Goal: Task Accomplishment & Management: Use online tool/utility

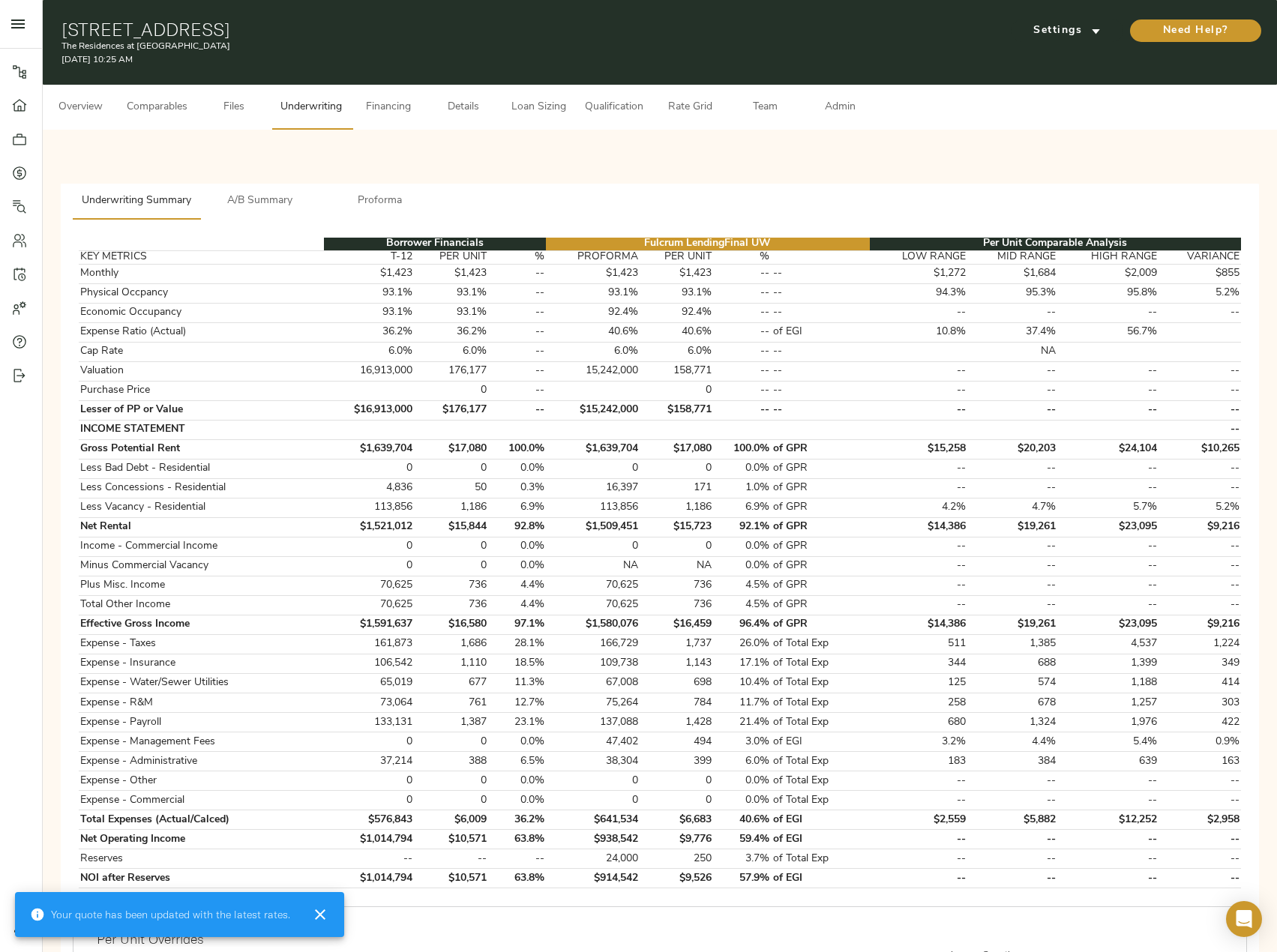
click at [261, 190] on button "A/B Summary" at bounding box center [260, 201] width 120 height 36
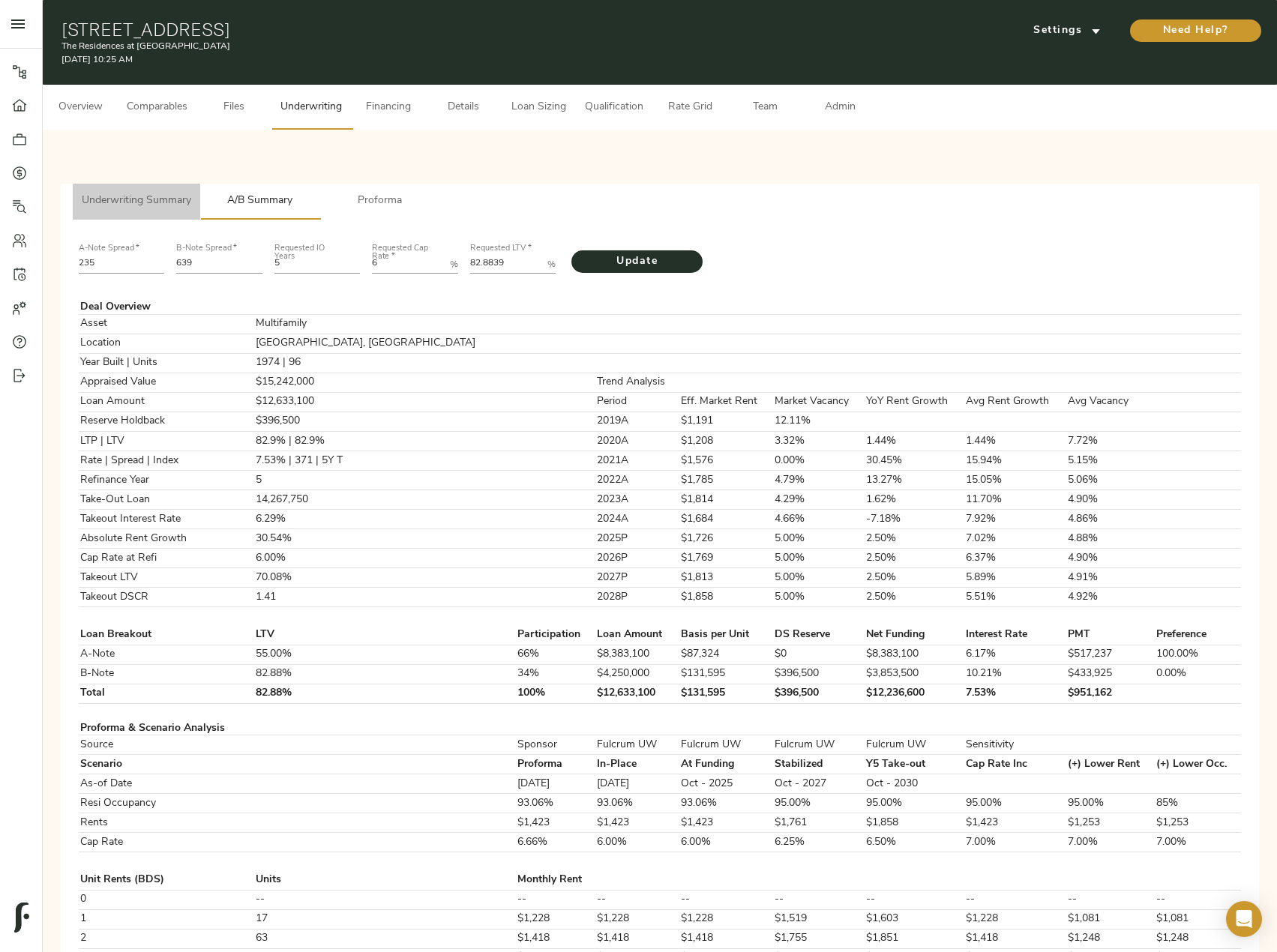
click at [158, 201] on span "Underwriting Summary" at bounding box center [136, 201] width 110 height 19
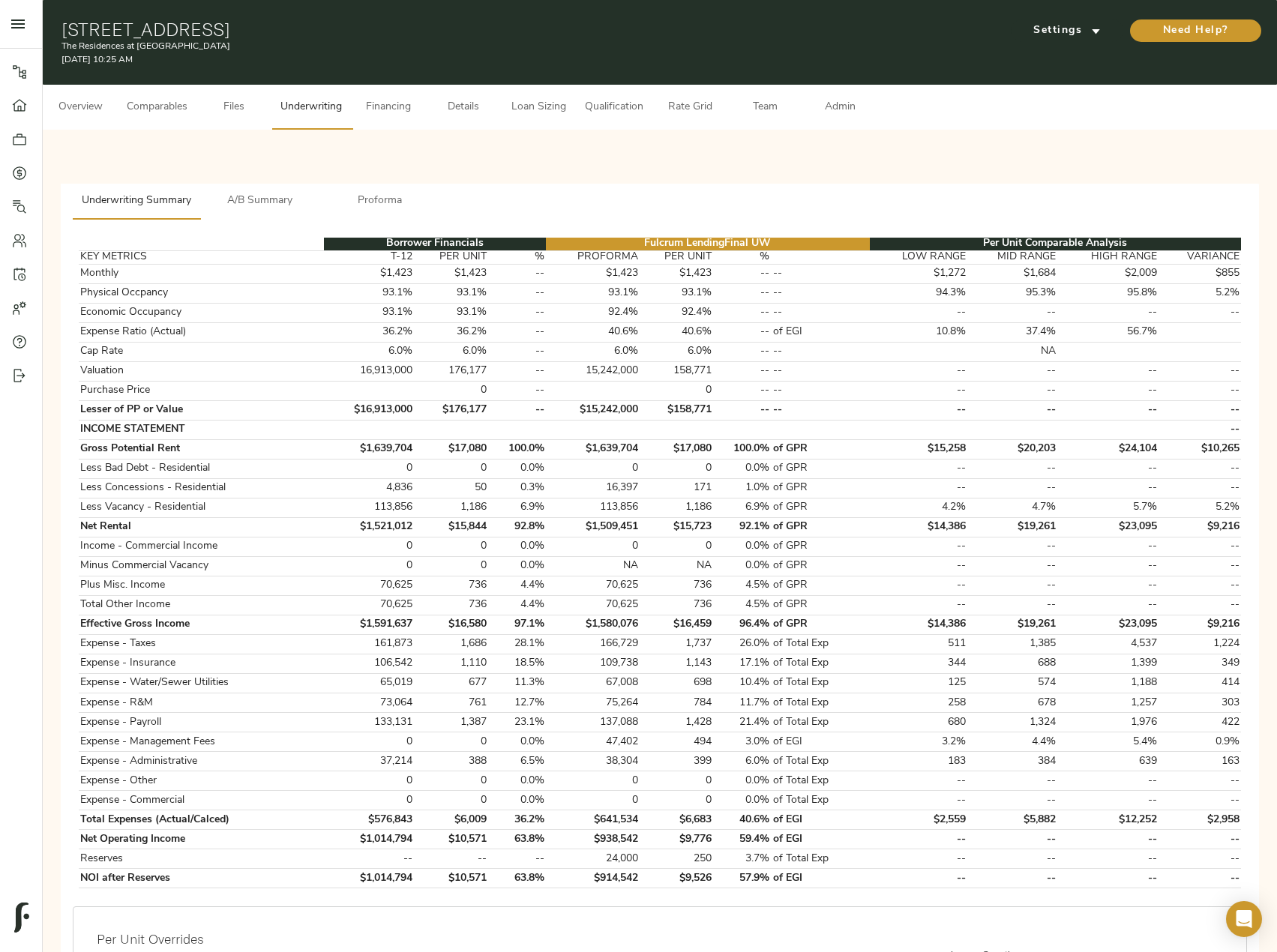
click at [163, 108] on span "Comparables" at bounding box center [157, 107] width 61 height 19
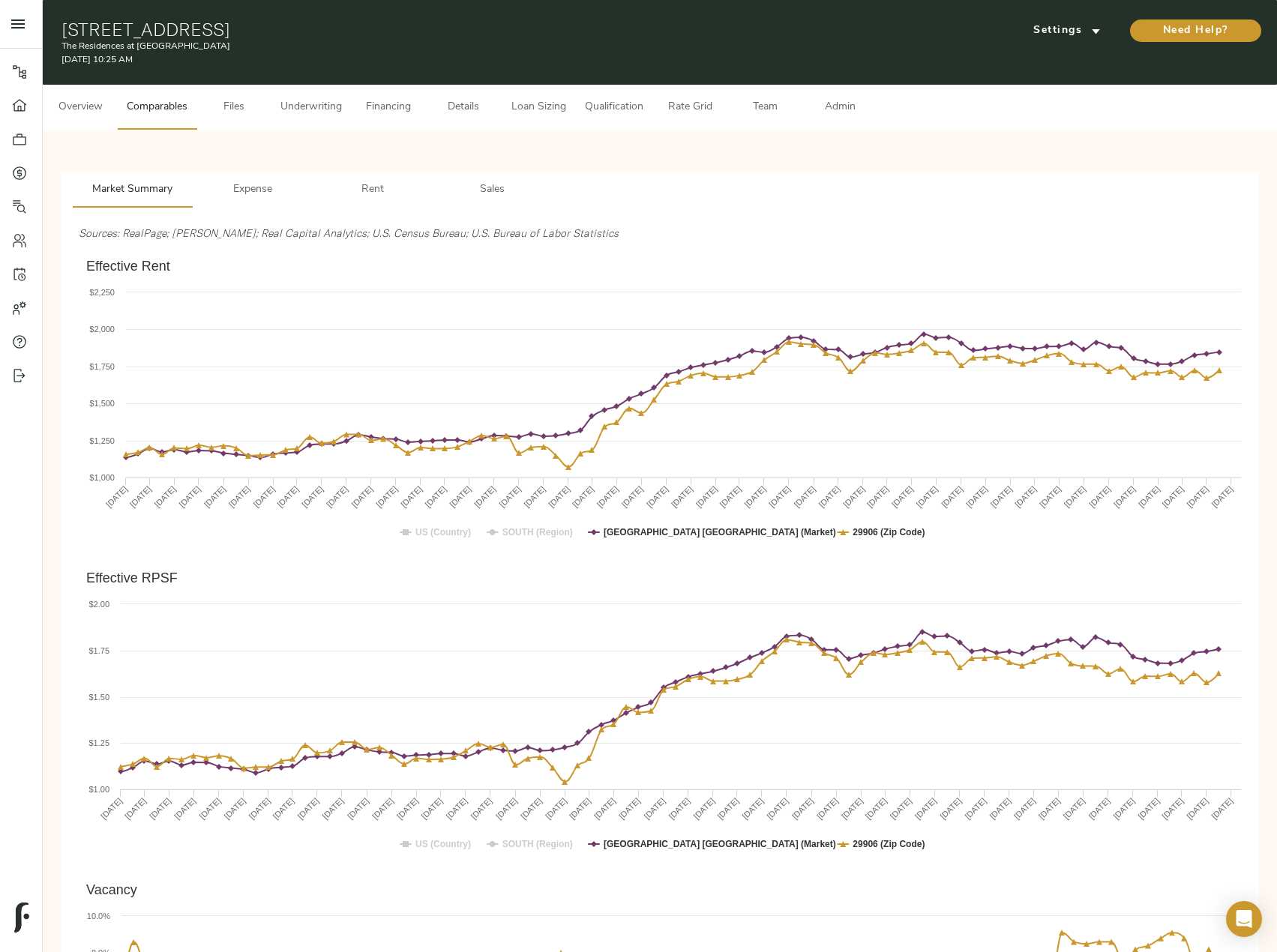
click at [288, 107] on span "Underwriting" at bounding box center [311, 107] width 62 height 19
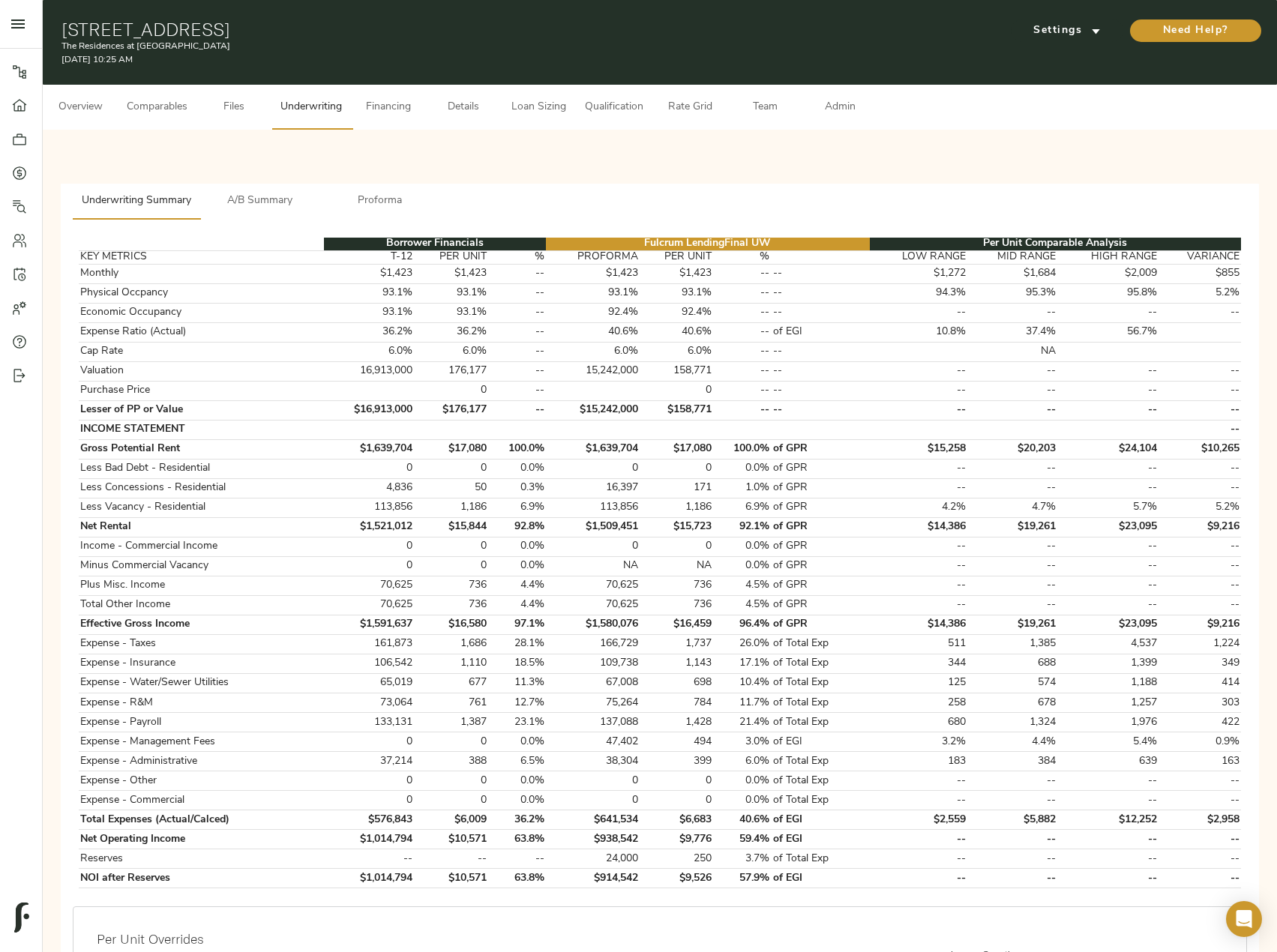
click at [283, 198] on span "A/B Summary" at bounding box center [261, 201] width 102 height 19
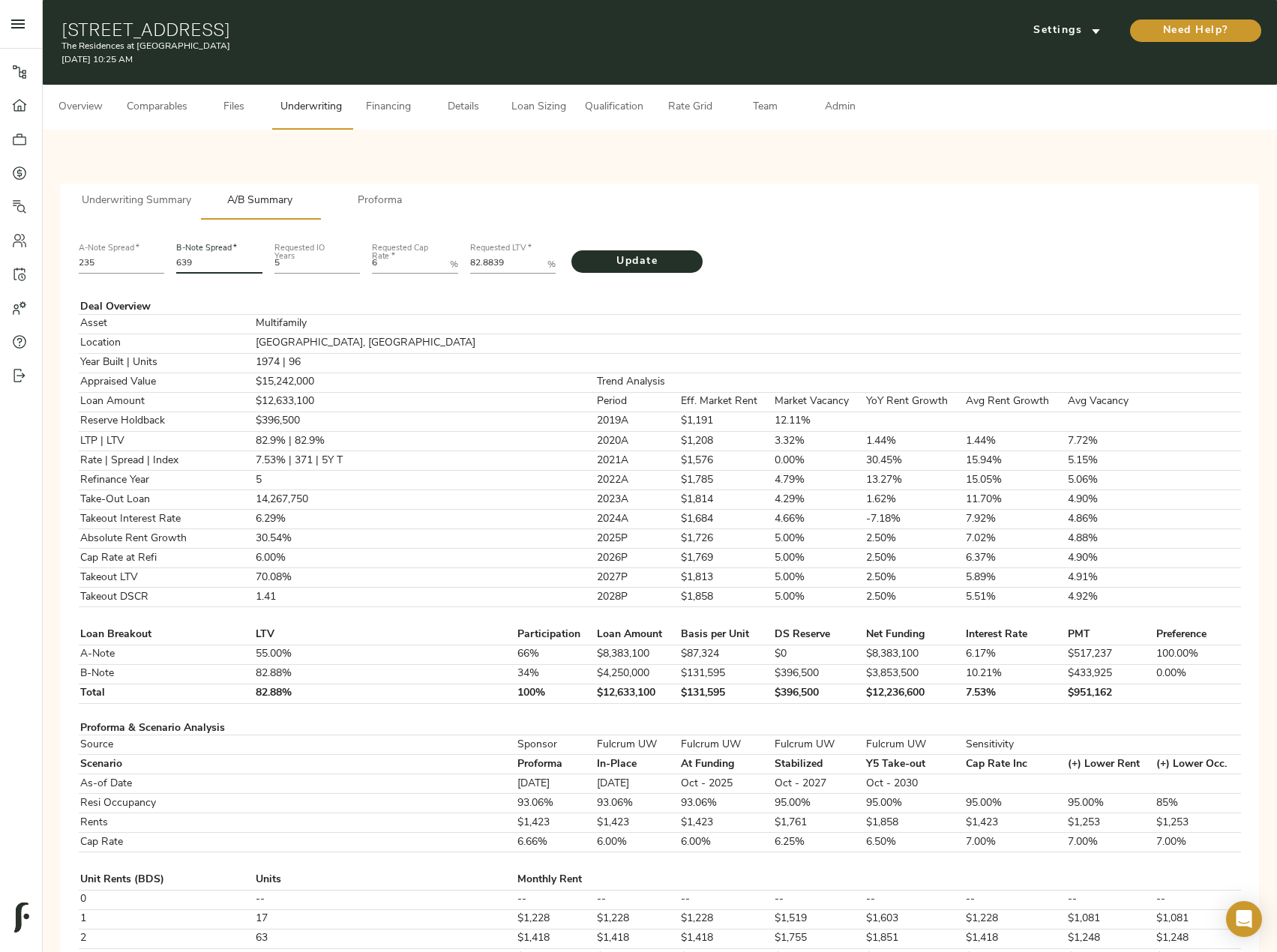
drag, startPoint x: 226, startPoint y: 260, endPoint x: 169, endPoint y: 267, distance: 57.4
click at [169, 267] on div "A-Note Spread   * 235 B-Note Spread   * 639 Requested IO Years 5 Requested Cap …" at bounding box center [659, 257] width 1174 height 51
type input "641"
click at [405, 263] on Rate "6" at bounding box center [408, 265] width 72 height 18
type Rate "6.25"
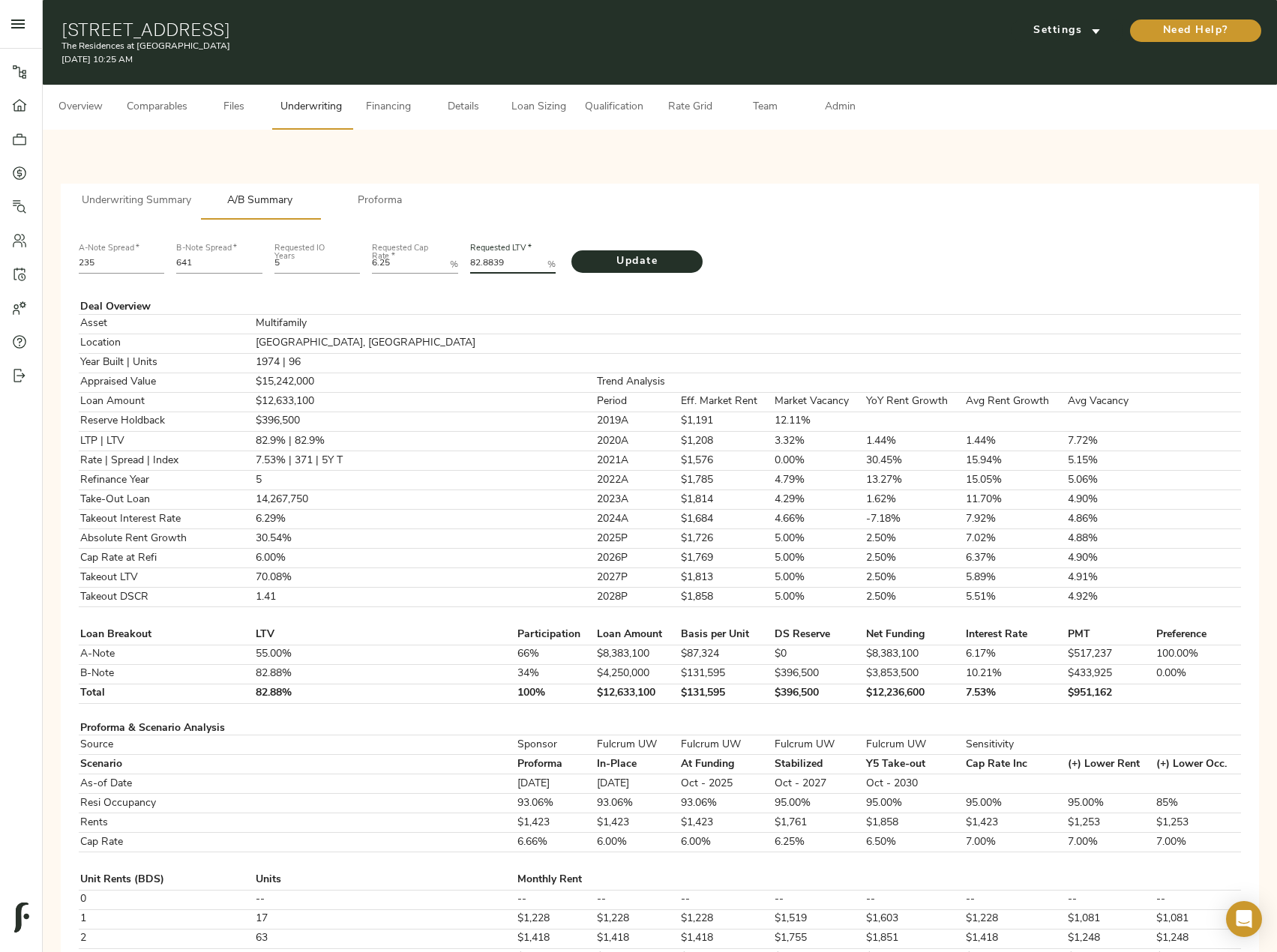
click at [435, 281] on p "A-Note Spread   * 235 B-Note Spread   * 641 Requested IO Years 5 Requested Cap …" at bounding box center [659, 912] width 1162 height 1362
paste LTV "9328"
type LTV "82.9328"
click at [612, 267] on span "Update" at bounding box center [637, 262] width 101 height 19
click at [379, 107] on span "Financing" at bounding box center [388, 107] width 57 height 19
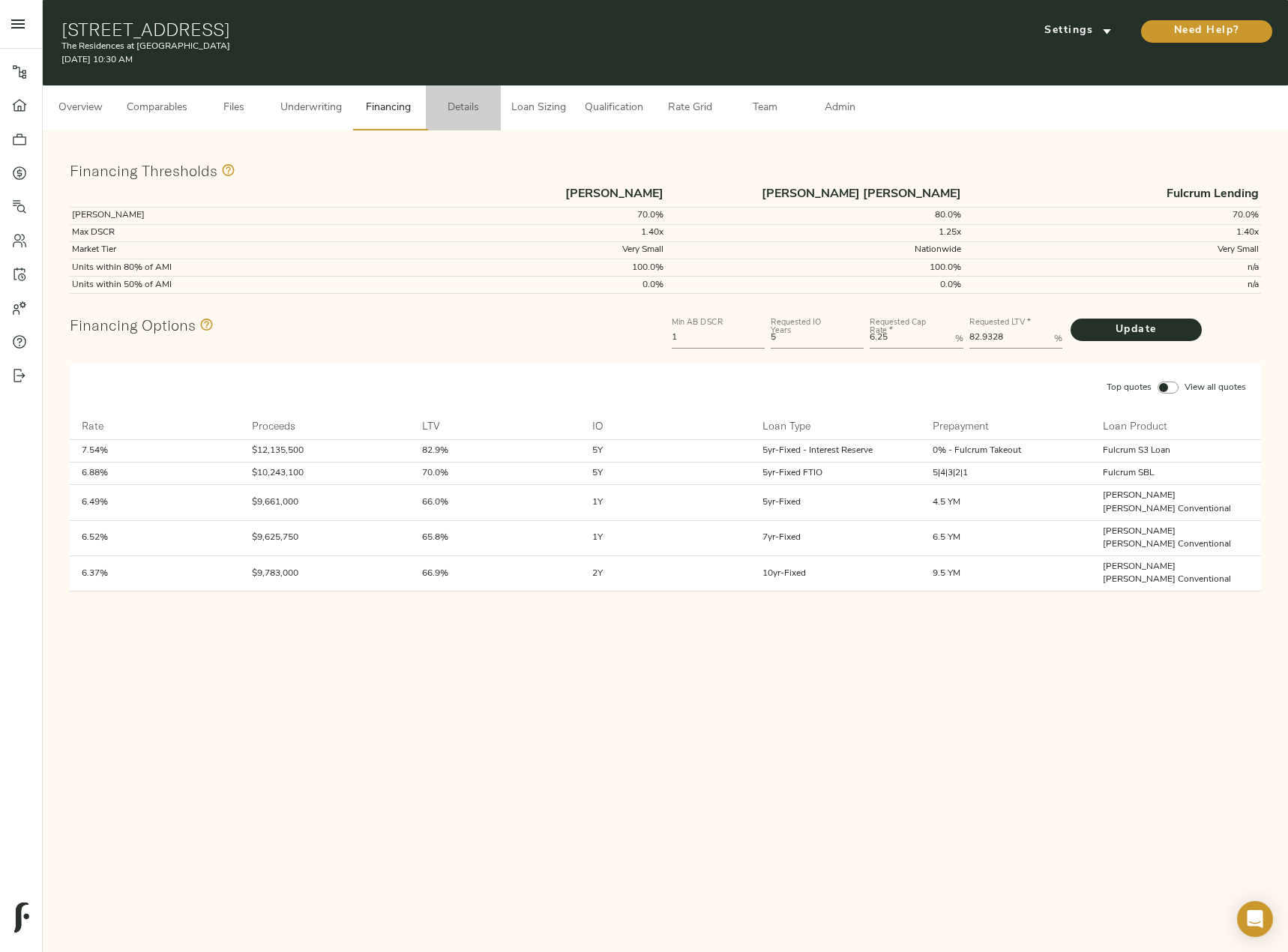
click at [466, 109] on span "Details" at bounding box center [463, 108] width 57 height 19
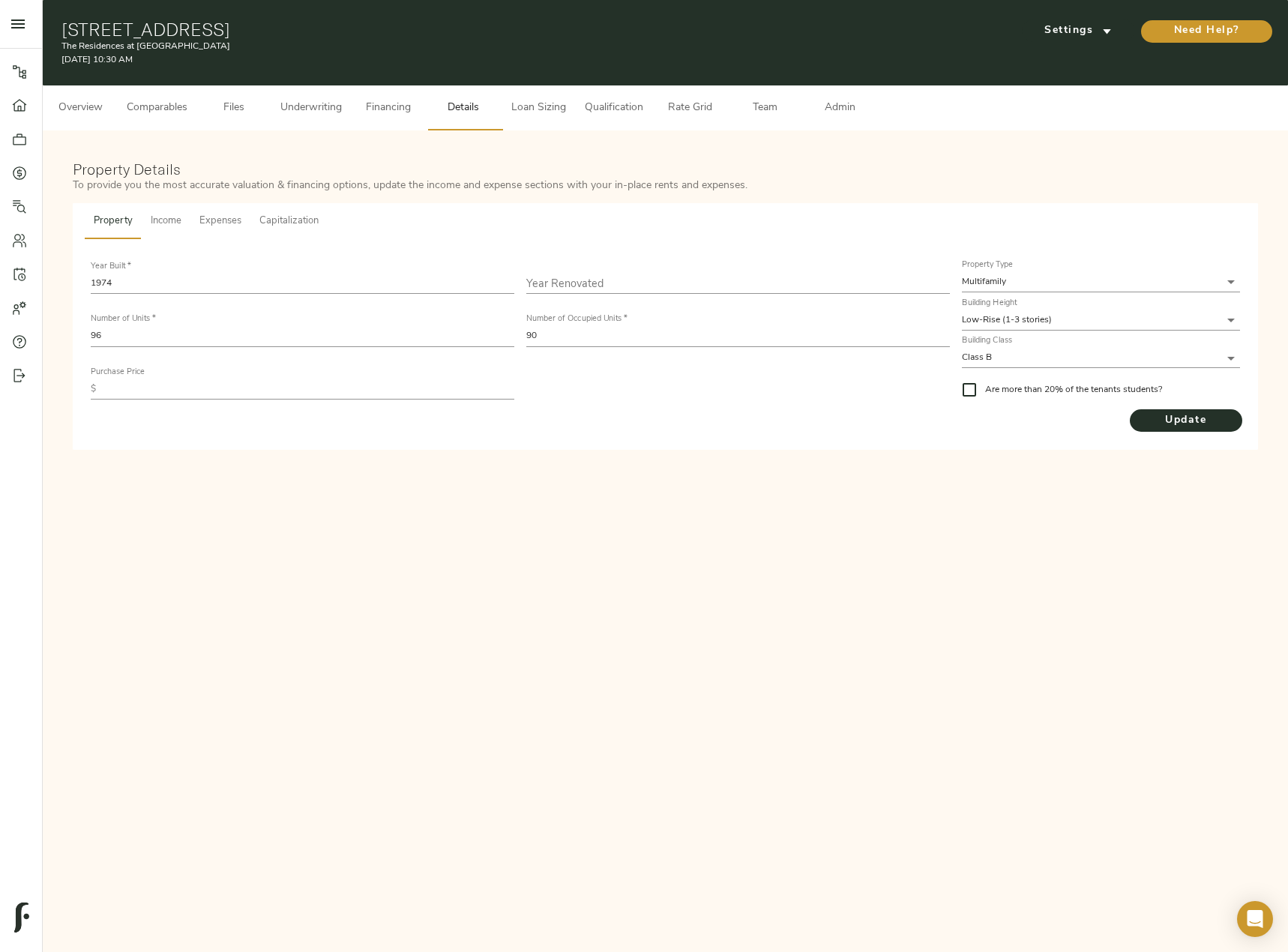
click at [526, 113] on span "Loan Sizing" at bounding box center [538, 108] width 57 height 19
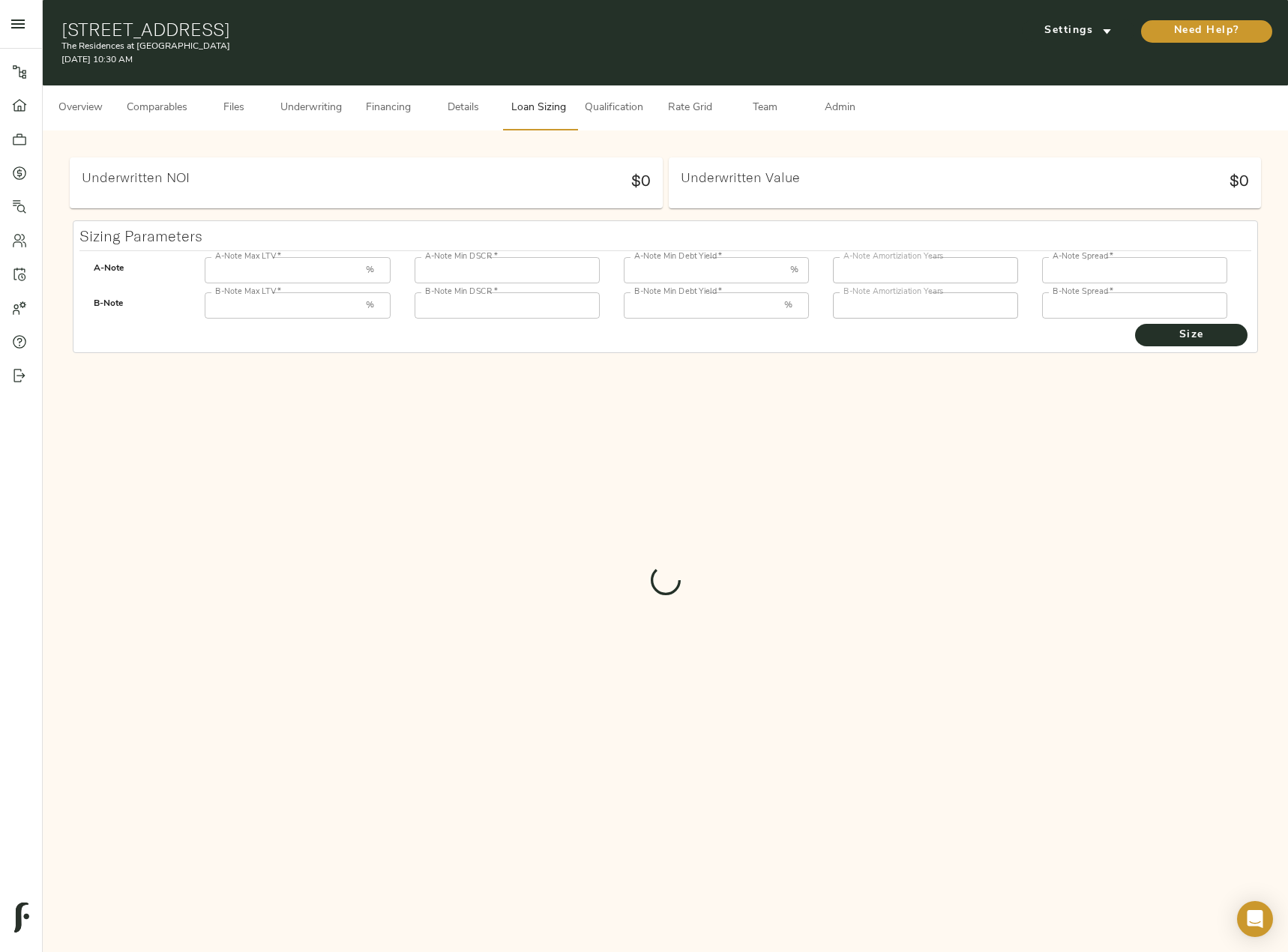
type input "55"
type input "1.25"
type input "12.00"
type input "30"
type input "250"
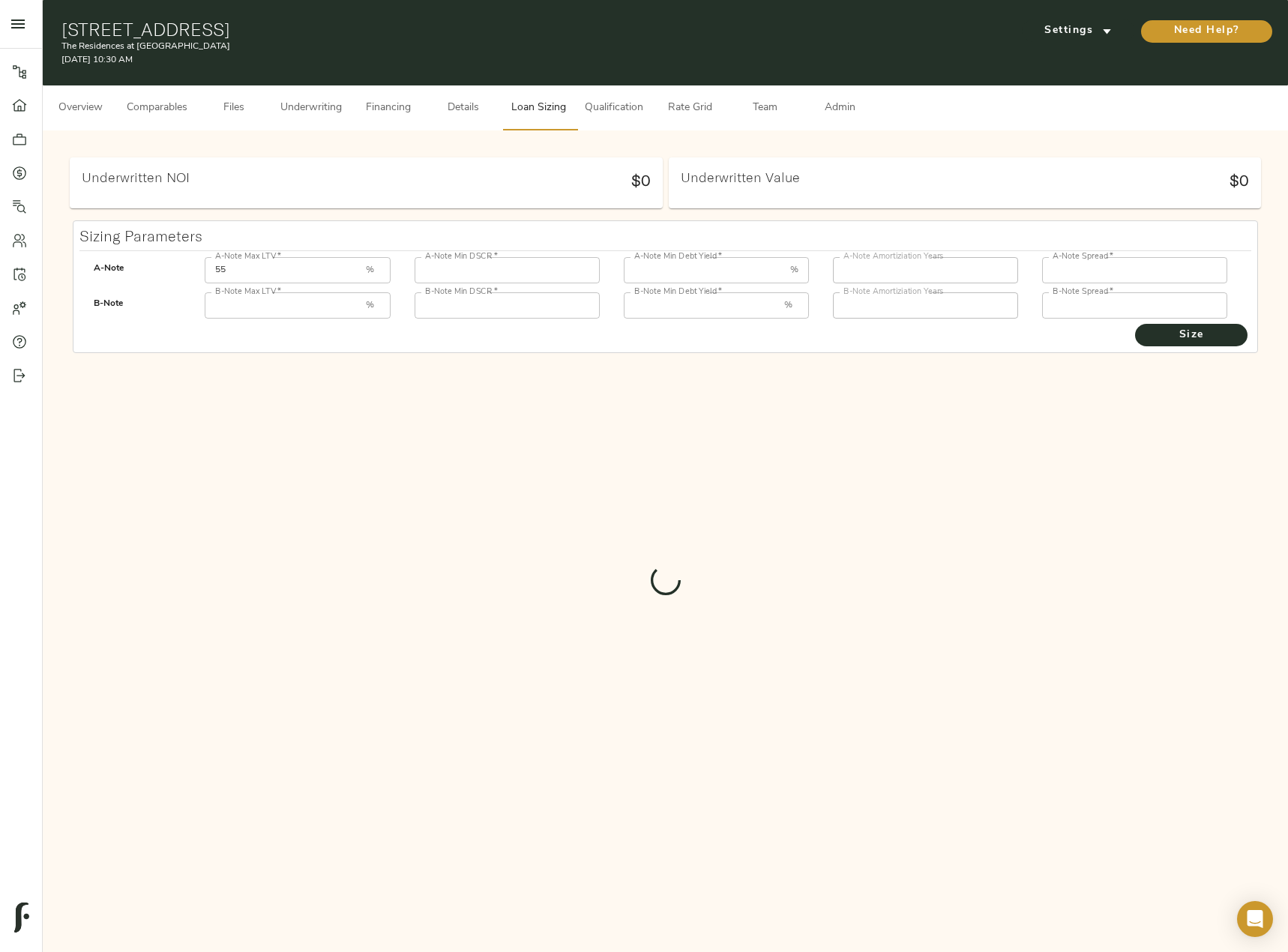
type input "85"
type input "1"
type input "8.00"
type input "30"
type input "1000"
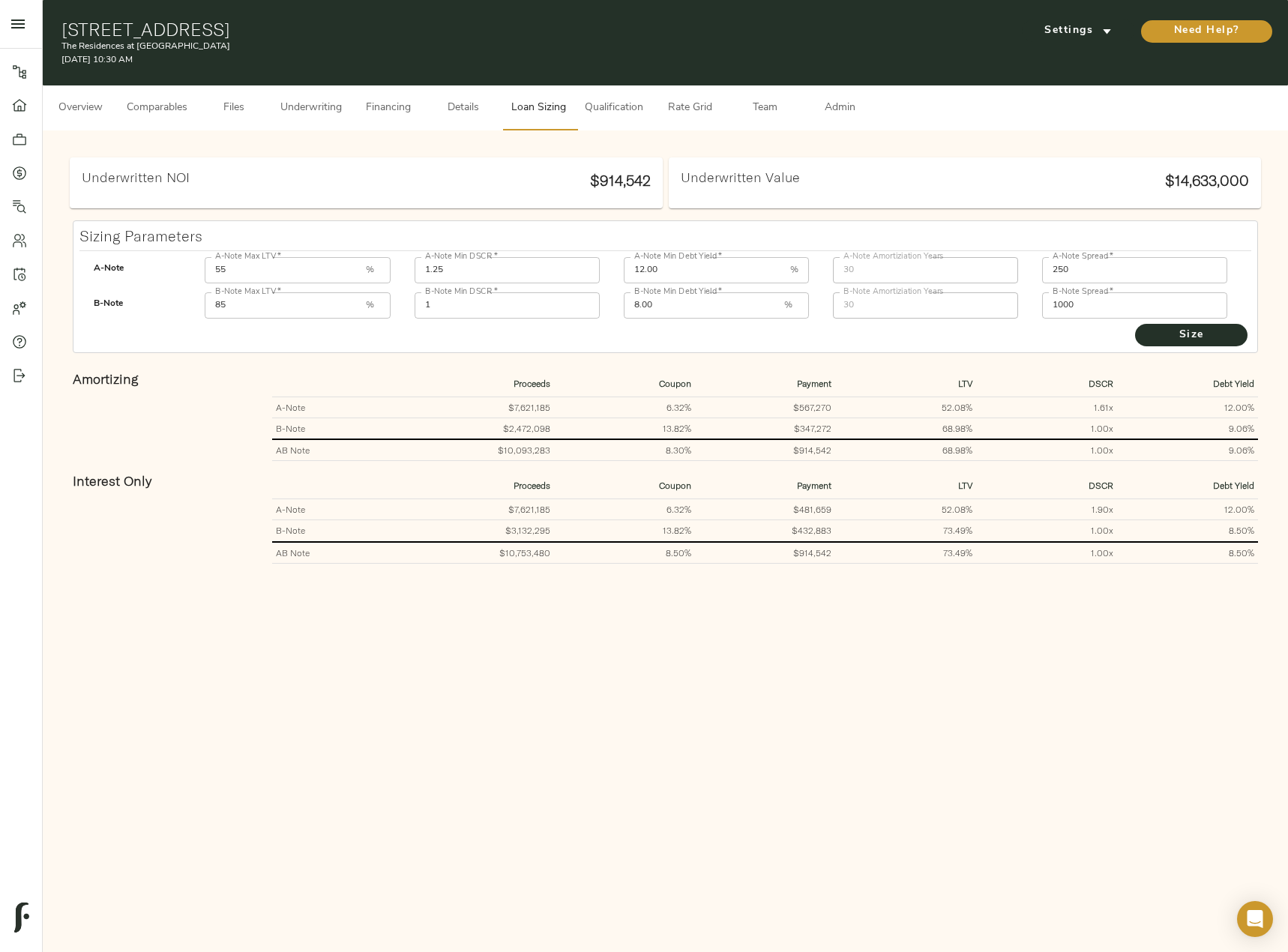
click at [615, 110] on span "Qualification" at bounding box center [614, 108] width 59 height 19
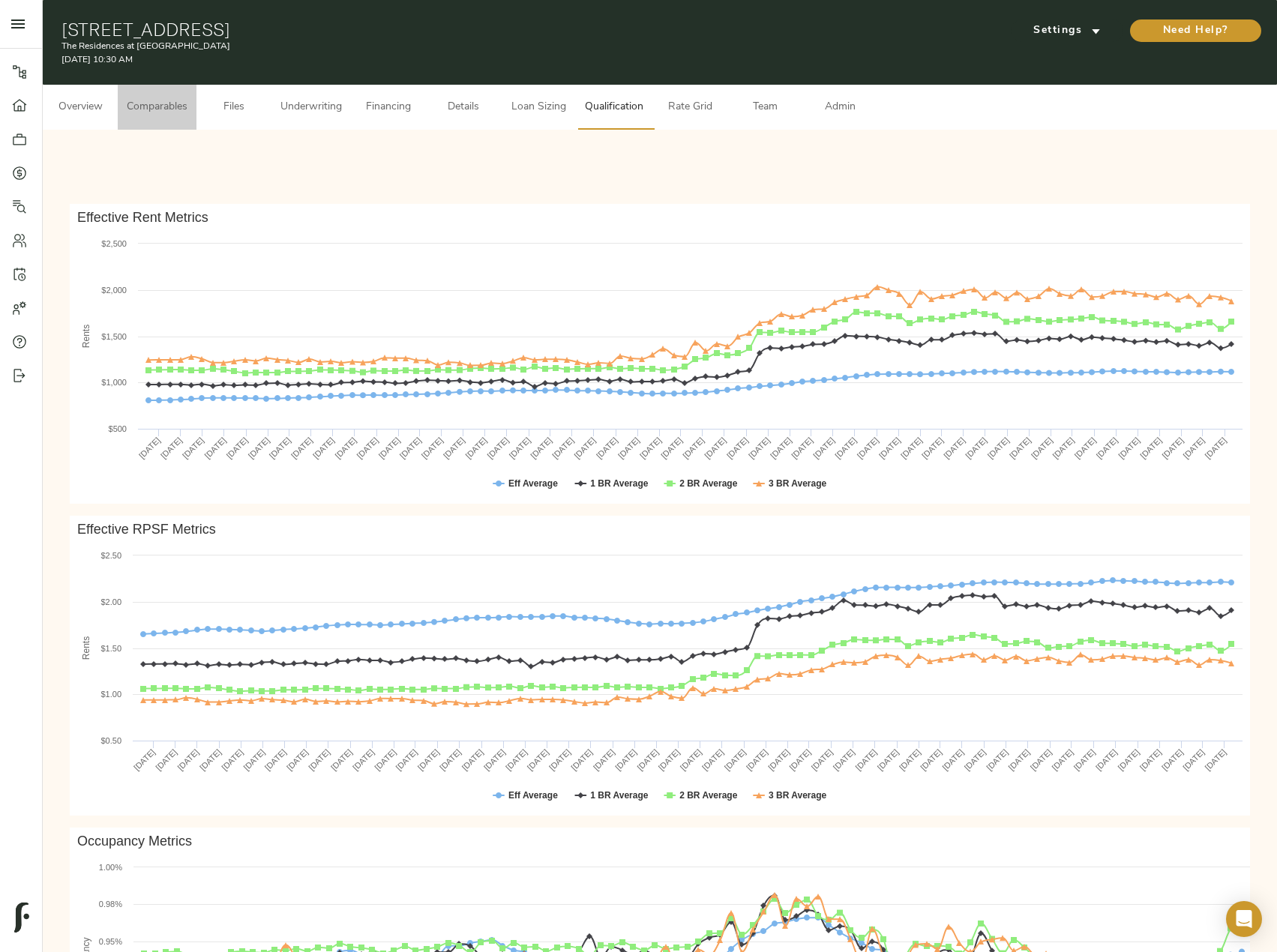
click at [184, 107] on span "Comparables" at bounding box center [157, 107] width 61 height 19
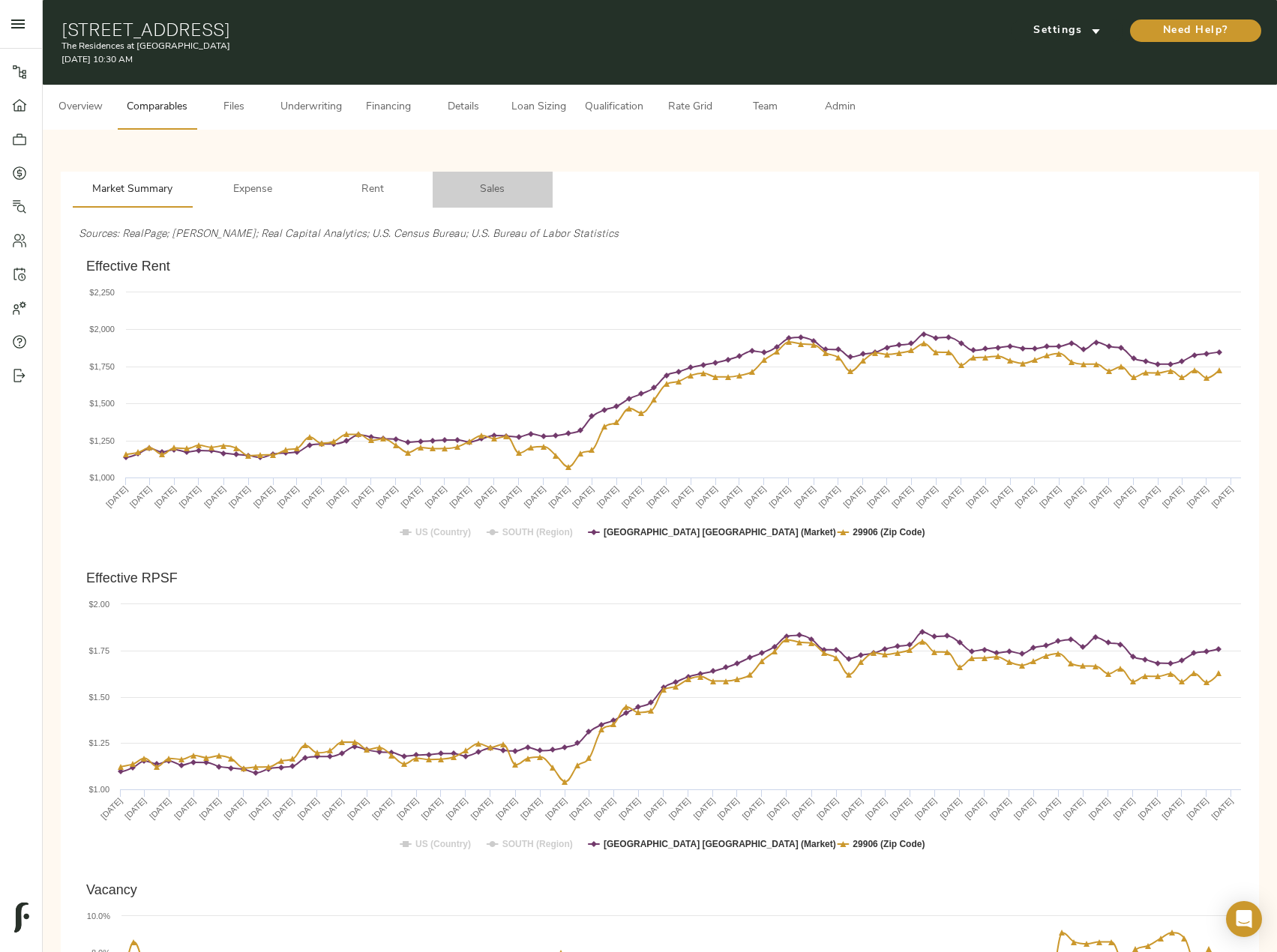
click at [489, 184] on span "Sales" at bounding box center [493, 190] width 102 height 19
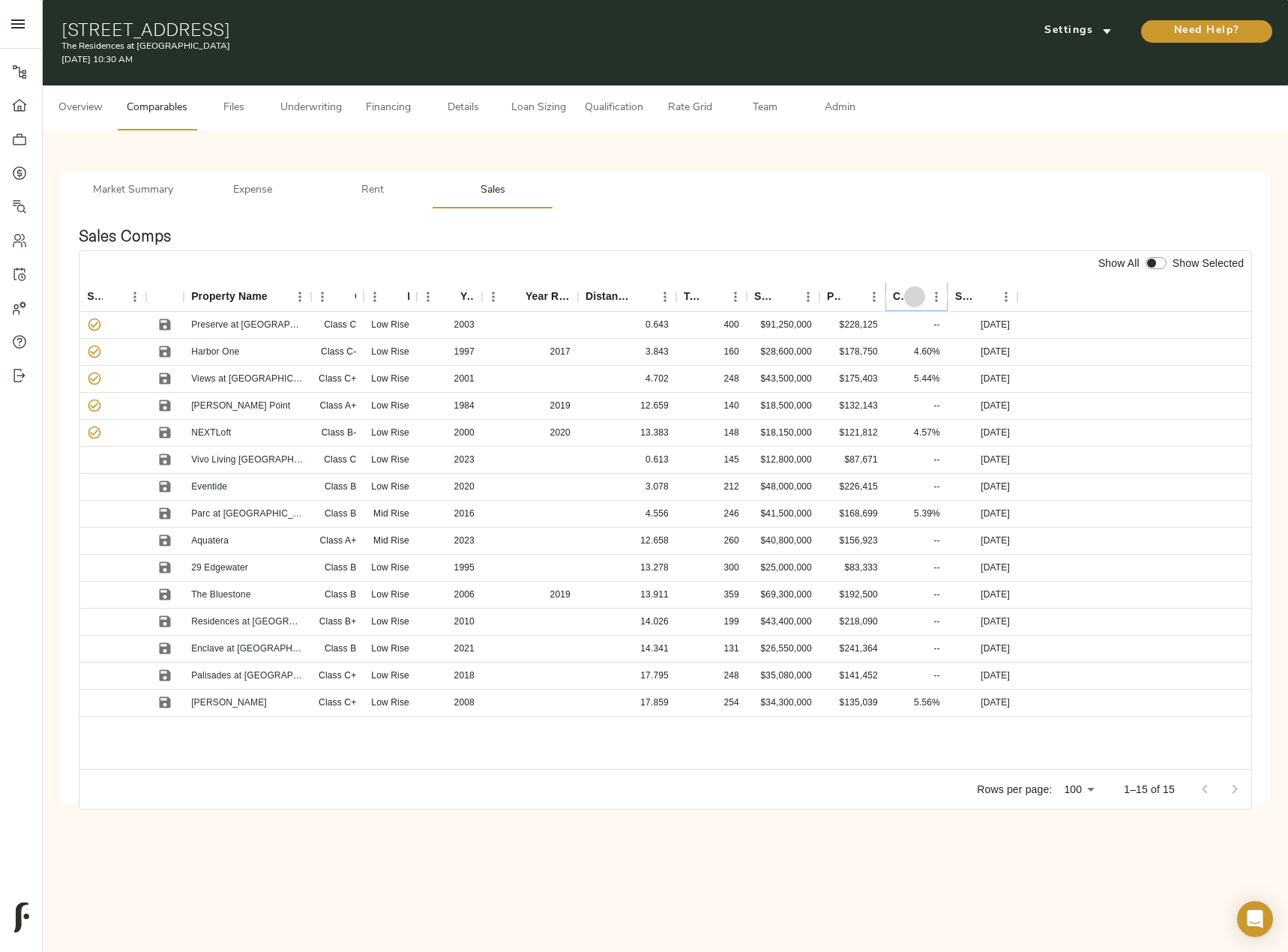
click at [915, 294] on icon "Sort" at bounding box center [915, 297] width 9 height 9
click at [339, 106] on span "Underwriting" at bounding box center [311, 108] width 62 height 19
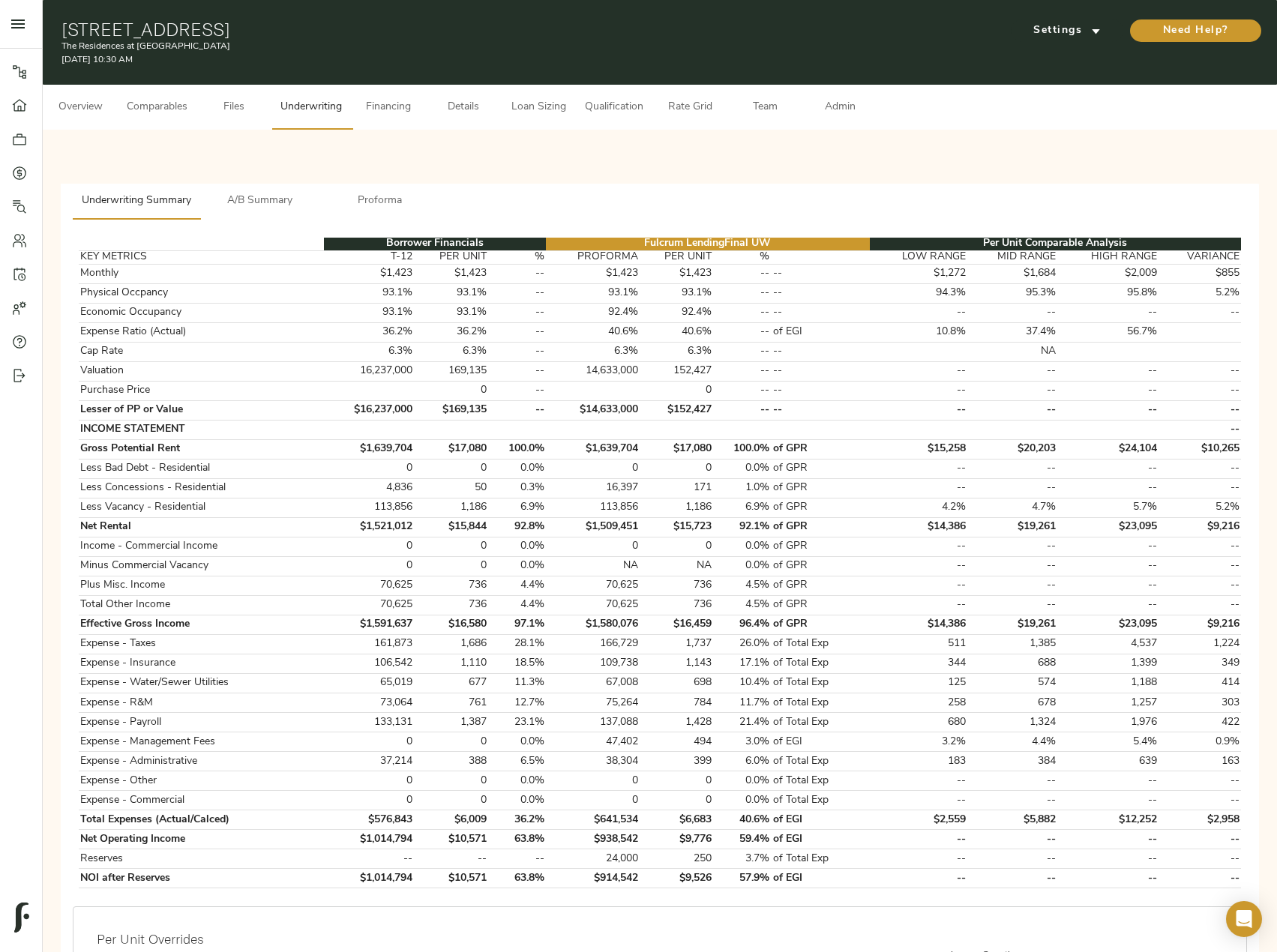
click at [280, 204] on span "A/B Summary" at bounding box center [261, 201] width 102 height 19
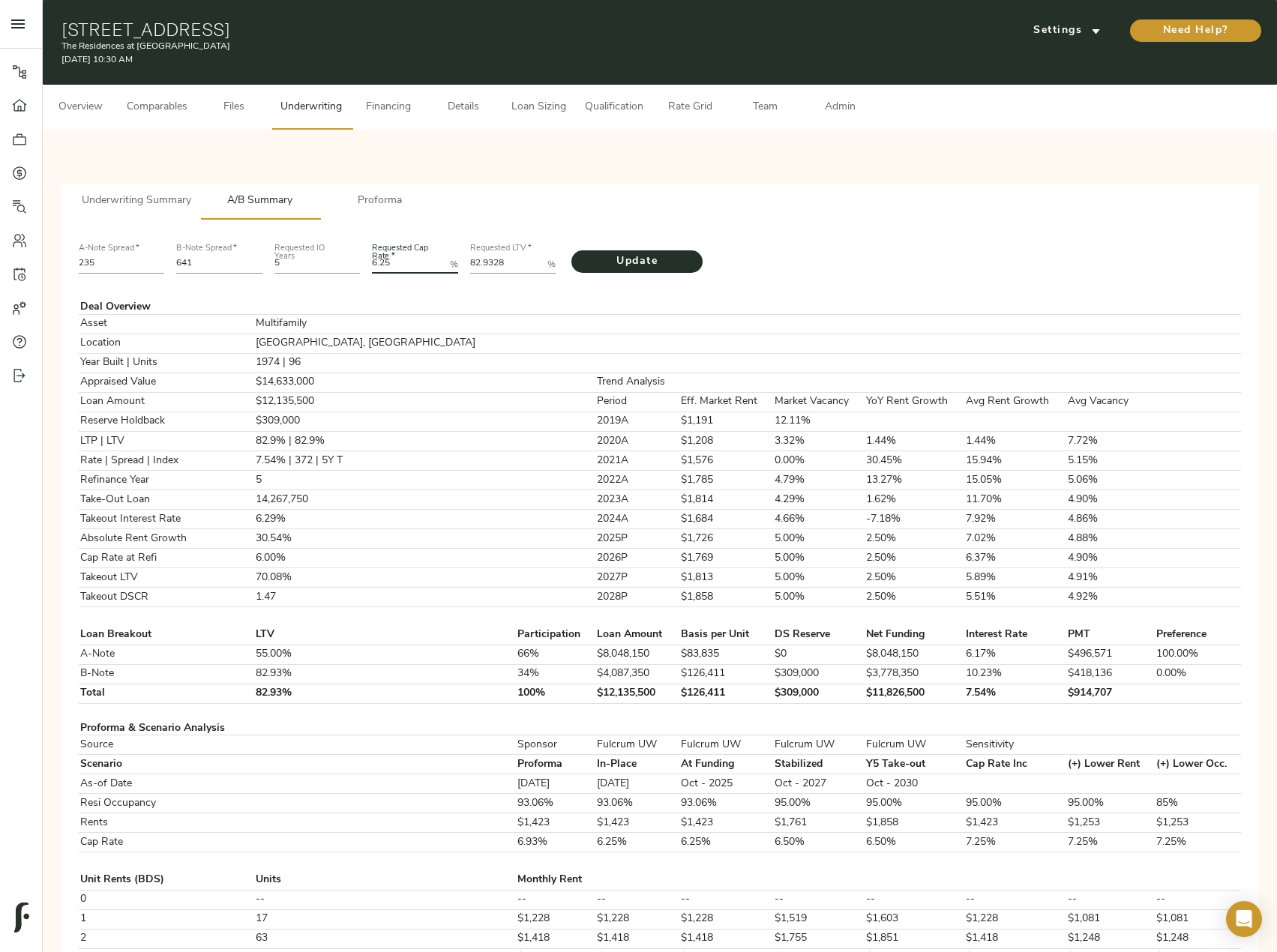
drag, startPoint x: 408, startPoint y: 261, endPoint x: 354, endPoint y: 261, distance: 54.0
click at [354, 261] on div "A-Note Spread   * 235 B-Note Spread   * 641 Requested IO Years 5 Requested Cap …" at bounding box center [659, 257] width 1174 height 51
type Rate "6"
drag, startPoint x: 524, startPoint y: 262, endPoint x: 450, endPoint y: 264, distance: 74.0
click at [450, 264] on div "A-Note Spread   * 235 B-Note Spread   * 641 Requested IO Years 5 Requested Cap …" at bounding box center [659, 257] width 1174 height 51
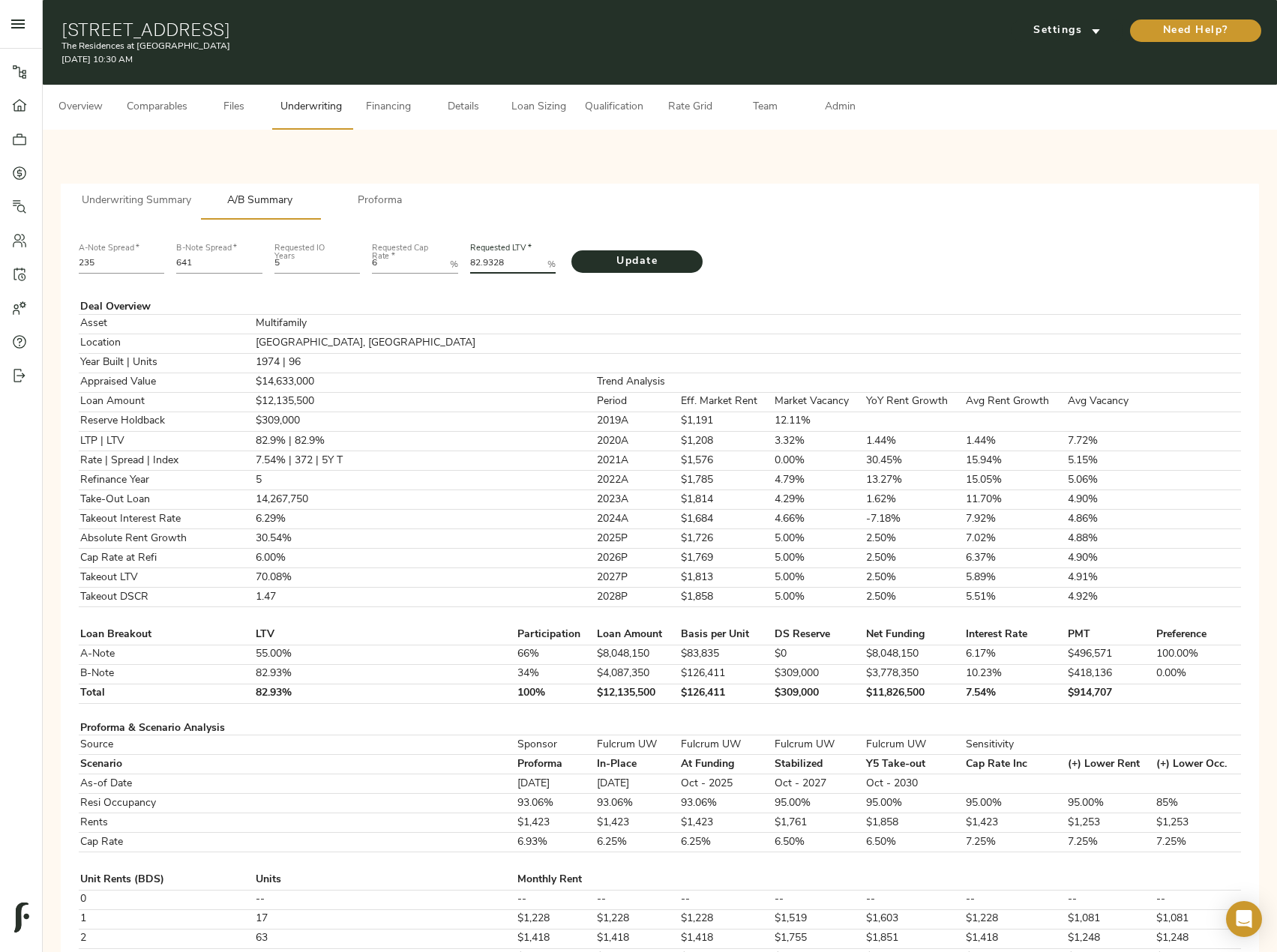
paste LTV "0.9731"
type LTV "80.9731"
click at [651, 259] on span "Update" at bounding box center [637, 262] width 101 height 19
drag, startPoint x: 766, startPoint y: 695, endPoint x: 692, endPoint y: 691, distance: 74.1
click at [692, 691] on tr "Total 80.97% 100% $12,341,900 $128,561 $327,000 $12,014,900 7.47% $922,223" at bounding box center [659, 694] width 1162 height 20
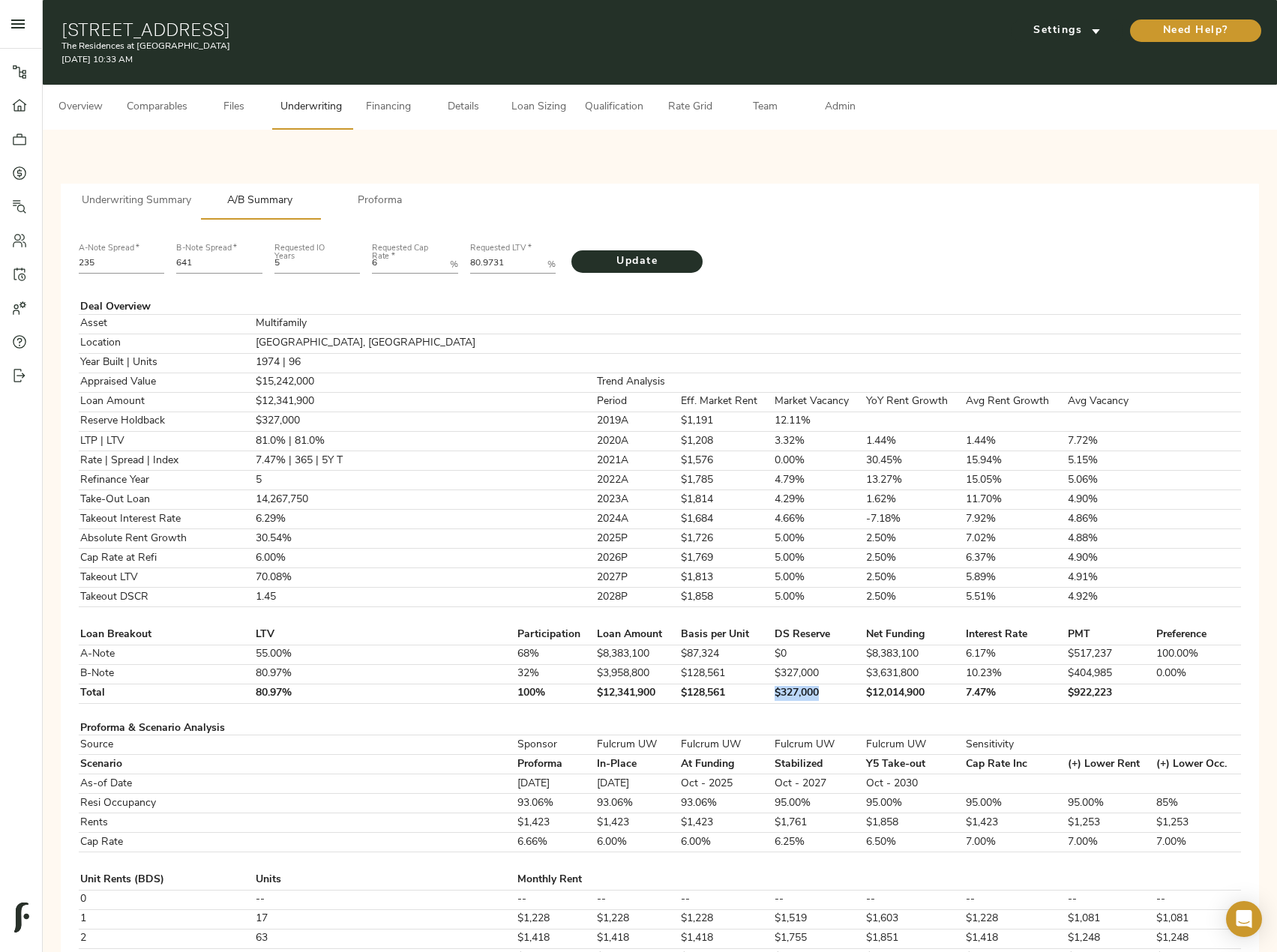
copy tr "$327,000"
click at [165, 207] on span "Underwriting Summary" at bounding box center [136, 201] width 110 height 19
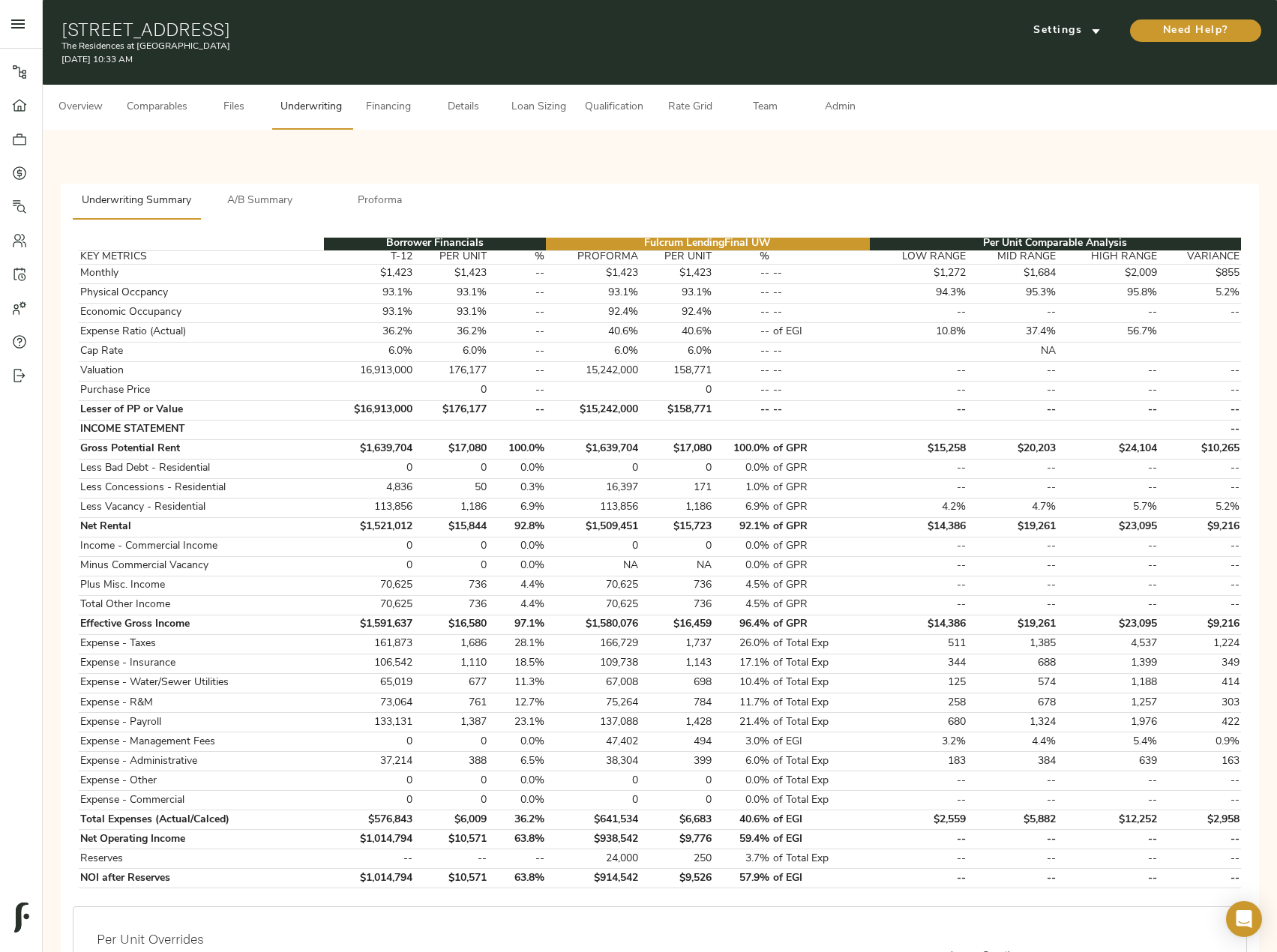
click at [285, 198] on span "A/B Summary" at bounding box center [261, 201] width 102 height 19
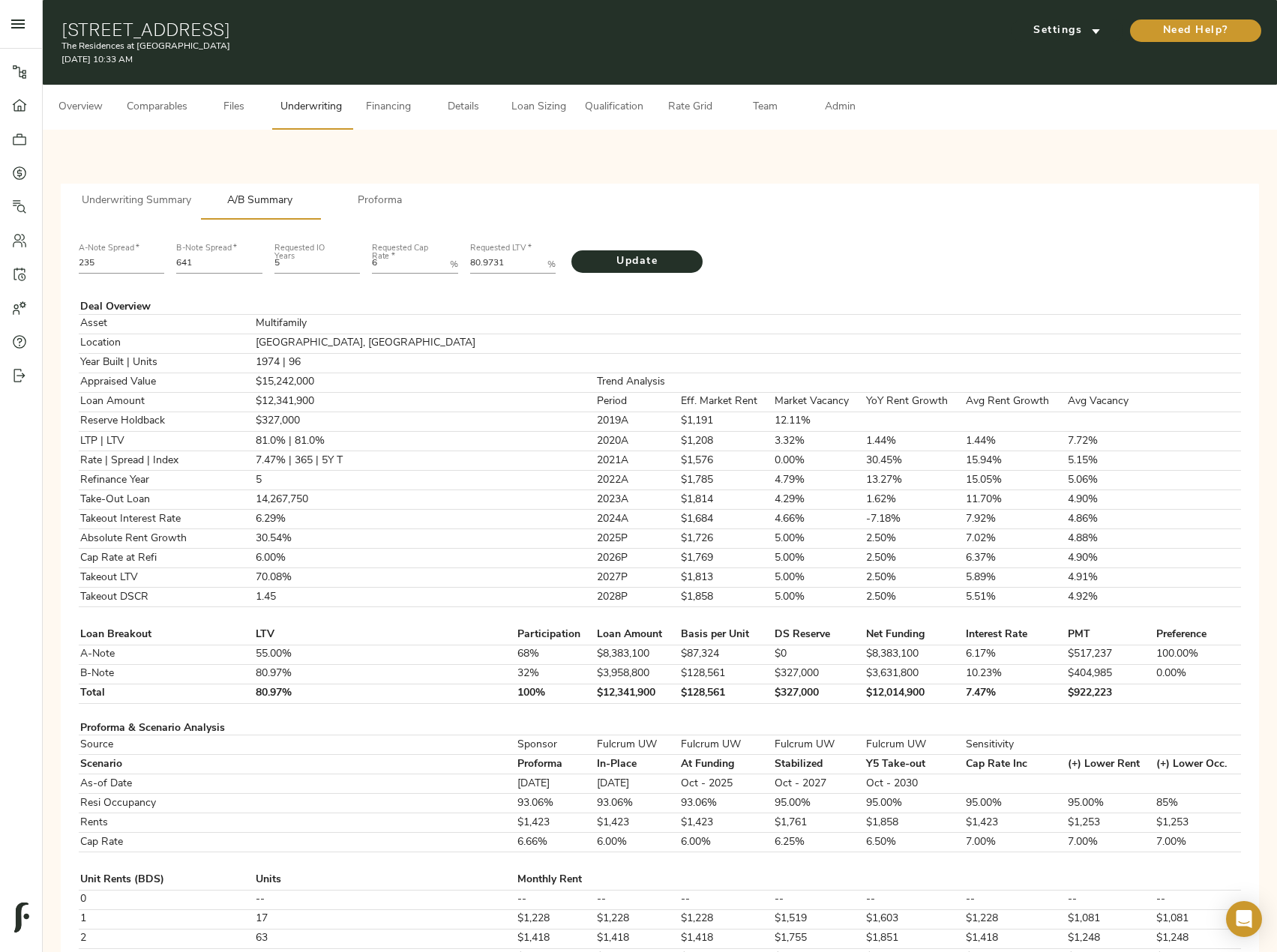
click at [394, 265] on Rate "6" at bounding box center [408, 265] width 72 height 18
type Rate "6.25"
drag, startPoint x: 516, startPoint y: 267, endPoint x: 421, endPoint y: 273, distance: 95.2
click at [421, 273] on div "A-Note Spread   * 235 B-Note Spread   * 641 Requested IO Years 5 Requested Cap …" at bounding box center [659, 257] width 1174 height 51
paste LTV "3.2083"
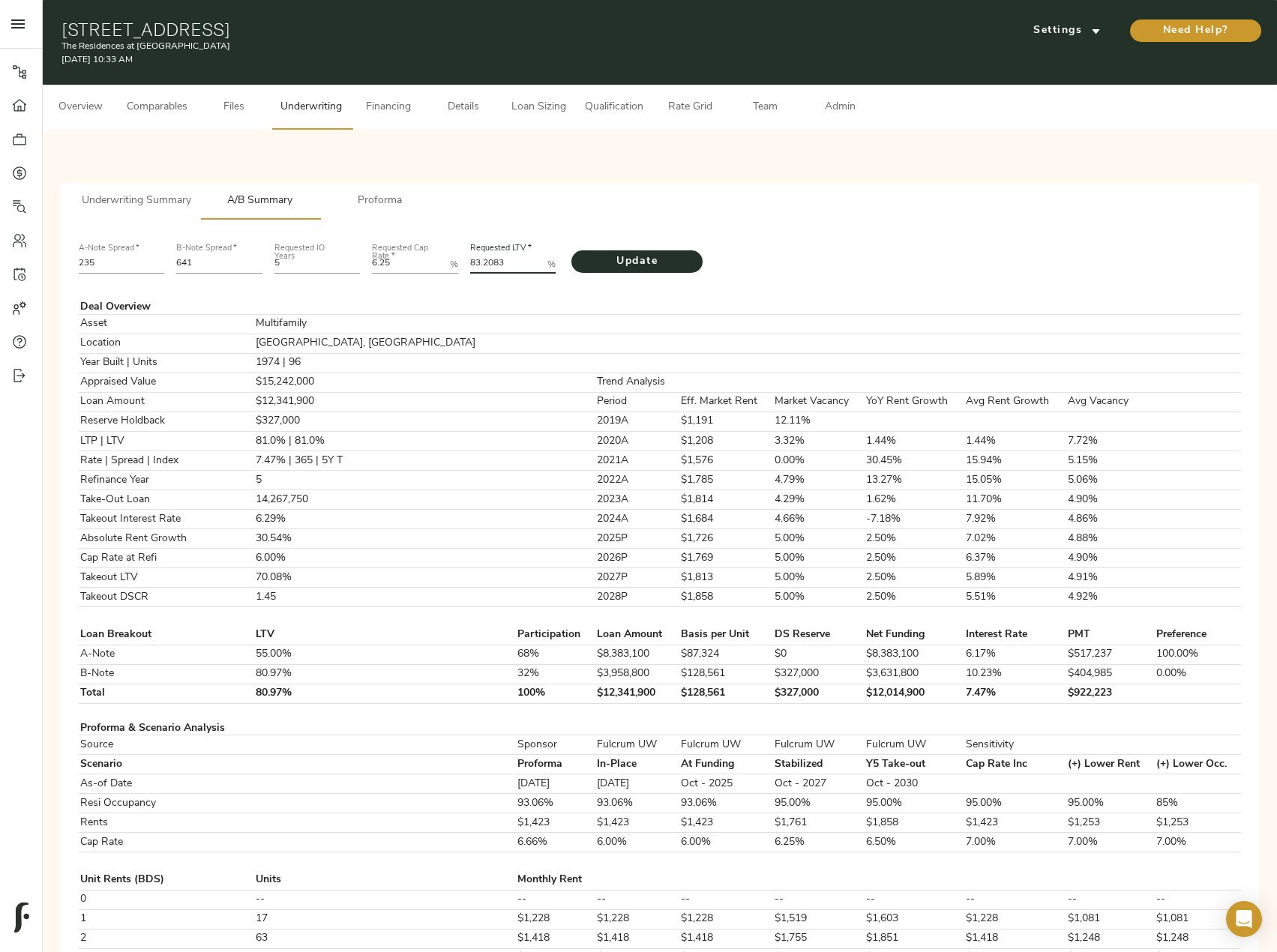
type LTV "83.2083"
click at [206, 262] on input "641" at bounding box center [219, 265] width 86 height 18
type input "631"
click at [571, 251] on button "Update" at bounding box center [637, 262] width 131 height 23
drag, startPoint x: 756, startPoint y: 692, endPoint x: 706, endPoint y: 693, distance: 50.0
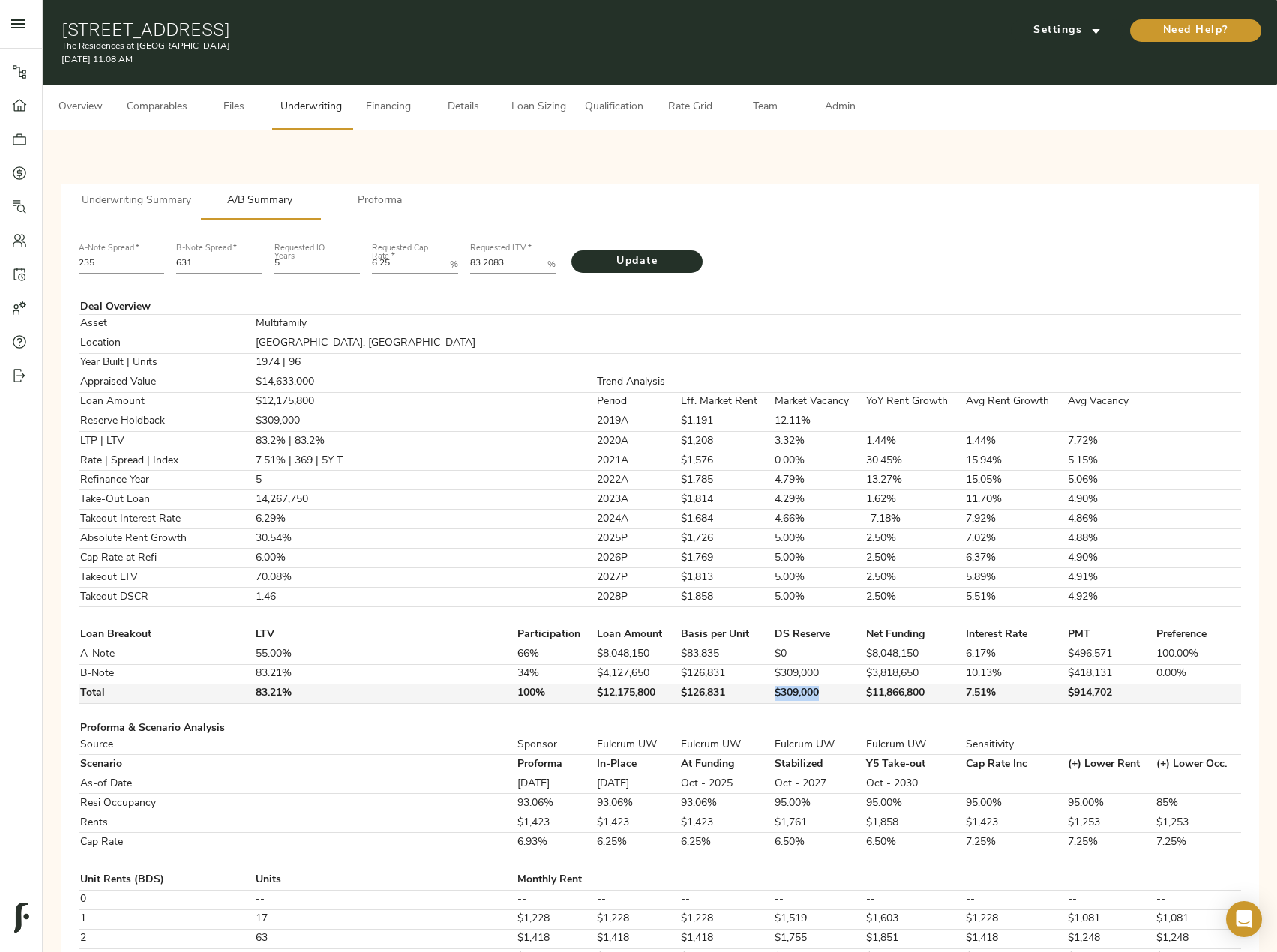
click at [773, 693] on td "$309,000" at bounding box center [819, 694] width 91 height 20
copy td "$309,000"
click at [174, 112] on span "Comparables" at bounding box center [157, 107] width 61 height 19
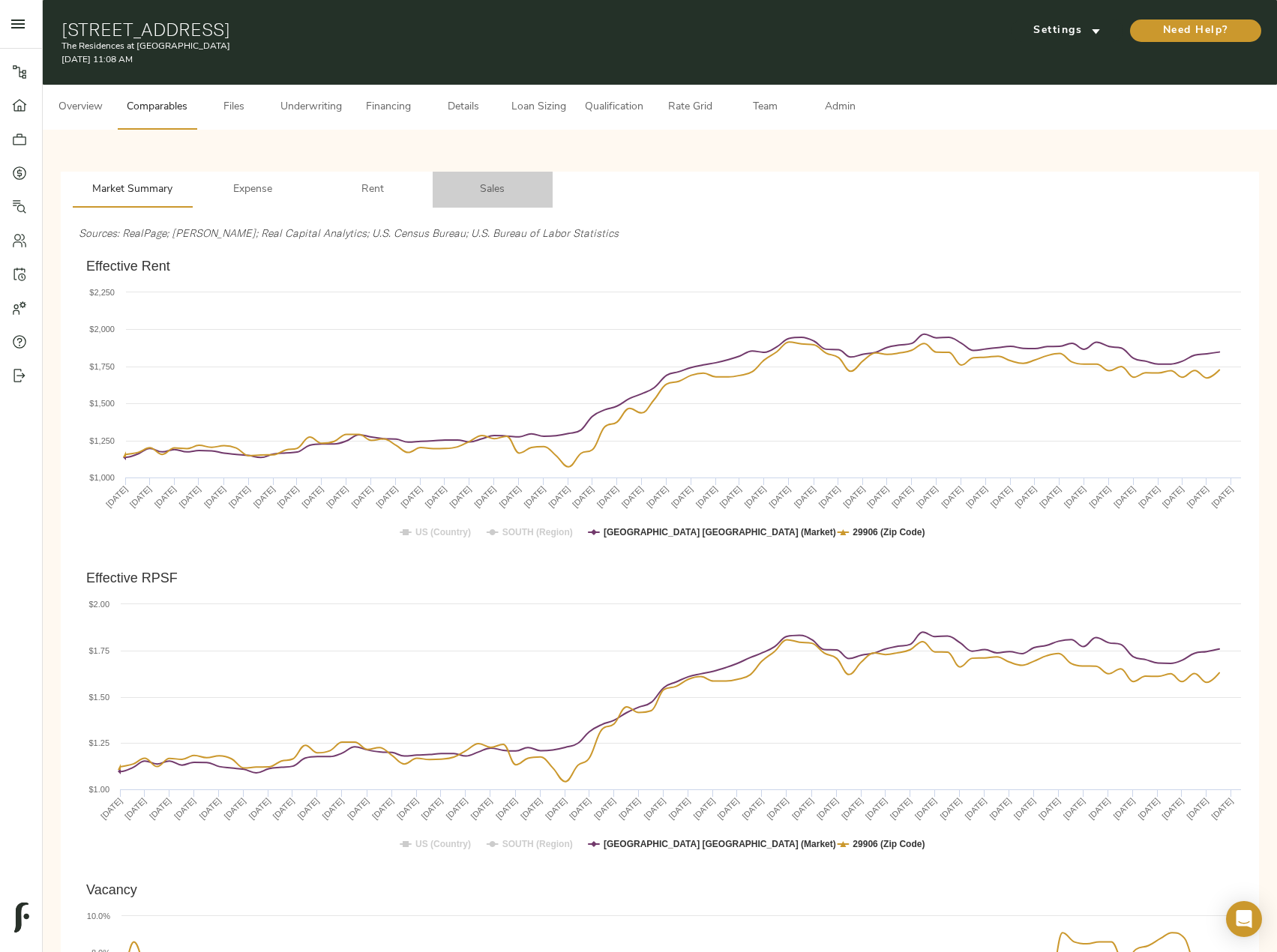
click at [498, 196] on span "Sales" at bounding box center [493, 190] width 102 height 19
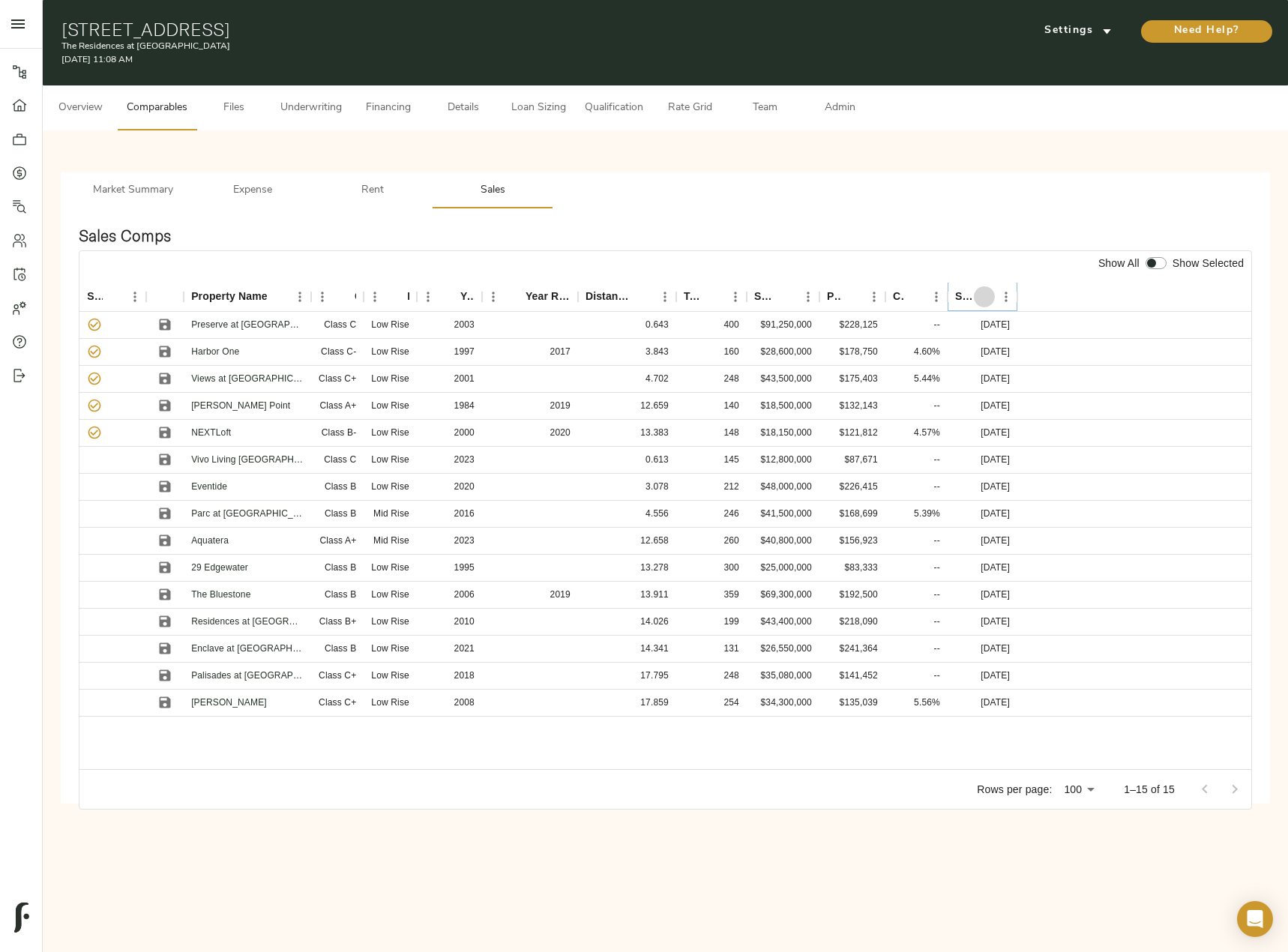
click at [981, 291] on icon "Sort" at bounding box center [984, 297] width 14 height 14
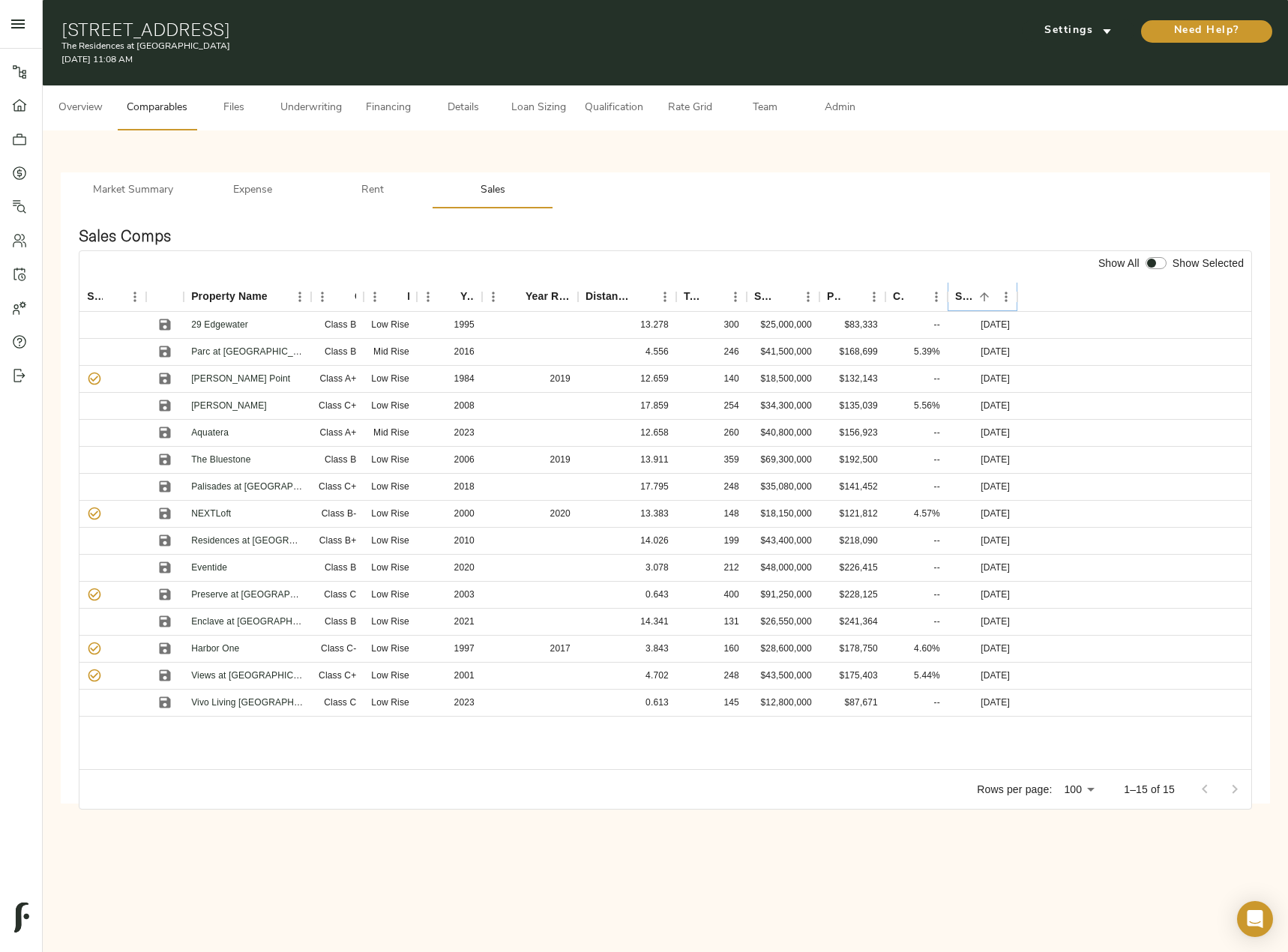
click at [988, 295] on icon "Sort" at bounding box center [984, 297] width 14 height 14
click at [257, 323] on link "Vivo Living Port Royal" at bounding box center [262, 324] width 142 height 11
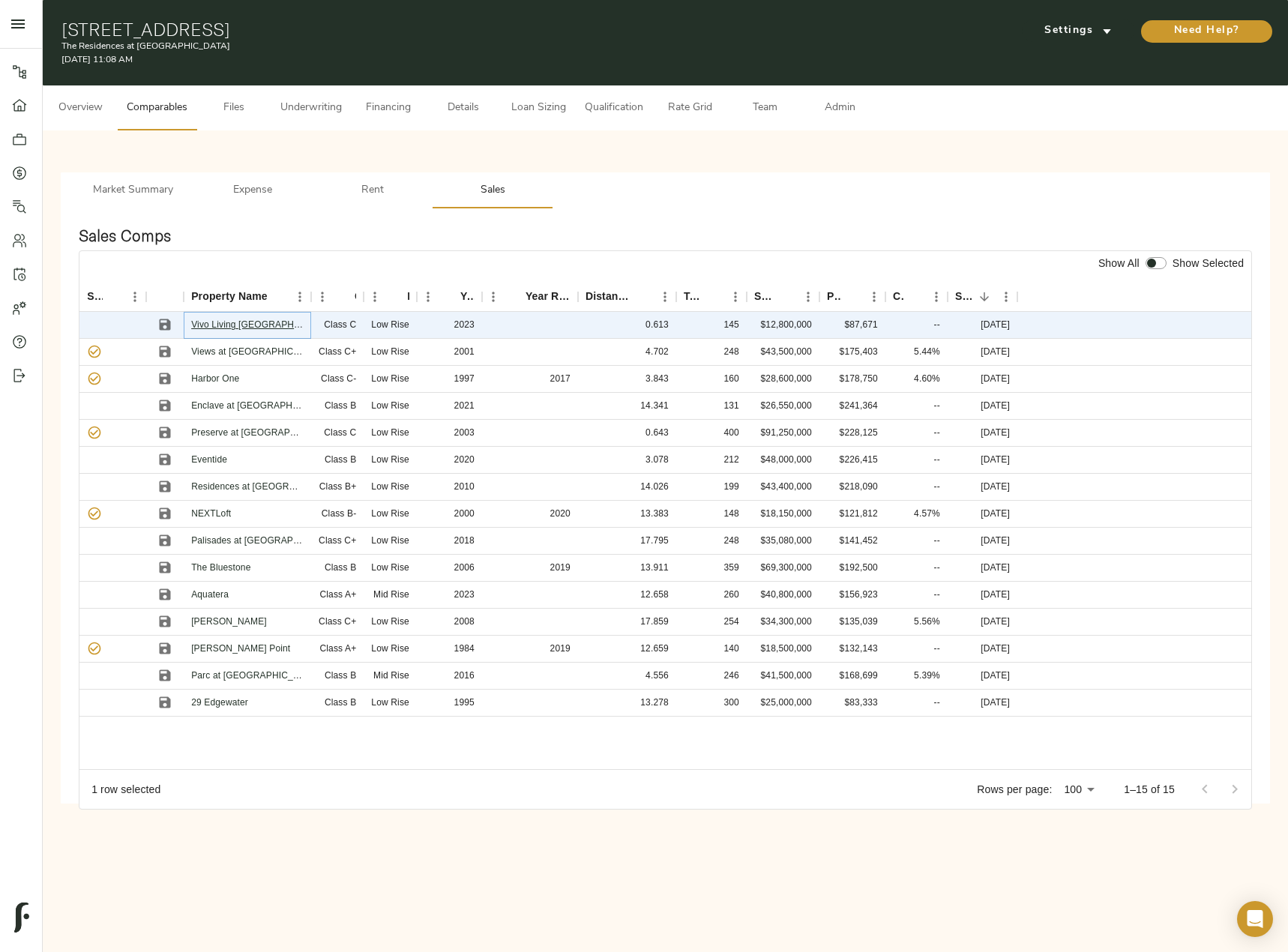
click at [237, 326] on link "Vivo Living Port Royal" at bounding box center [262, 324] width 142 height 11
click at [244, 182] on span "Expense" at bounding box center [253, 190] width 102 height 19
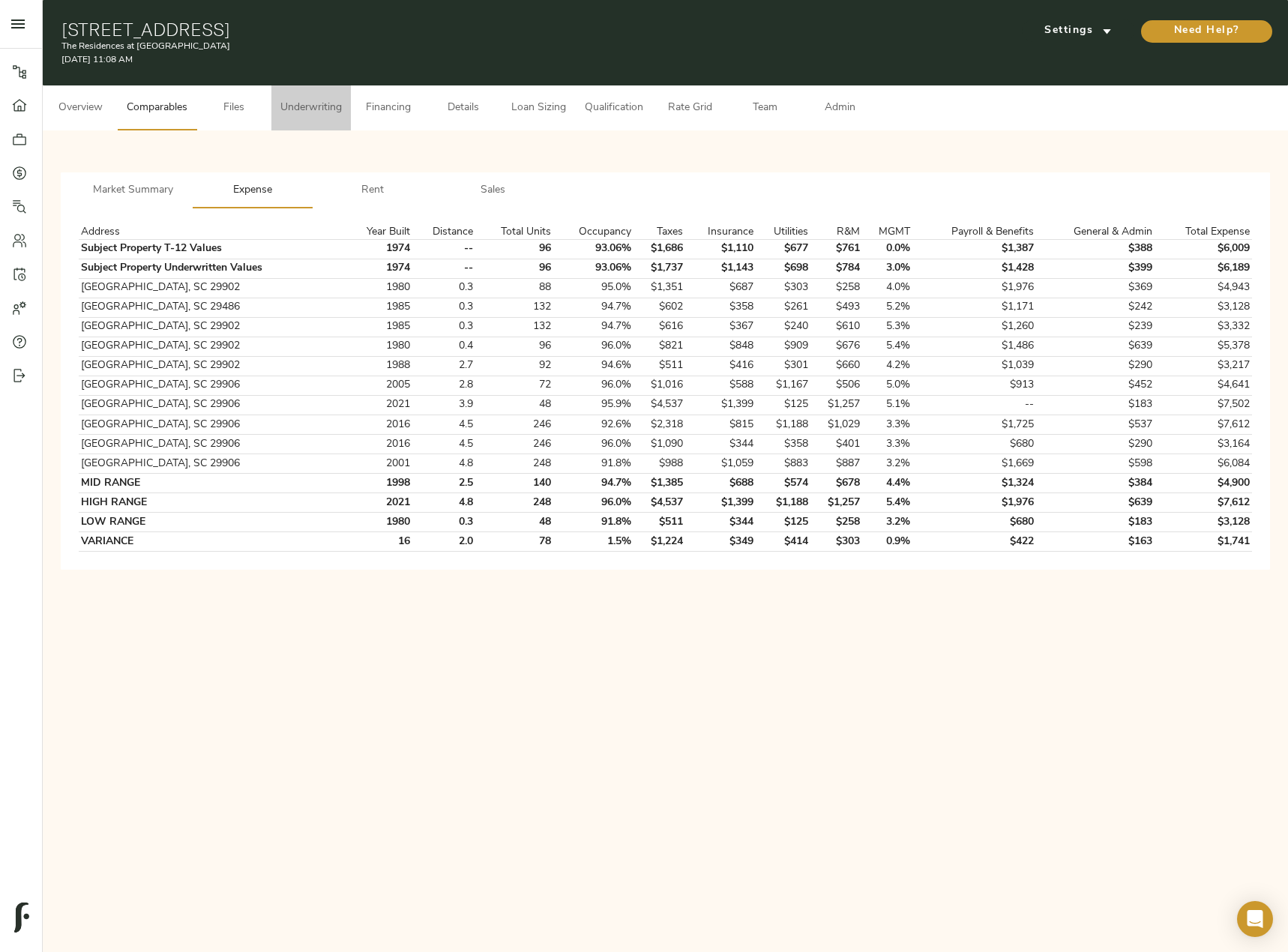
click at [296, 110] on span "Underwriting" at bounding box center [311, 108] width 62 height 19
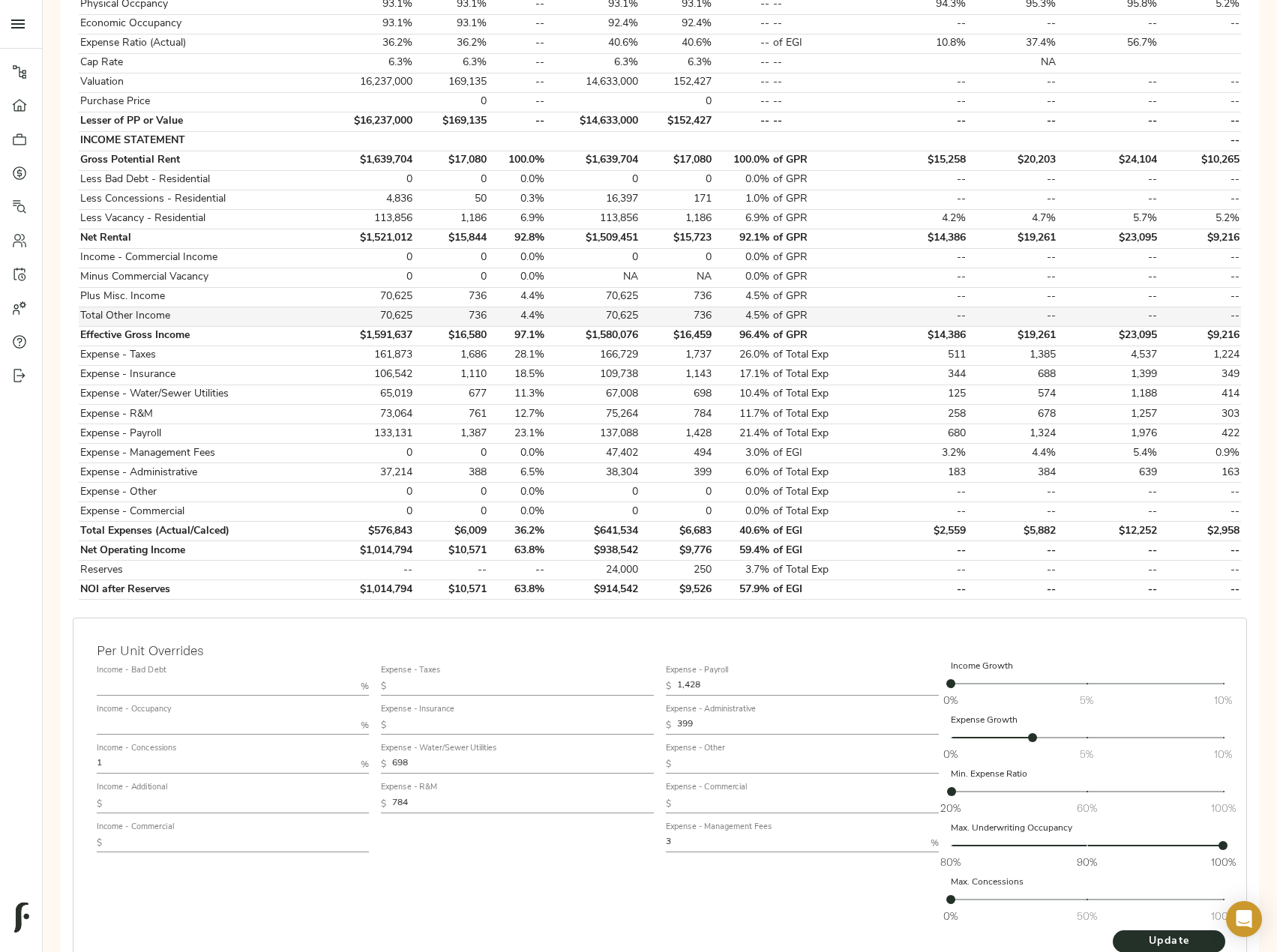
scroll to position [300, 0]
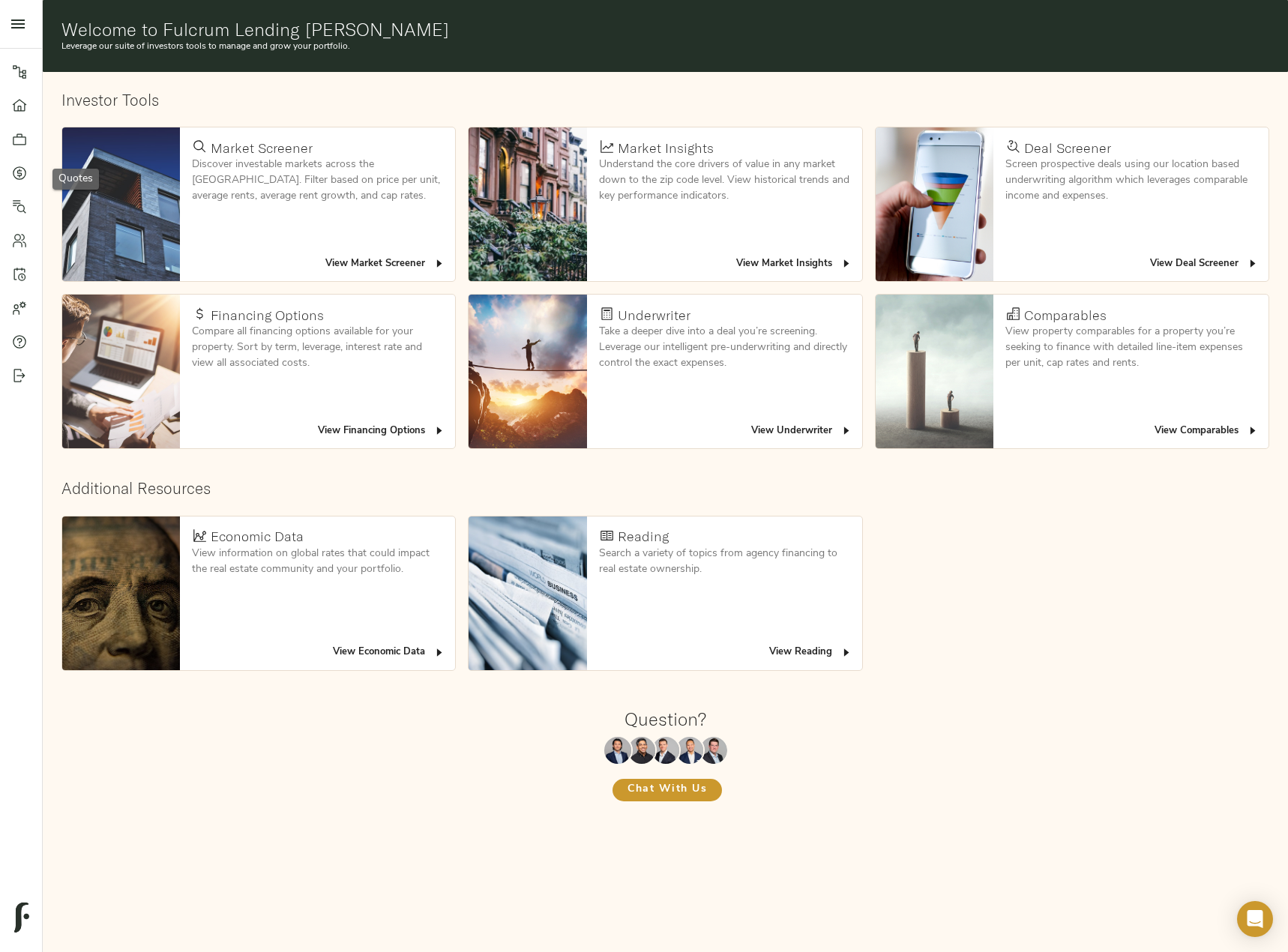
click at [18, 167] on icon at bounding box center [20, 173] width 14 height 14
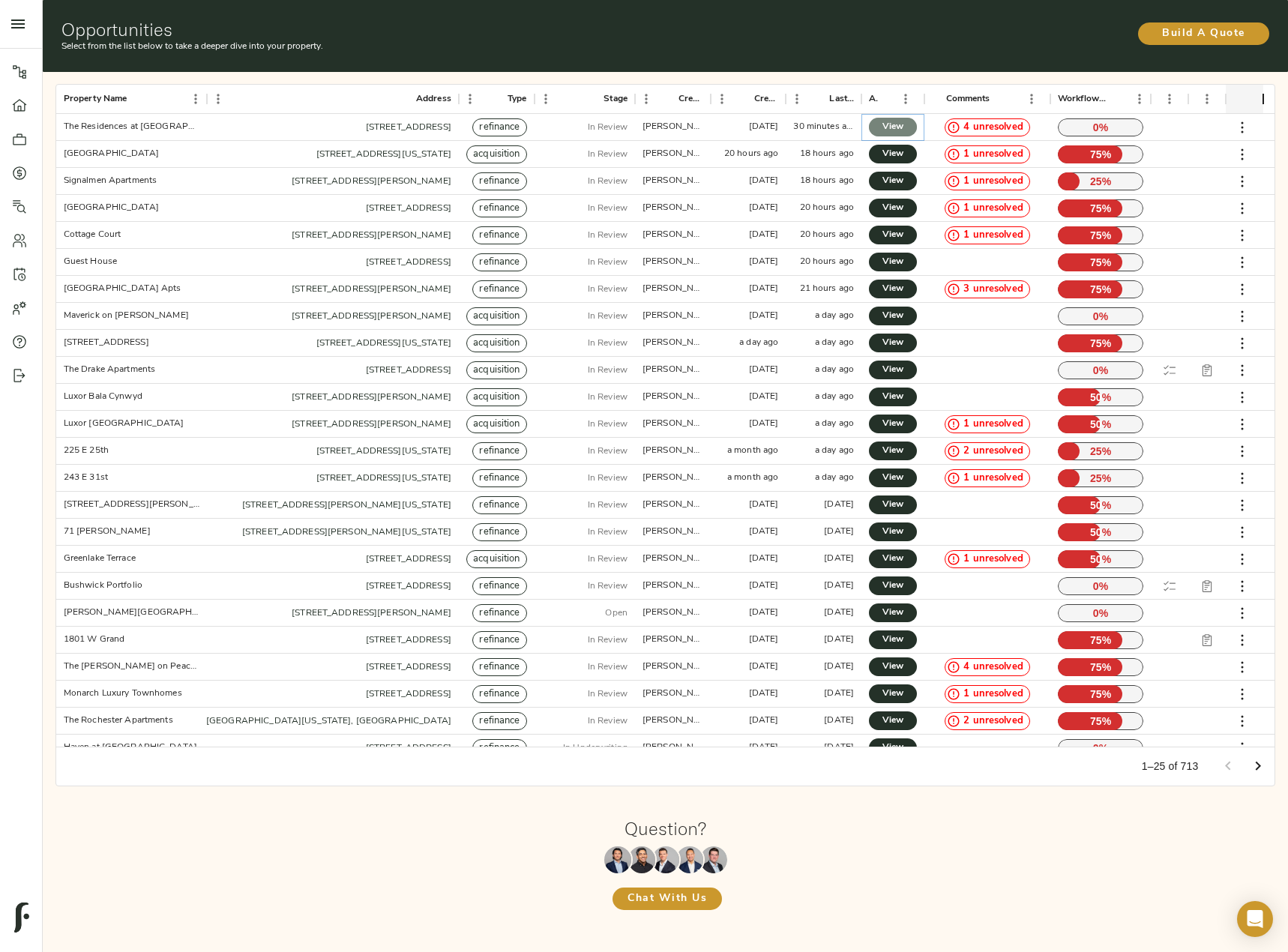
click at [879, 126] on link "View" at bounding box center [893, 127] width 48 height 19
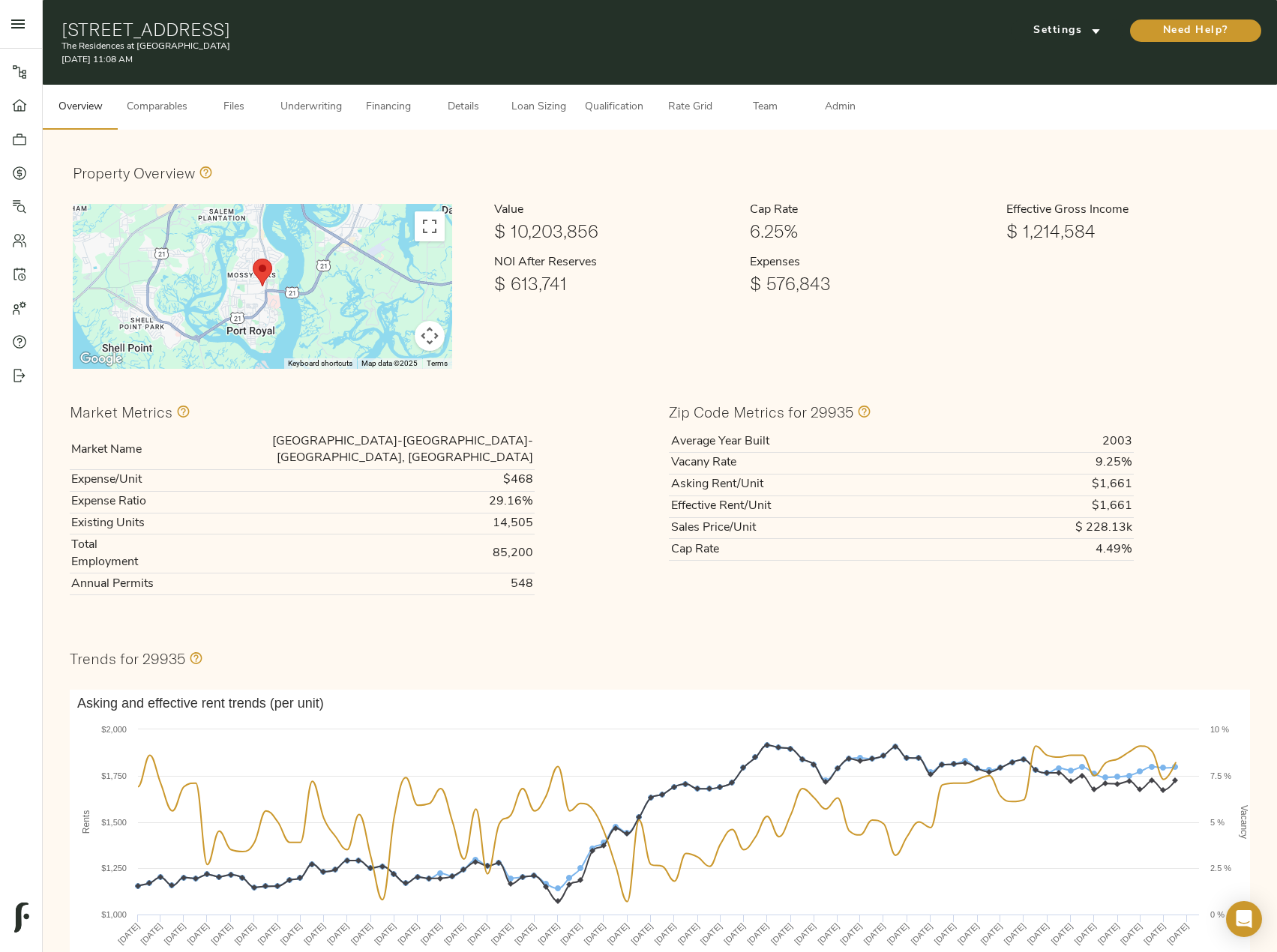
click at [173, 108] on span "Comparables" at bounding box center [157, 107] width 61 height 19
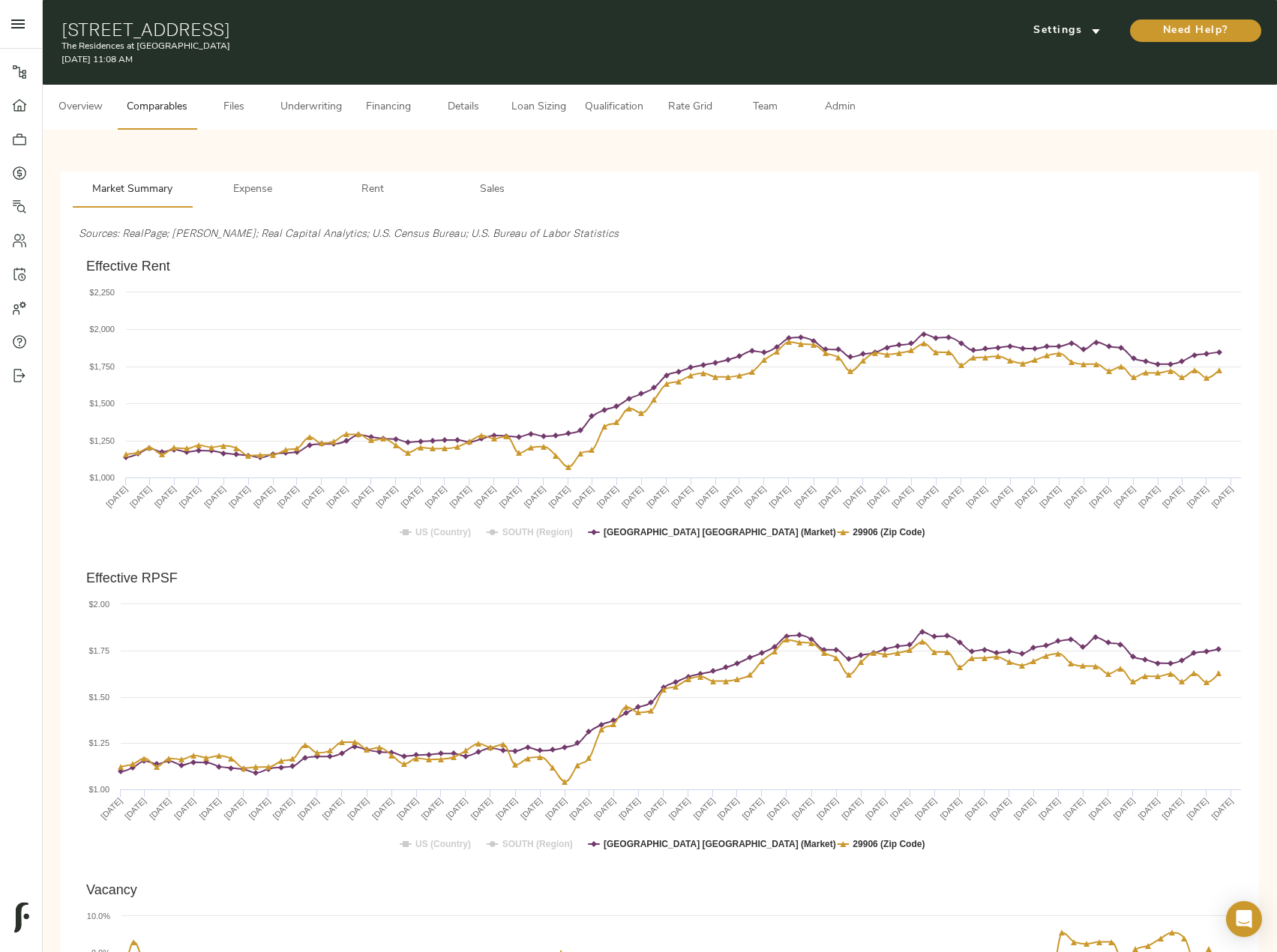
click at [498, 187] on span "Sales" at bounding box center [493, 190] width 102 height 19
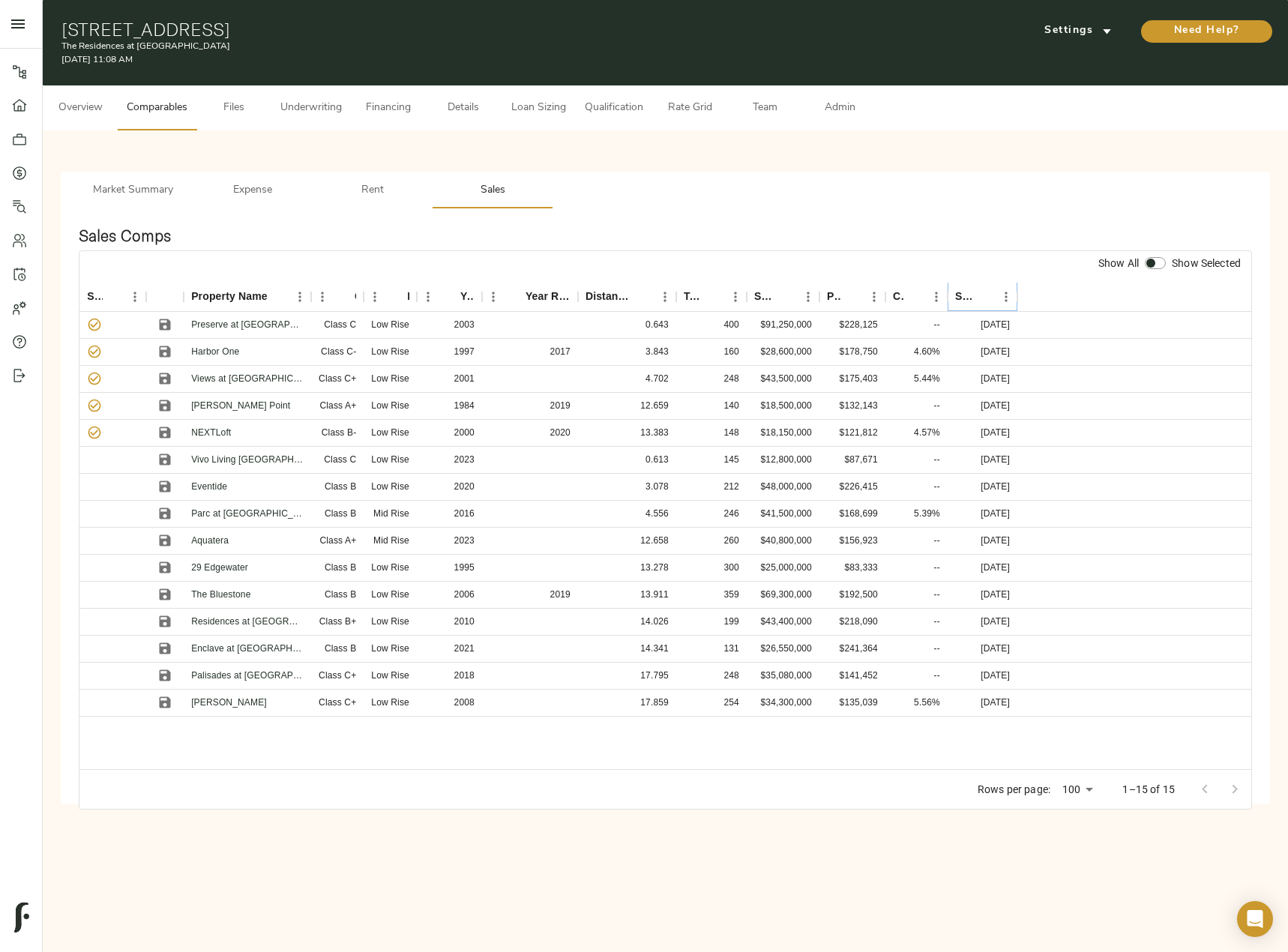
click at [986, 296] on icon "Sort" at bounding box center [984, 297] width 14 height 14
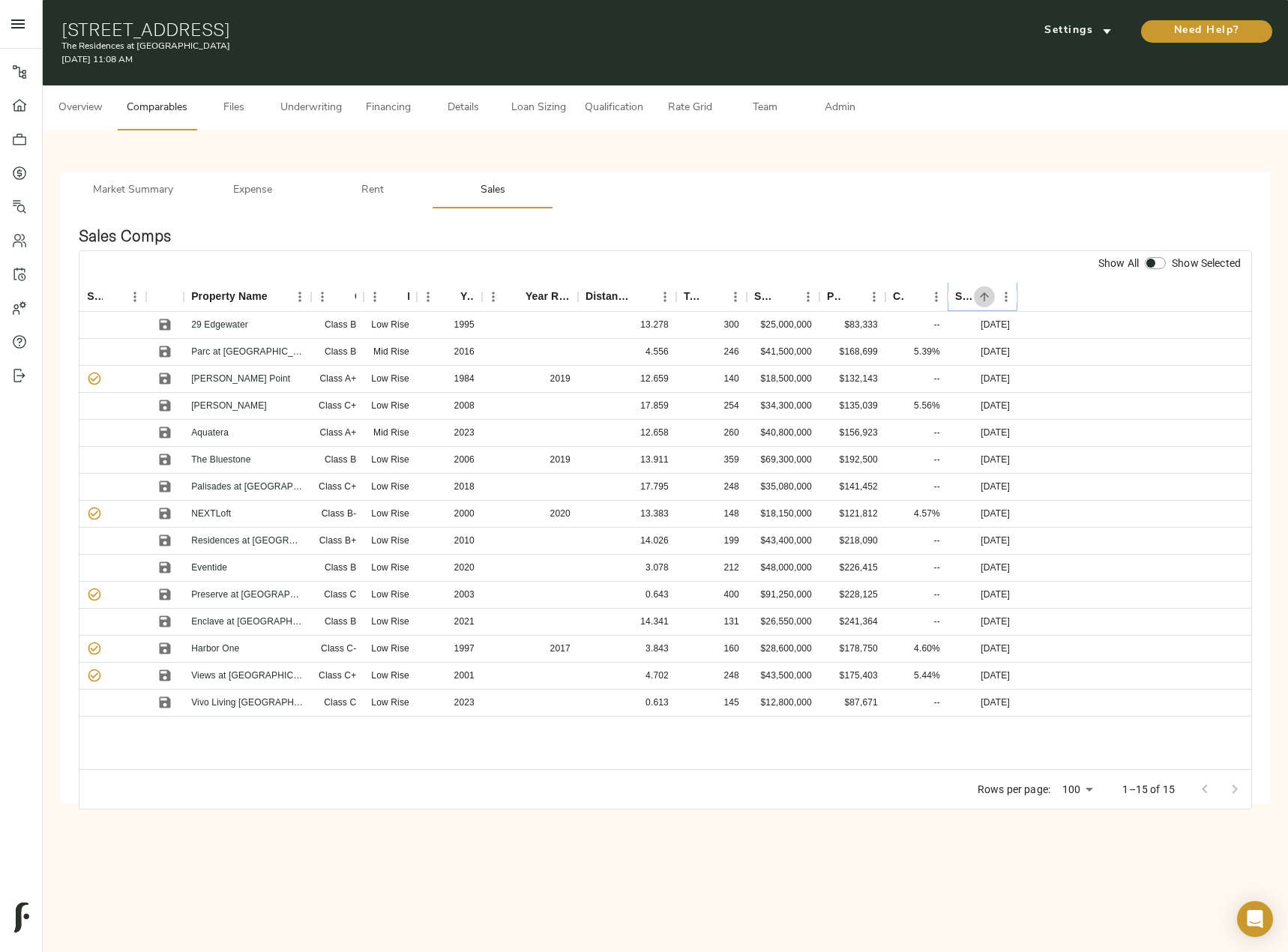
click at [986, 296] on icon "Sort" at bounding box center [984, 297] width 14 height 14
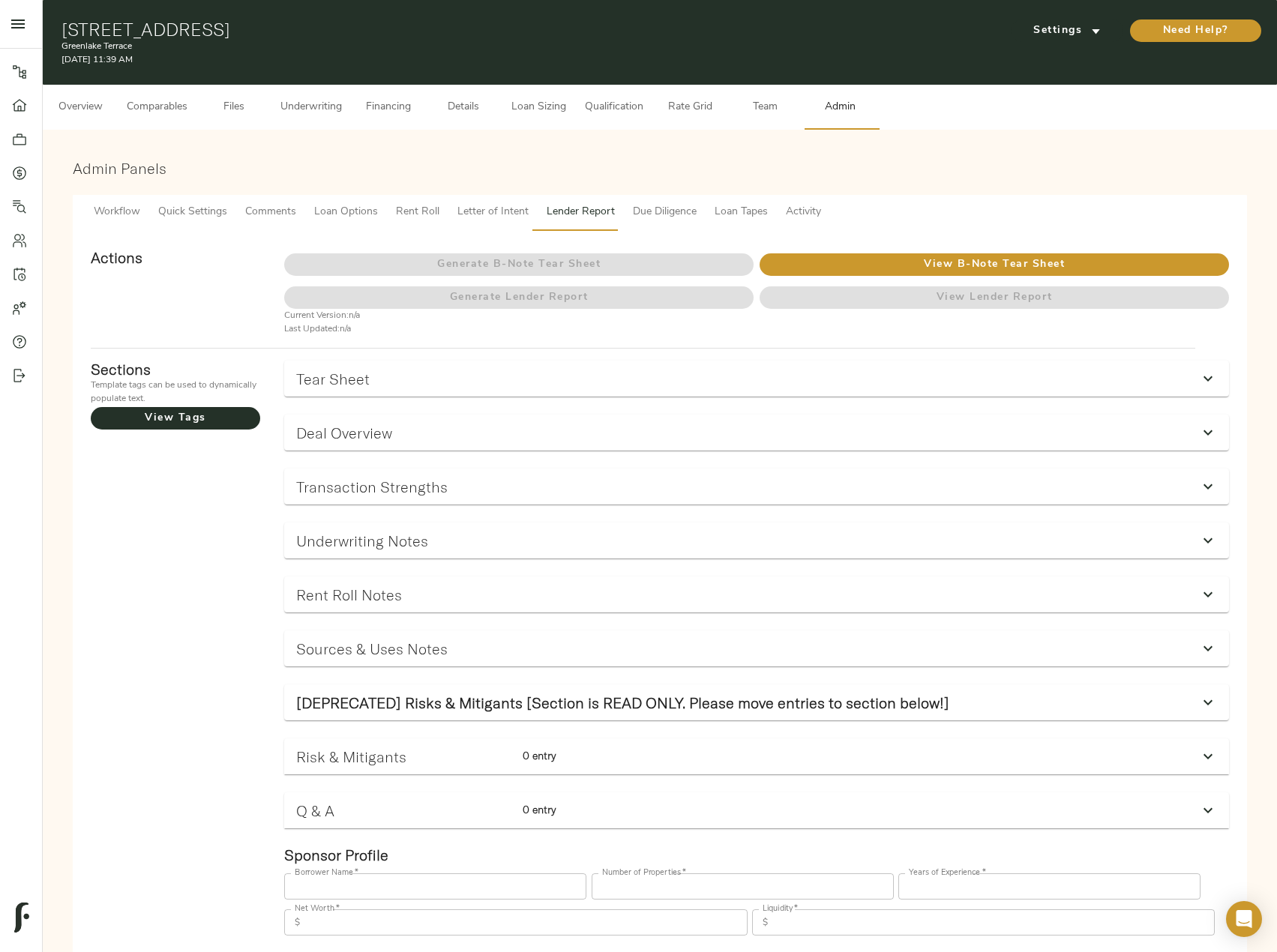
click at [287, 110] on span "Underwriting" at bounding box center [311, 107] width 62 height 19
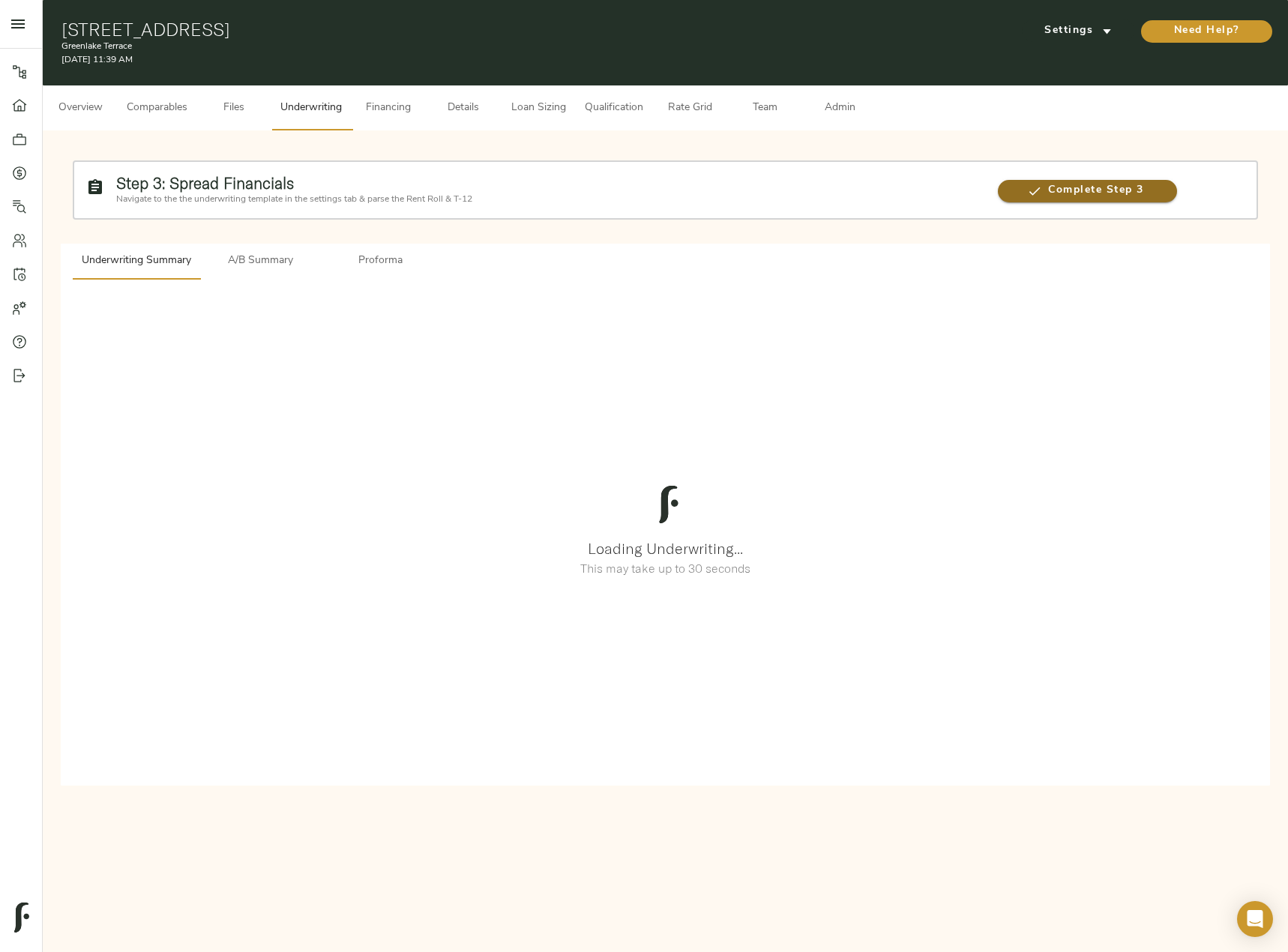
click at [1117, 187] on span "Complete Step 3" at bounding box center [1087, 190] width 179 height 19
click at [1117, 189] on span "Complete Step 3" at bounding box center [1087, 190] width 179 height 19
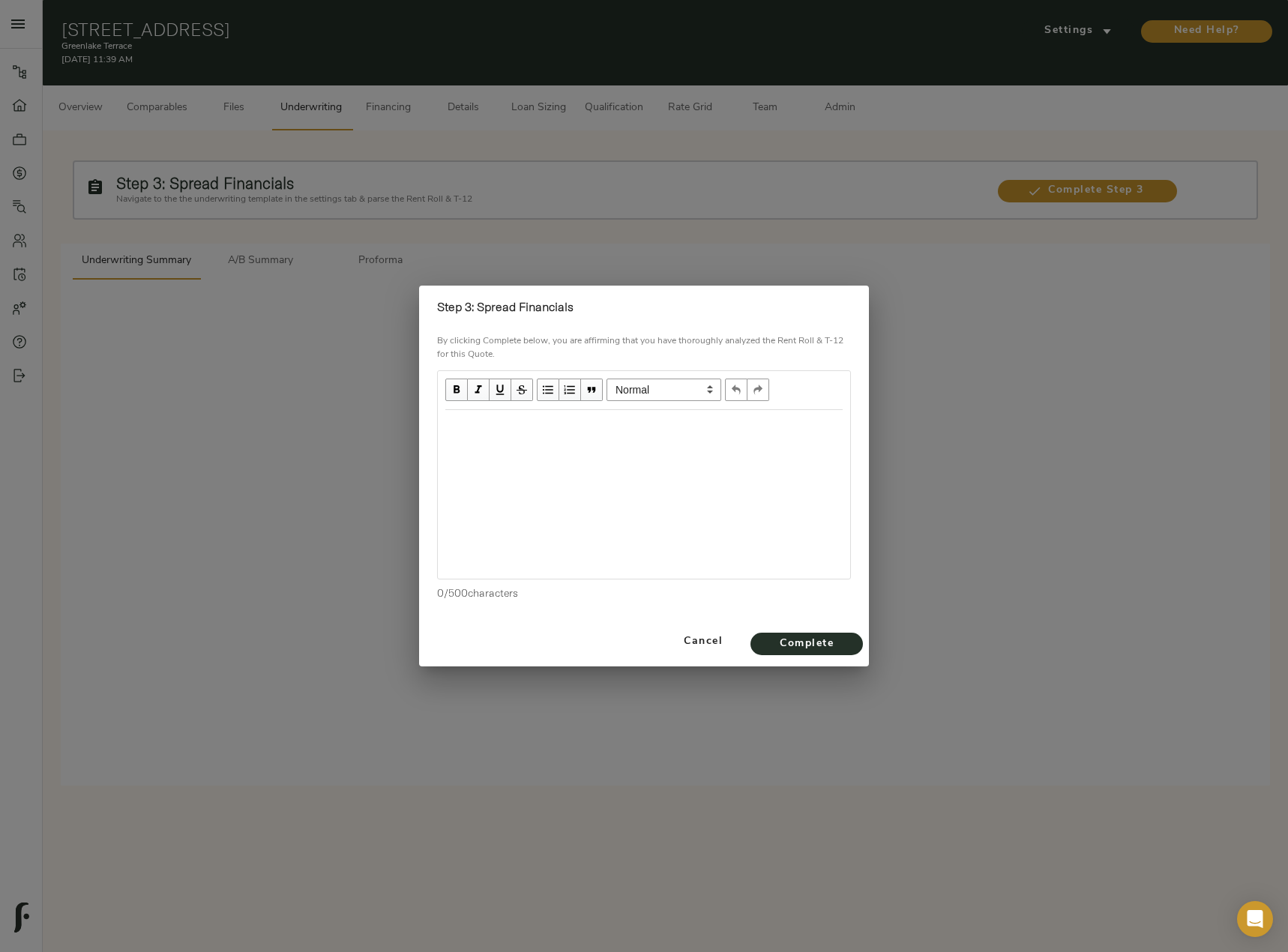
click at [537, 430] on div "Edit text" at bounding box center [644, 426] width 398 height 18
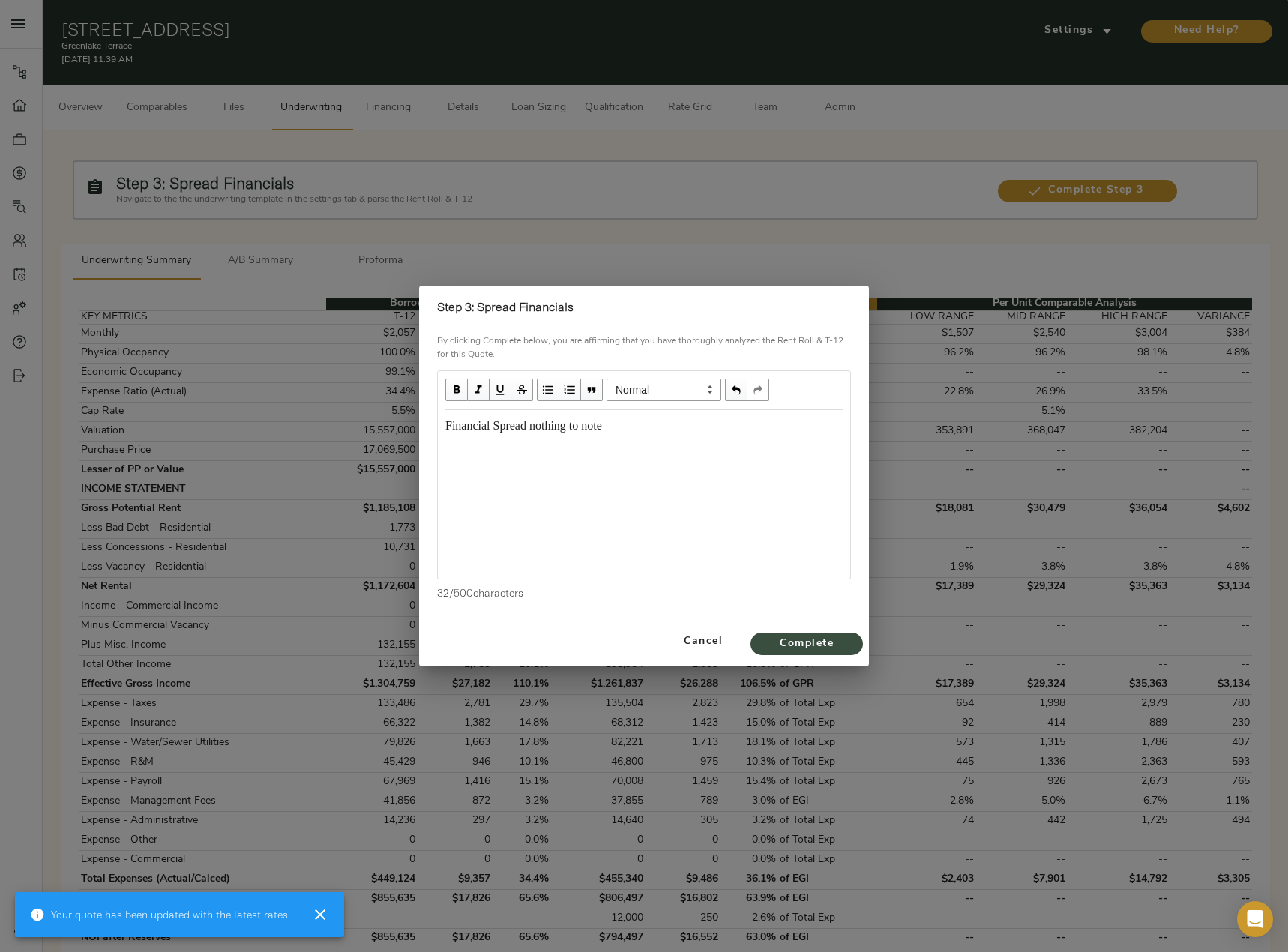
click at [826, 637] on span "Complete" at bounding box center [807, 644] width 82 height 19
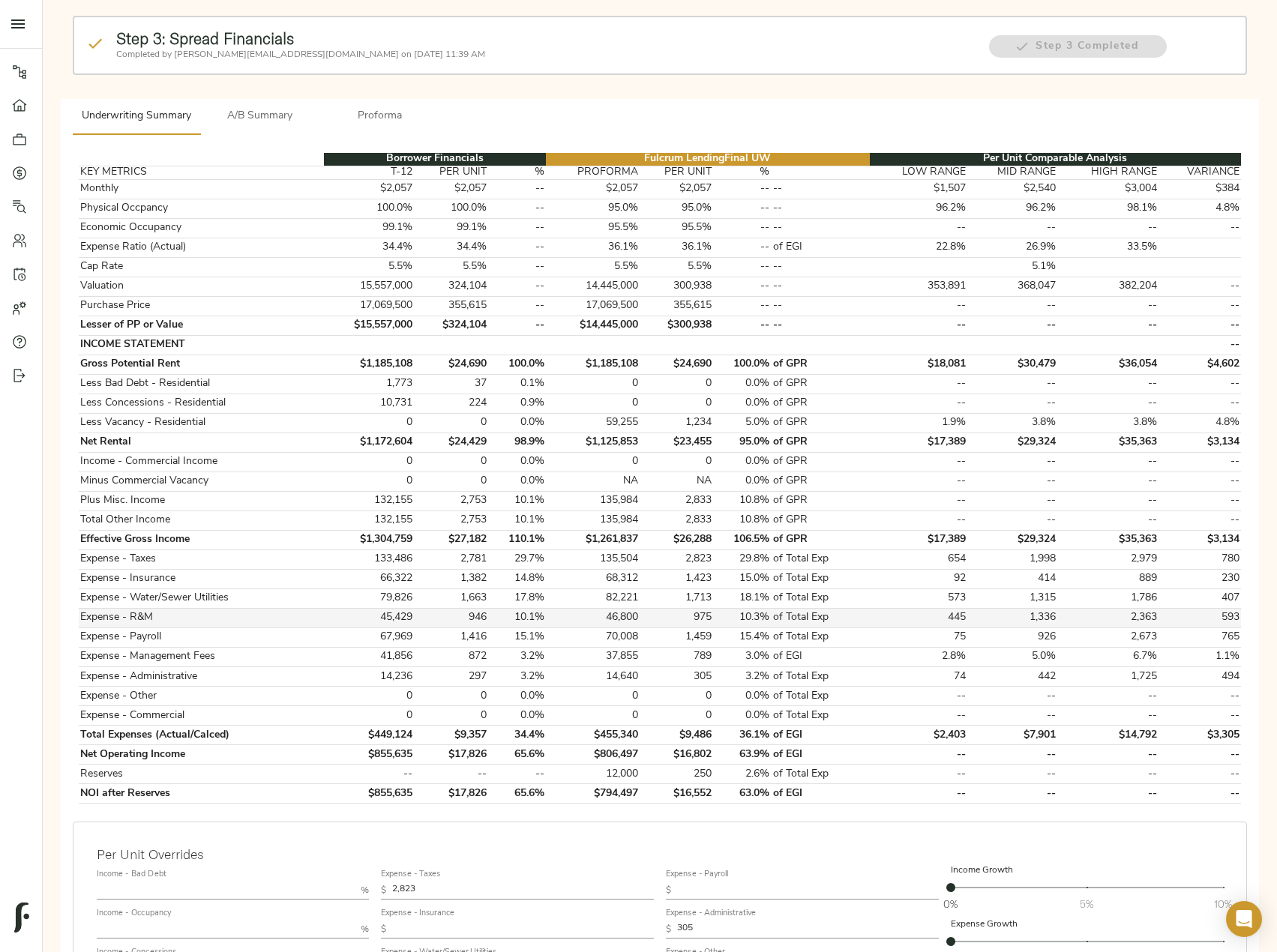
scroll to position [150, 0]
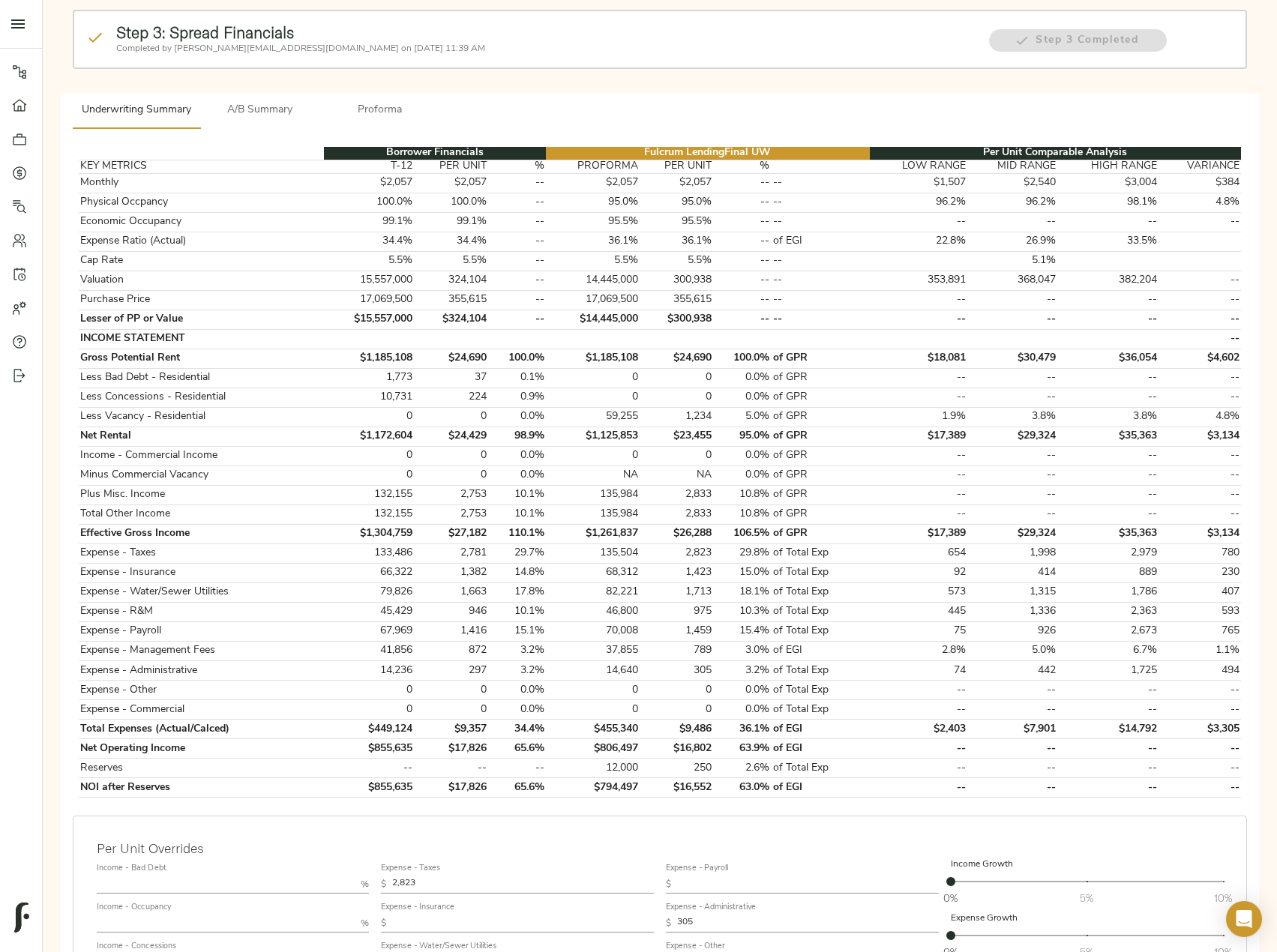
click at [283, 107] on span "A/B Summary" at bounding box center [261, 110] width 102 height 19
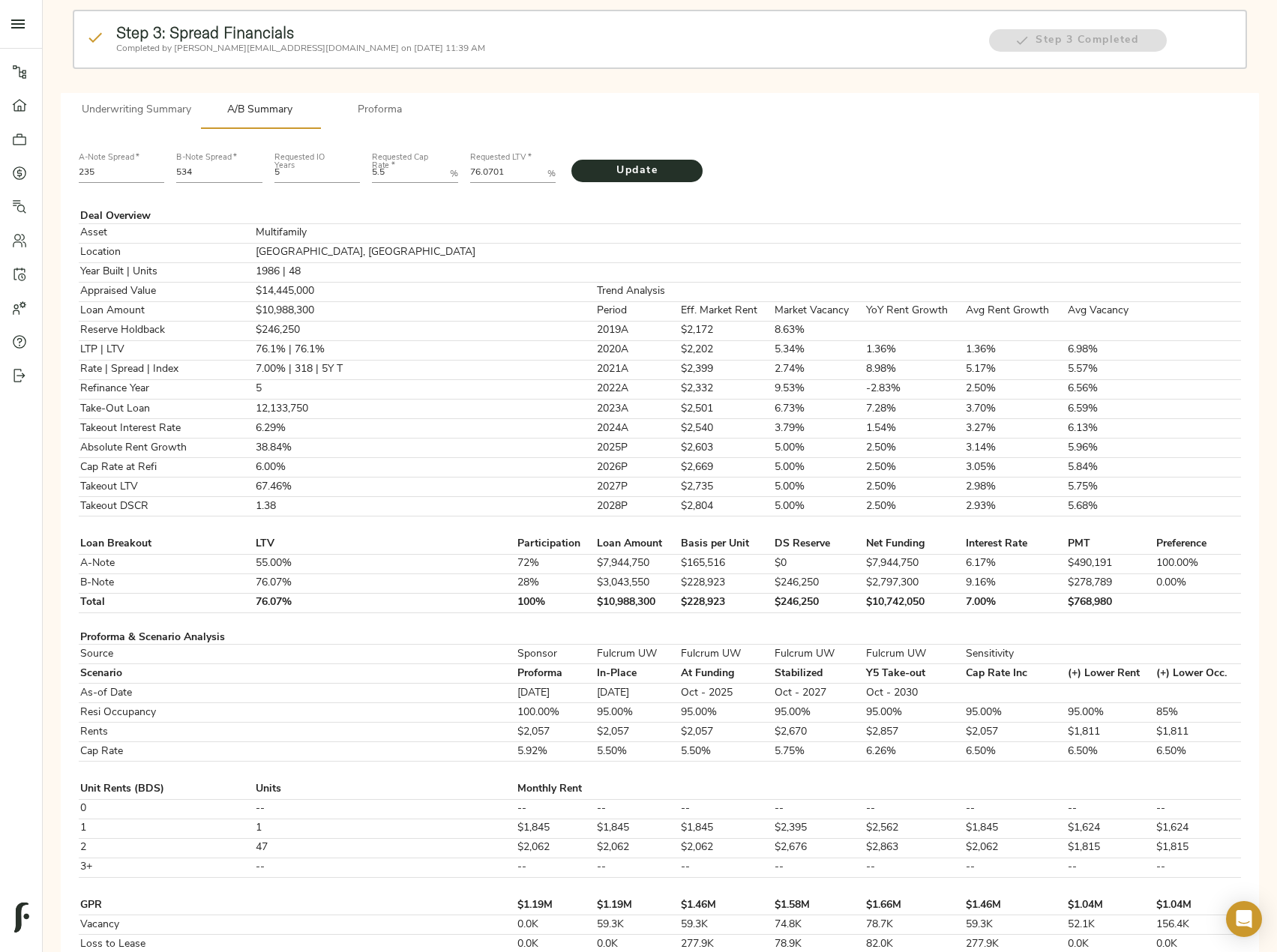
scroll to position [0, 0]
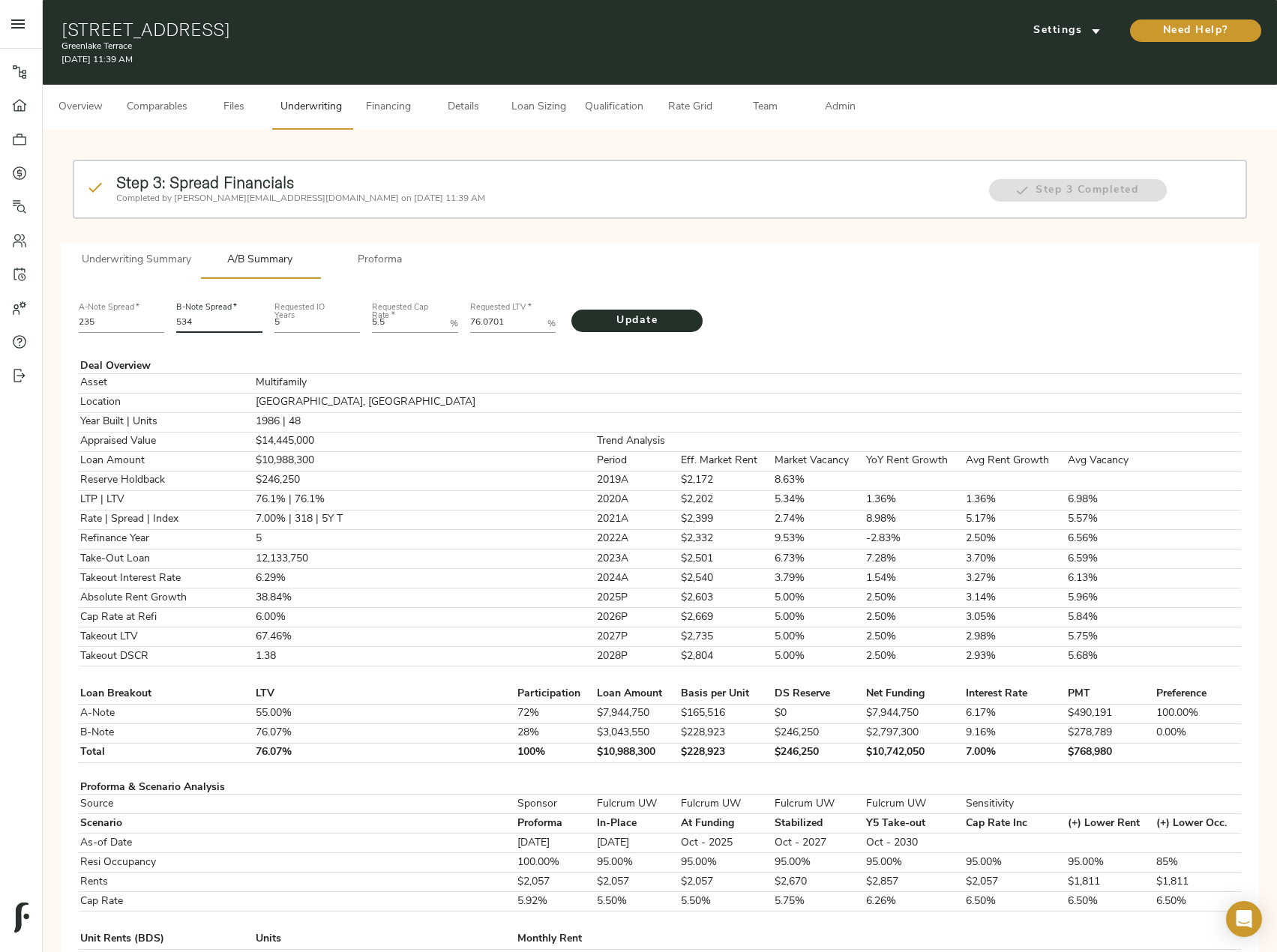
drag, startPoint x: 216, startPoint y: 323, endPoint x: 162, endPoint y: 323, distance: 54.0
click at [162, 323] on div "A-Note Spread   * 235 B-Note Spread   * 534 Requested IO Years 5 Requested Cap …" at bounding box center [659, 316] width 1174 height 51
type input "517"
click at [524, 321] on LTV "76.0701" at bounding box center [506, 324] width 72 height 18
drag, startPoint x: 521, startPoint y: 321, endPoint x: 366, endPoint y: 336, distance: 155.7
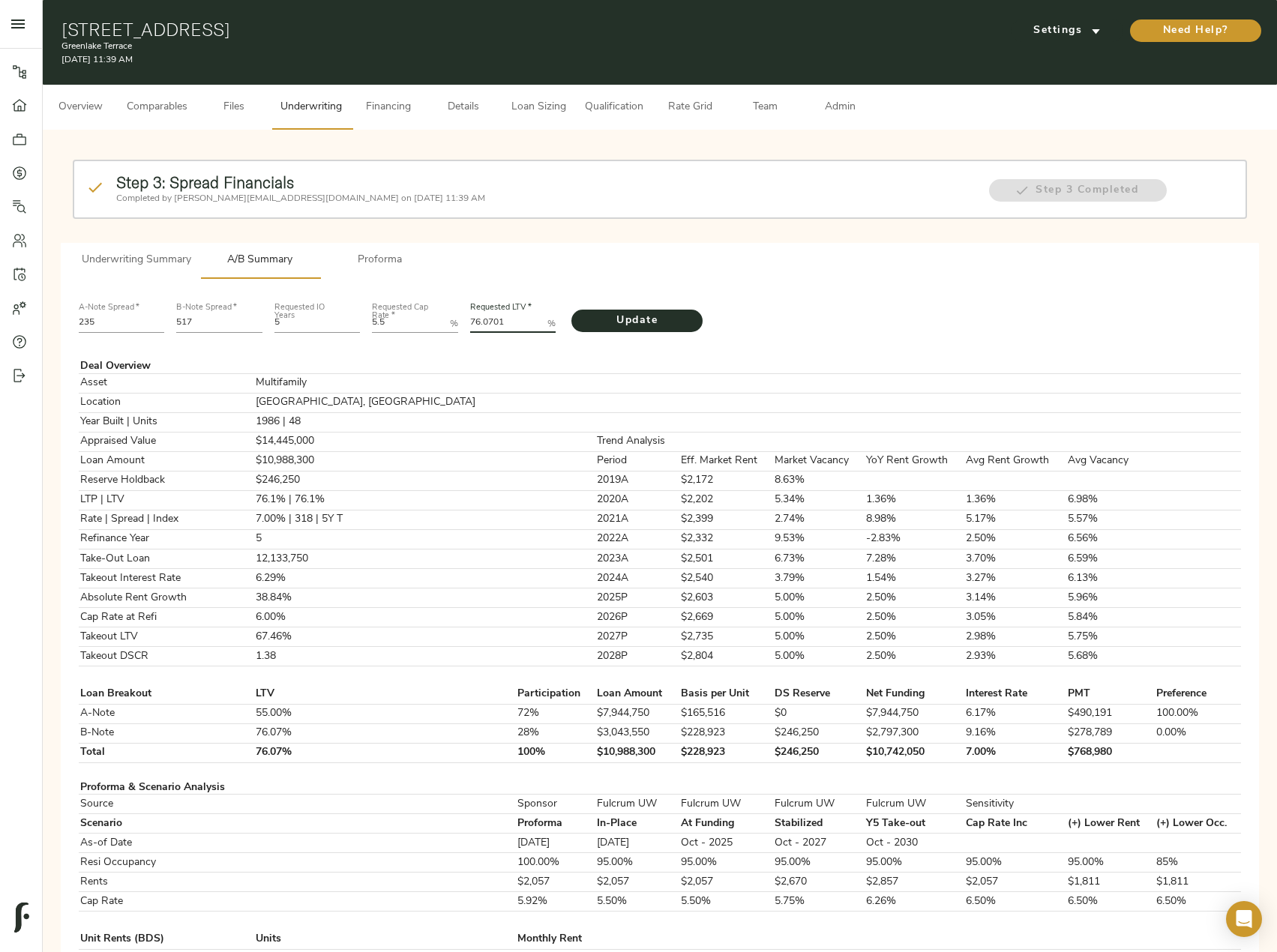
paste LTV "5.9897"
type LTV "75.9897"
click at [617, 323] on span "Update" at bounding box center [637, 321] width 101 height 19
drag, startPoint x: 762, startPoint y: 750, endPoint x: 699, endPoint y: 756, distance: 63.3
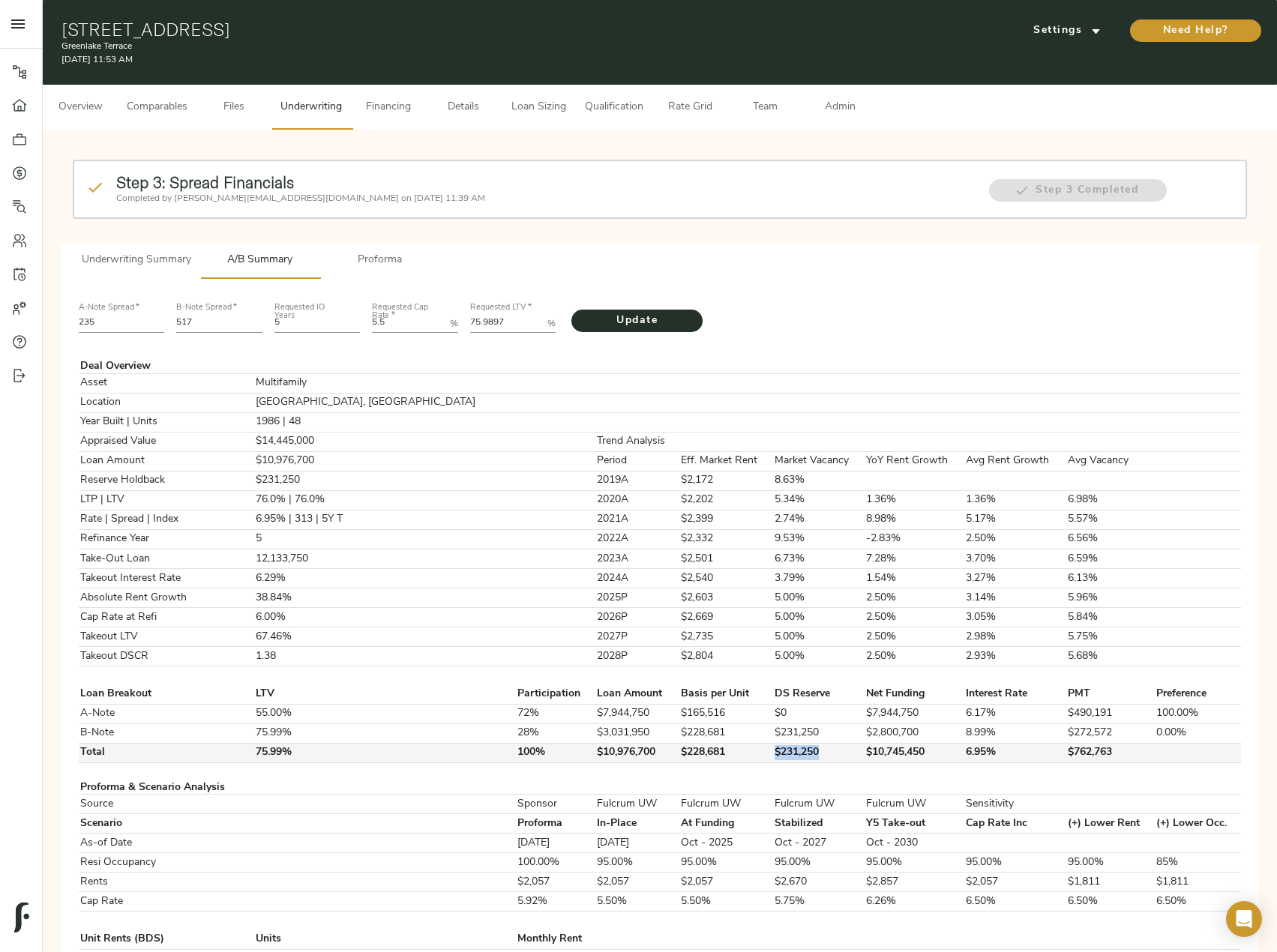
click at [699, 756] on tr "Total 75.99% 100% $10,976,700 $228,681 $231,250 $10,745,450 6.95% $762,763" at bounding box center [659, 752] width 1162 height 20
click at [773, 743] on td "$231,250" at bounding box center [819, 752] width 91 height 20
drag, startPoint x: 755, startPoint y: 750, endPoint x: 702, endPoint y: 750, distance: 53.0
click at [702, 750] on tr "Total 75.99% 100% $10,976,700 $228,681 $231,250 $10,745,450 6.95% $762,763" at bounding box center [659, 752] width 1162 height 20
copy tr "$231,250"
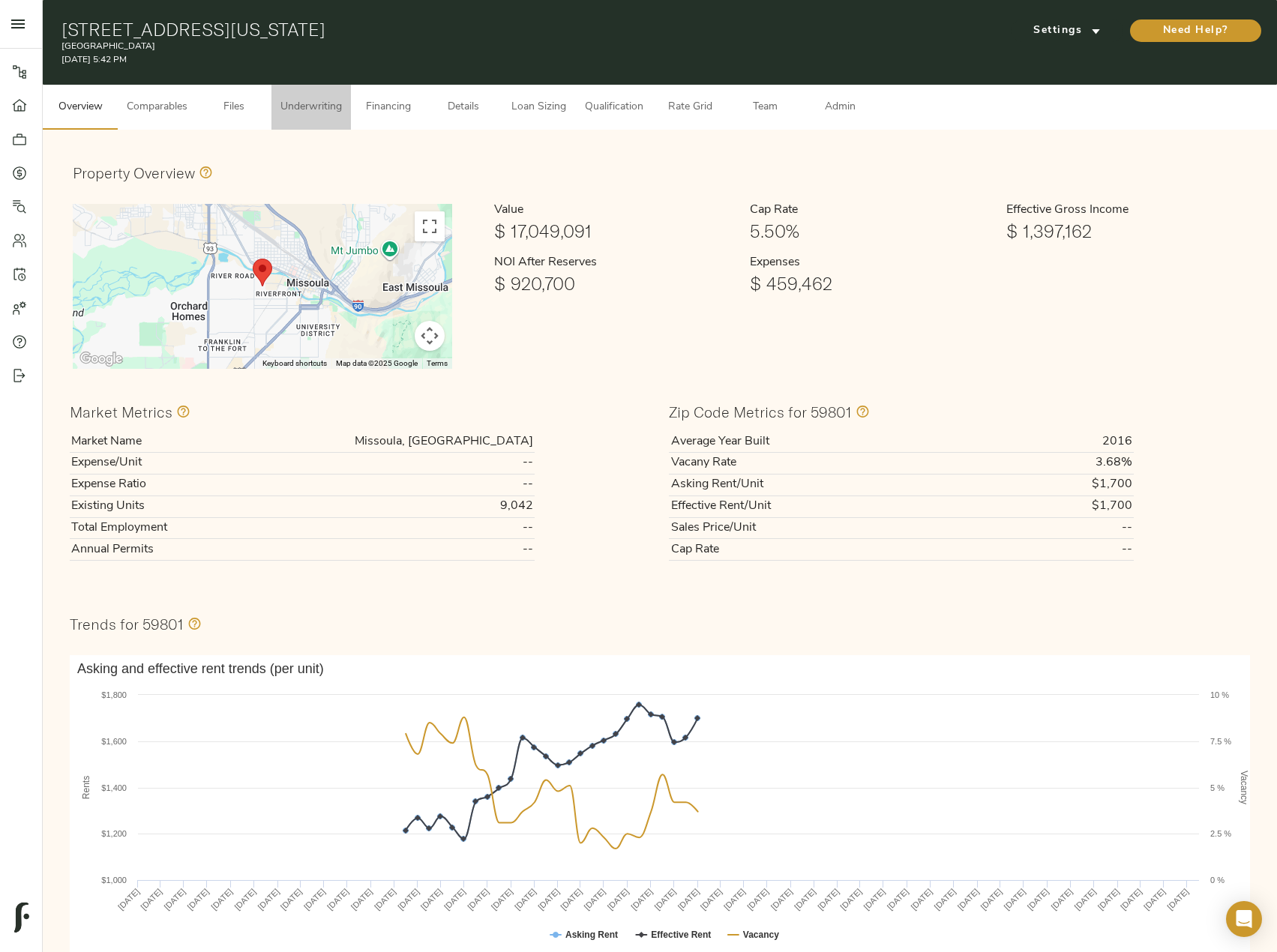
click at [302, 107] on span "Underwriting" at bounding box center [311, 107] width 62 height 19
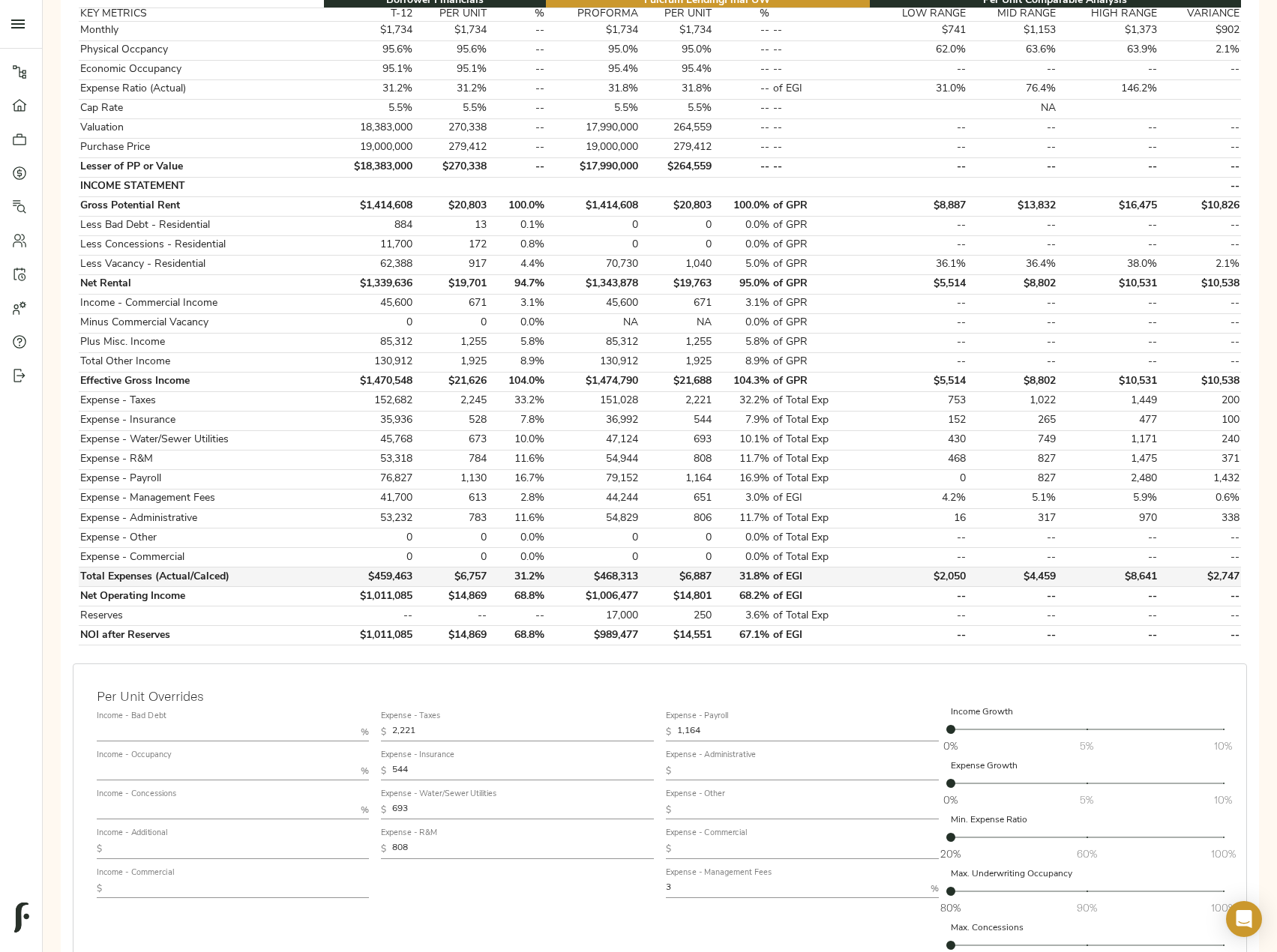
scroll to position [375, 0]
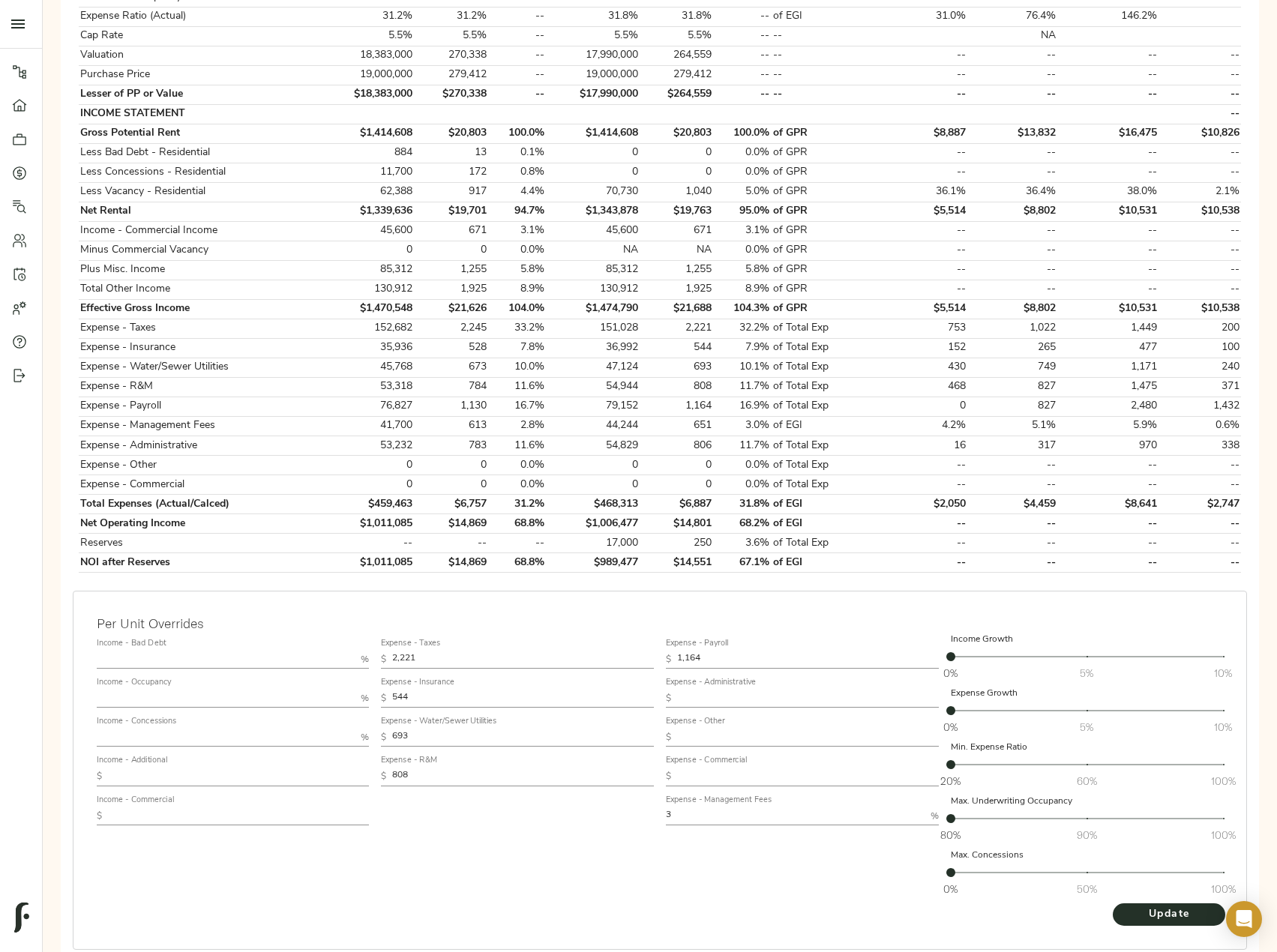
click at [208, 776] on input "text" at bounding box center [238, 777] width 261 height 18
paste input "1,426"
type input "1,426"
click at [1163, 911] on span "Update" at bounding box center [1169, 915] width 82 height 19
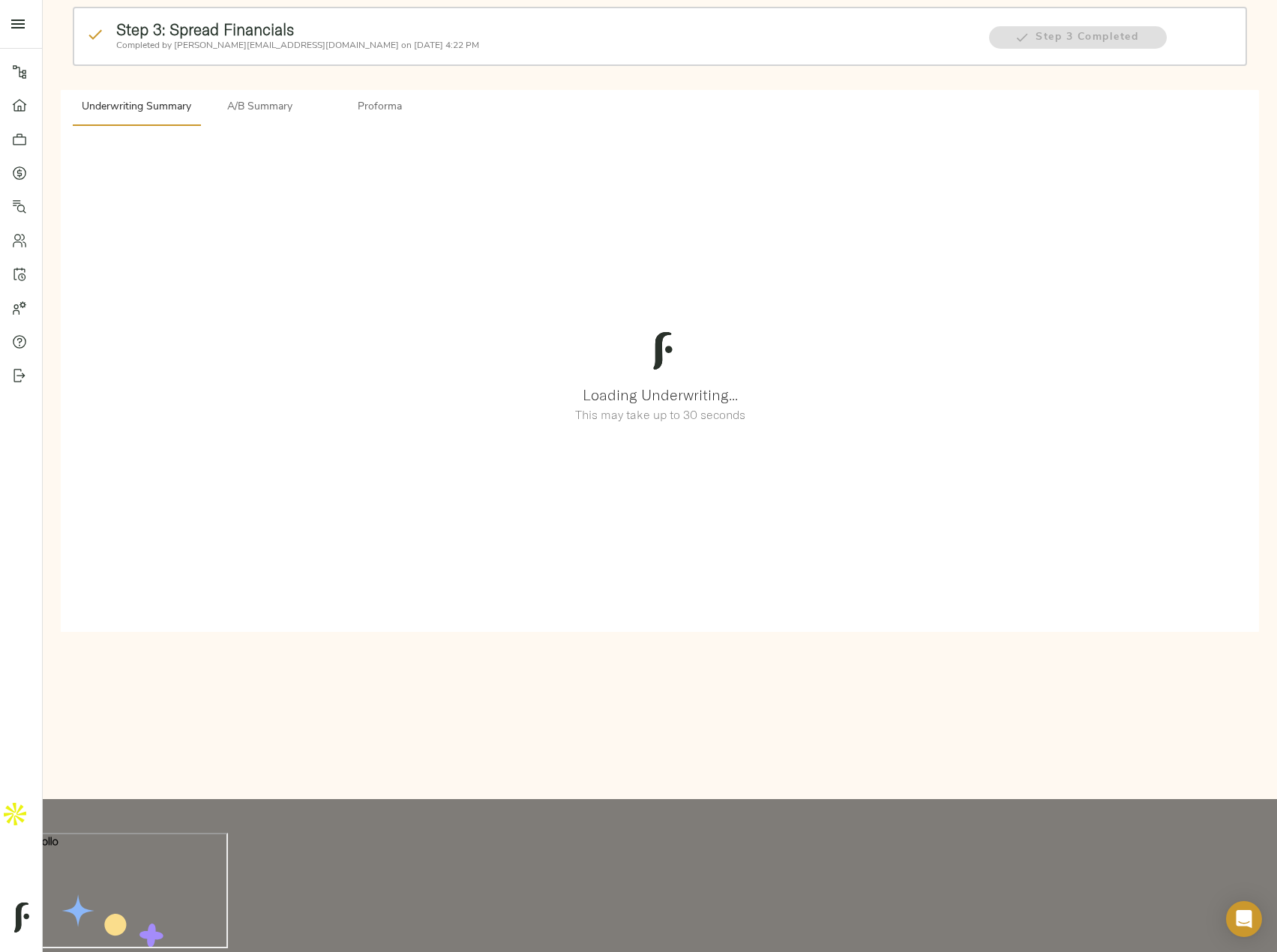
scroll to position [0, 0]
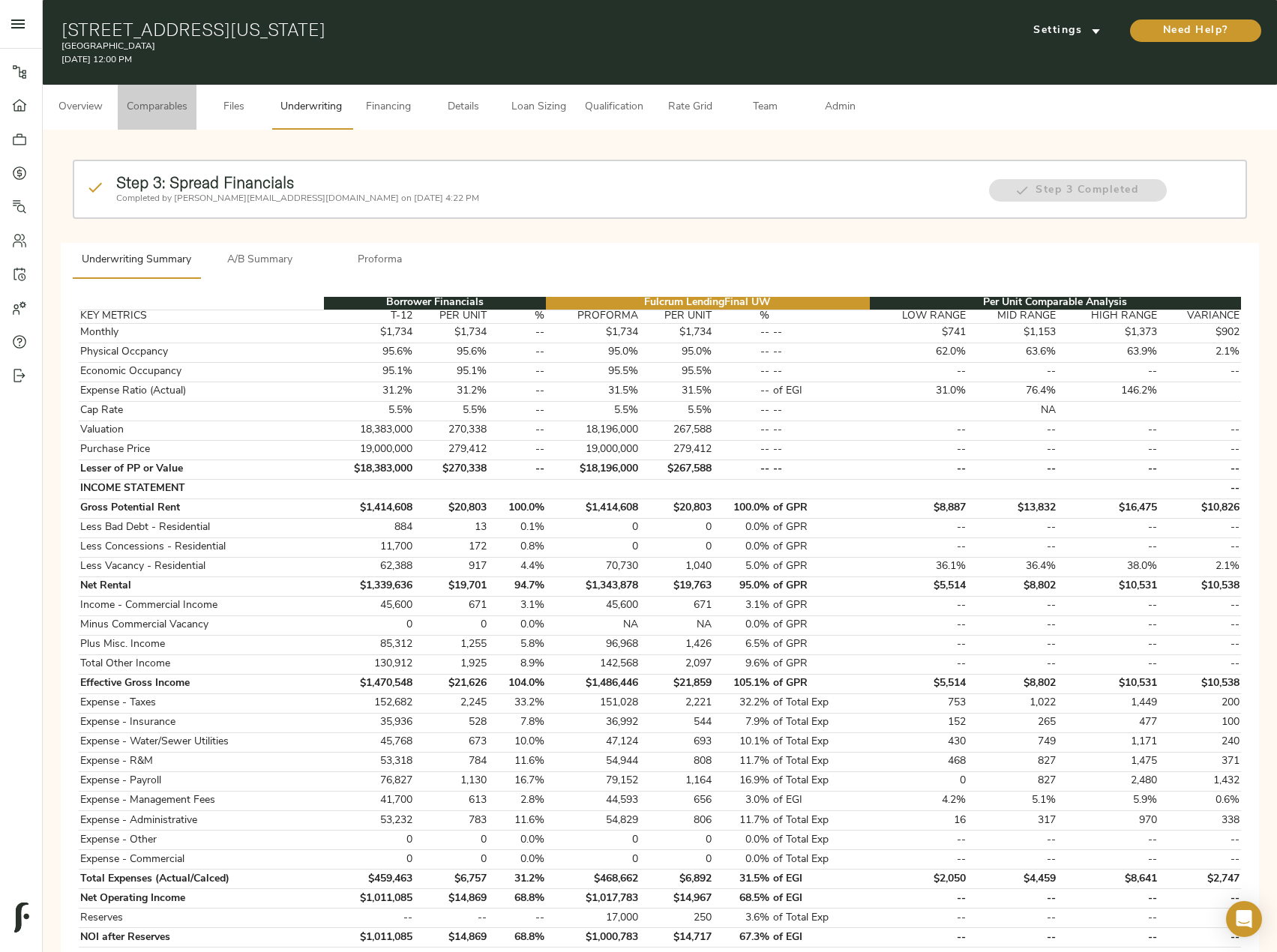
click at [181, 110] on span "Comparables" at bounding box center [157, 107] width 61 height 19
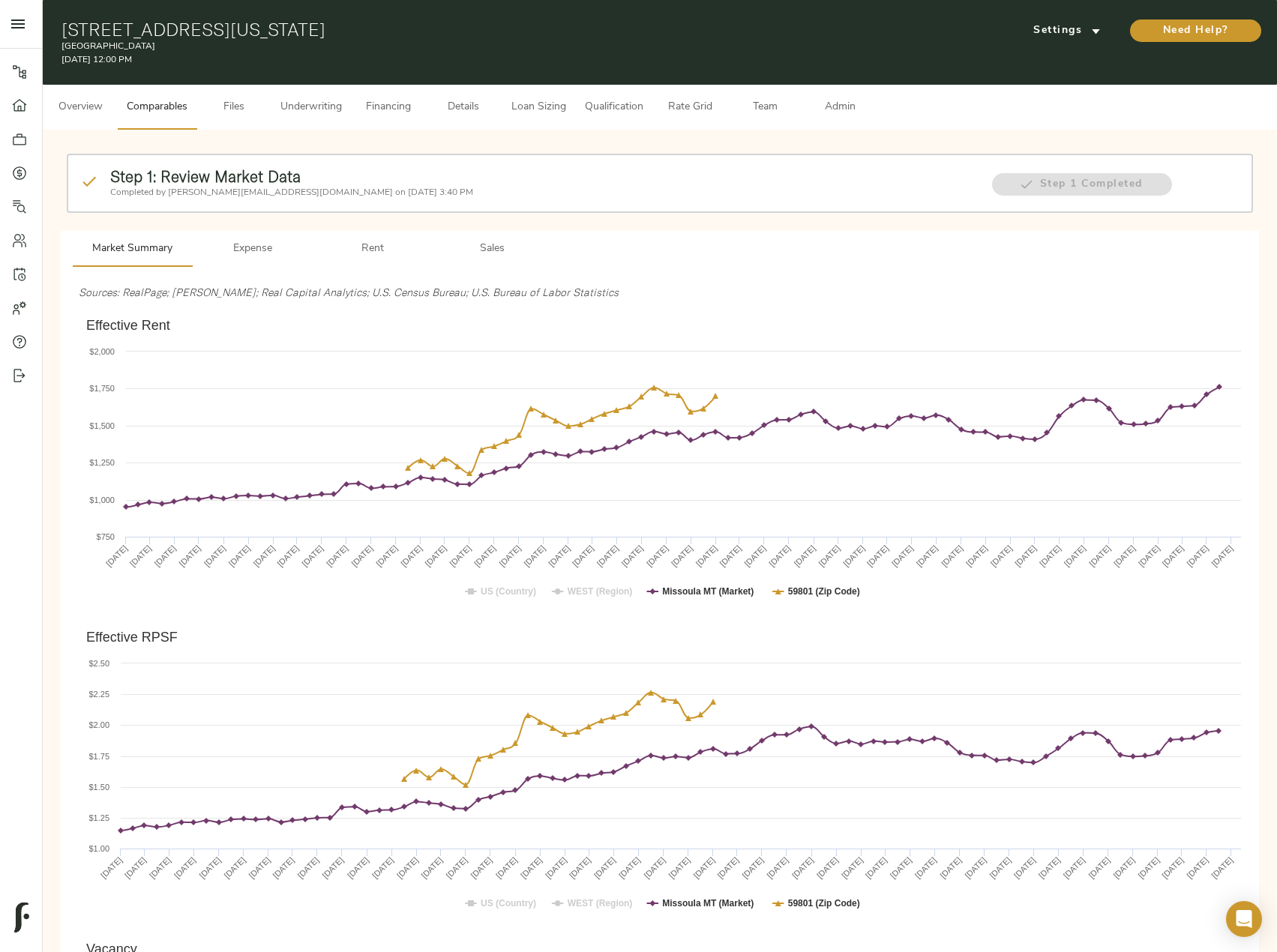
click at [503, 254] on span "Sales" at bounding box center [493, 249] width 102 height 19
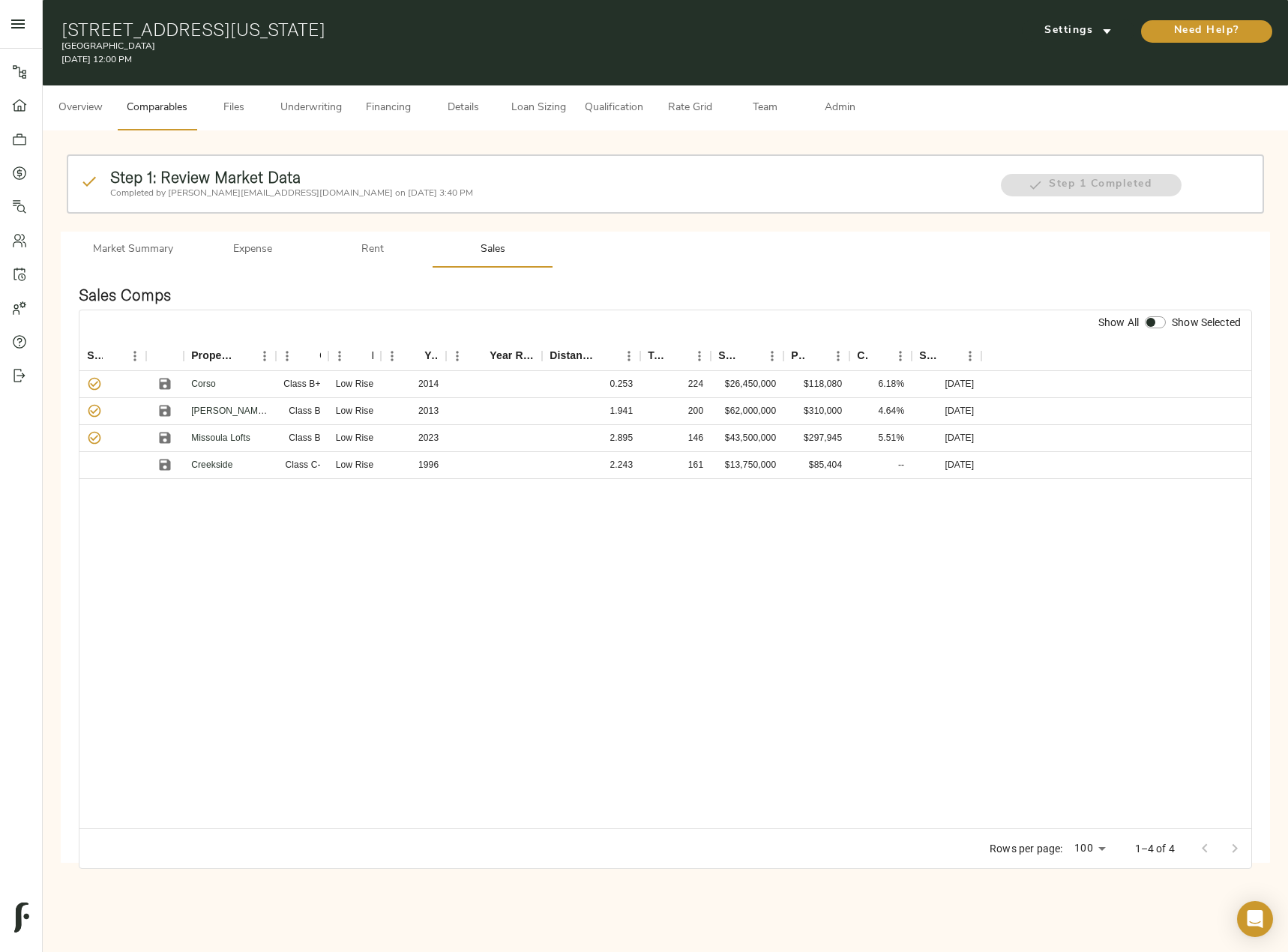
click at [324, 103] on span "Underwriting" at bounding box center [311, 108] width 62 height 19
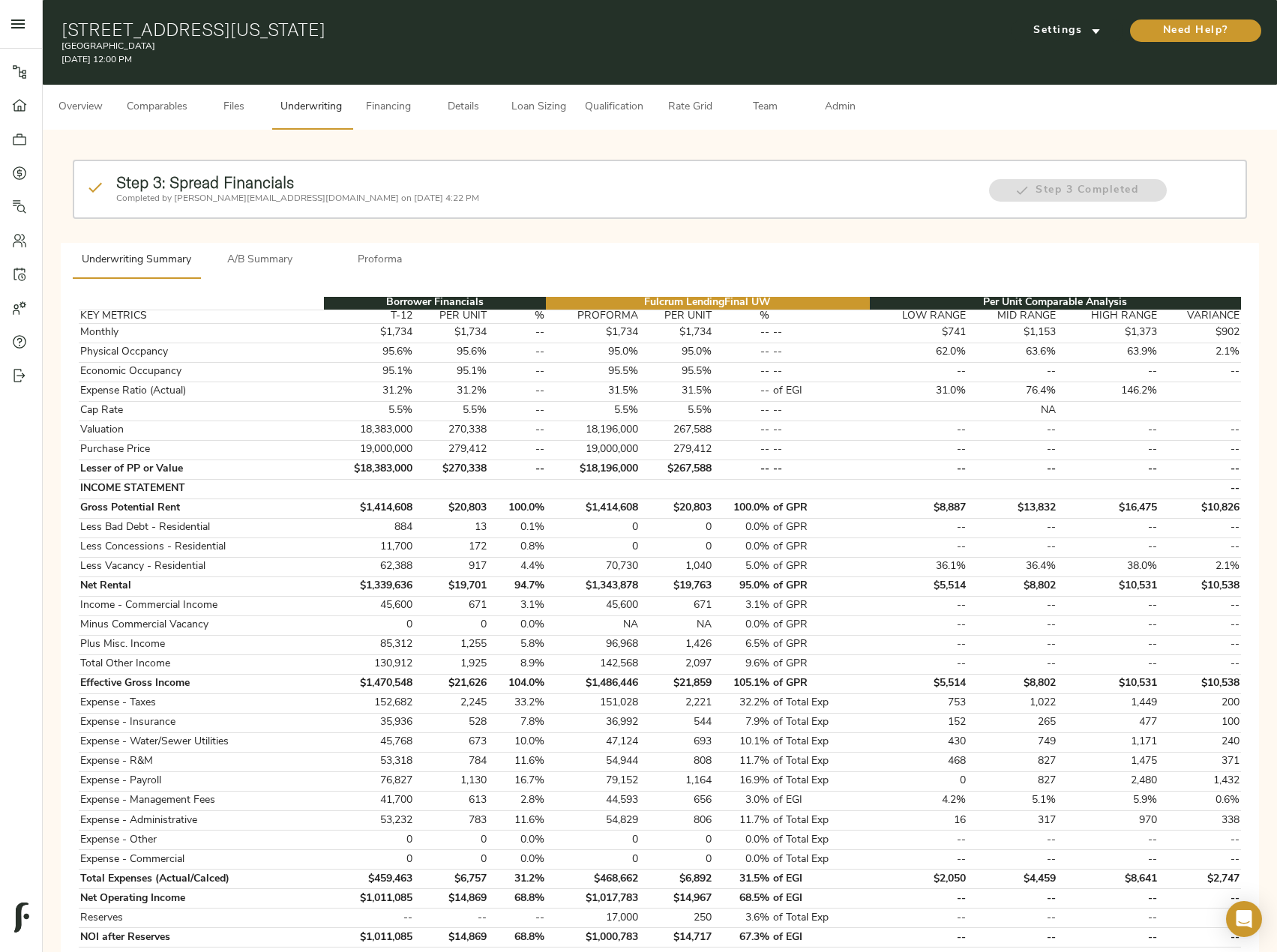
click at [269, 263] on span "A/B Summary" at bounding box center [261, 260] width 102 height 19
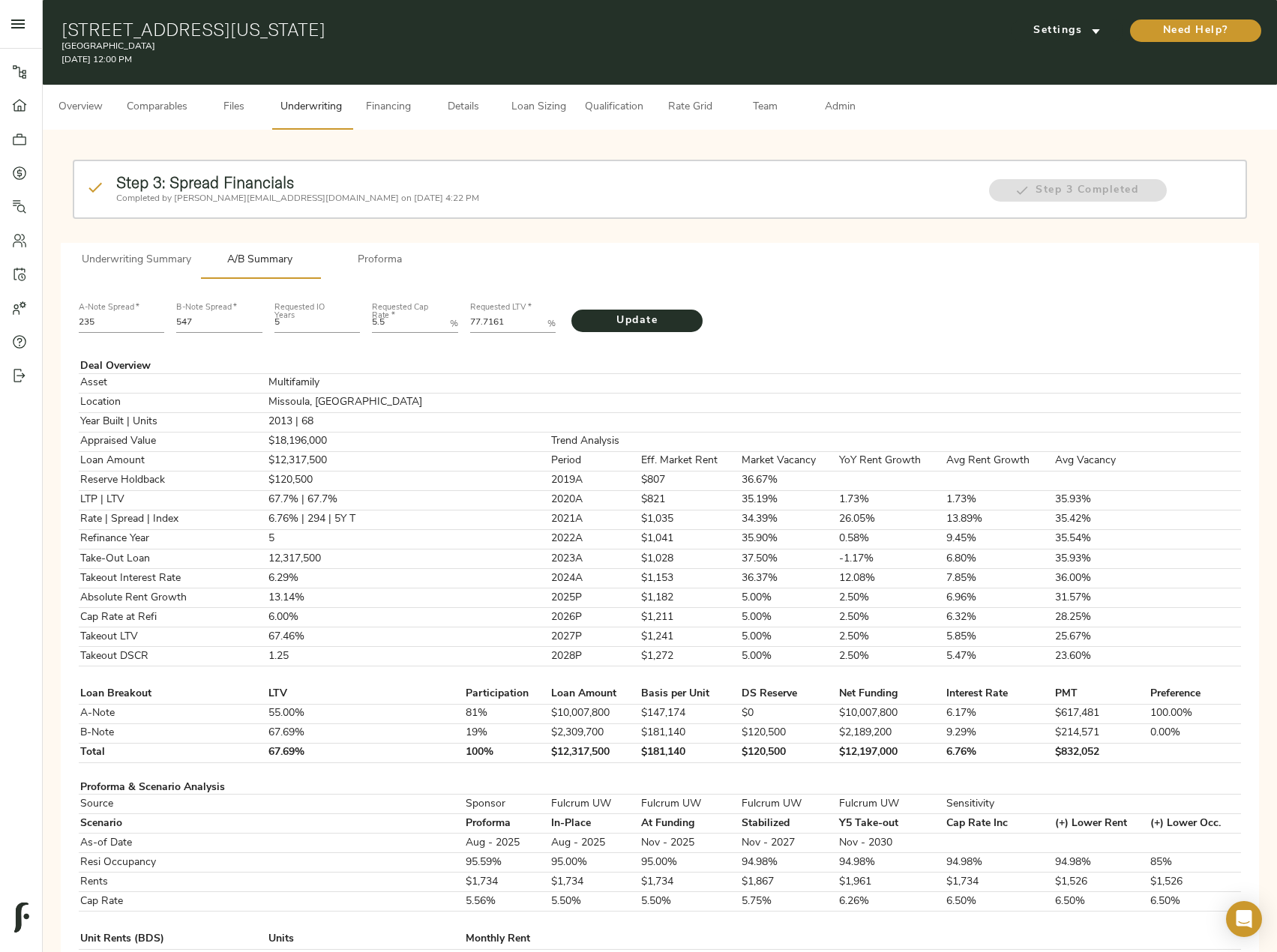
click at [160, 259] on span "Underwriting Summary" at bounding box center [136, 260] width 110 height 19
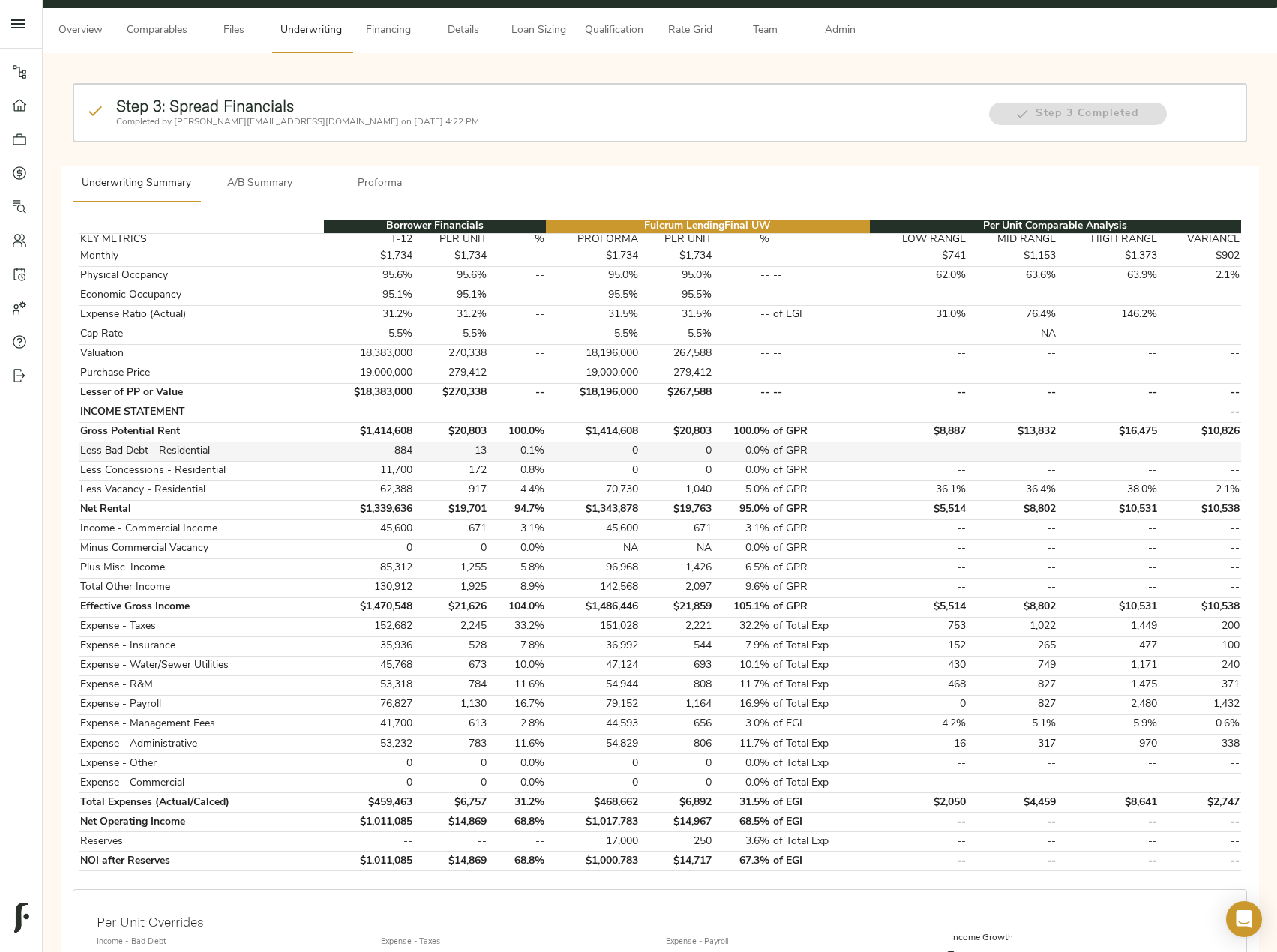
scroll to position [150, 0]
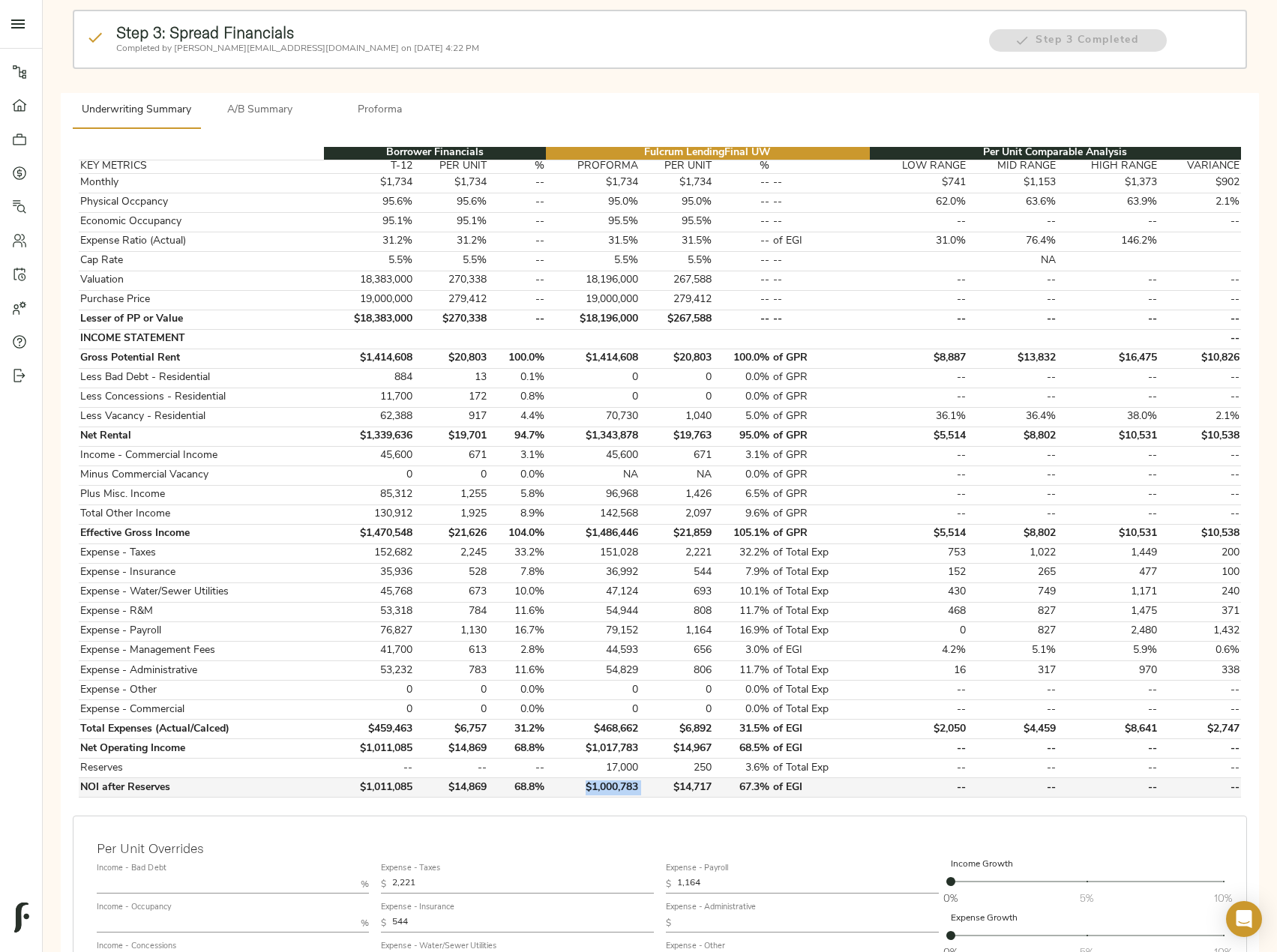
drag, startPoint x: 580, startPoint y: 785, endPoint x: 645, endPoint y: 791, distance: 65.3
click at [645, 791] on tr "NOI after Reserves $1,011,085 $14,869 68.8% $1,000,783 $14,717 67.3% of EGI -- …" at bounding box center [659, 788] width 1162 height 20
copy td "$1,000,783"
click at [270, 108] on span "A/B Summary" at bounding box center [261, 110] width 102 height 19
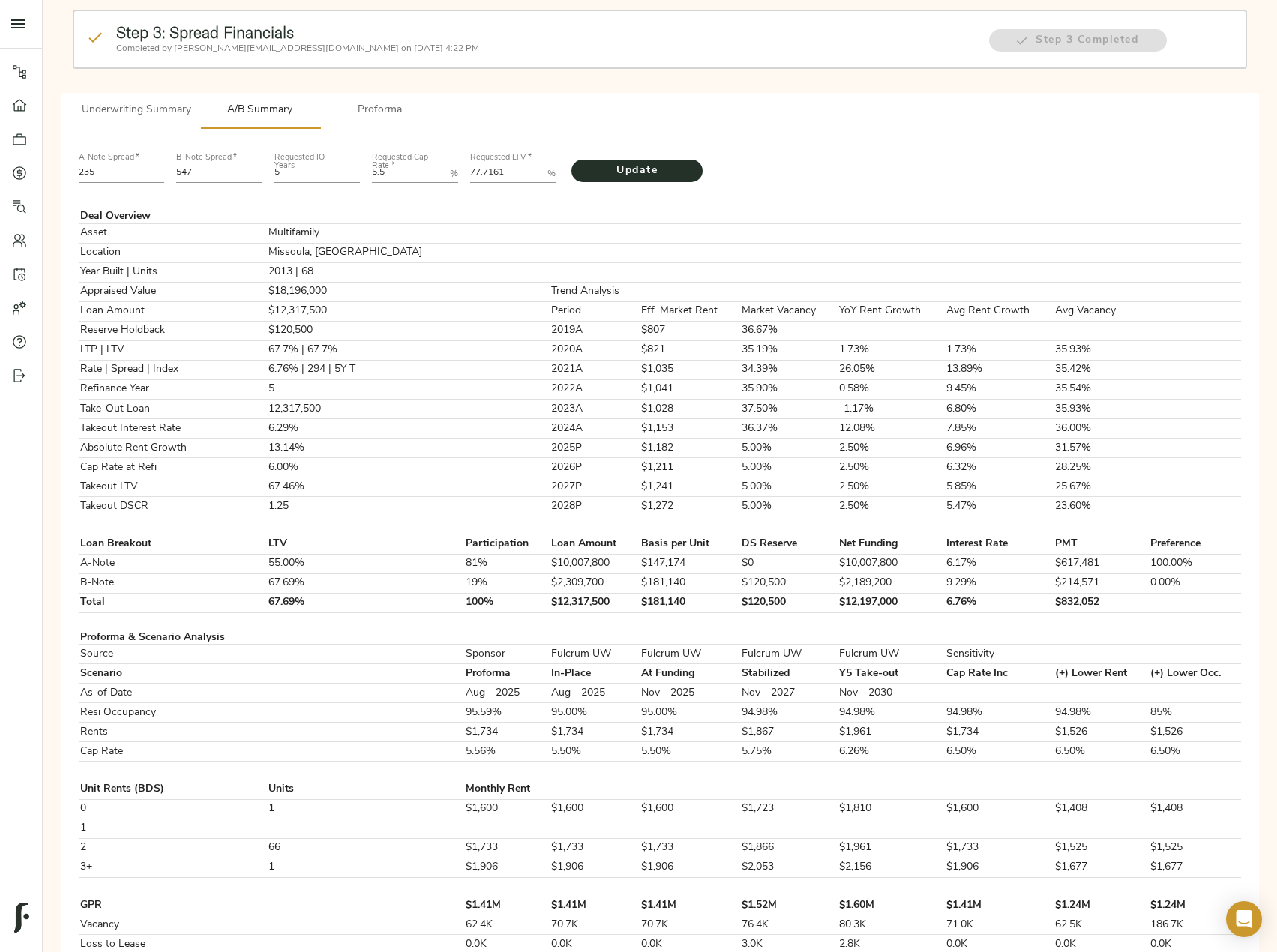
scroll to position [0, 0]
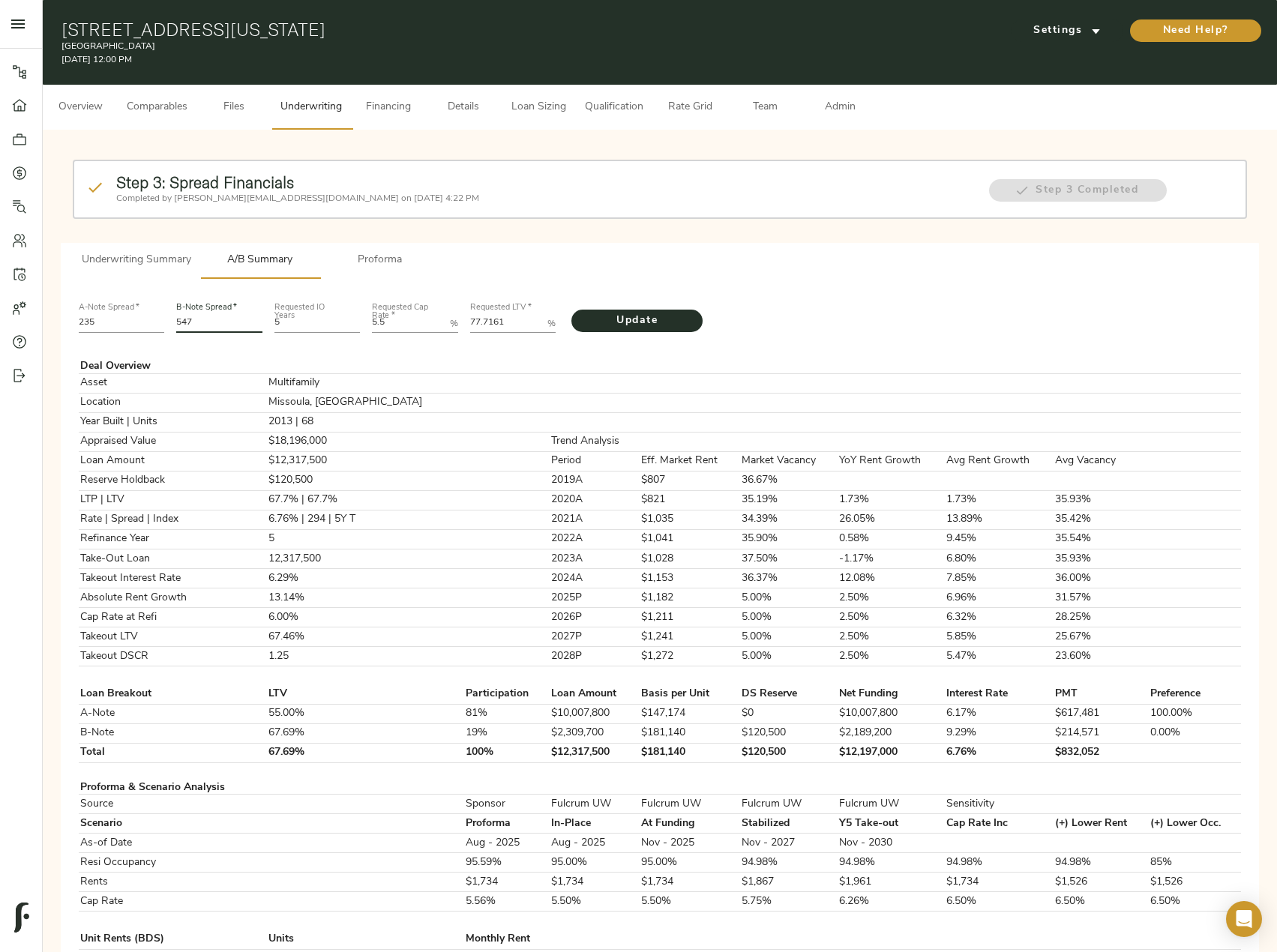
drag, startPoint x: 197, startPoint y: 316, endPoint x: 139, endPoint y: 331, distance: 59.9
click at [139, 331] on div "A-Note Spread   * 235 B-Note Spread   * 547 Requested IO Years 5 Requested Cap …" at bounding box center [659, 316] width 1174 height 51
type input "536"
drag, startPoint x: 402, startPoint y: 323, endPoint x: 307, endPoint y: 332, distance: 95.4
click at [307, 332] on div "A-Note Spread   * 235 B-Note Spread   * 536 Requested IO Years 5 Requested Cap …" at bounding box center [659, 316] width 1174 height 51
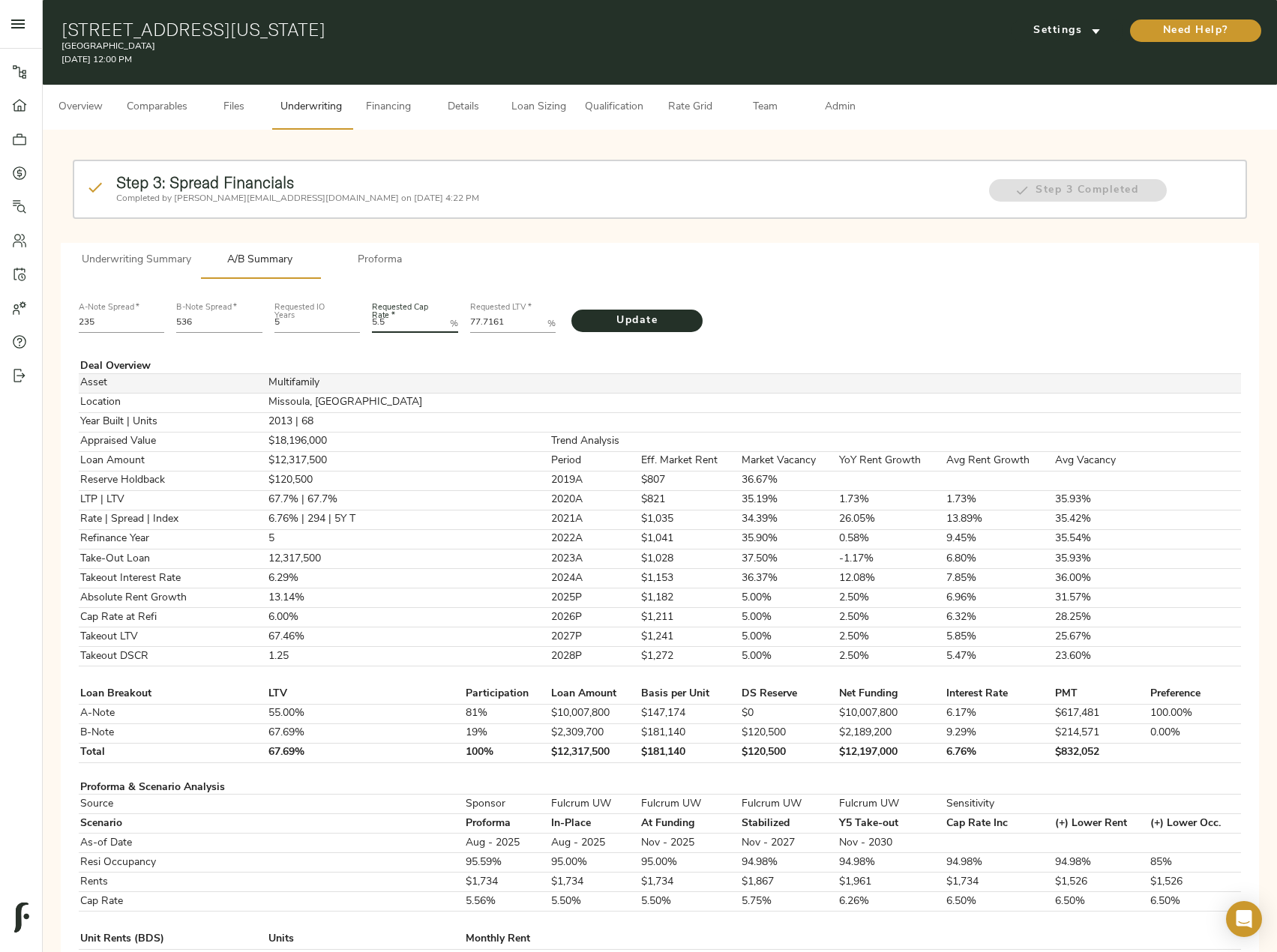
paste Rate "2673"
type Rate "5.2673"
drag, startPoint x: 507, startPoint y: 315, endPoint x: 421, endPoint y: 321, distance: 86.2
click at [421, 321] on div "A-Note Spread   * 235 B-Note Spread   * 536 Requested IO Years 5 Requested Cap …" at bounding box center [659, 316] width 1174 height 51
paste LTV "4.2254"
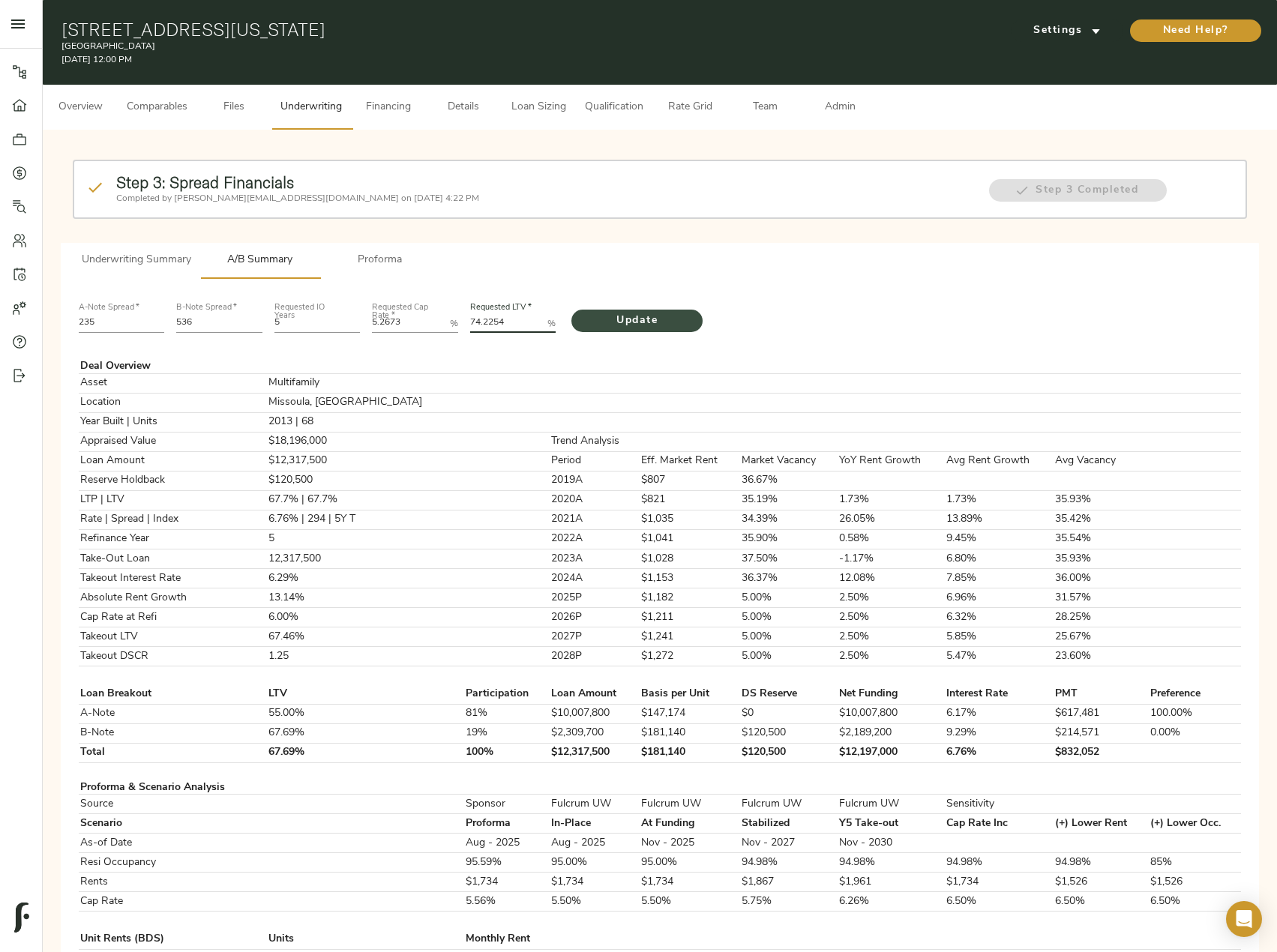
type LTV "74.2254"
click at [638, 321] on span "Update" at bounding box center [637, 321] width 101 height 19
click at [414, 319] on Rate "5.2673" at bounding box center [408, 324] width 72 height 18
type Rate "5.267"
click at [571, 309] on button "Update" at bounding box center [637, 321] width 131 height 23
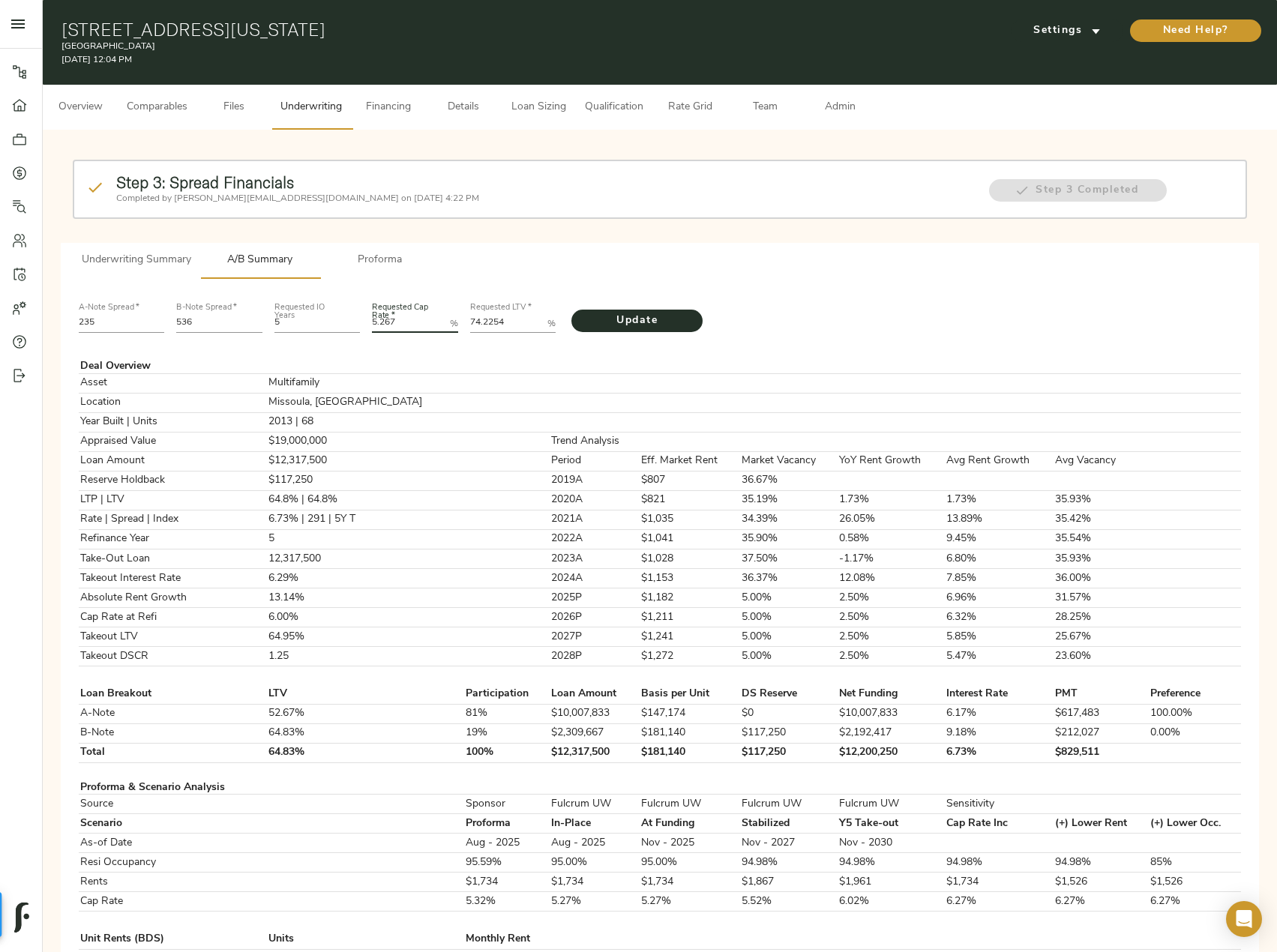
click at [126, 120] on button "Comparables" at bounding box center [157, 107] width 78 height 45
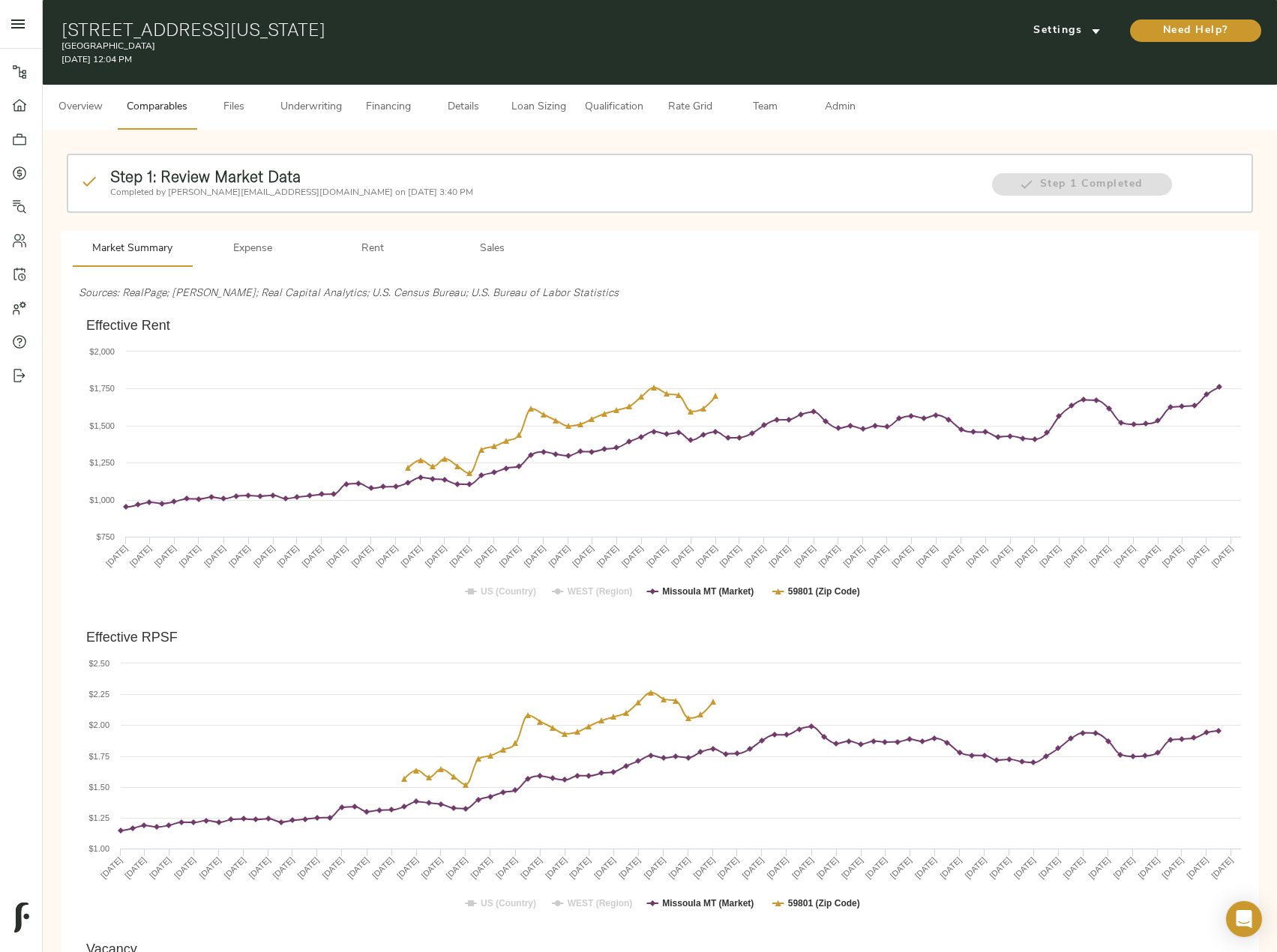
click at [500, 251] on span "Sales" at bounding box center [493, 249] width 102 height 19
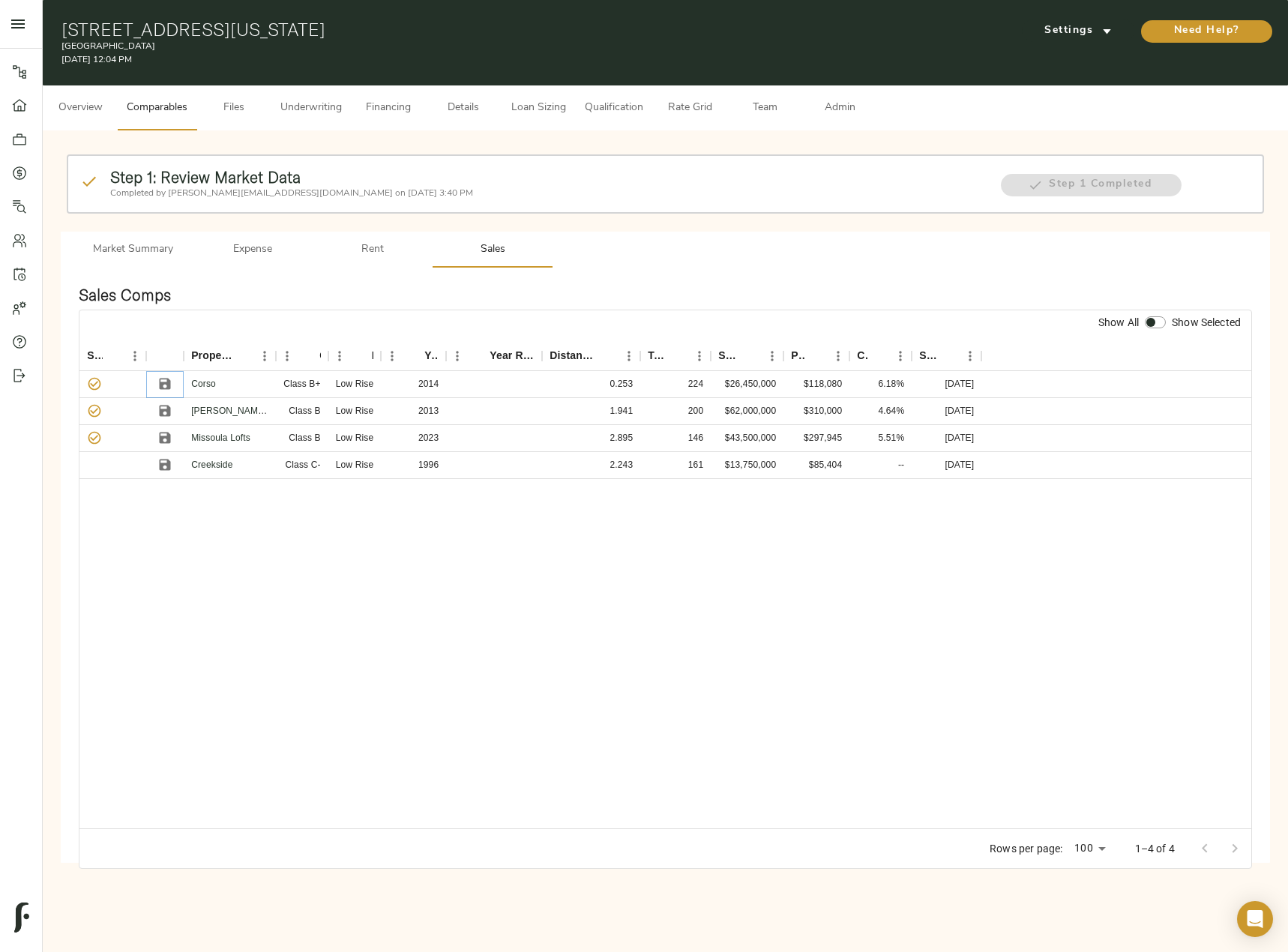
click at [166, 383] on icon "Save" at bounding box center [165, 384] width 11 height 11
click at [217, 436] on link "Missoula Lofts" at bounding box center [221, 438] width 59 height 11
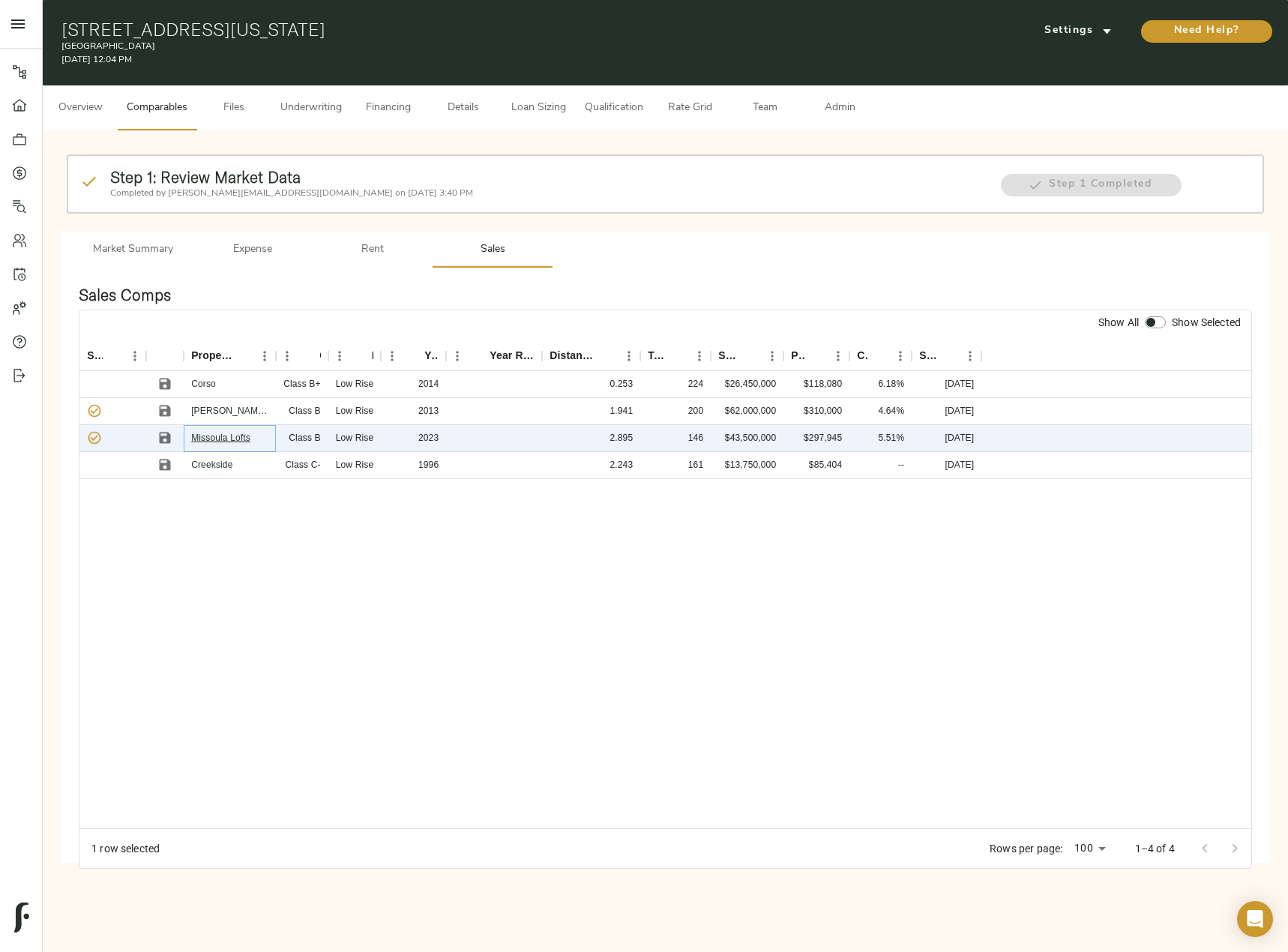
click at [219, 436] on link "Missoula Lofts" at bounding box center [221, 438] width 59 height 11
click at [312, 103] on span "Underwriting" at bounding box center [311, 108] width 62 height 19
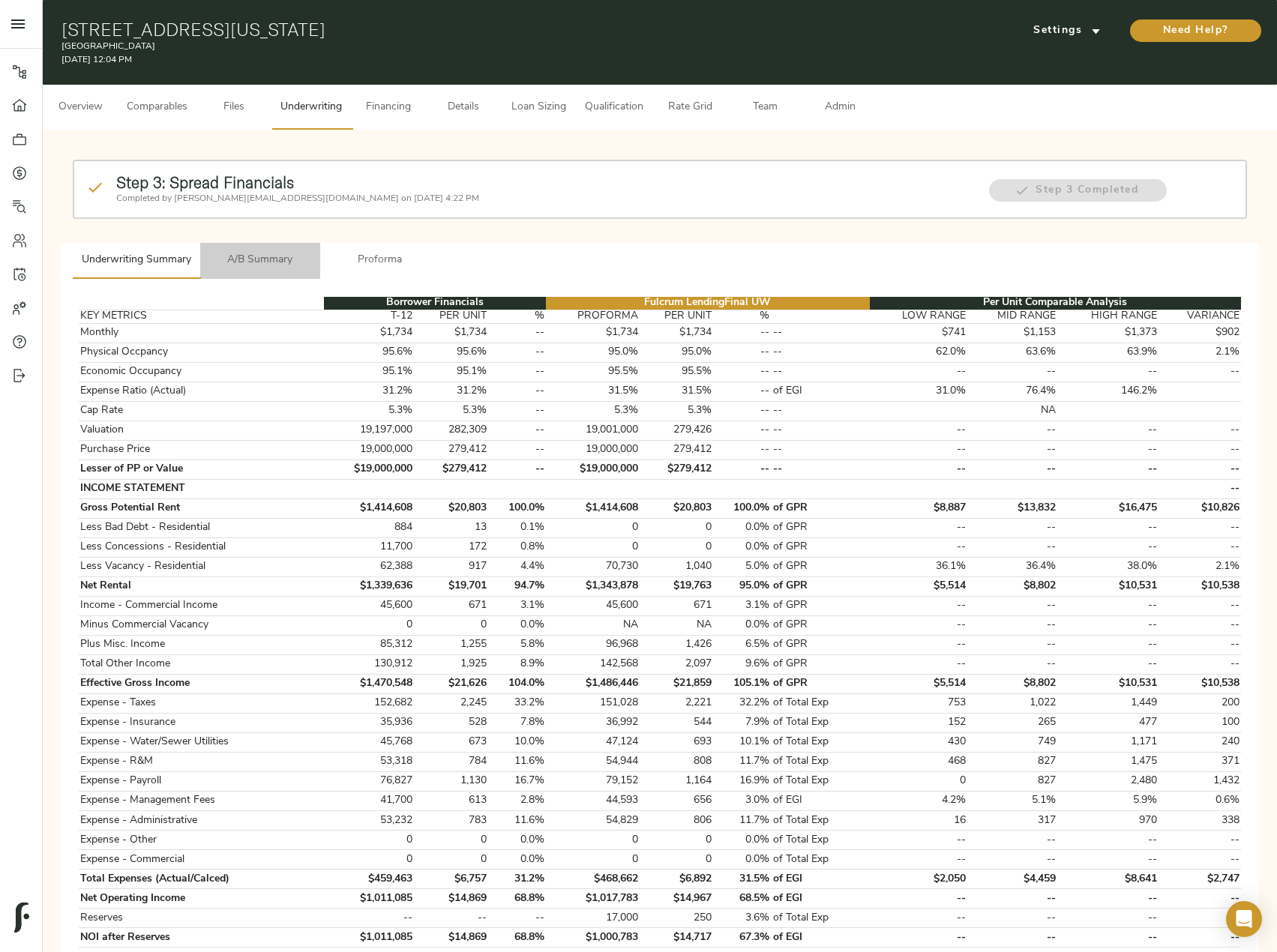
click at [257, 243] on button "A/B Summary" at bounding box center [260, 260] width 120 height 36
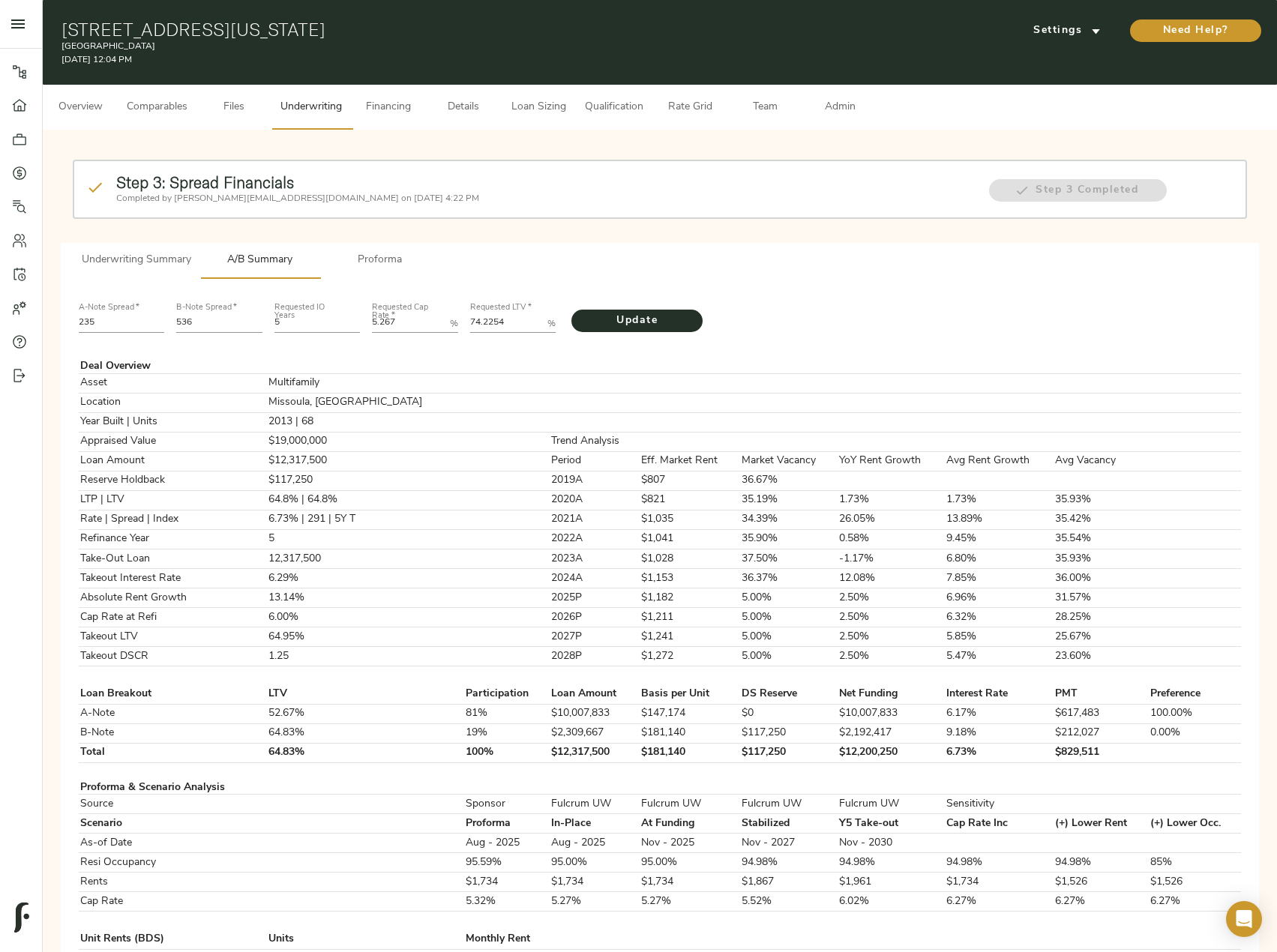
click at [357, 261] on span "Proforma" at bounding box center [380, 260] width 102 height 19
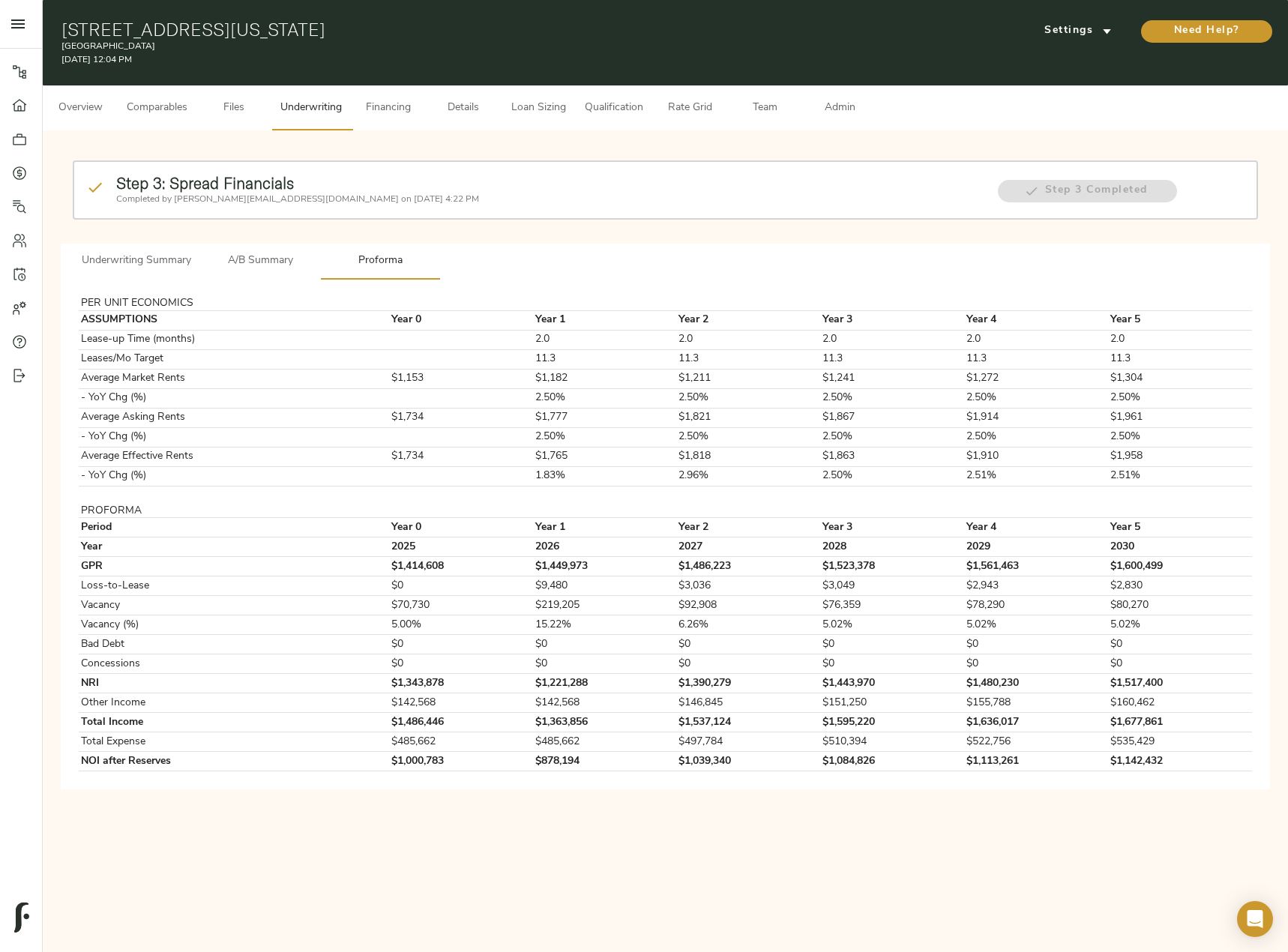
click at [149, 97] on button "Comparables" at bounding box center [157, 107] width 78 height 45
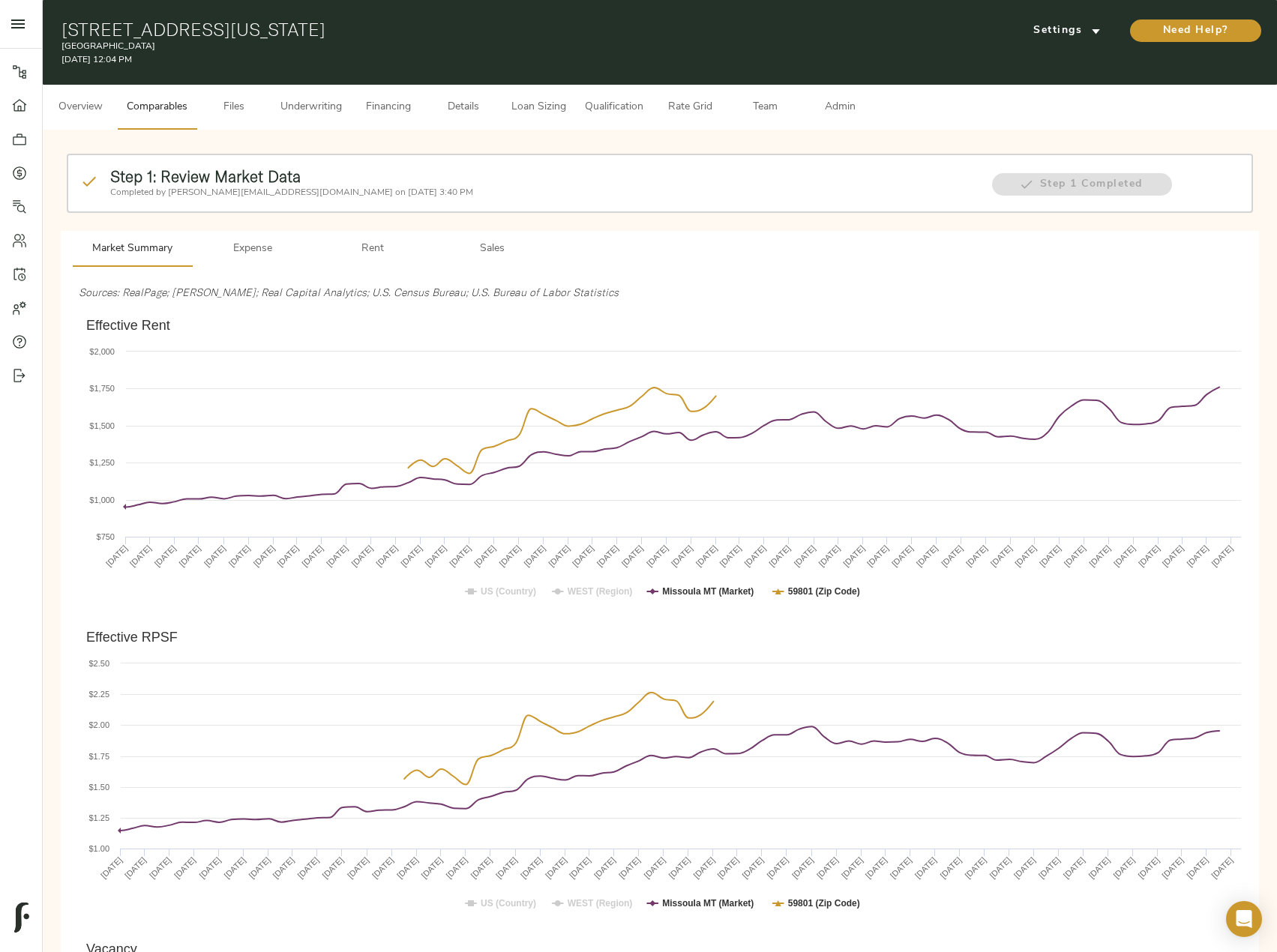
click at [494, 257] on span "Sales" at bounding box center [493, 249] width 102 height 19
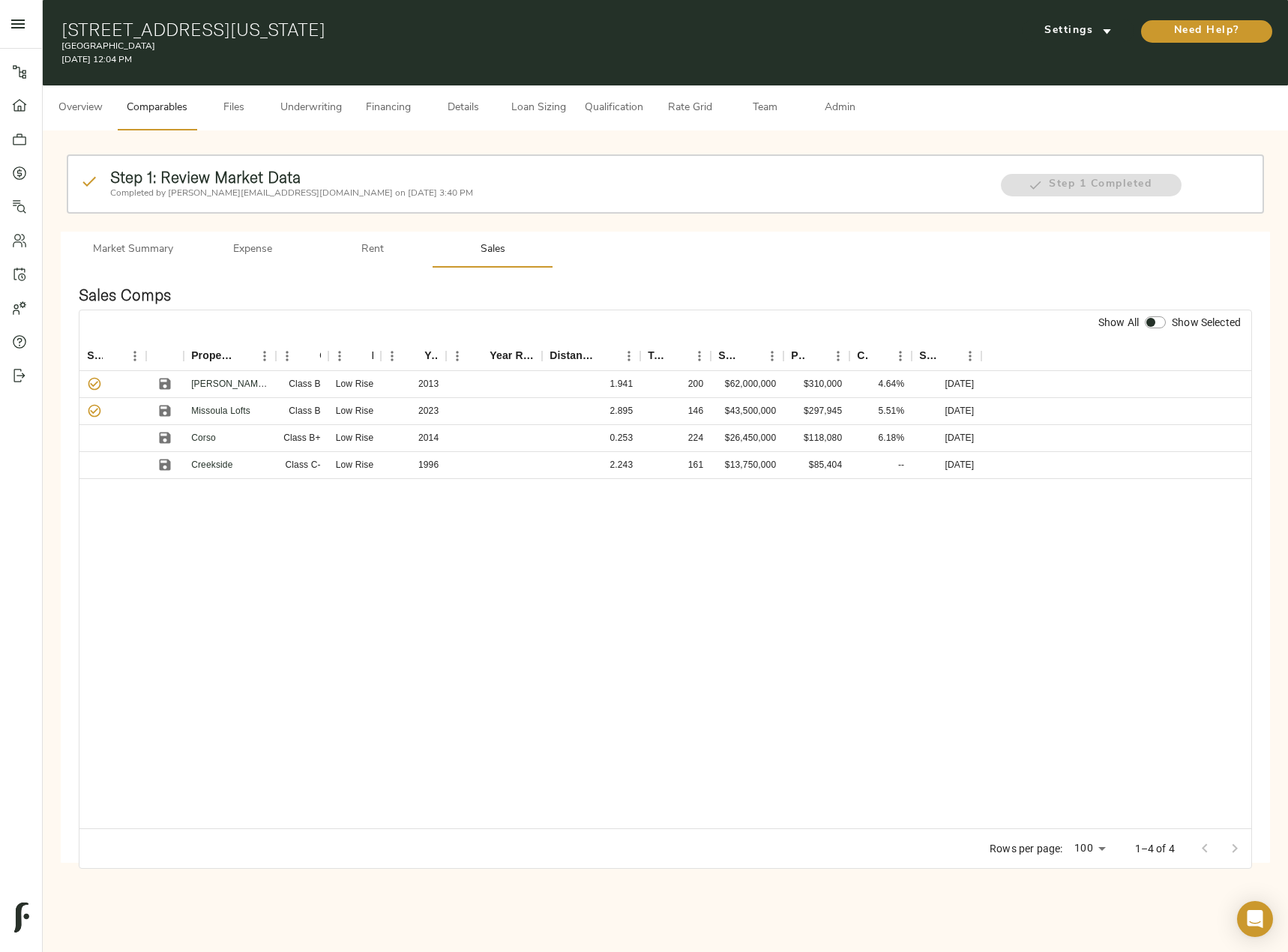
click at [385, 257] on span "Rent" at bounding box center [372, 250] width 102 height 19
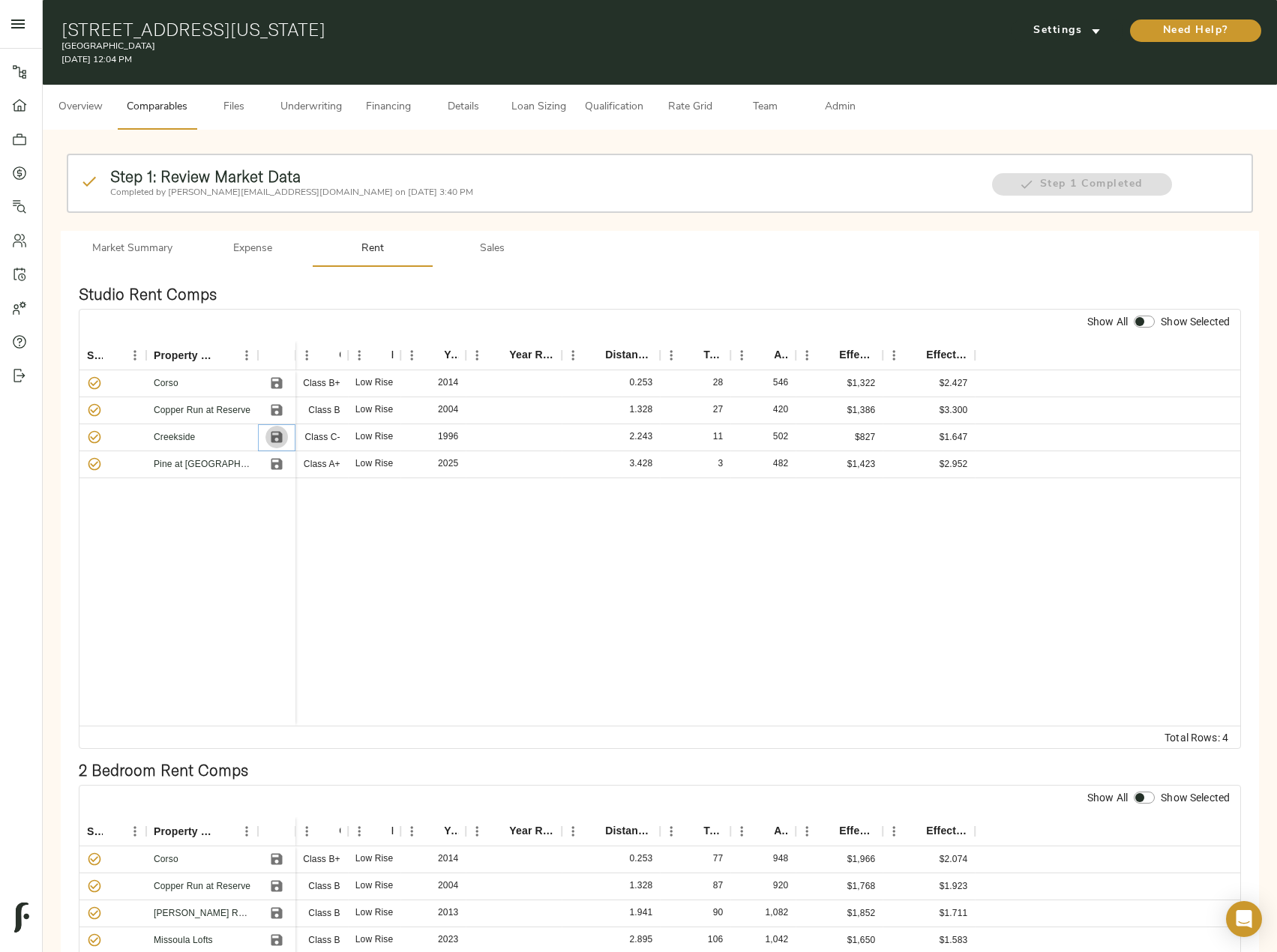
click at [283, 436] on icon "Save" at bounding box center [277, 437] width 15 height 15
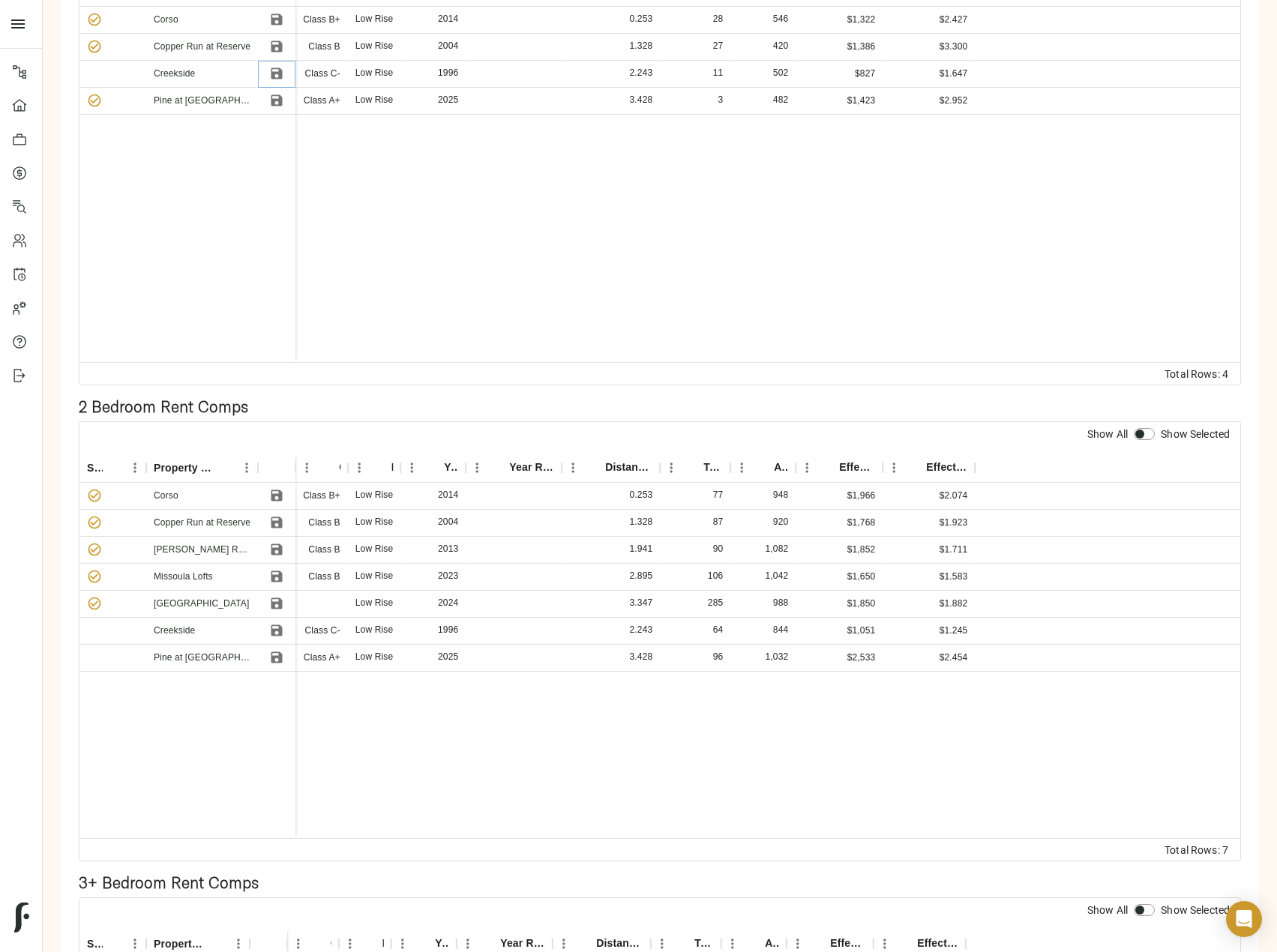
scroll to position [375, 0]
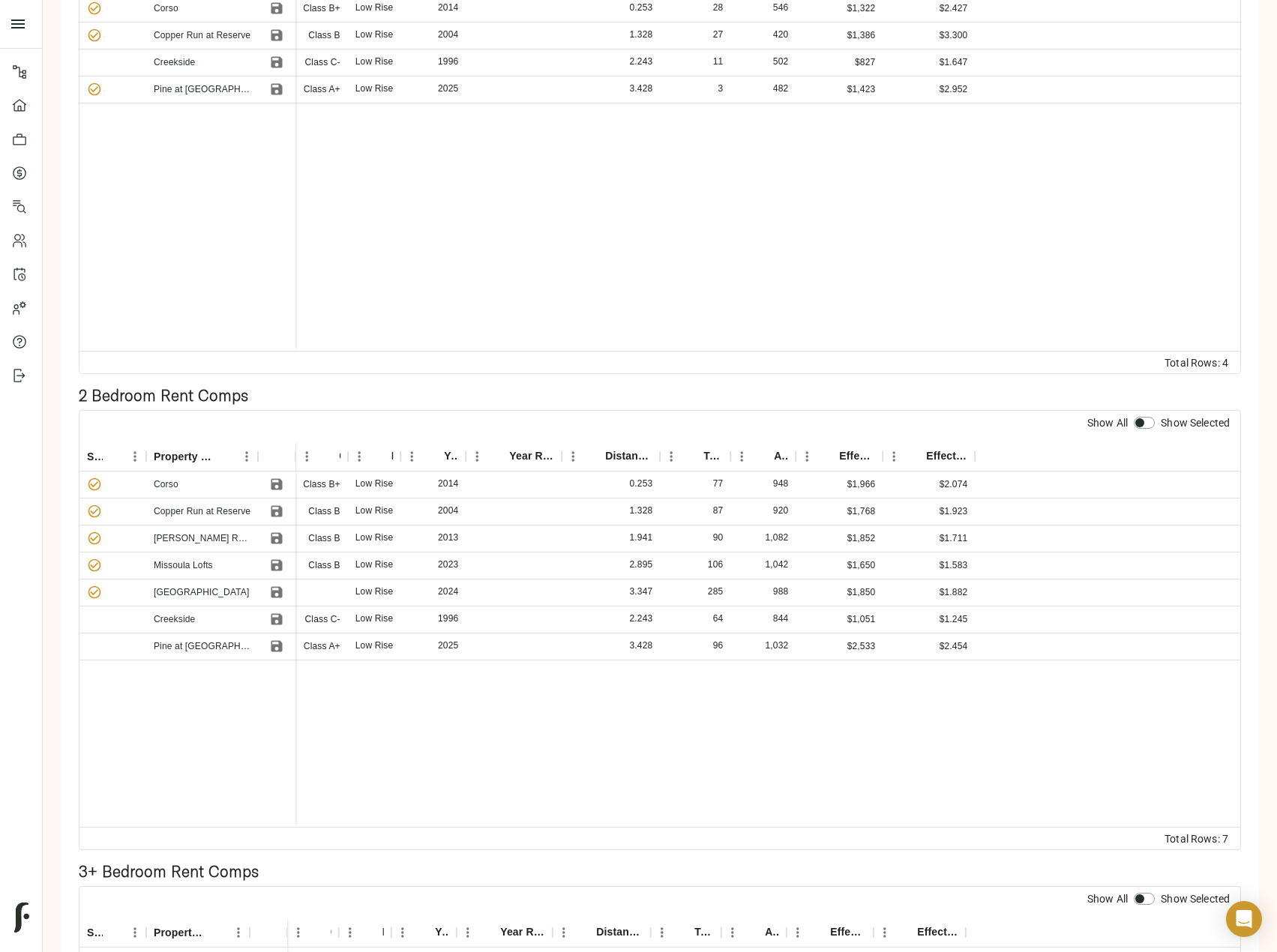
click at [1145, 426] on input "checkbox" at bounding box center [1139, 423] width 36 height 12
checkbox input "true"
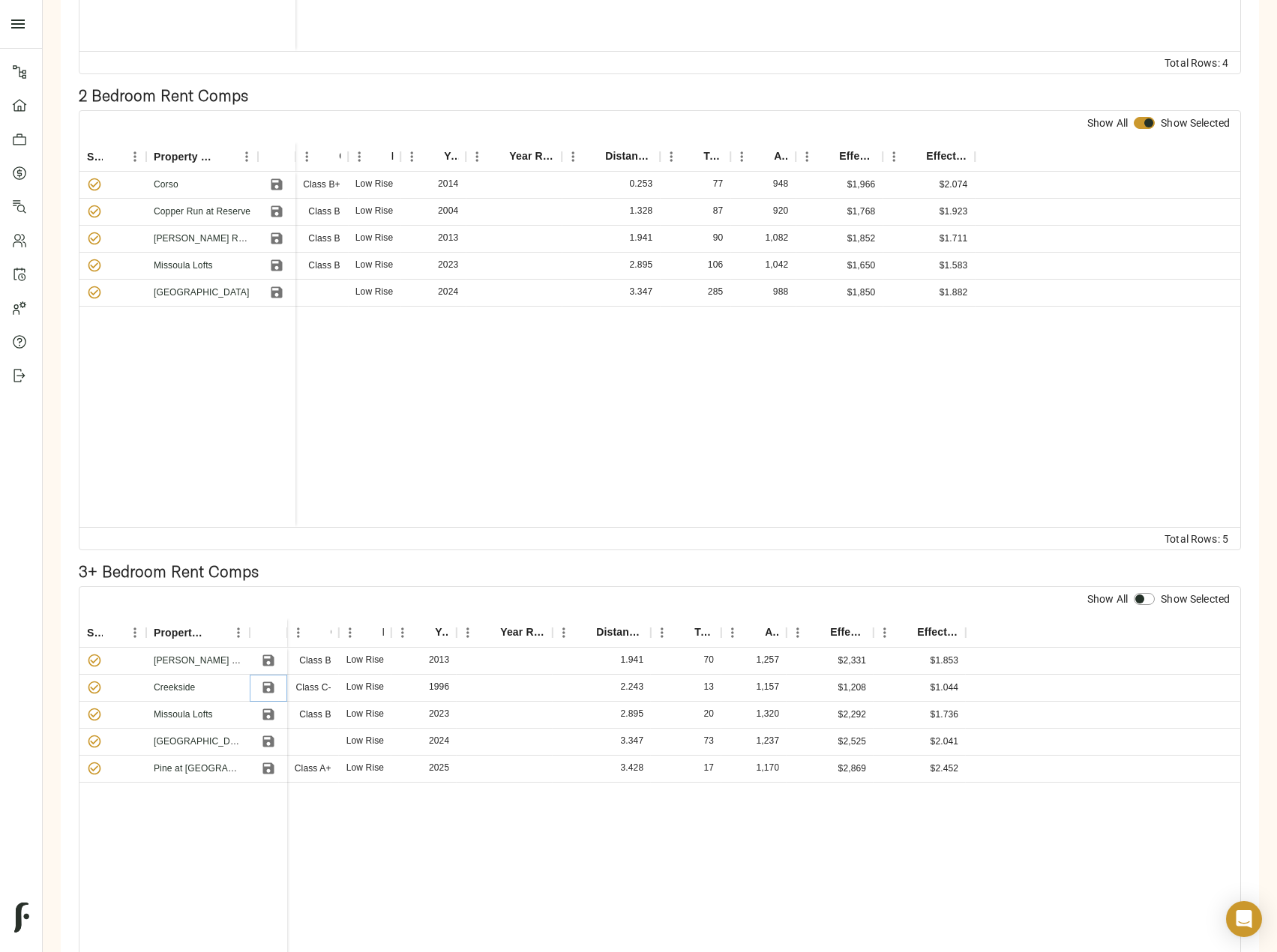
click at [270, 684] on icon "Save" at bounding box center [267, 688] width 11 height 11
click at [1151, 599] on input "checkbox" at bounding box center [1139, 599] width 36 height 12
checkbox input "true"
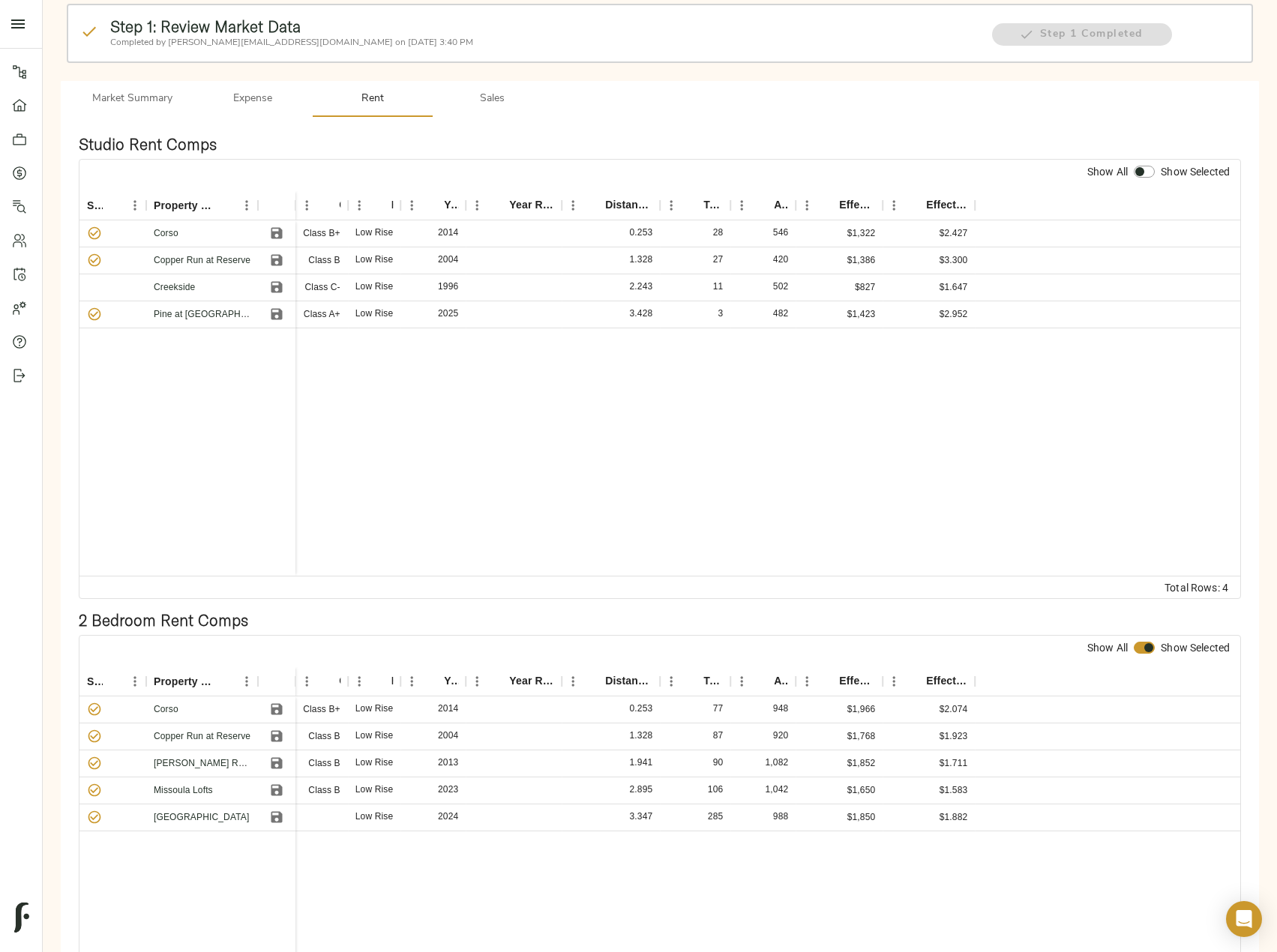
scroll to position [0, 0]
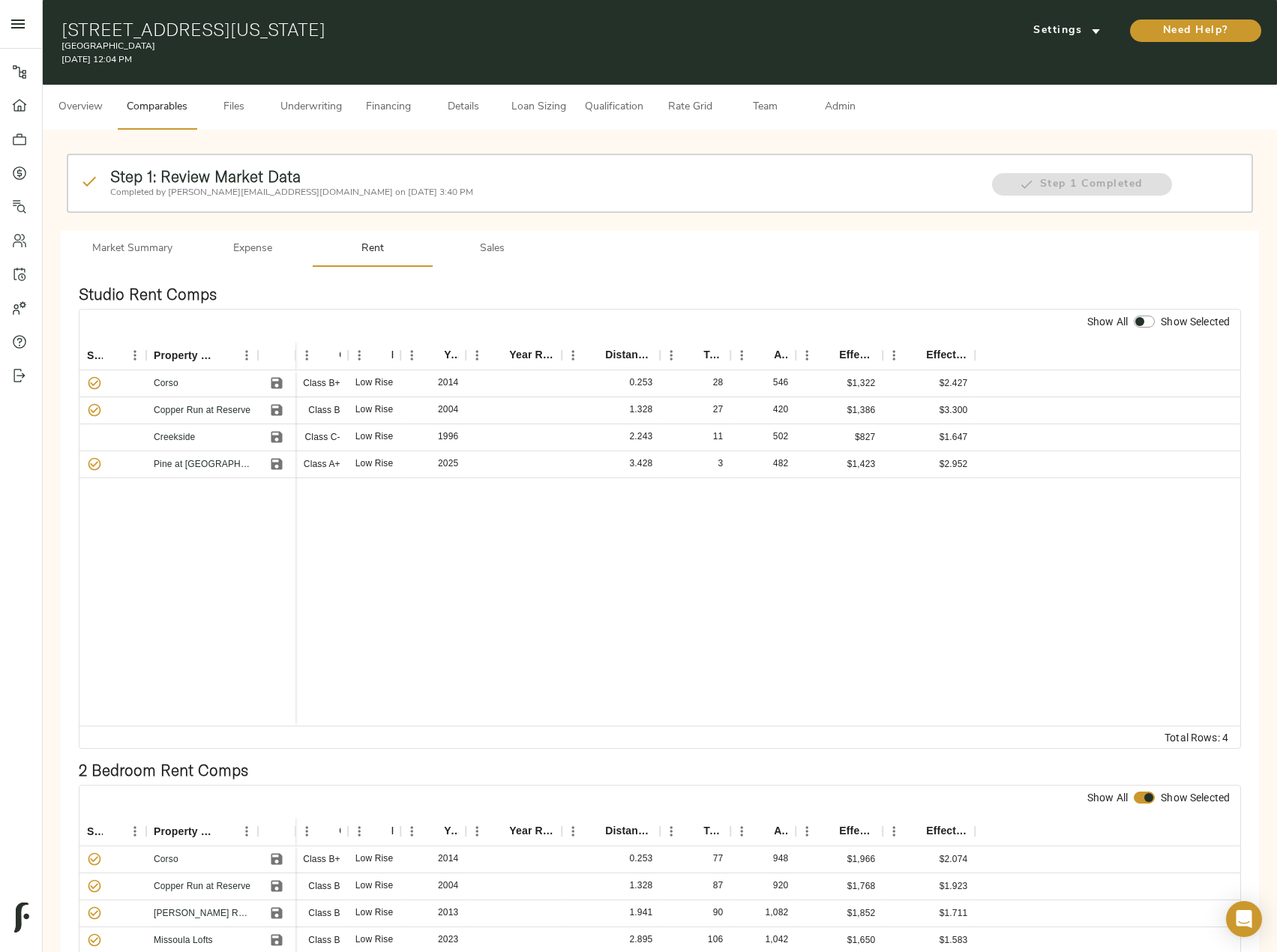
click at [850, 95] on button "Admin" at bounding box center [840, 107] width 75 height 45
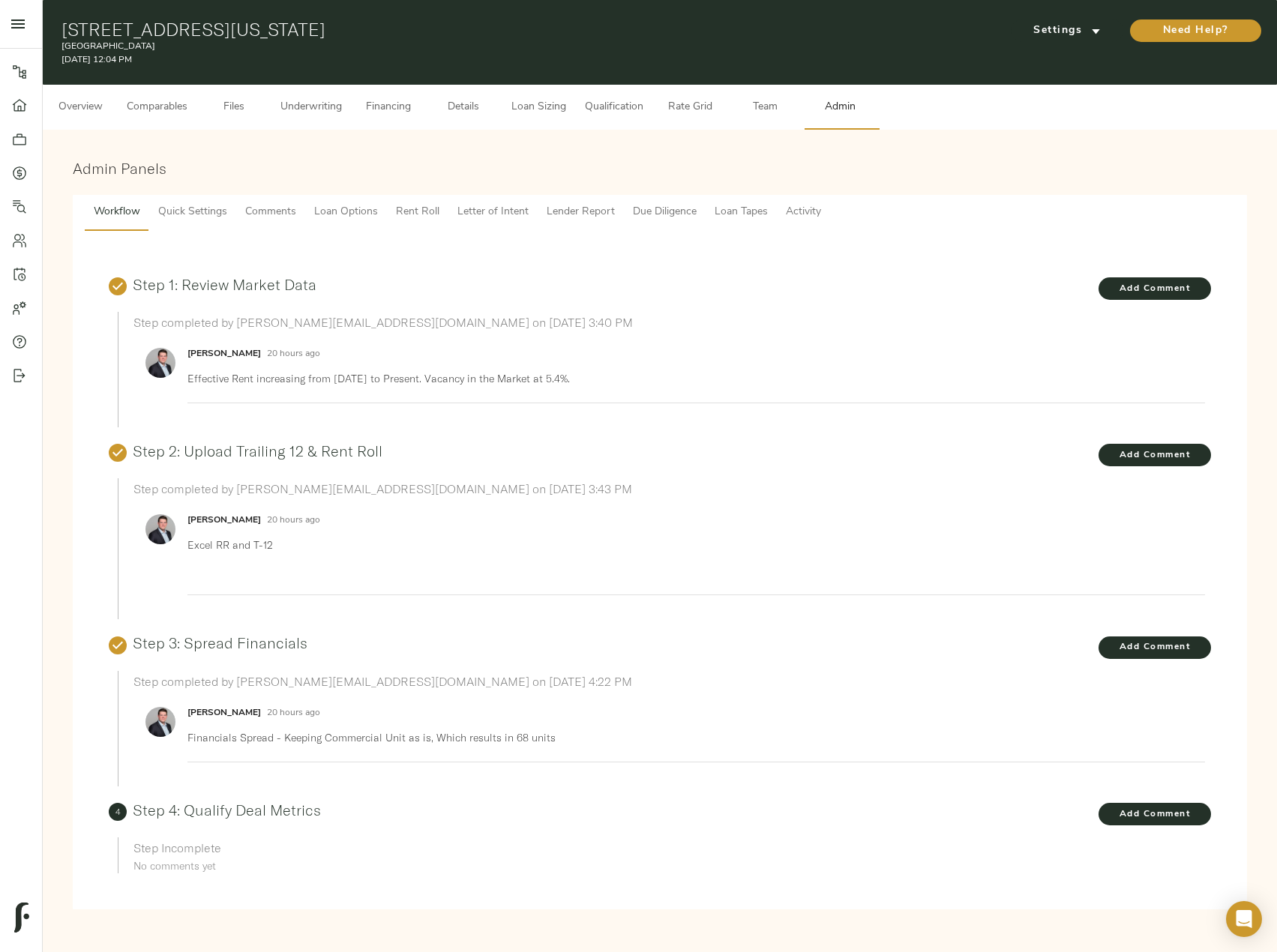
click at [588, 216] on span "Lender Report" at bounding box center [581, 212] width 69 height 19
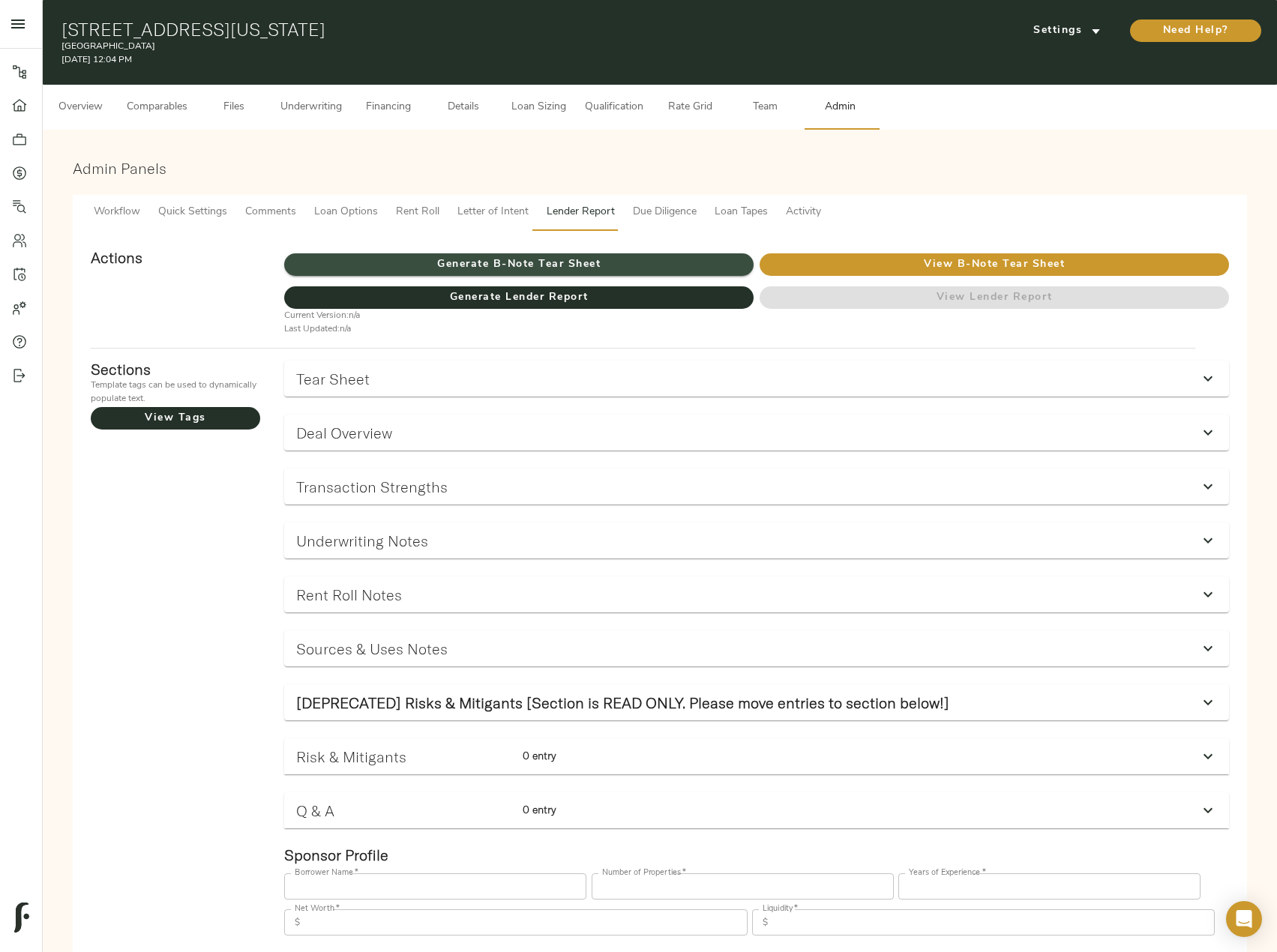
click at [600, 261] on span "Generate B-Note Tear Sheet" at bounding box center [519, 265] width 469 height 19
click at [297, 110] on span "Underwriting" at bounding box center [311, 107] width 62 height 19
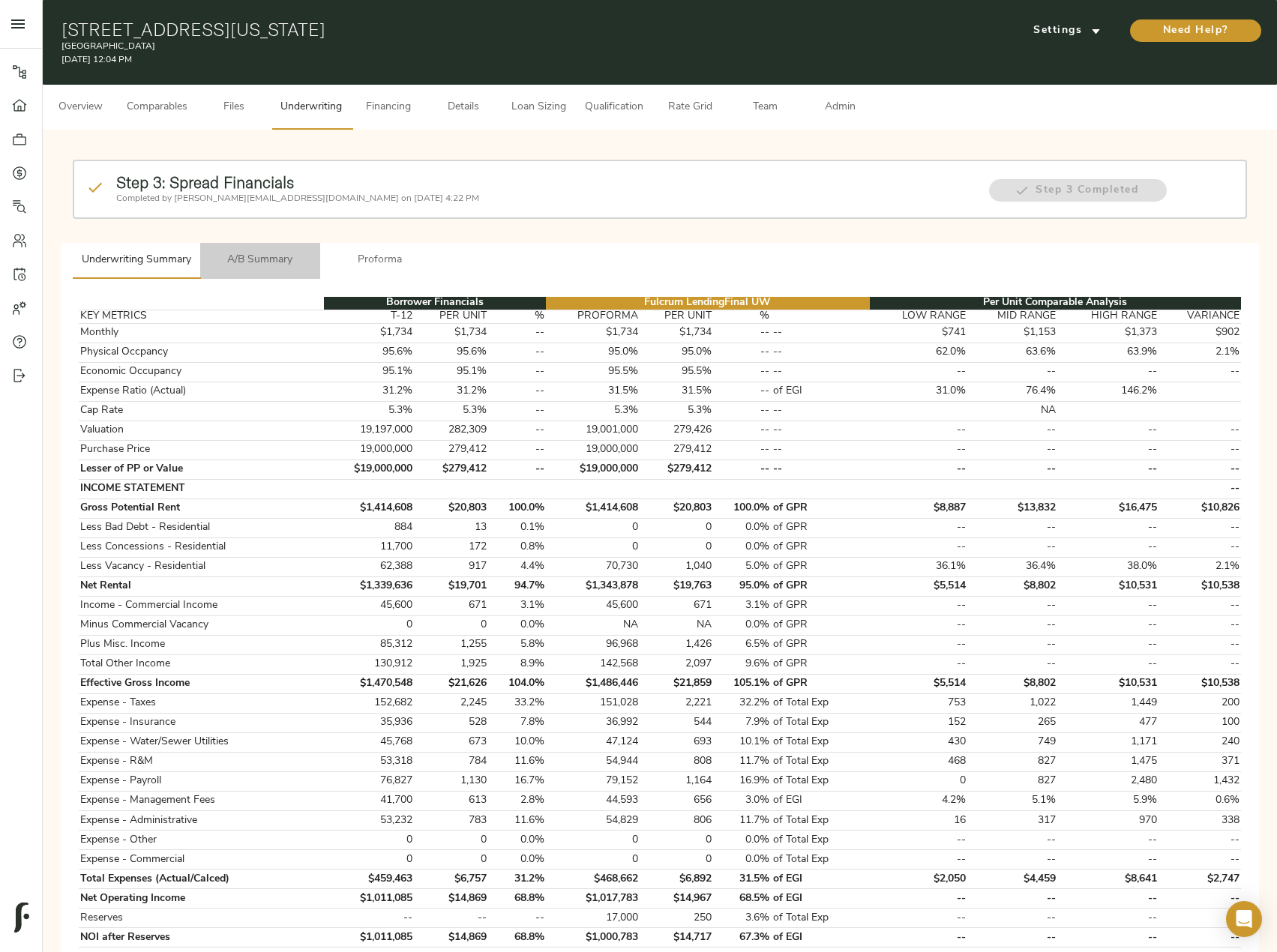
click at [253, 251] on button "A/B Summary" at bounding box center [260, 260] width 120 height 36
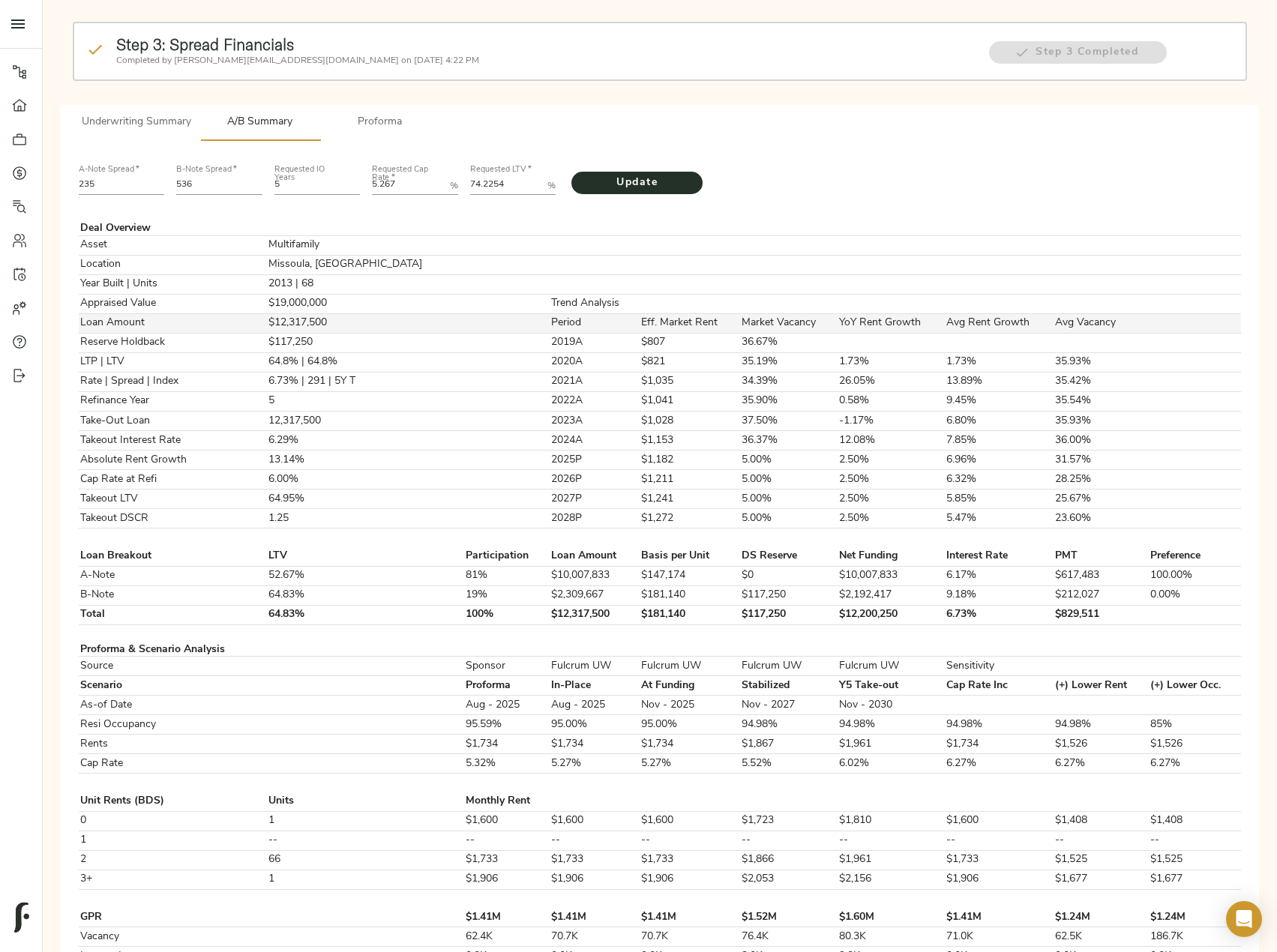
scroll to position [150, 0]
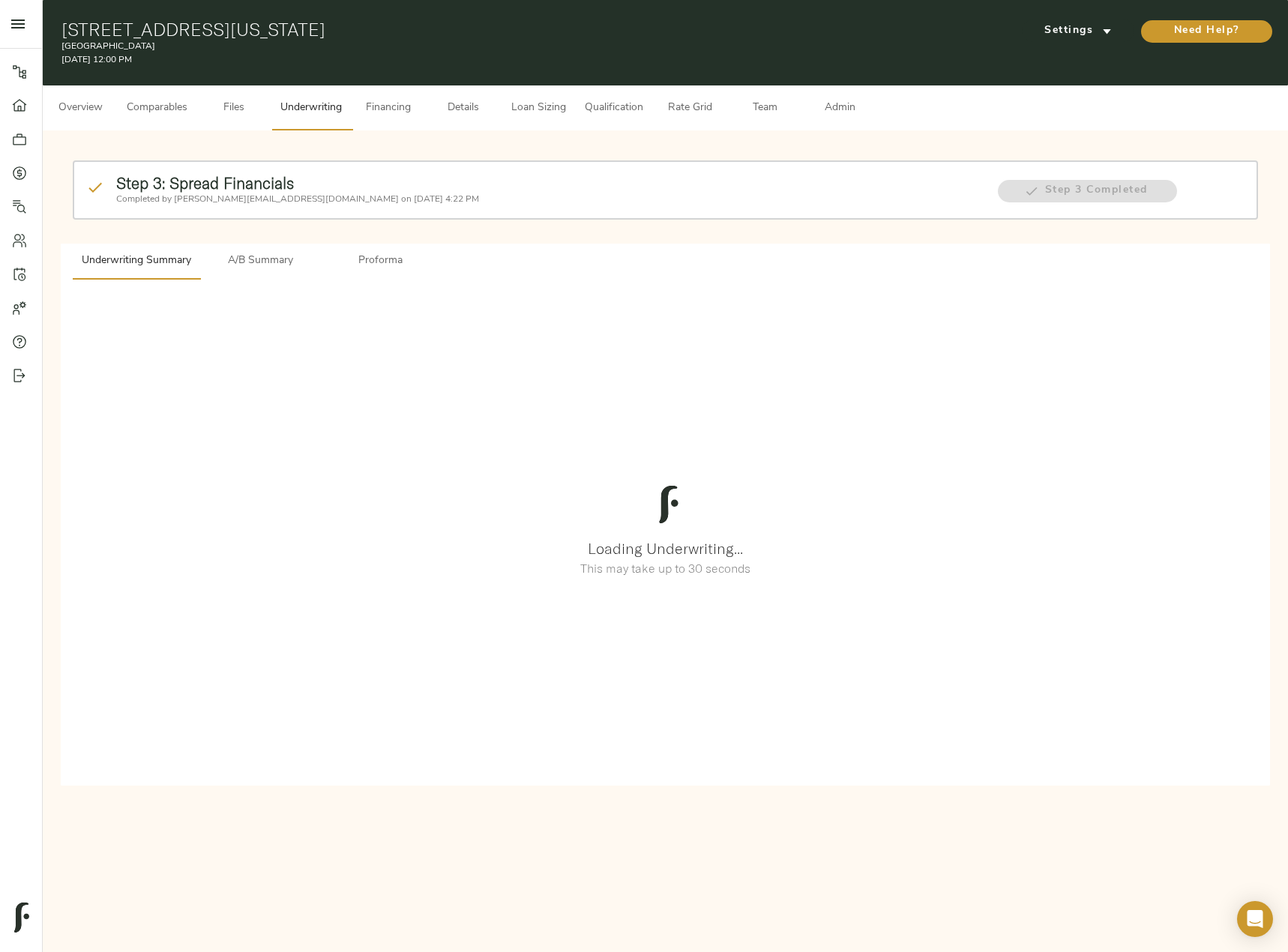
click at [845, 107] on span "Admin" at bounding box center [839, 108] width 57 height 19
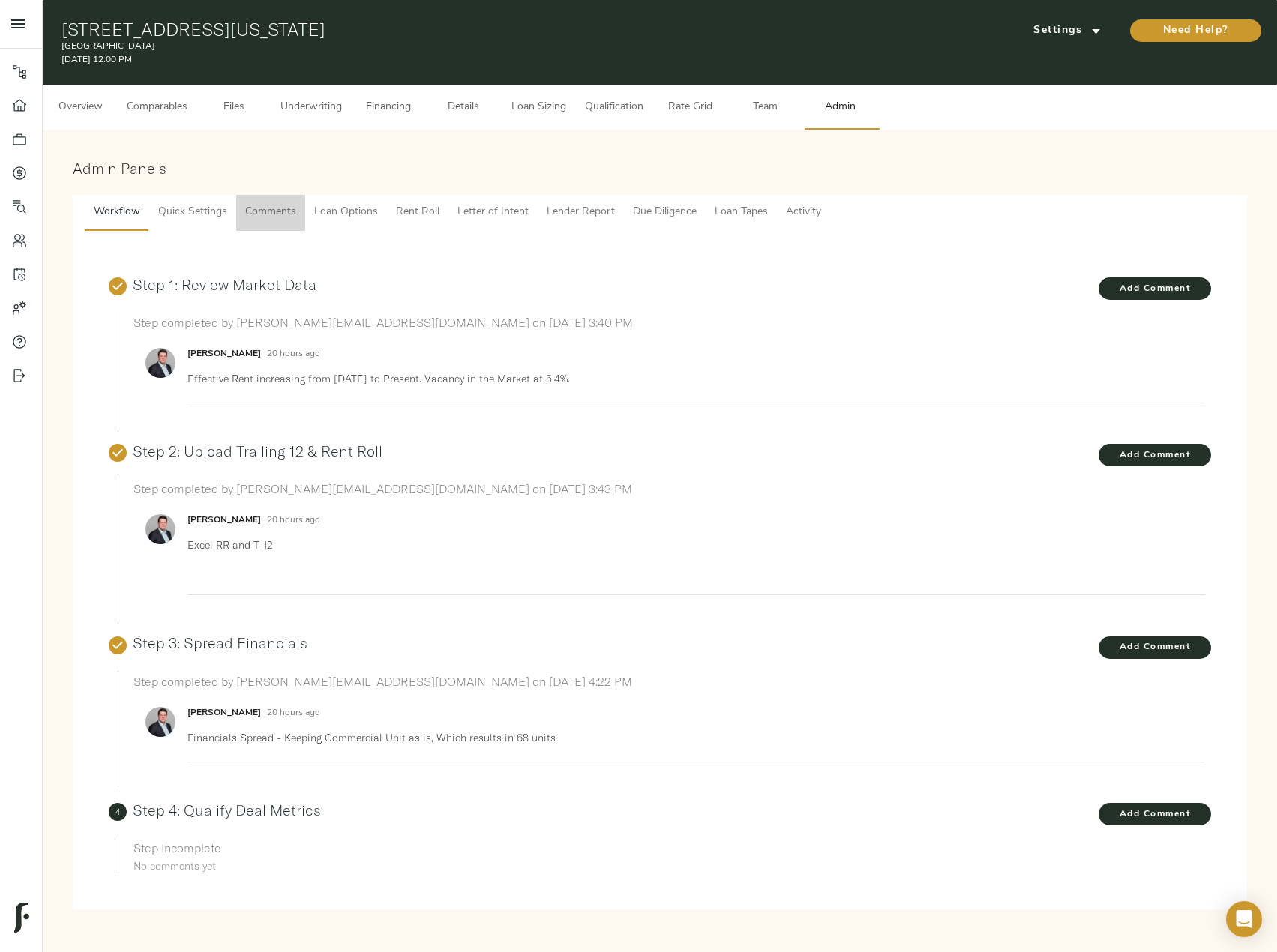
click at [277, 214] on span "Comments" at bounding box center [270, 212] width 51 height 19
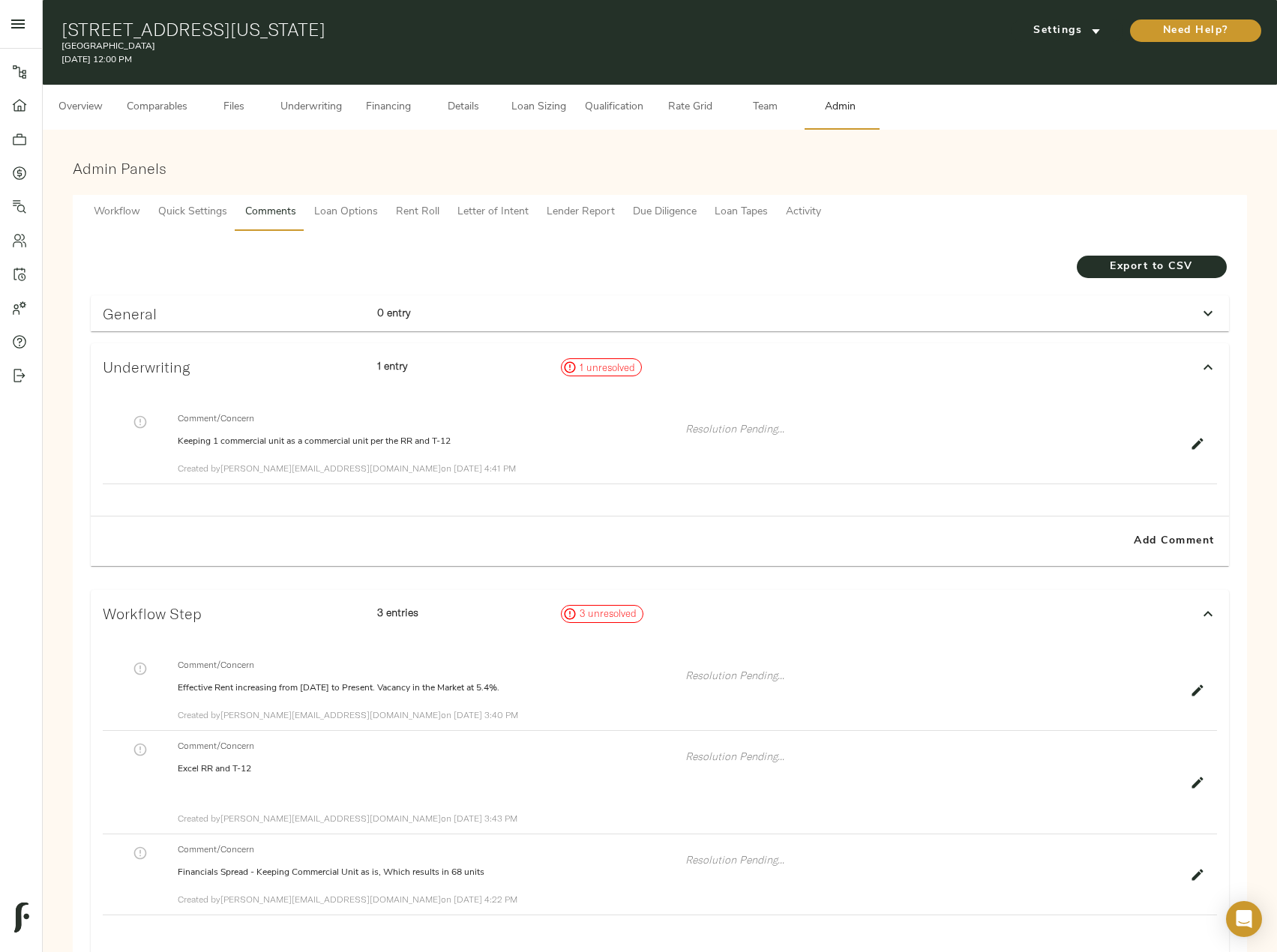
click at [1197, 444] on icon "button" at bounding box center [1198, 444] width 11 height 11
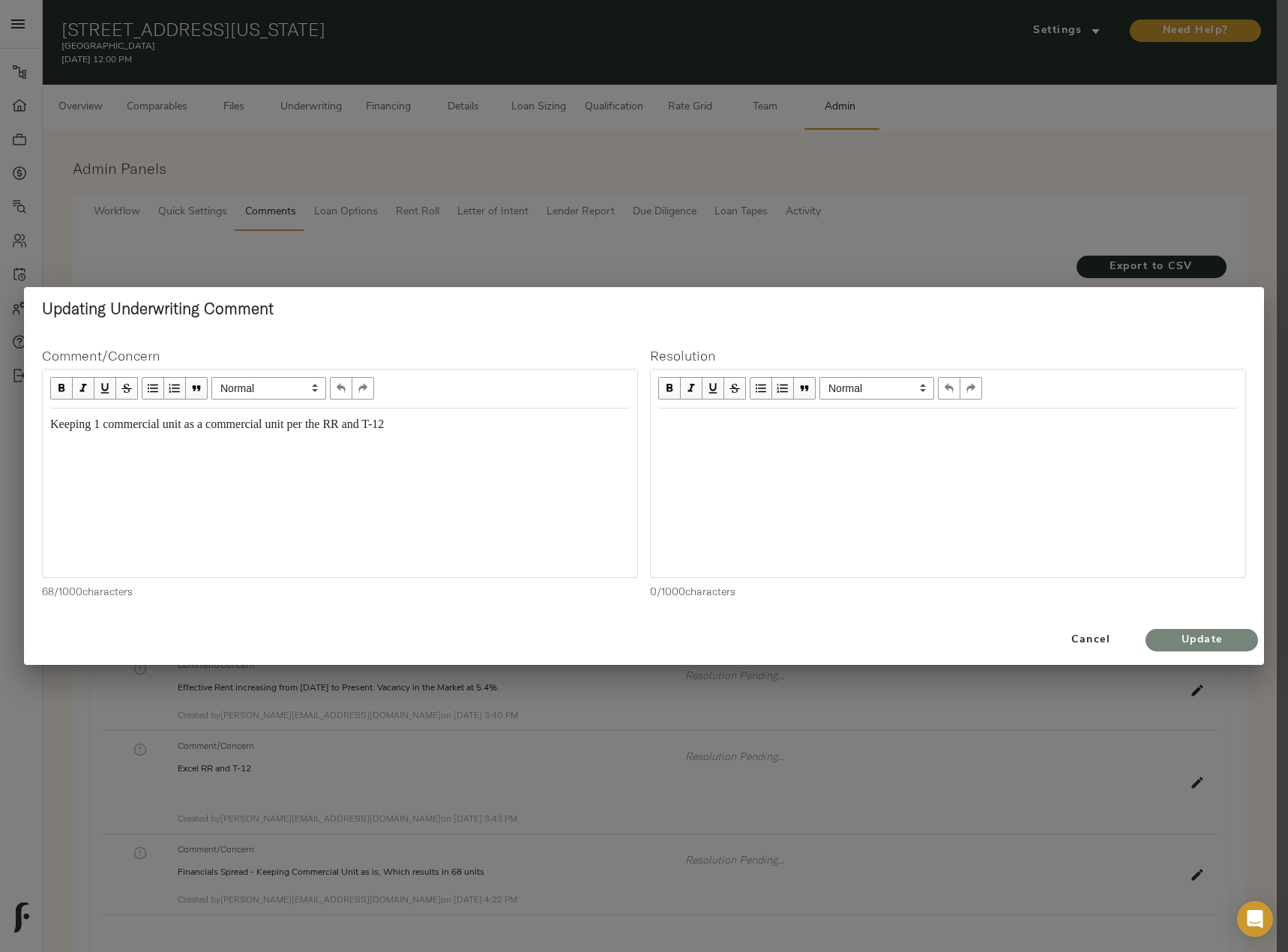
click at [1219, 636] on span "Update" at bounding box center [1201, 641] width 82 height 19
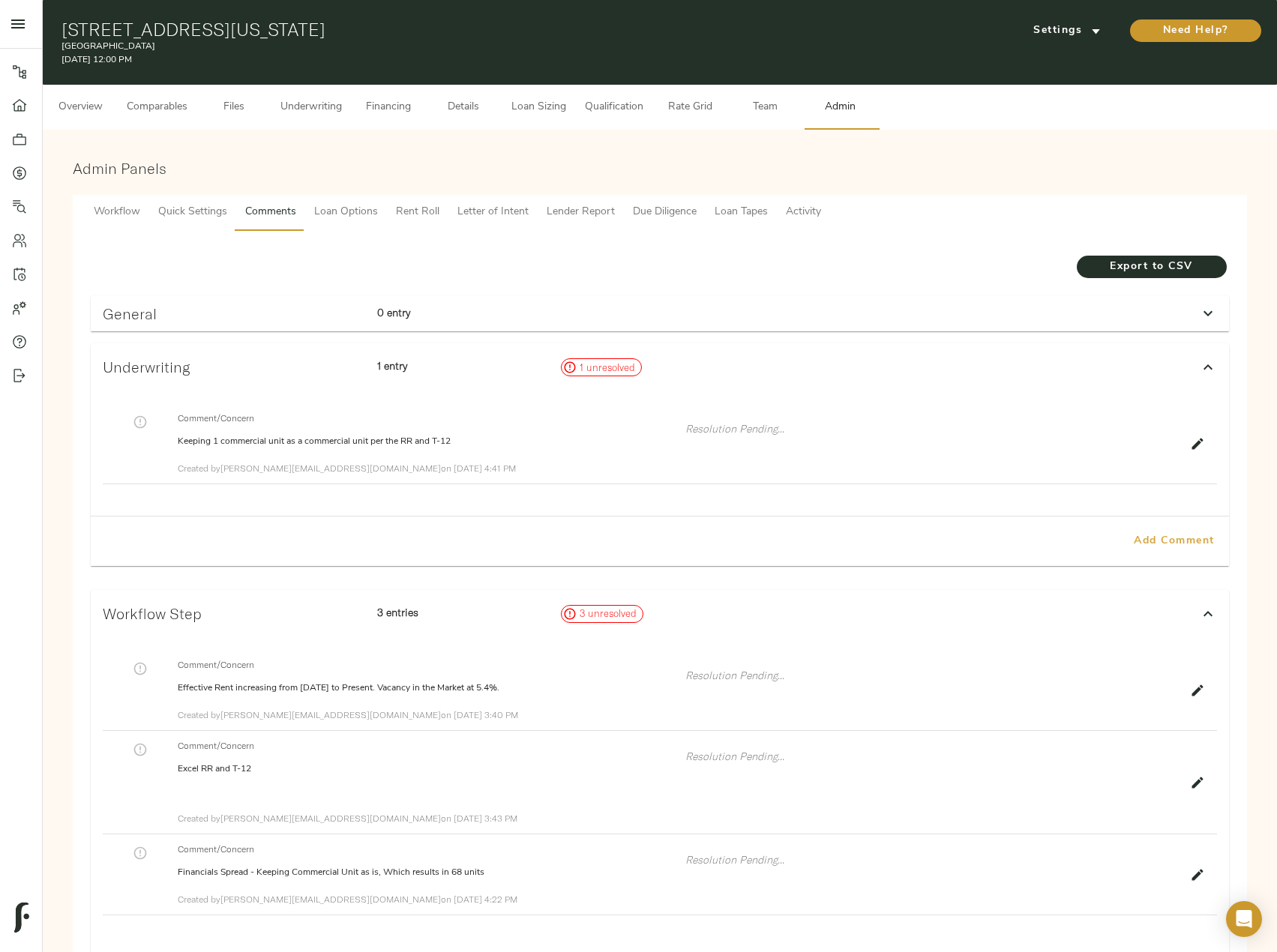
click at [1181, 542] on span "Add Comment" at bounding box center [1174, 541] width 85 height 19
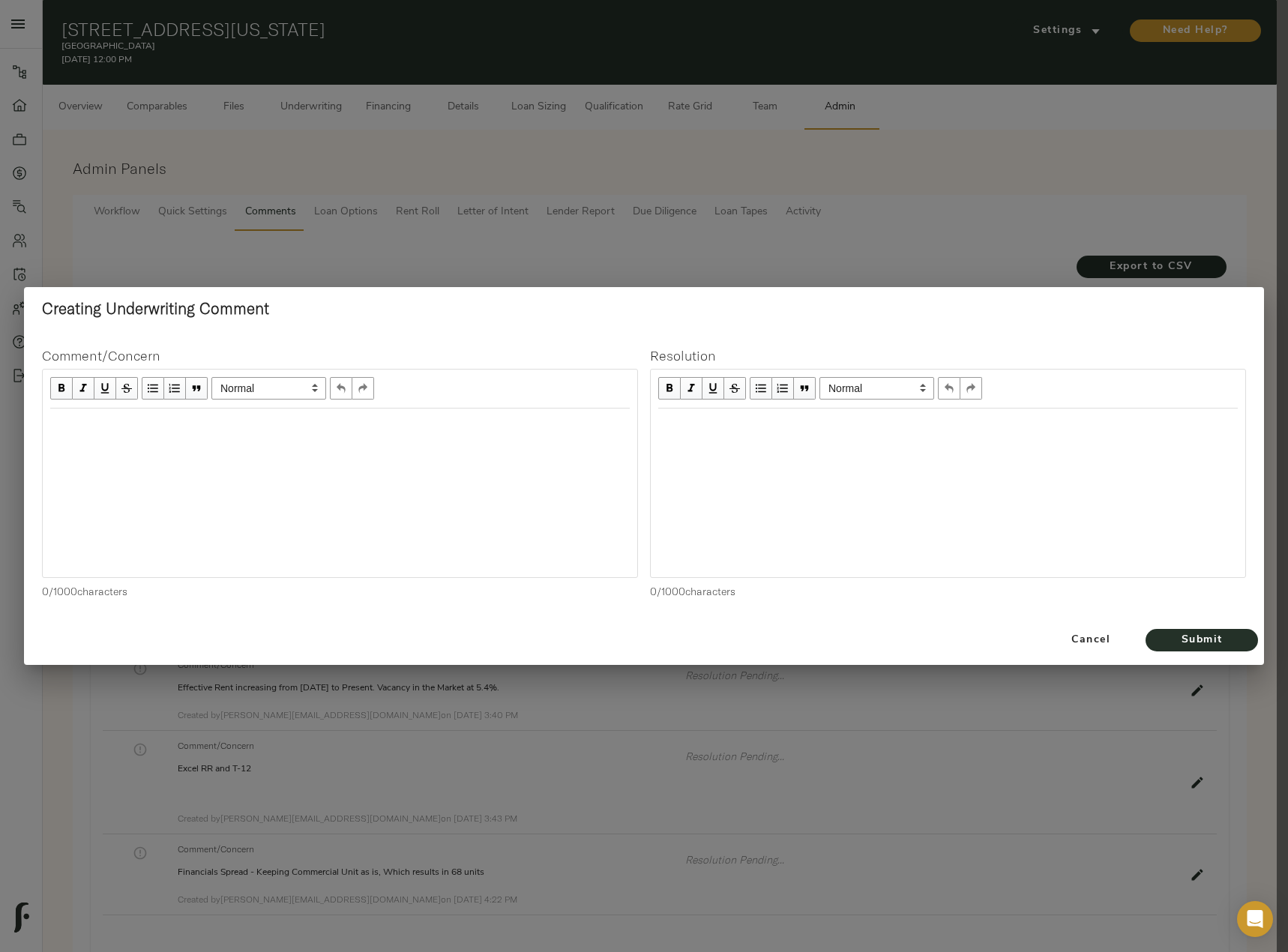
click at [102, 426] on div "Edit text" at bounding box center [340, 424] width 580 height 18
click at [1210, 636] on span "Submit" at bounding box center [1201, 641] width 82 height 19
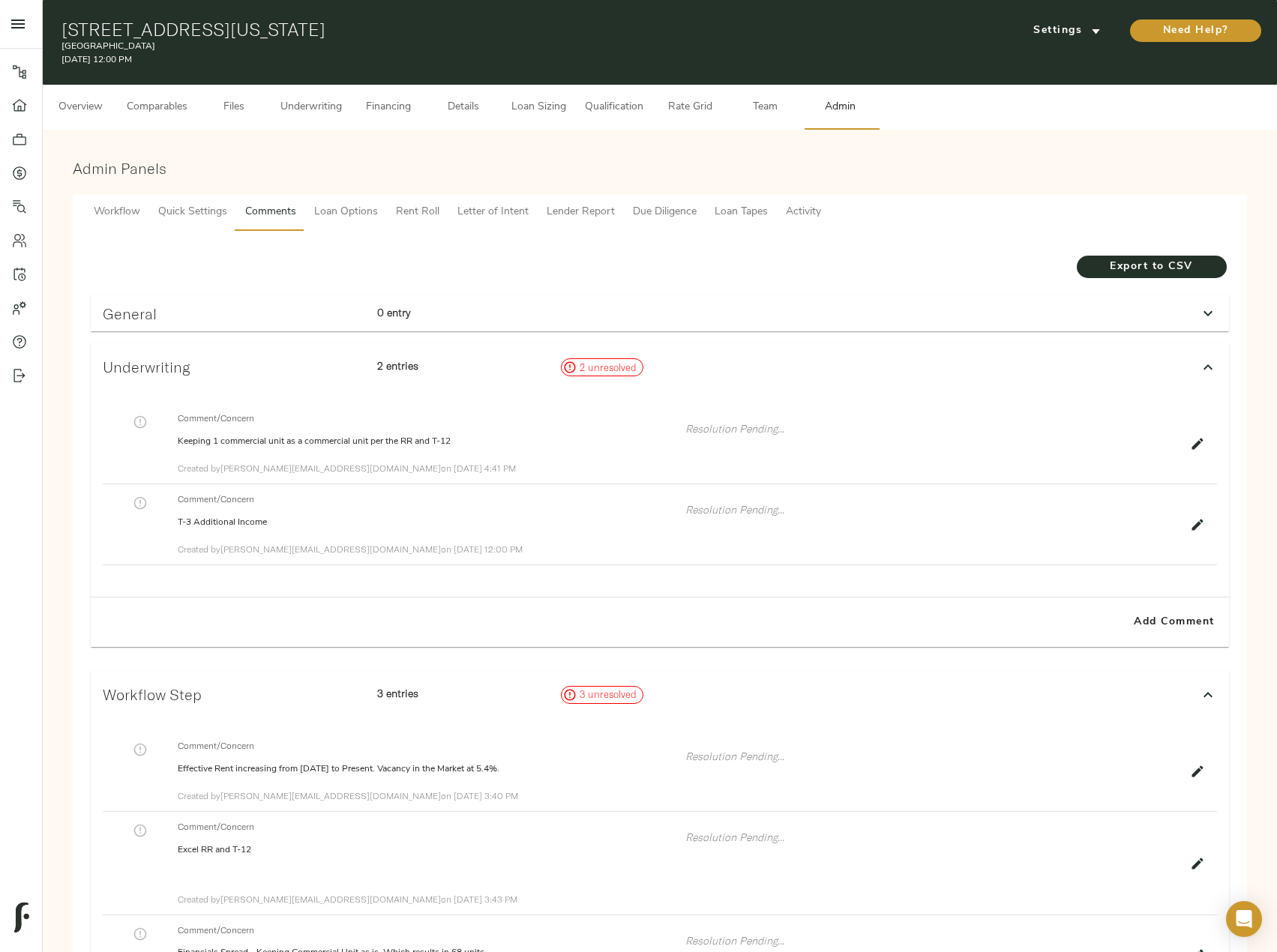
click at [222, 94] on button "Files" at bounding box center [234, 107] width 75 height 45
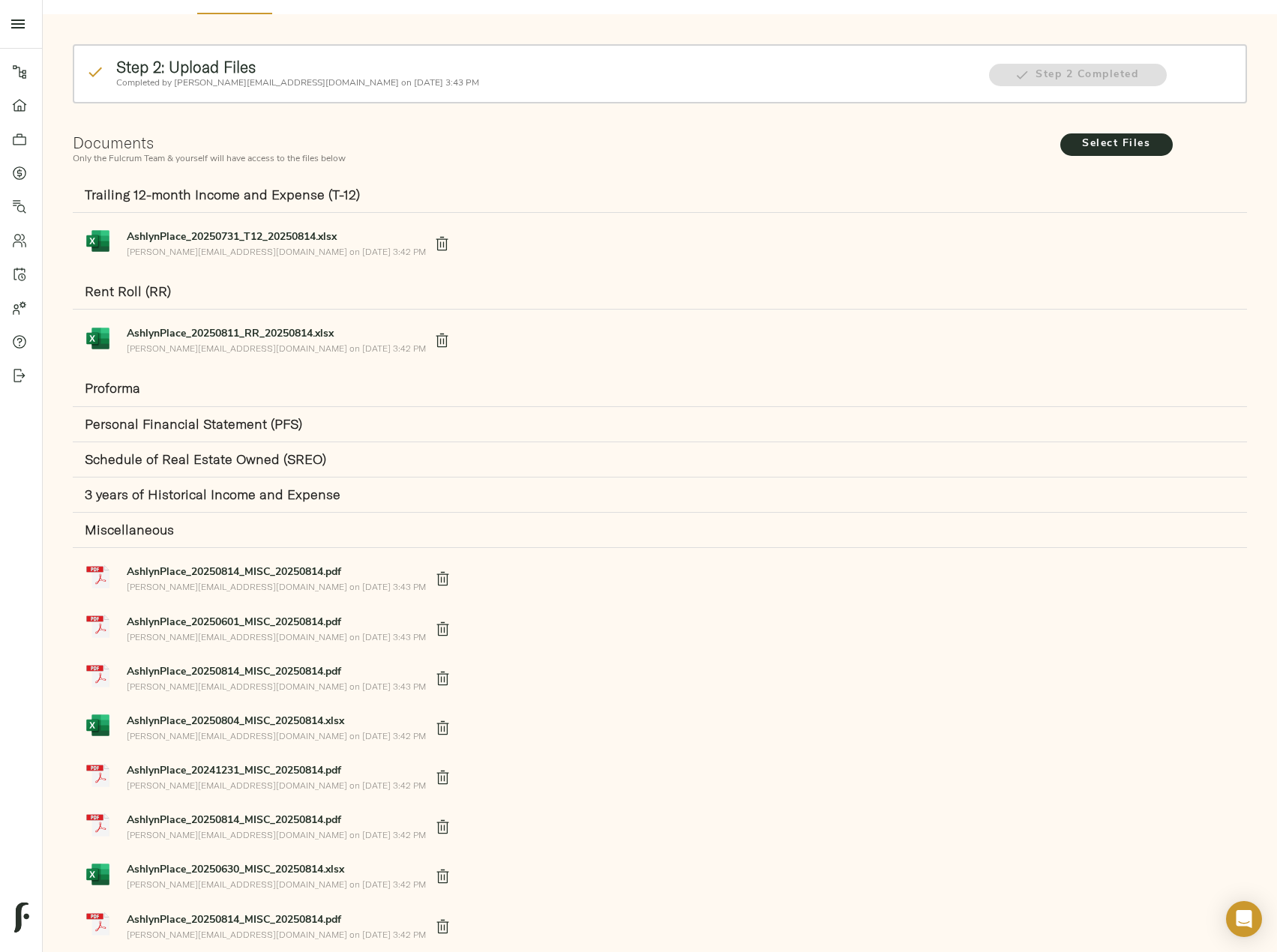
scroll to position [320, 0]
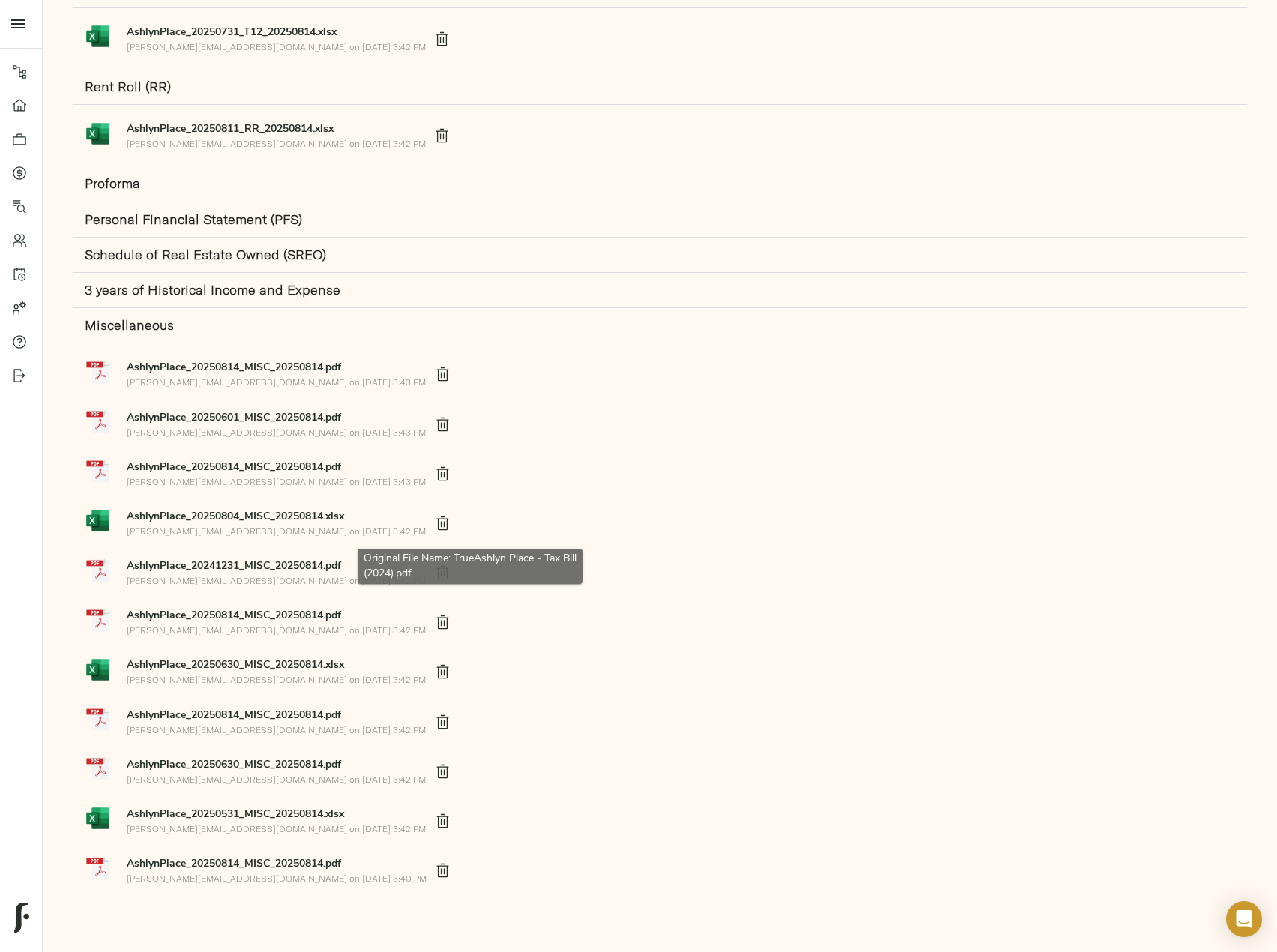
click at [206, 568] on strong "AshlynPlace_20241231_MISC_20250814.pdf" at bounding box center [233, 566] width 214 height 11
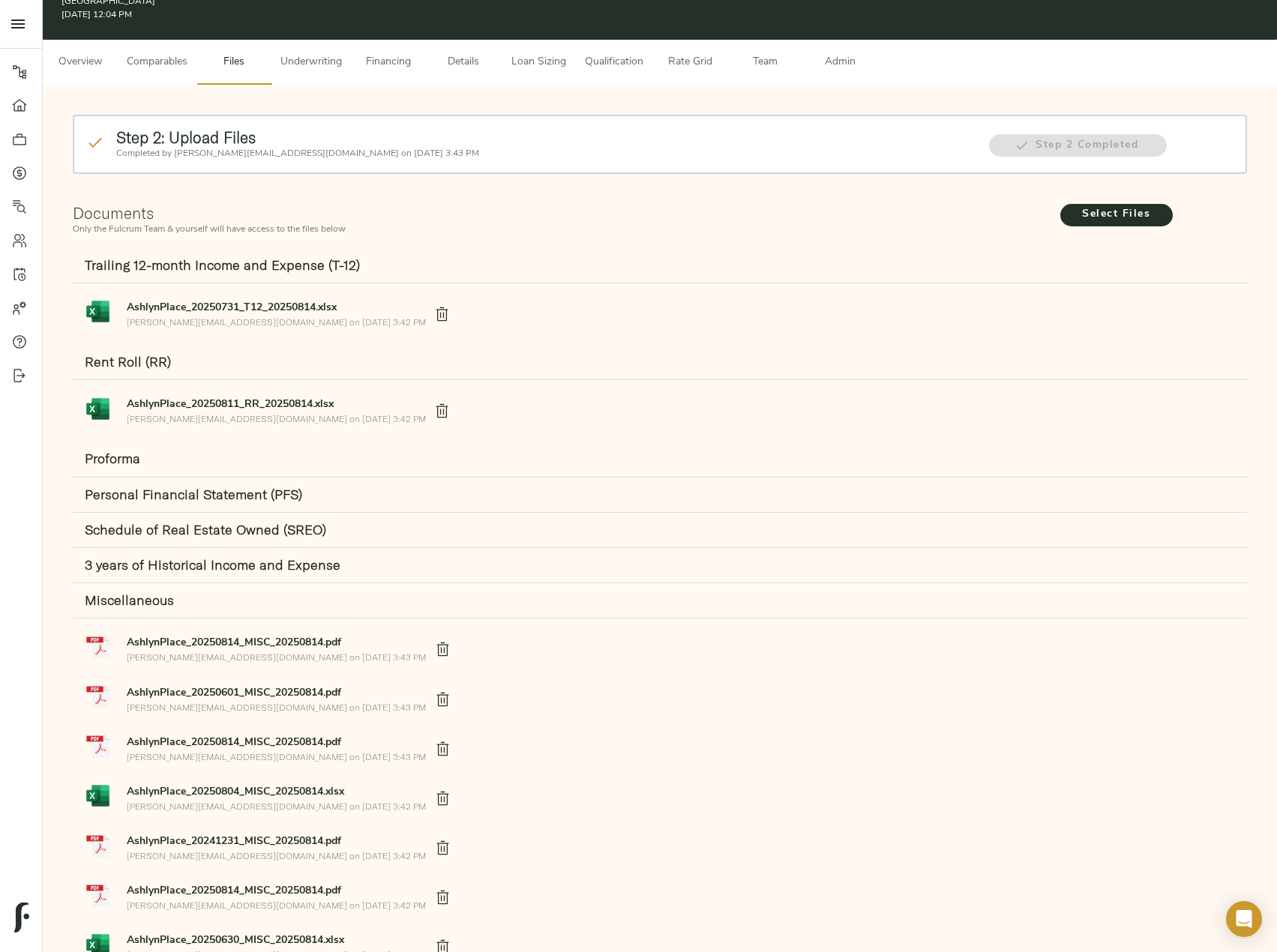
scroll to position [0, 0]
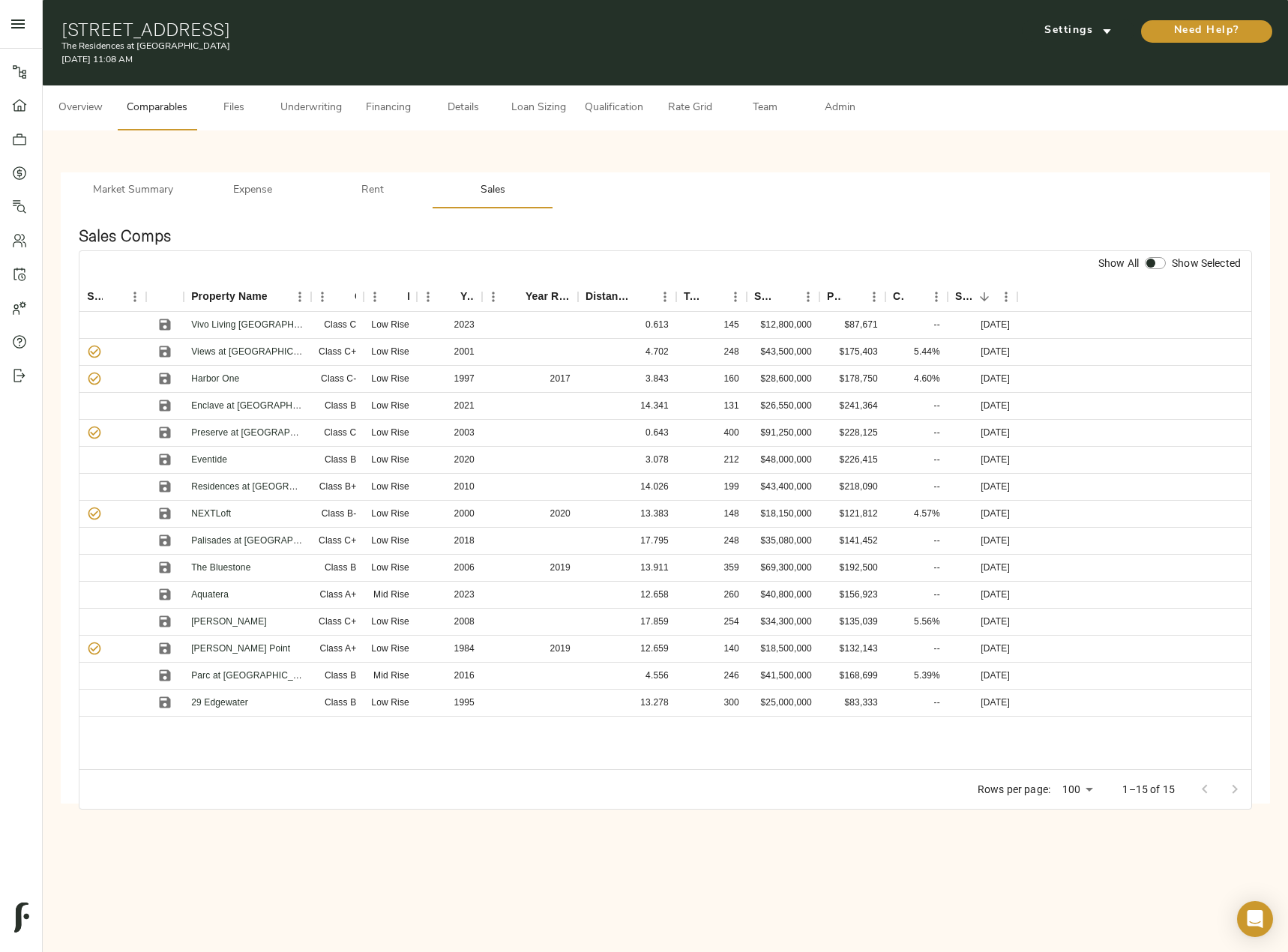
click at [318, 107] on span "Underwriting" at bounding box center [311, 108] width 62 height 19
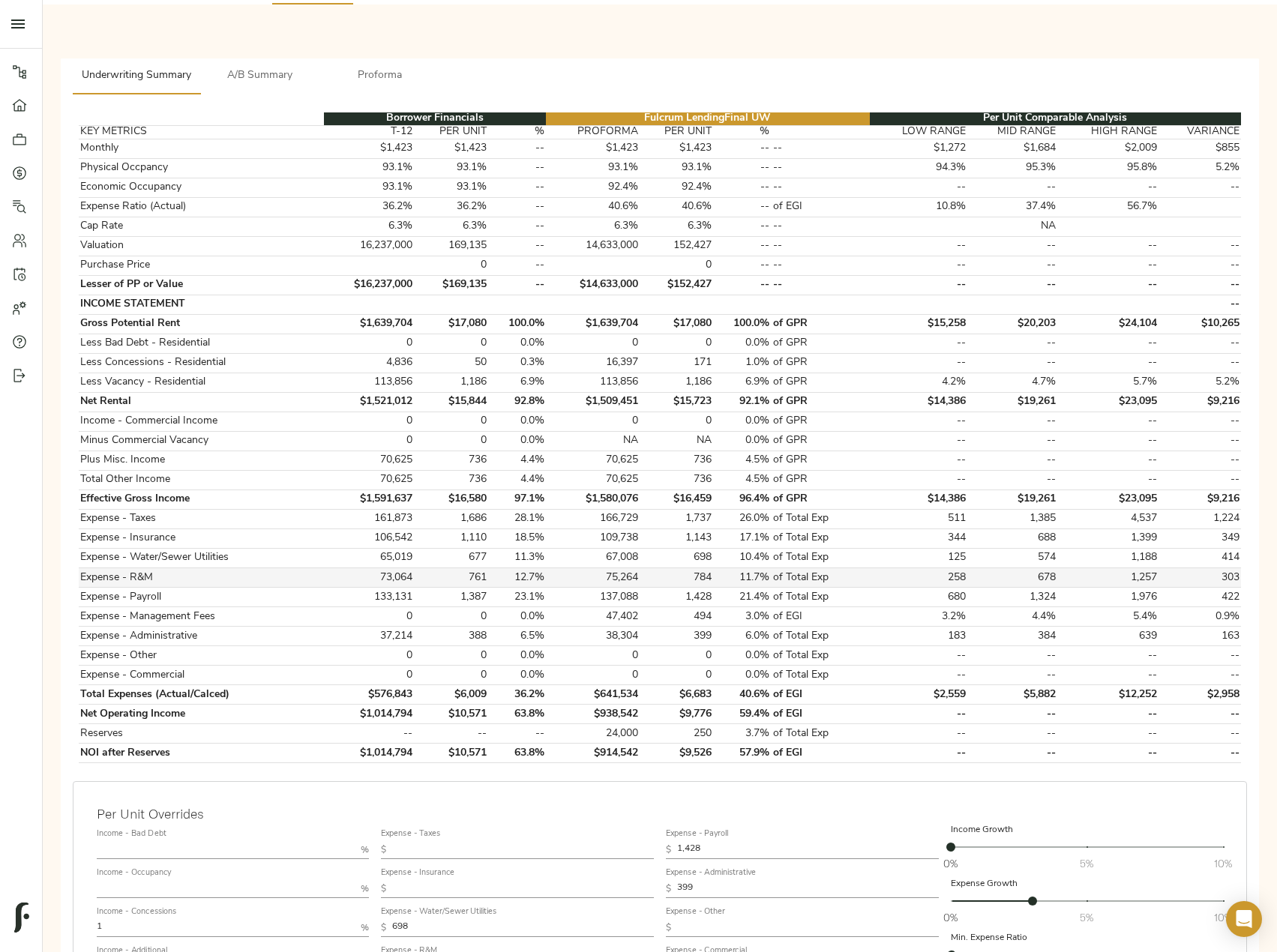
scroll to position [375, 0]
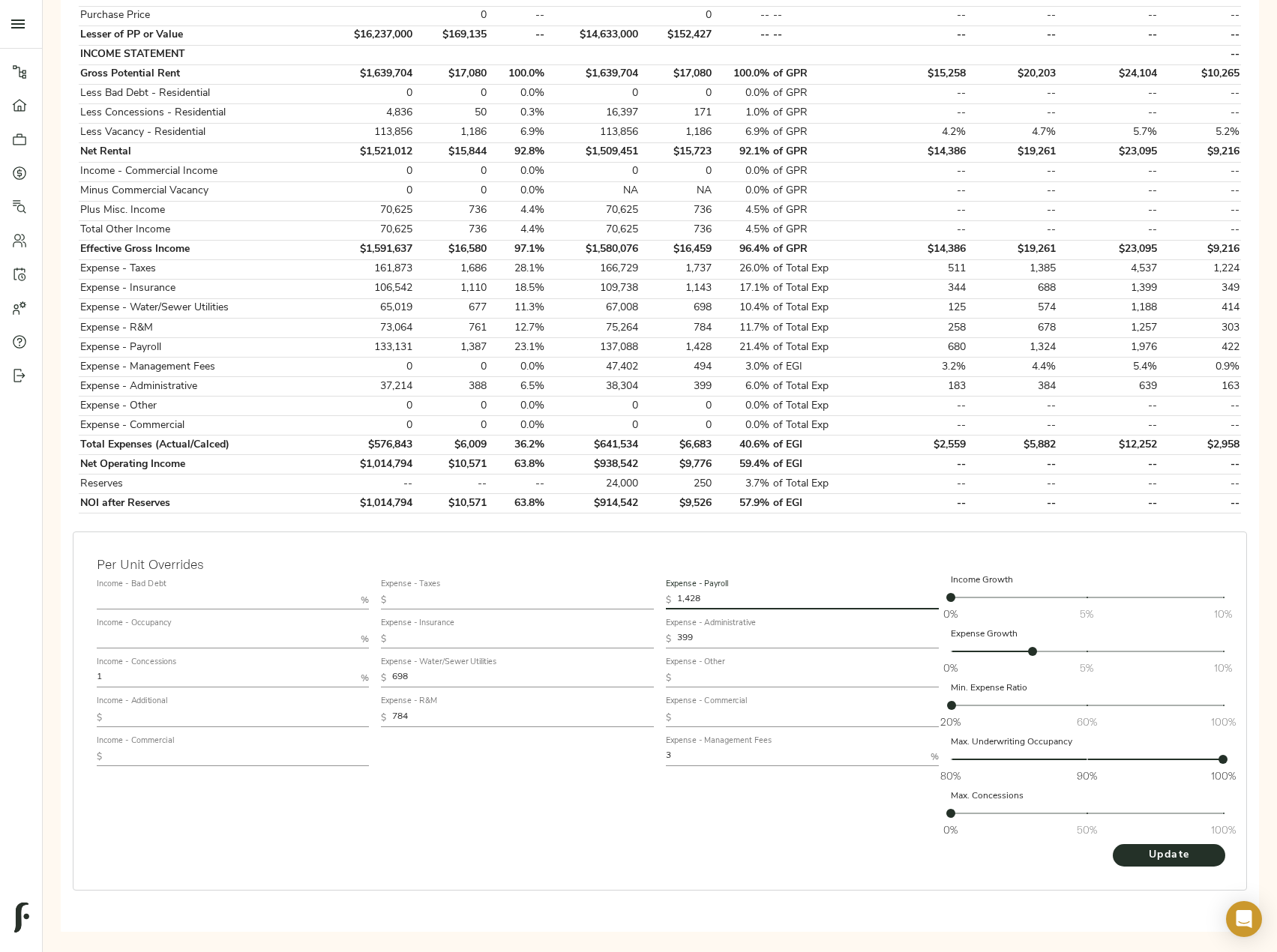
drag, startPoint x: 719, startPoint y: 599, endPoint x: 633, endPoint y: 602, distance: 86.1
click at [633, 602] on div "Income - Bad Debt % Income - Occupancy % Income - Concessions 1 % Income - Addi…" at bounding box center [660, 708] width 1138 height 282
paste input "961"
type input "961"
click at [1160, 855] on span "Update" at bounding box center [1169, 855] width 82 height 19
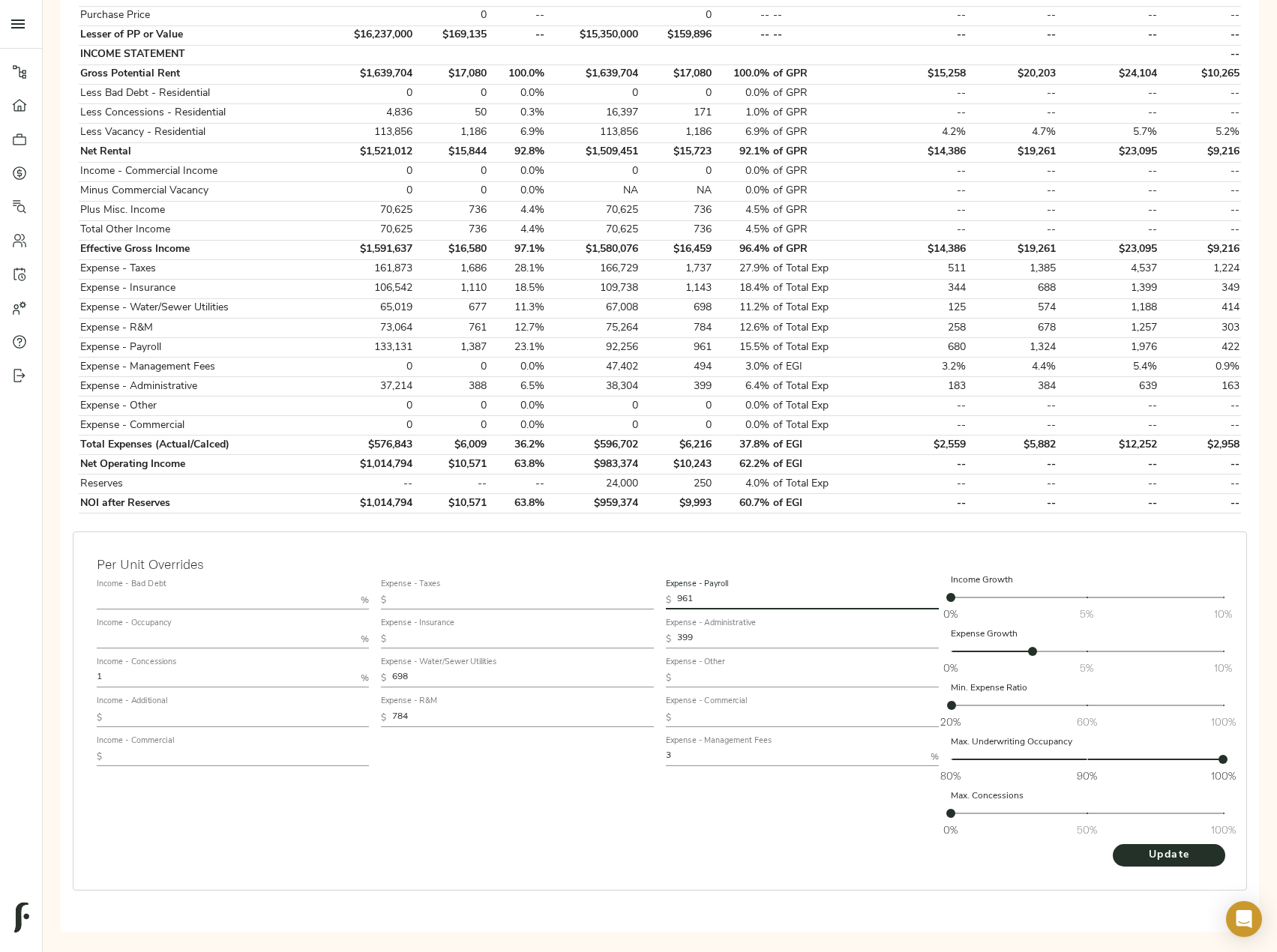
drag, startPoint x: 701, startPoint y: 594, endPoint x: 621, endPoint y: 588, distance: 80.2
click at [623, 589] on div "Income - Bad Debt % Income - Occupancy % Income - Concessions 1 % Income - Addi…" at bounding box center [660, 708] width 1138 height 282
paste input "1,181.25"
type input "1,181.25"
click at [1179, 856] on span "Update" at bounding box center [1169, 855] width 82 height 19
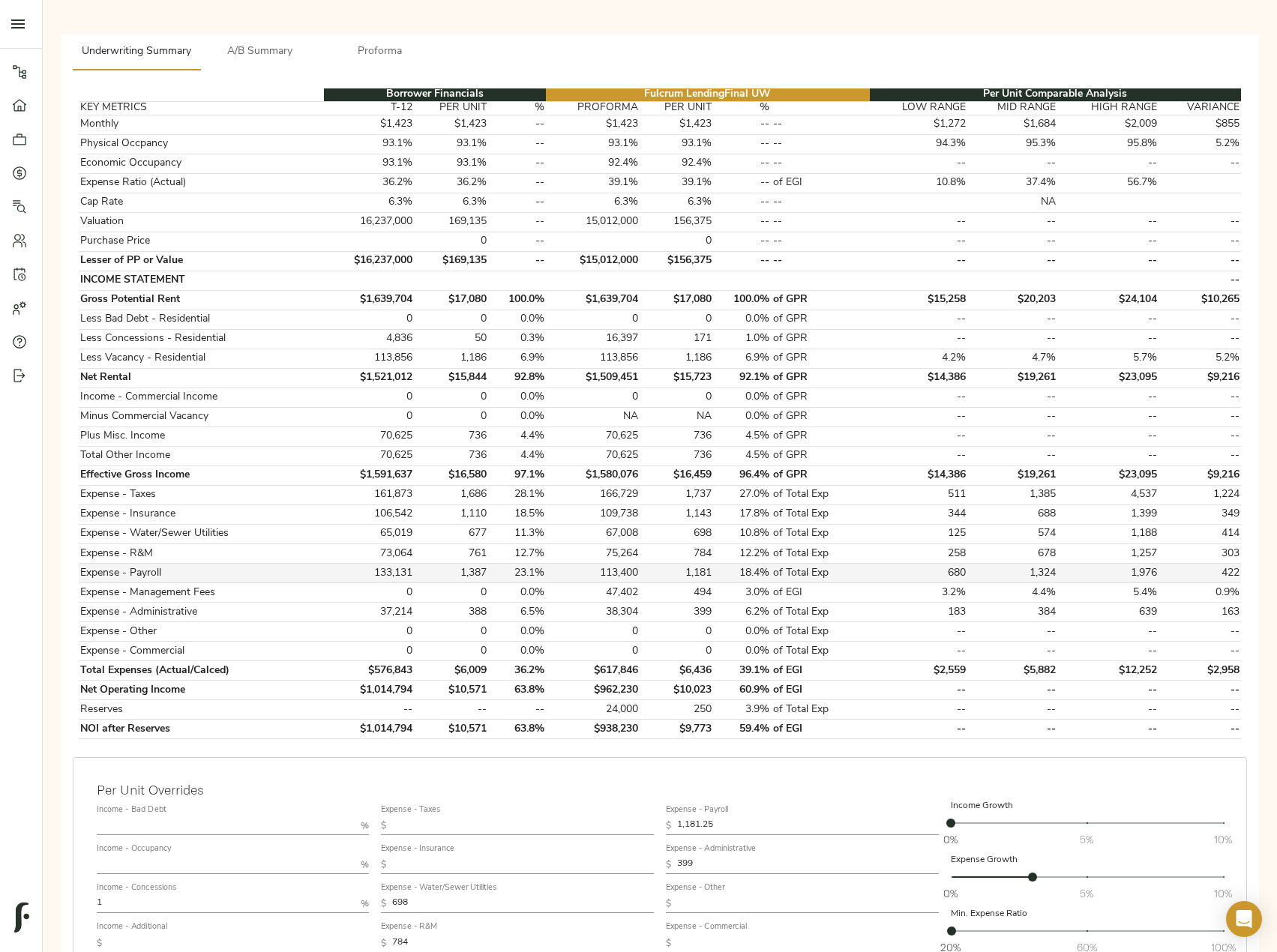
scroll to position [150, 0]
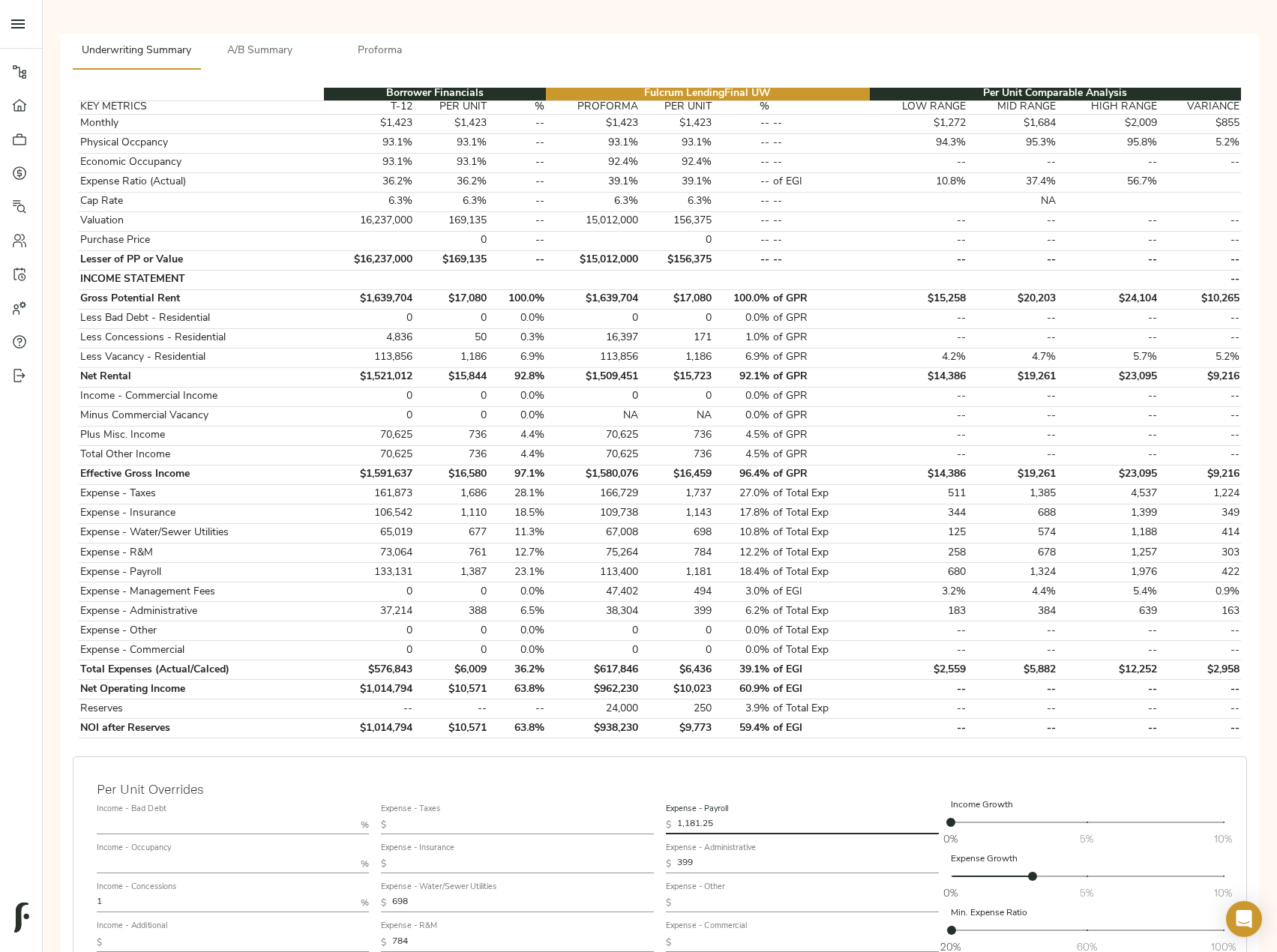
drag, startPoint x: 717, startPoint y: 825, endPoint x: 645, endPoint y: 823, distance: 72.0
click at [645, 823] on div "Income - Bad Debt % Income - Occupancy % Income - Concessions 1 % Income - Addi…" at bounding box center [660, 933] width 1138 height 282
paste input "216.687"
type input "1,216.68"
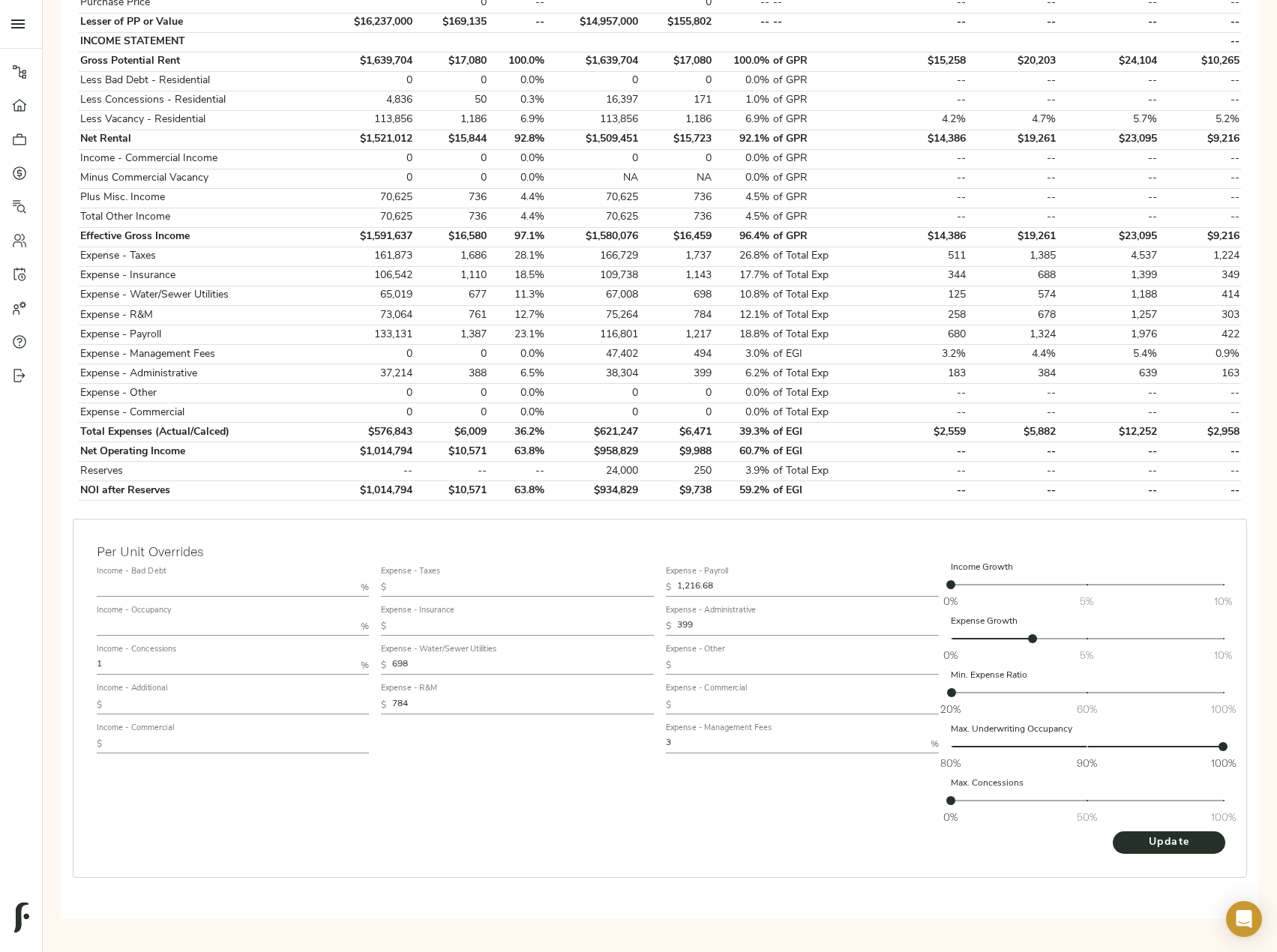
scroll to position [0, 0]
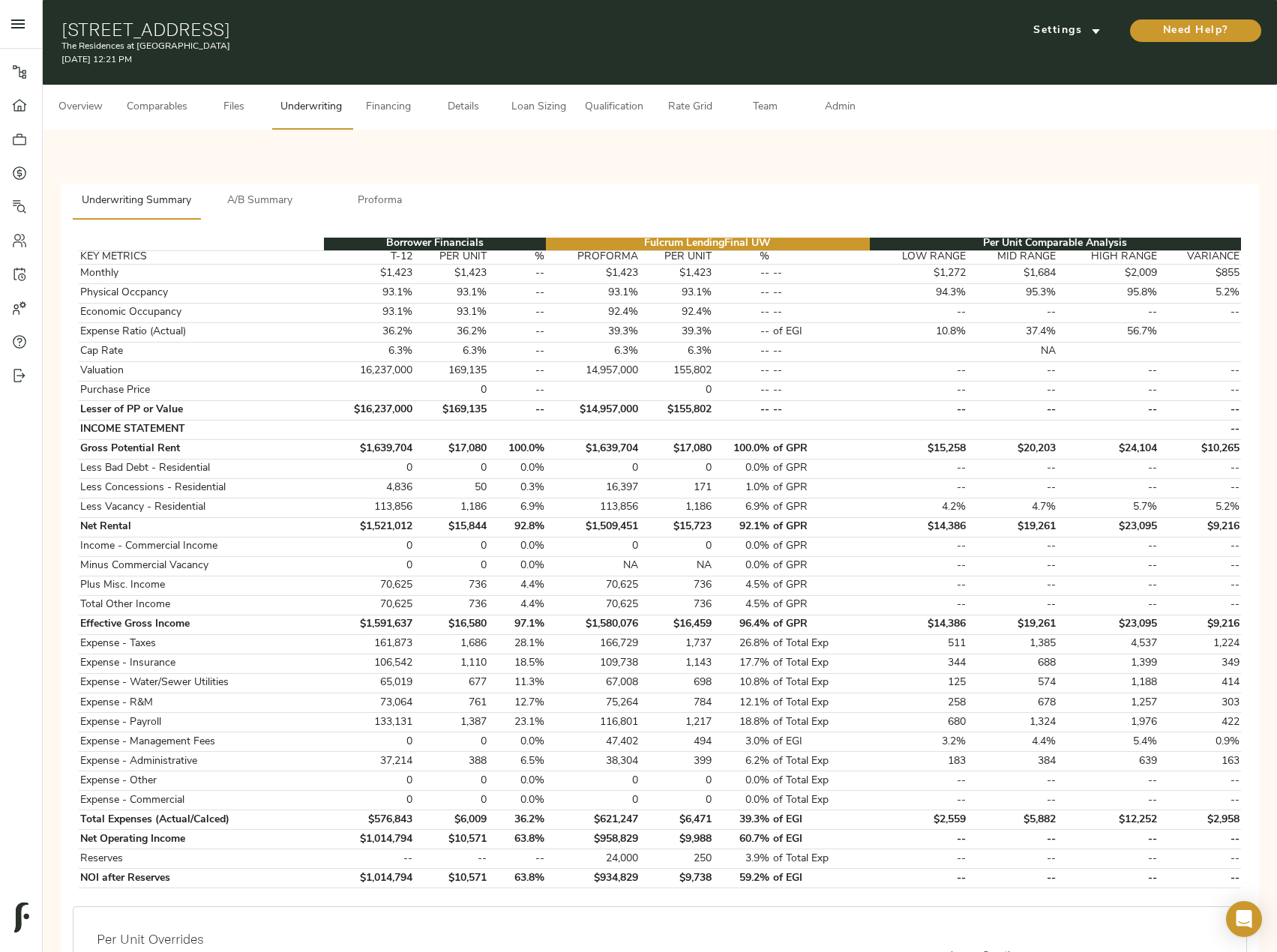
click at [848, 106] on span "Admin" at bounding box center [840, 107] width 57 height 19
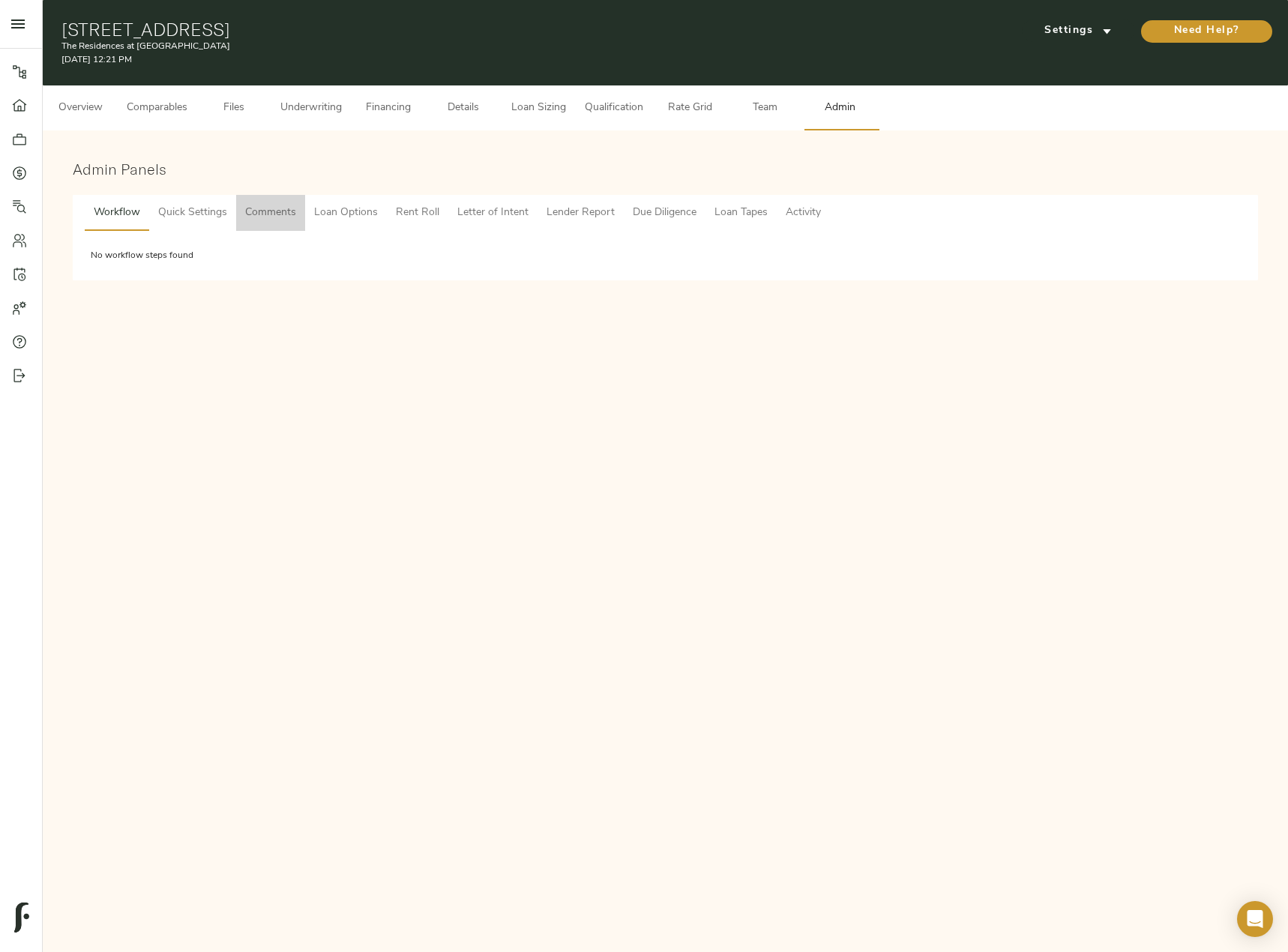
click at [264, 222] on button "Comments" at bounding box center [270, 212] width 69 height 36
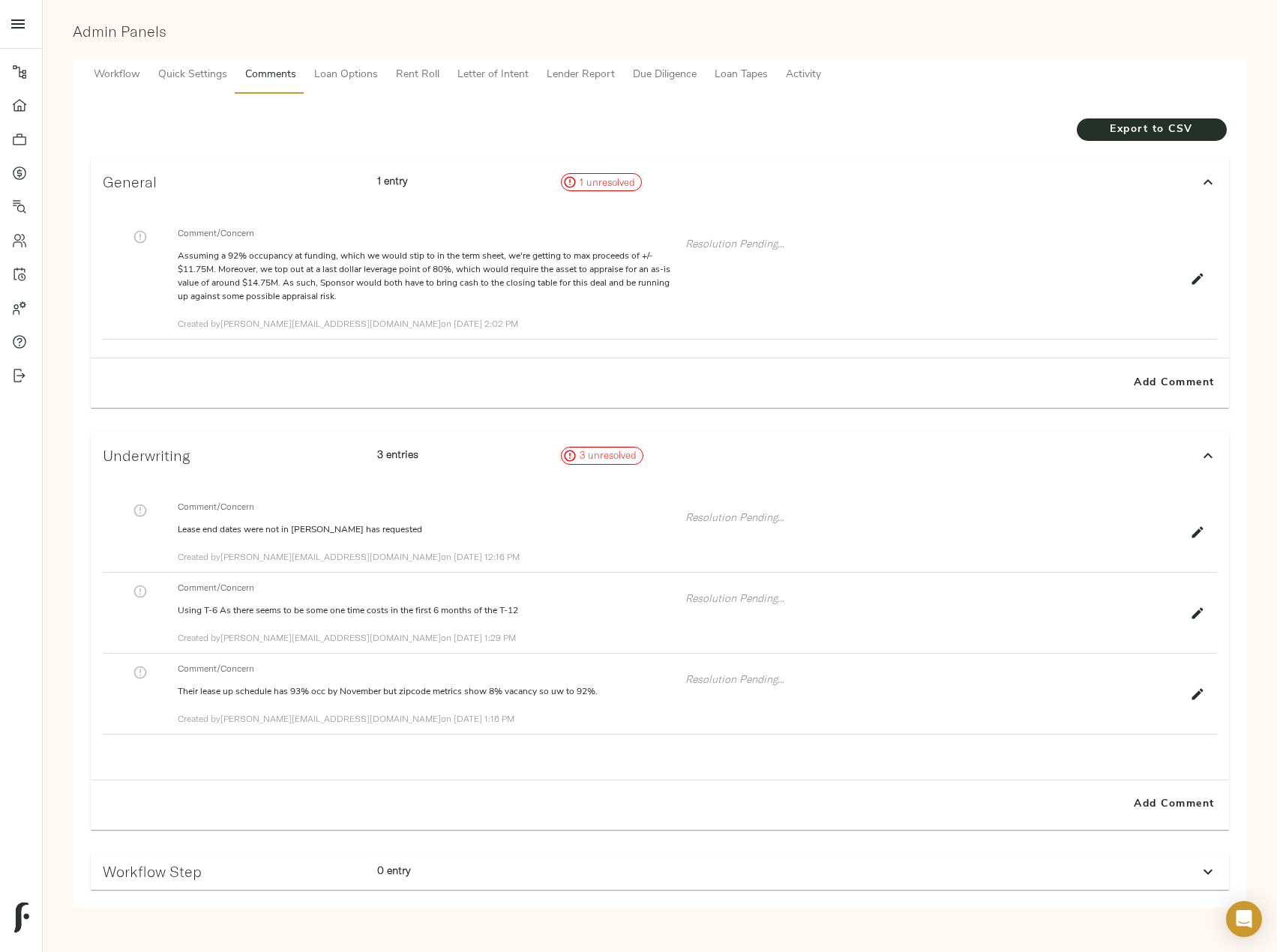
scroll to position [138, 0]
click at [1185, 807] on span "Add Comment" at bounding box center [1174, 803] width 85 height 19
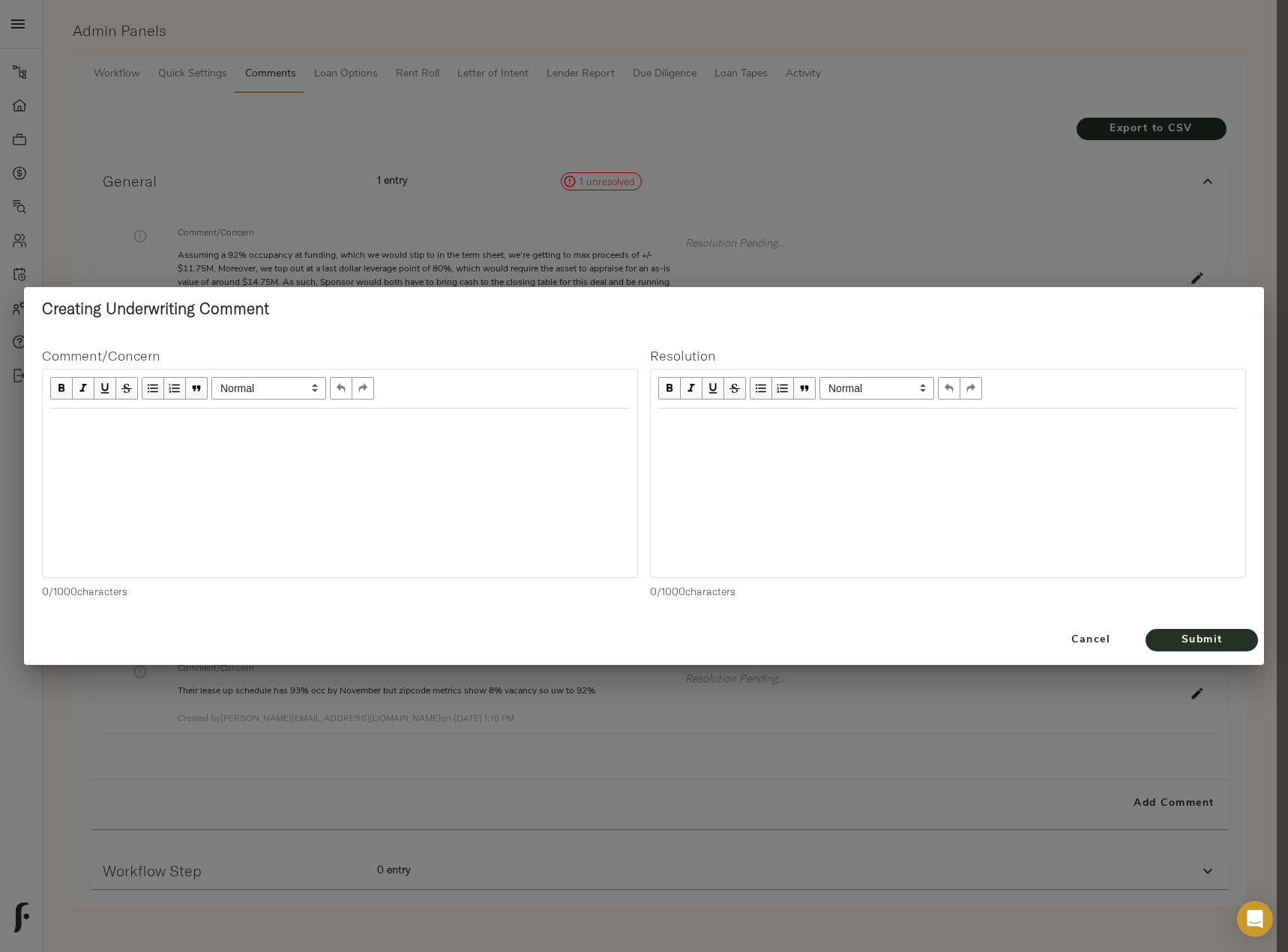
click at [206, 428] on div "Edit text" at bounding box center [340, 424] width 580 height 18
click at [236, 418] on div "Lowering Payroll per" at bounding box center [340, 424] width 580 height 18
click at [426, 420] on div "Lowering Payroll per Provided Notes in Supplied Model "" at bounding box center [340, 424] width 580 height 18
click at [1188, 636] on span "Submit" at bounding box center [1201, 641] width 82 height 19
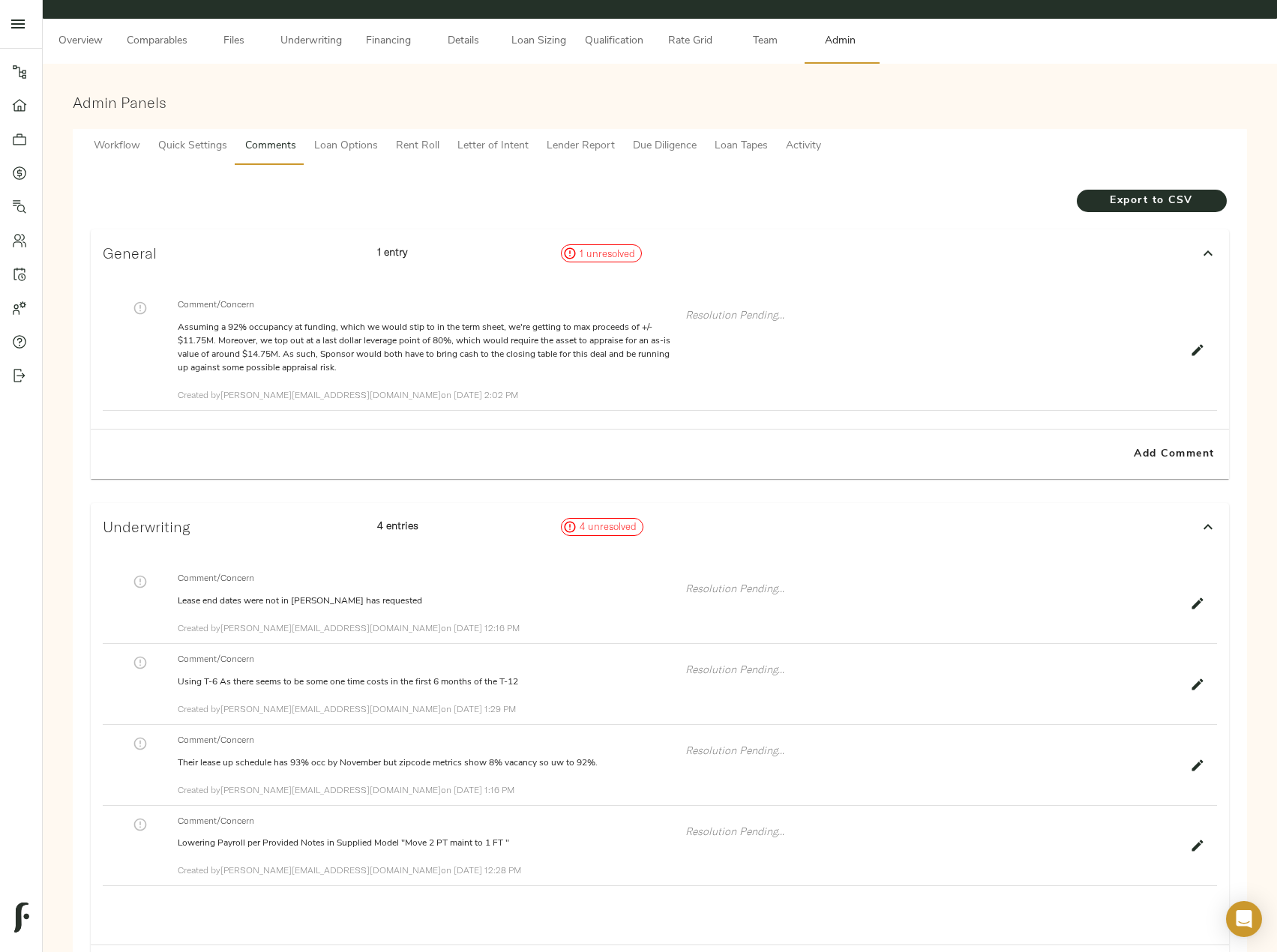
scroll to position [0, 0]
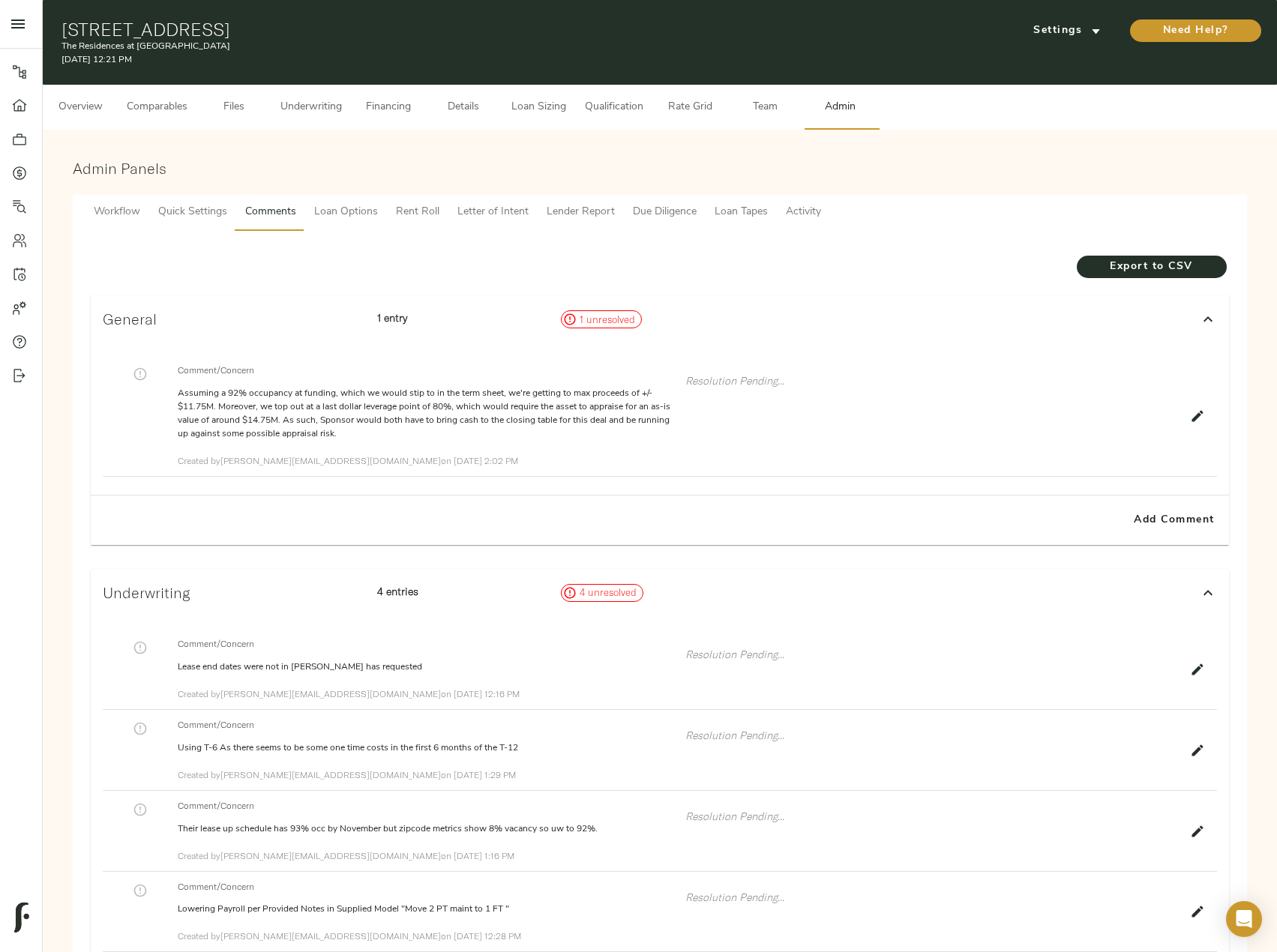
click at [283, 106] on span "Underwriting" at bounding box center [311, 107] width 62 height 19
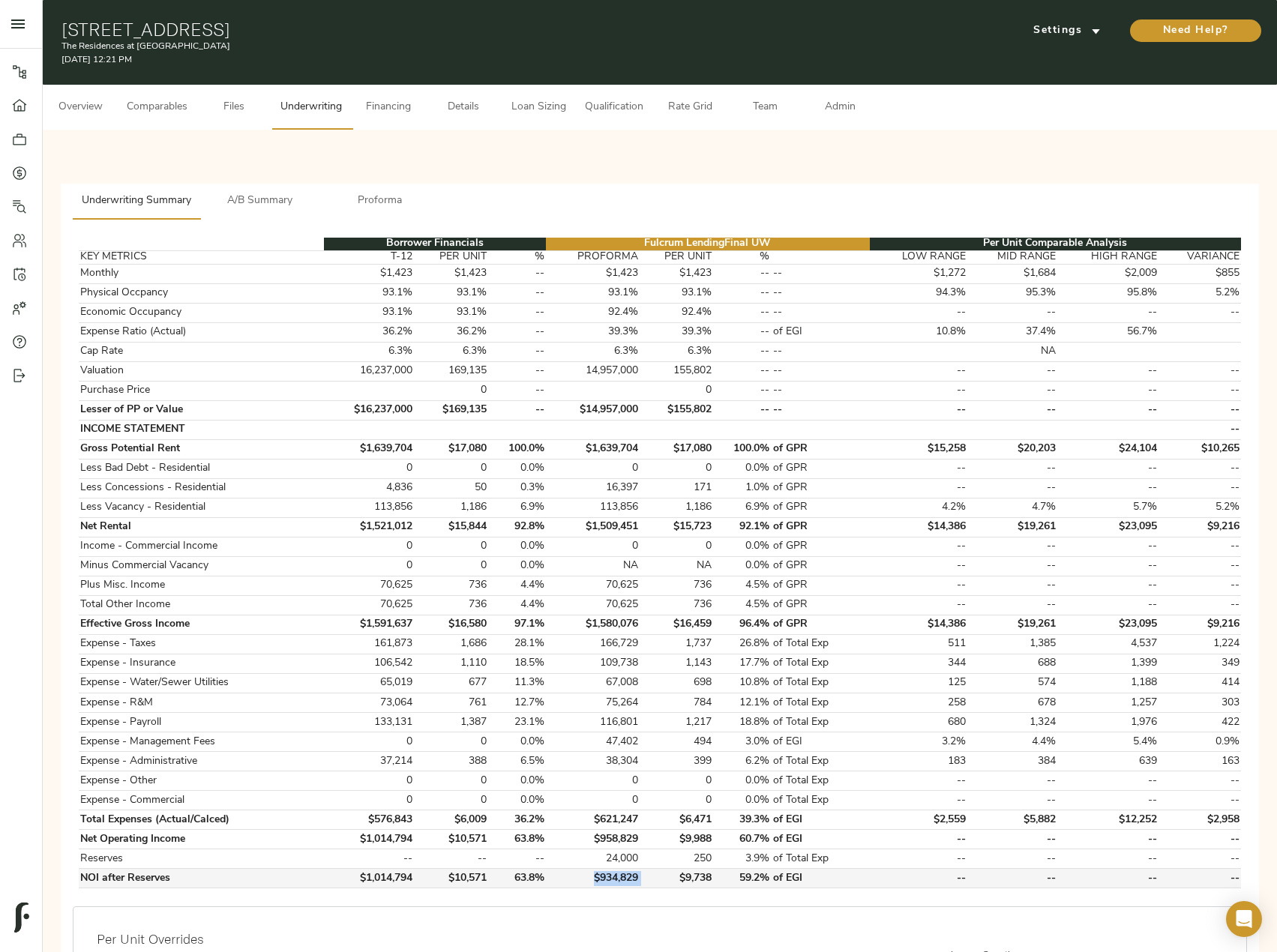
drag, startPoint x: 643, startPoint y: 877, endPoint x: 594, endPoint y: 875, distance: 49.0
click at [594, 875] on tr "NOI after Reserves $1,014,794 $10,571 63.8% $934,829 $9,738 59.2% of EGI -- -- …" at bounding box center [659, 879] width 1162 height 20
copy td "$934,829"
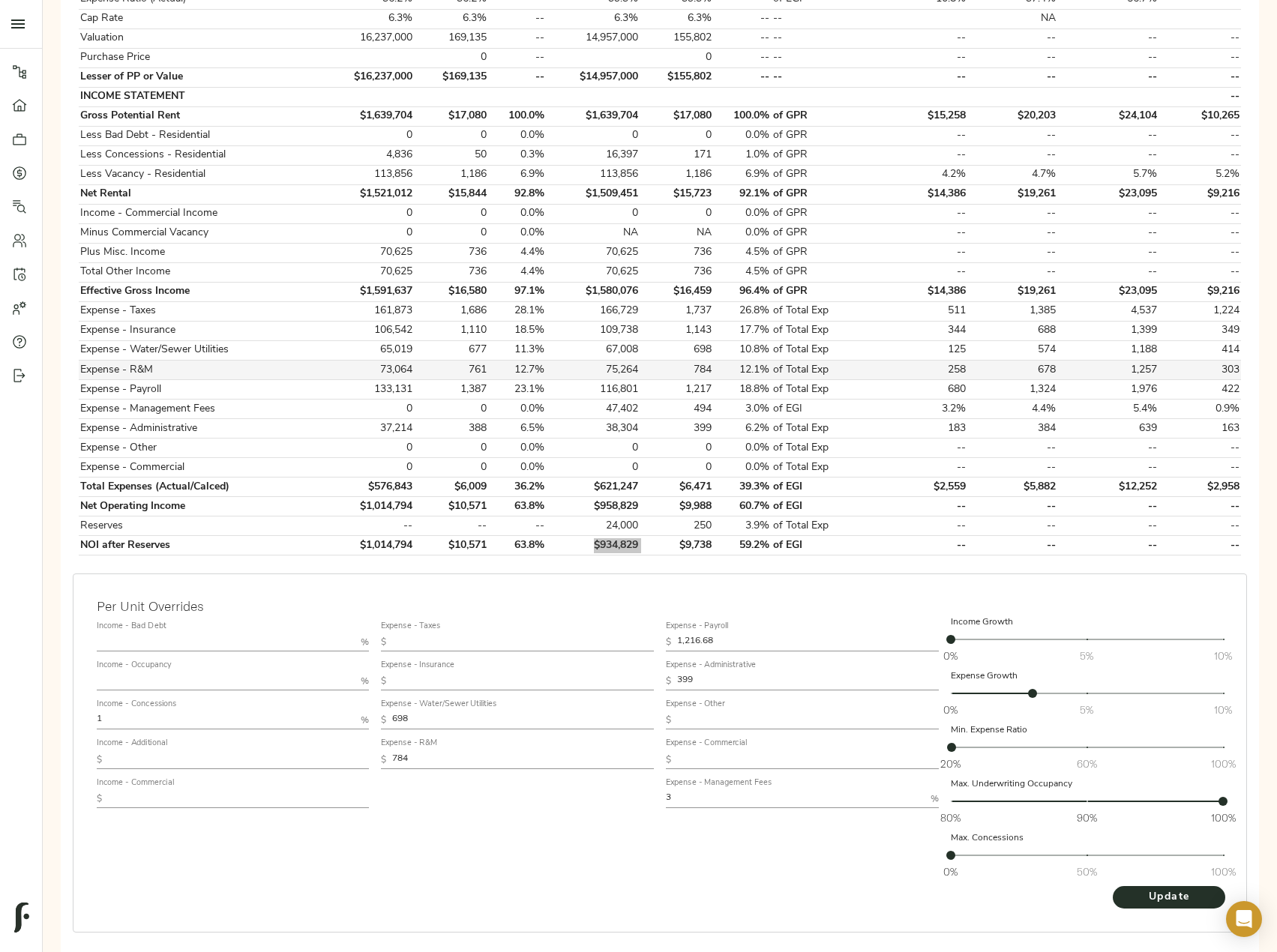
scroll to position [388, 0]
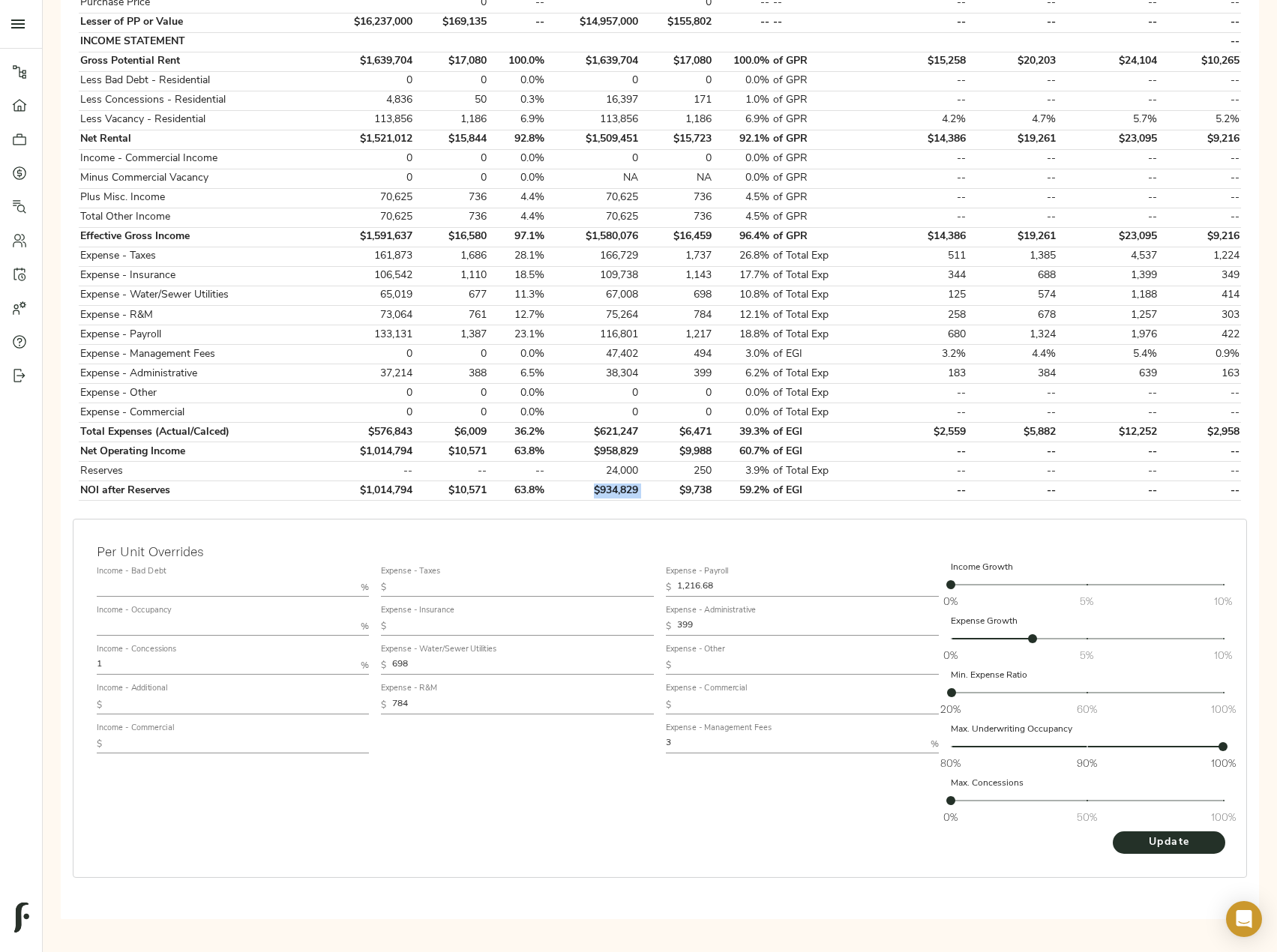
click at [168, 622] on input "text" at bounding box center [226, 627] width 259 height 18
type input "95"
click at [1113, 831] on button "Update" at bounding box center [1170, 842] width 113 height 23
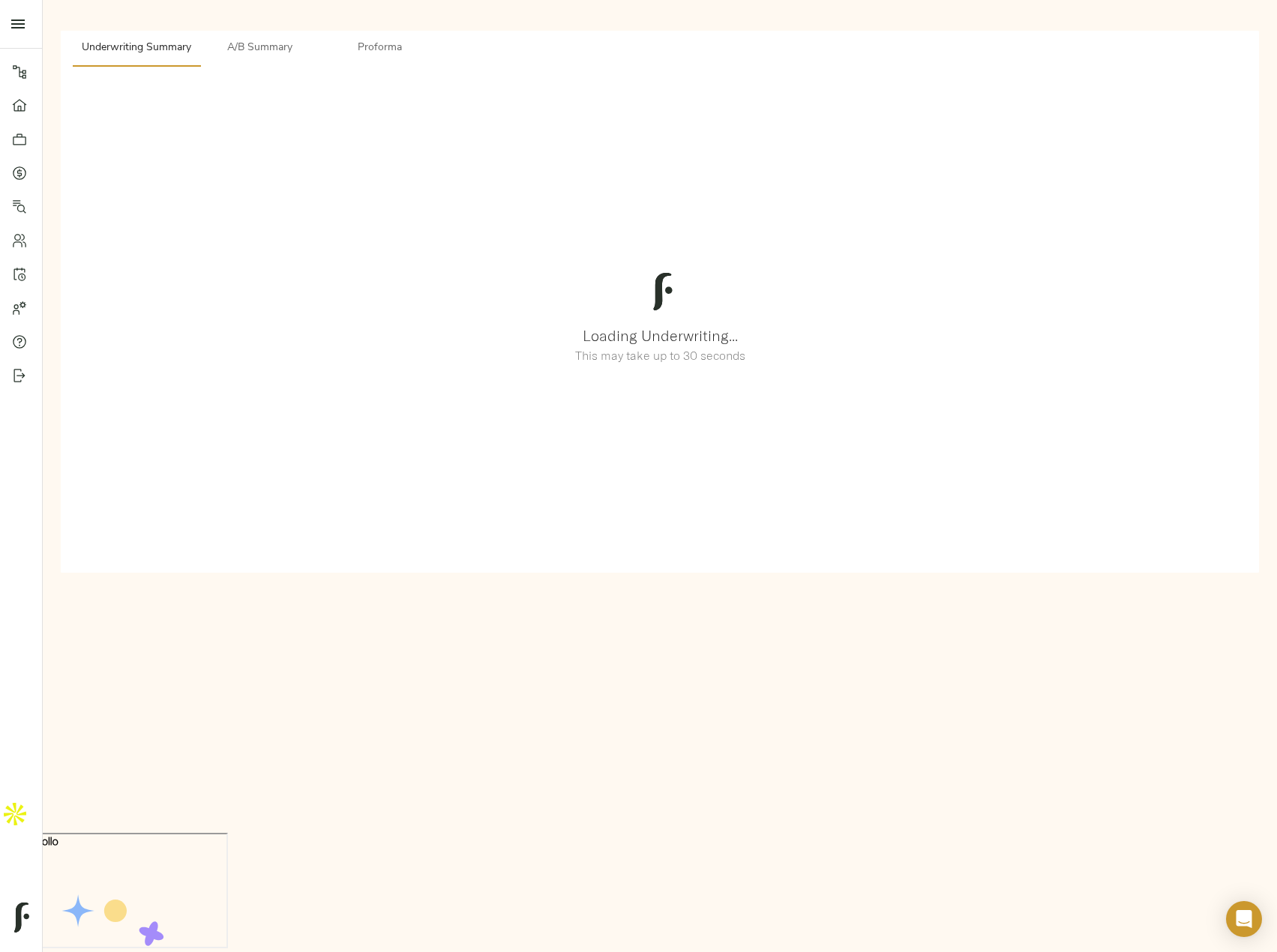
scroll to position [0, 0]
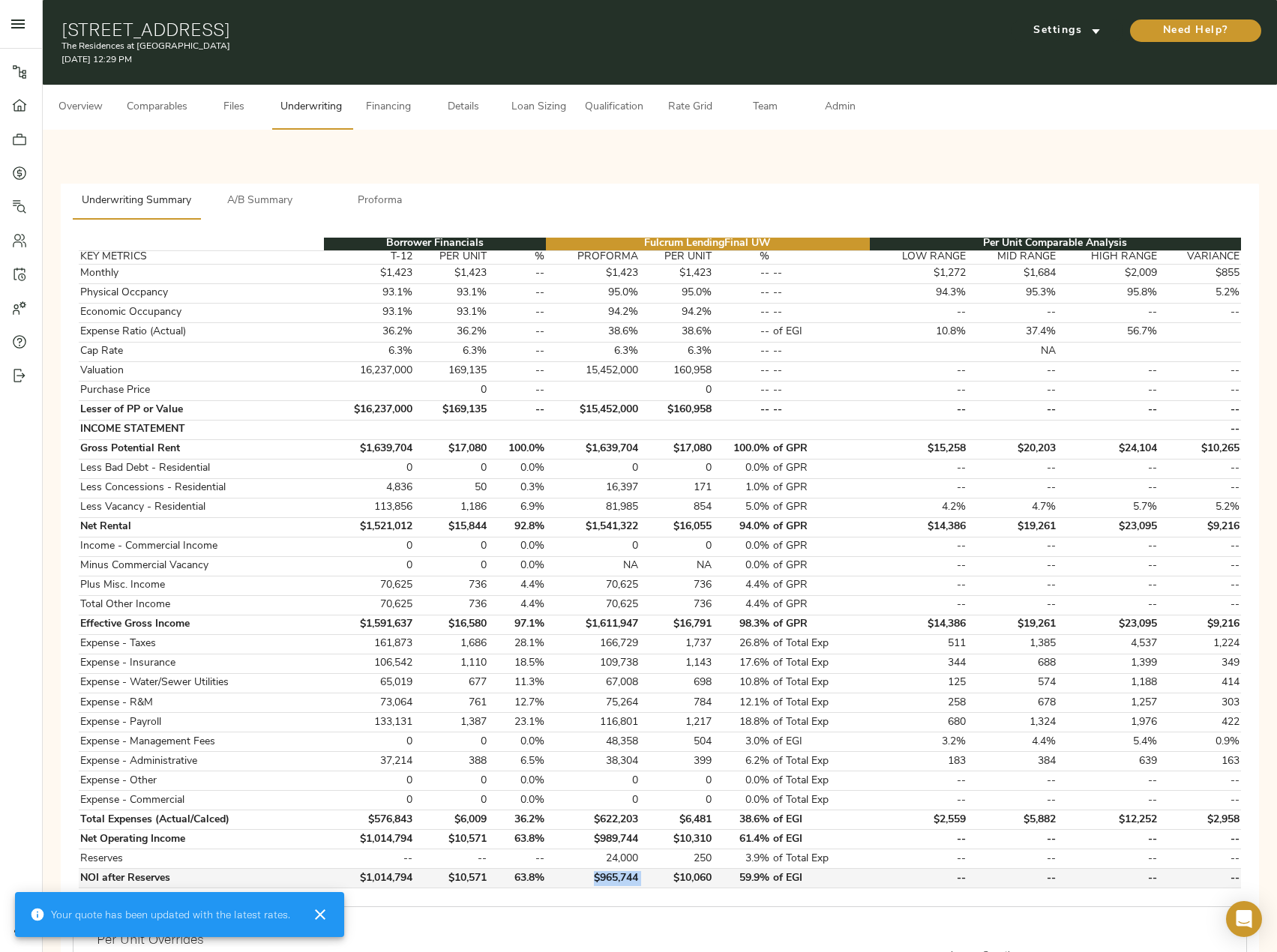
drag, startPoint x: 645, startPoint y: 880, endPoint x: 592, endPoint y: 878, distance: 53.0
click at [592, 878] on tr "NOI after Reserves $1,014,794 $10,571 63.8% $965,744 $10,060 59.9% of EGI -- --…" at bounding box center [659, 879] width 1162 height 20
copy td "$965,744"
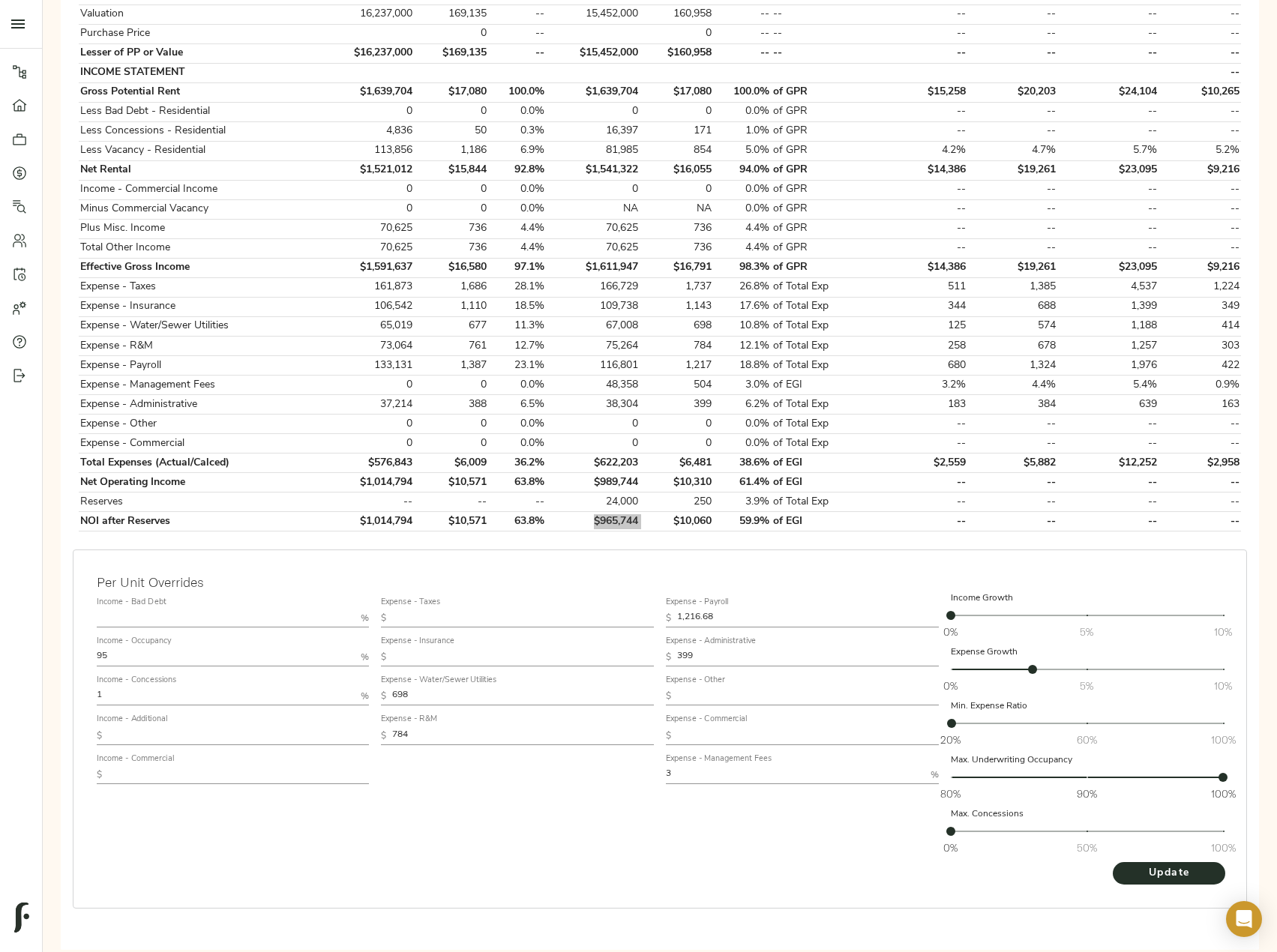
scroll to position [375, 0]
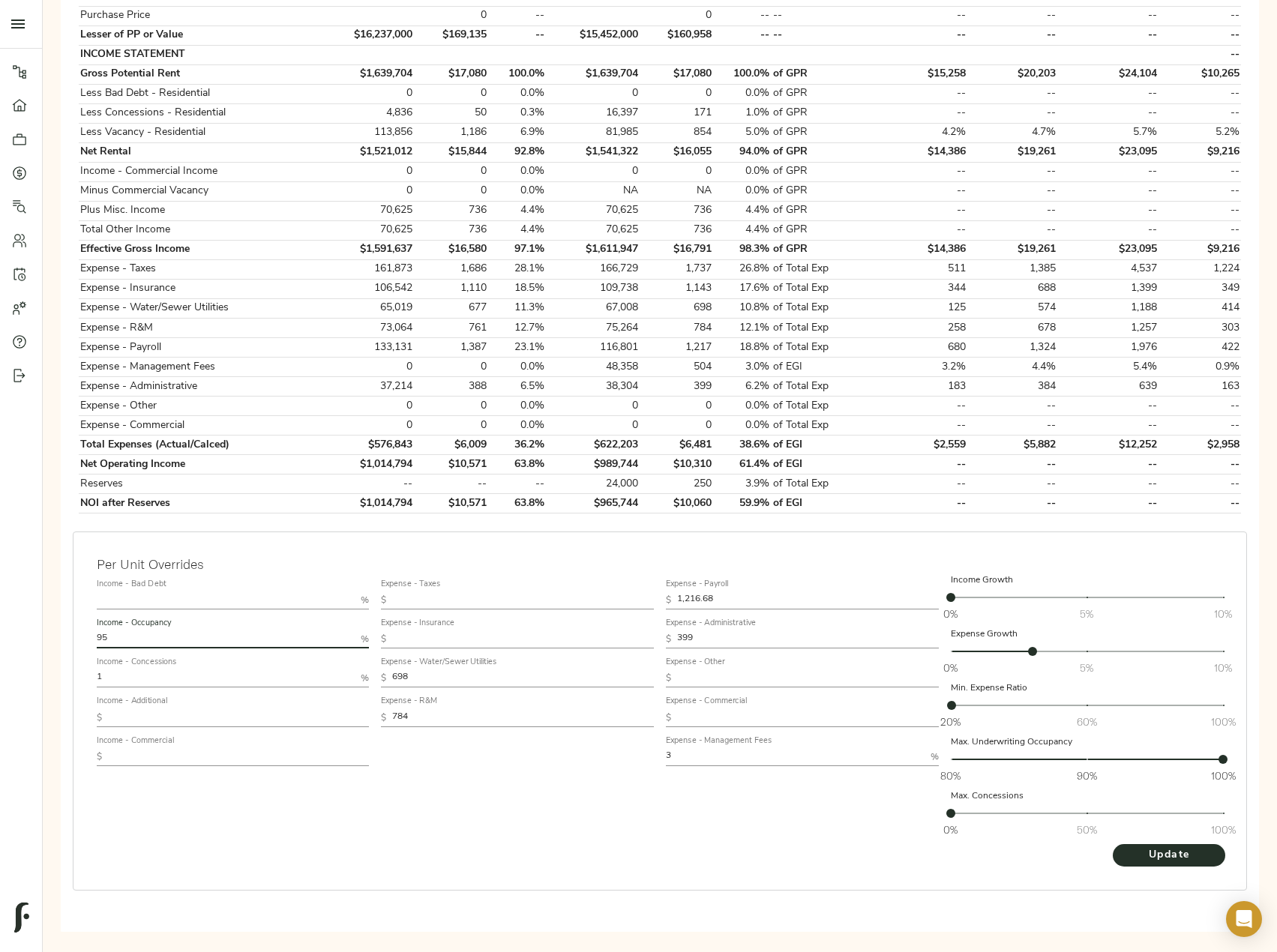
drag, startPoint x: 46, startPoint y: 627, endPoint x: 0, endPoint y: 625, distance: 46.0
click at [3, 625] on div "Pipeline Dashboard Portfolio Quotes Search Users Activity Account Help Sign Out…" at bounding box center [638, 287] width 1277 height 1324
click at [1172, 860] on span "Update" at bounding box center [1169, 855] width 82 height 19
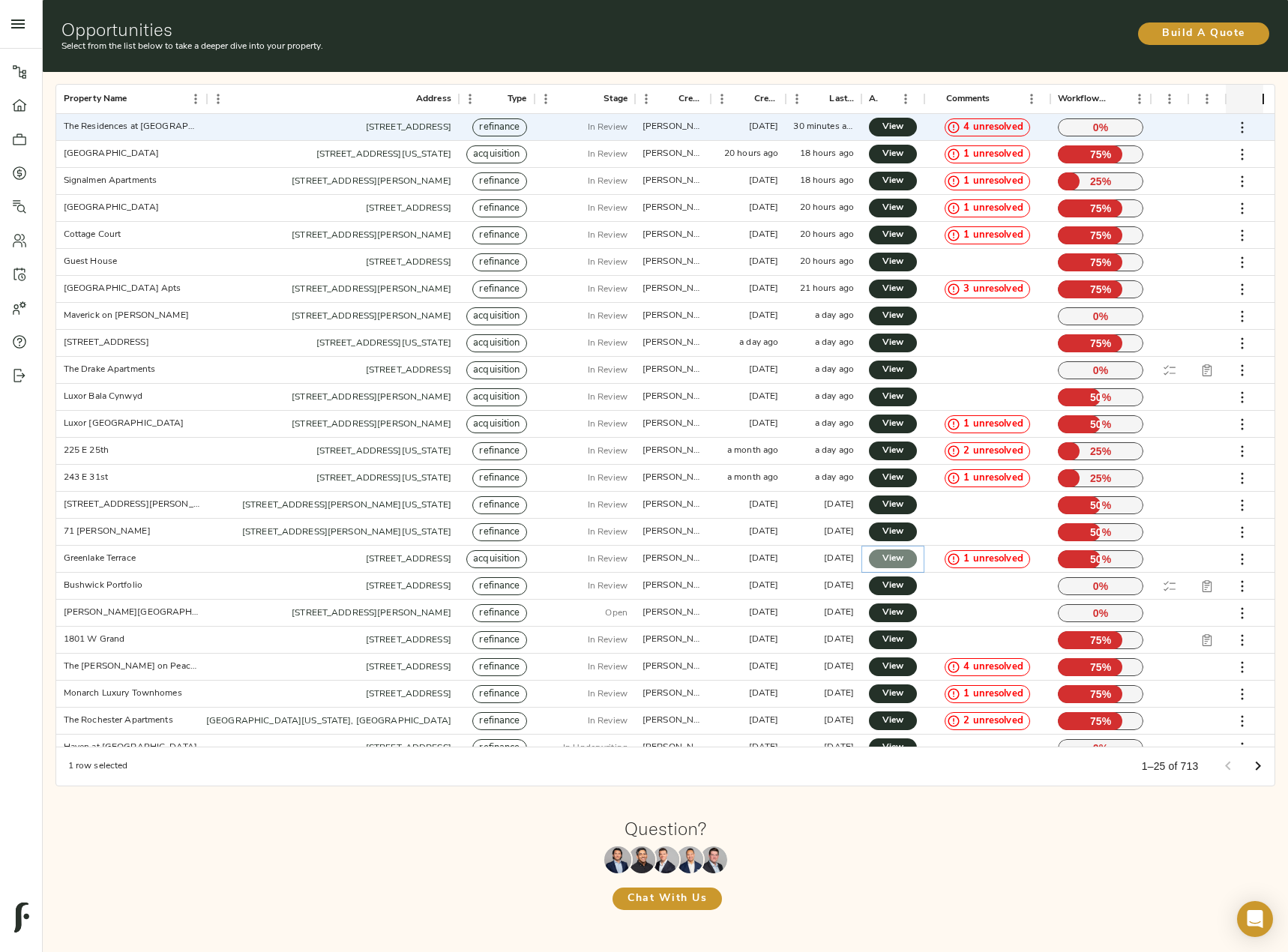
click at [904, 564] on link "View" at bounding box center [893, 558] width 48 height 19
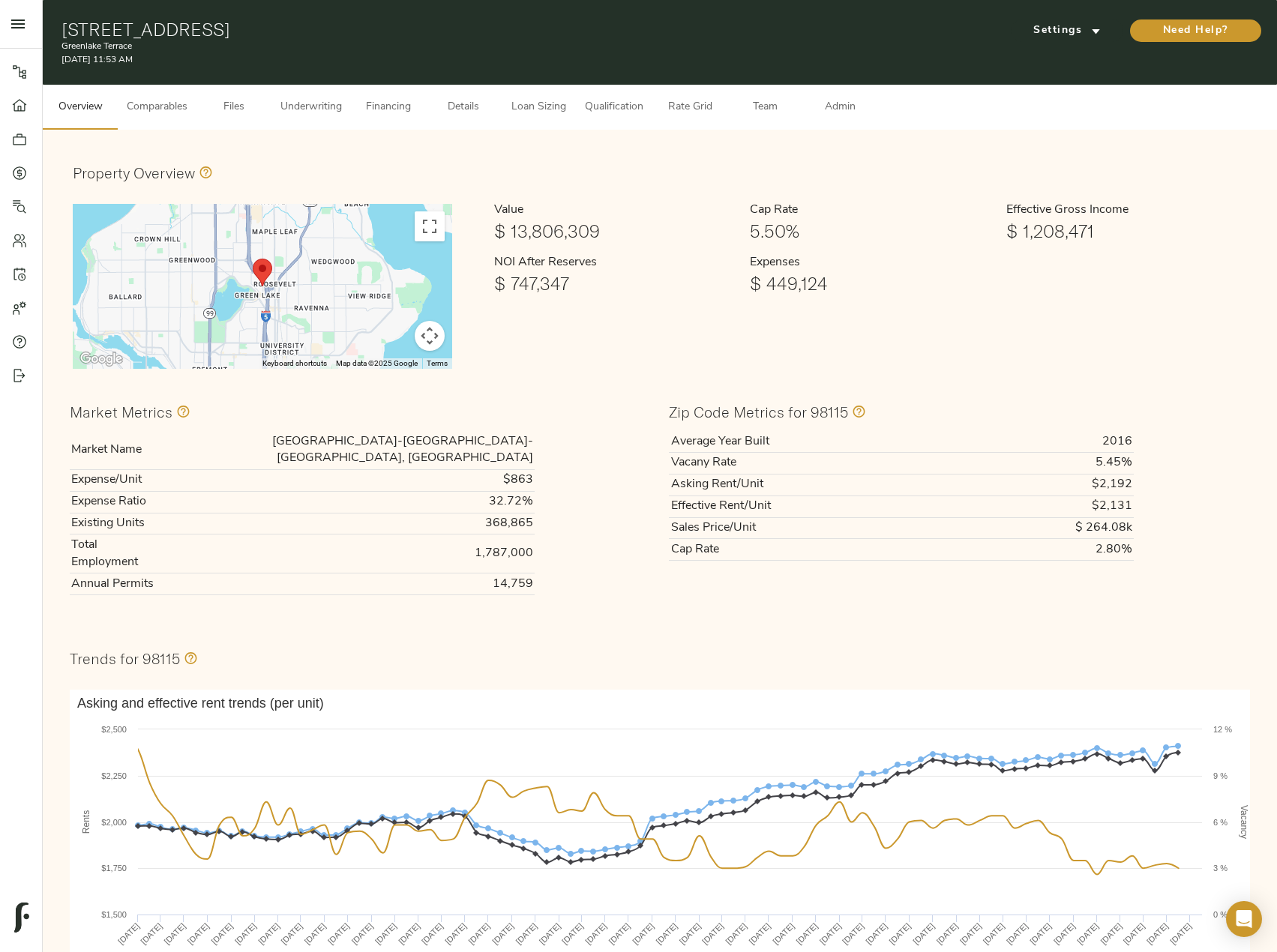
click at [322, 105] on span "Underwriting" at bounding box center [311, 107] width 62 height 19
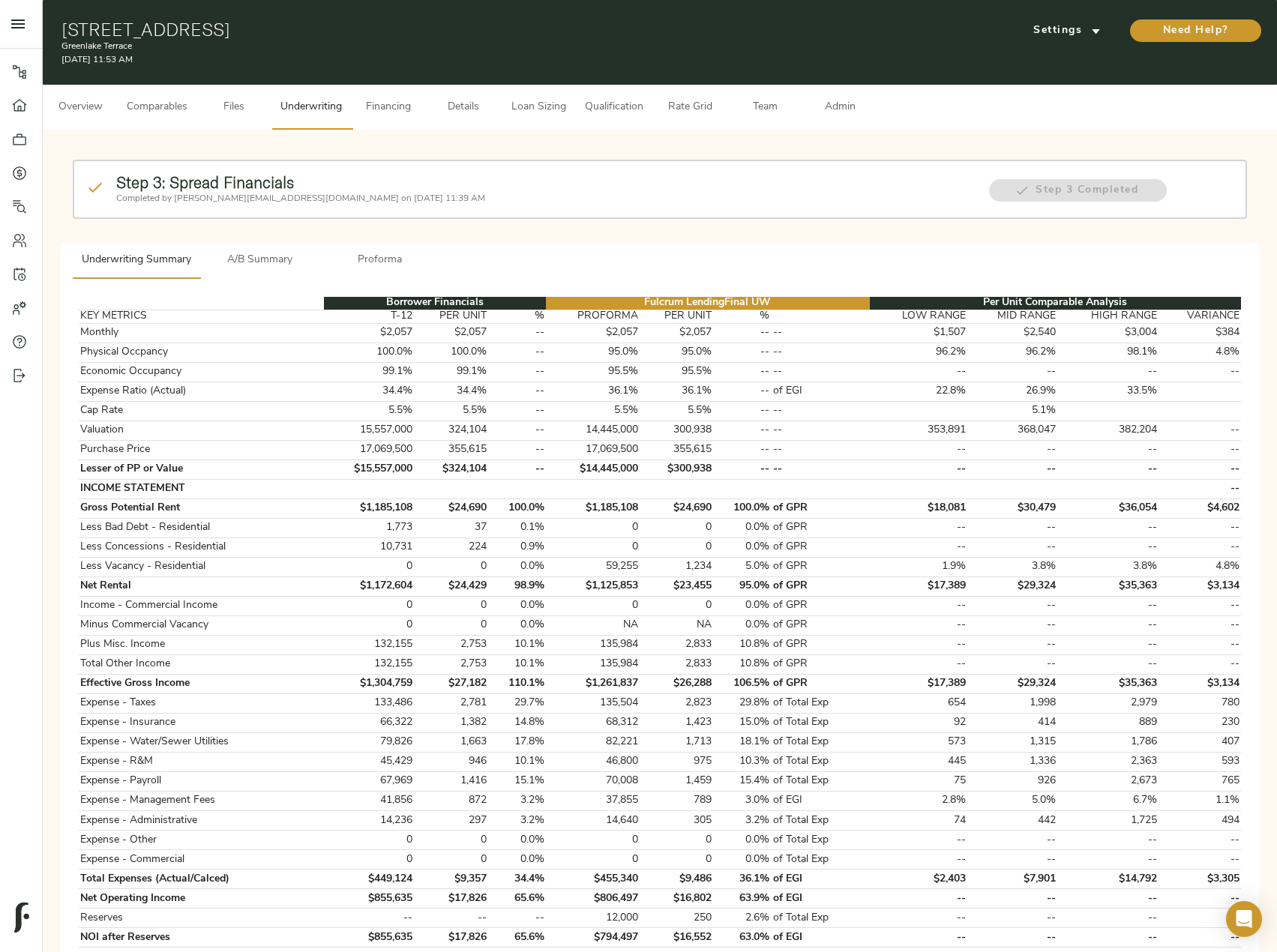
click at [267, 248] on button "A/B Summary" at bounding box center [260, 260] width 120 height 36
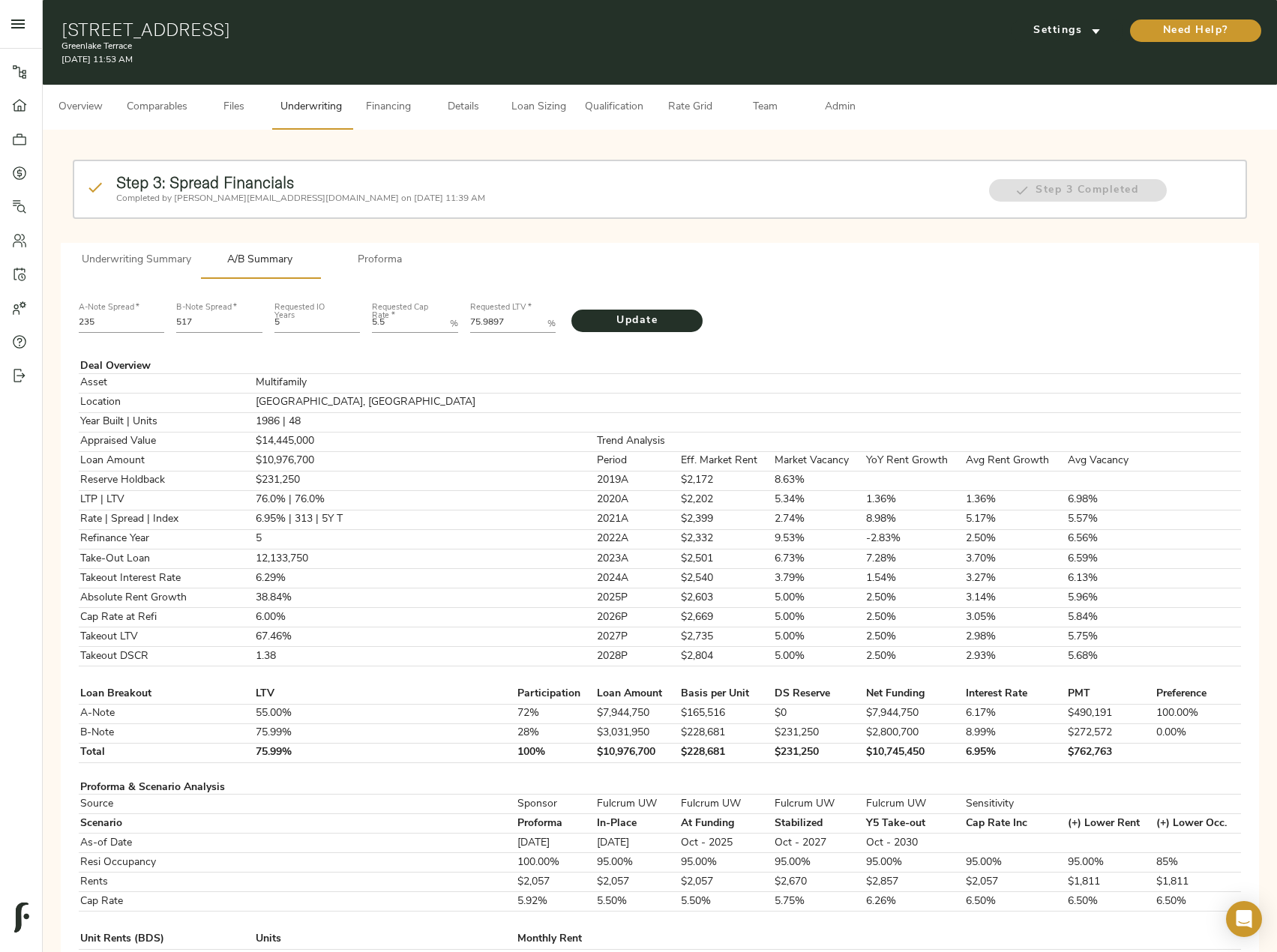
click at [146, 259] on span "Underwriting Summary" at bounding box center [136, 260] width 110 height 19
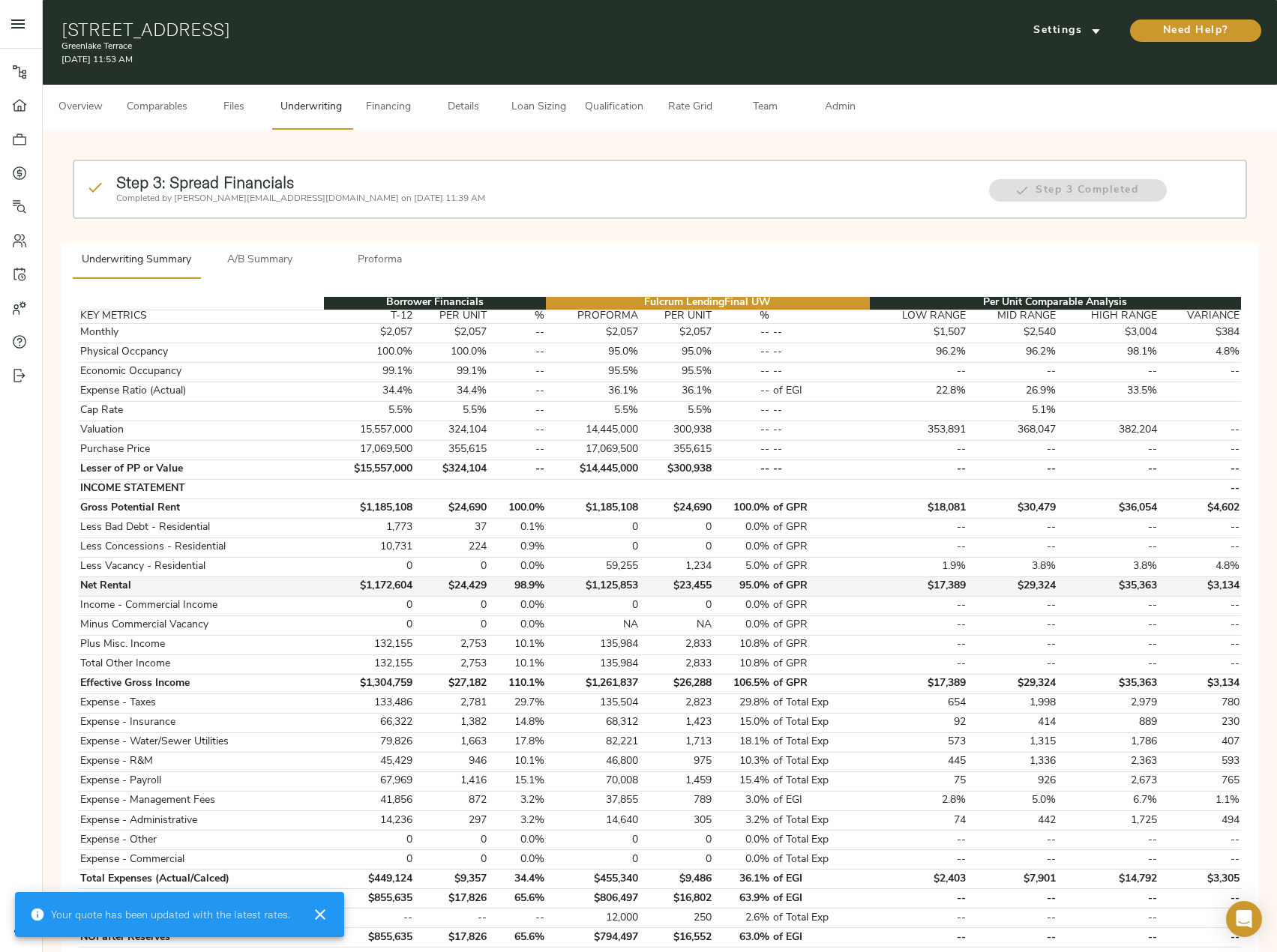
type input "3,812"
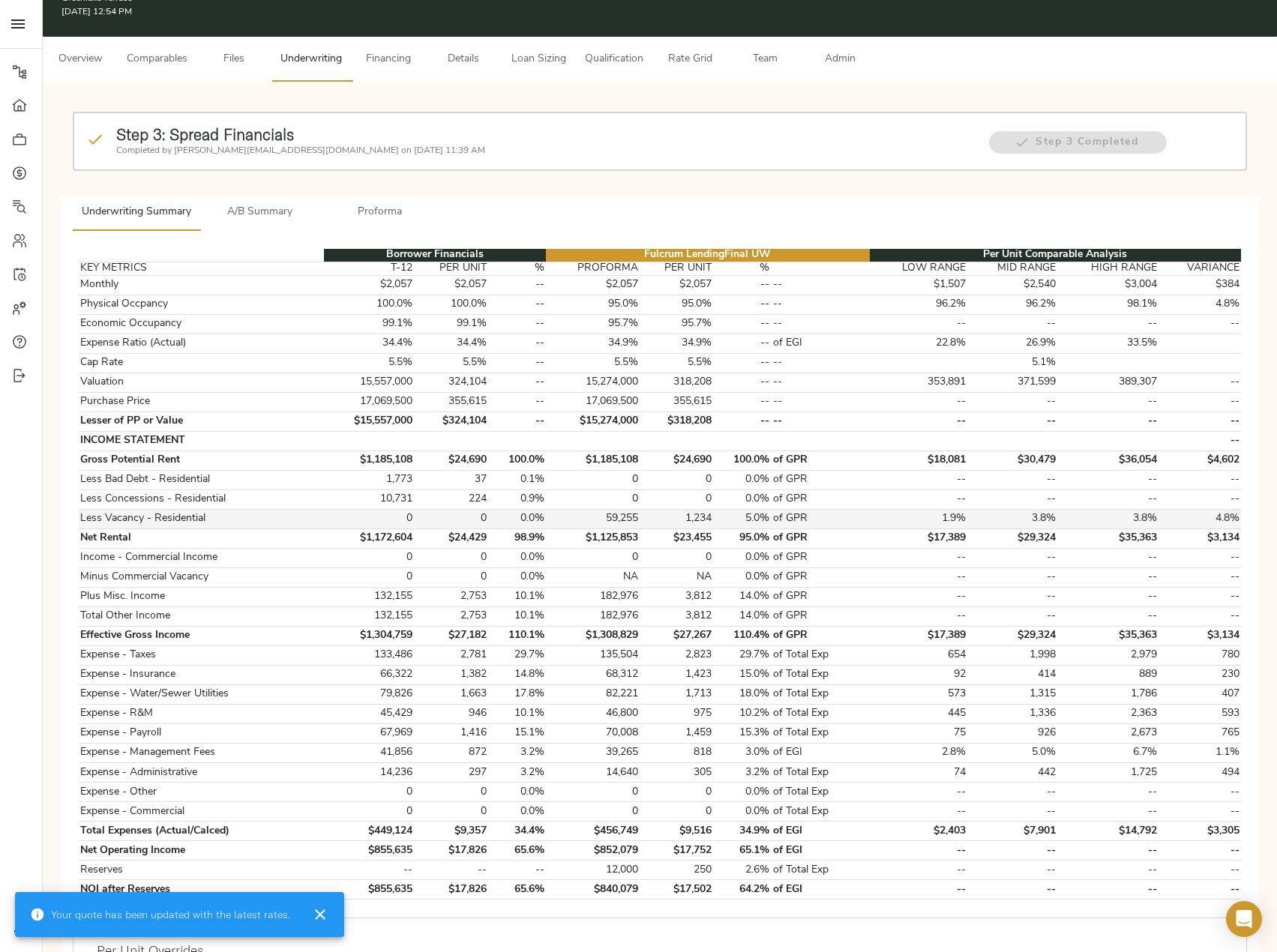
scroll to position [75, 0]
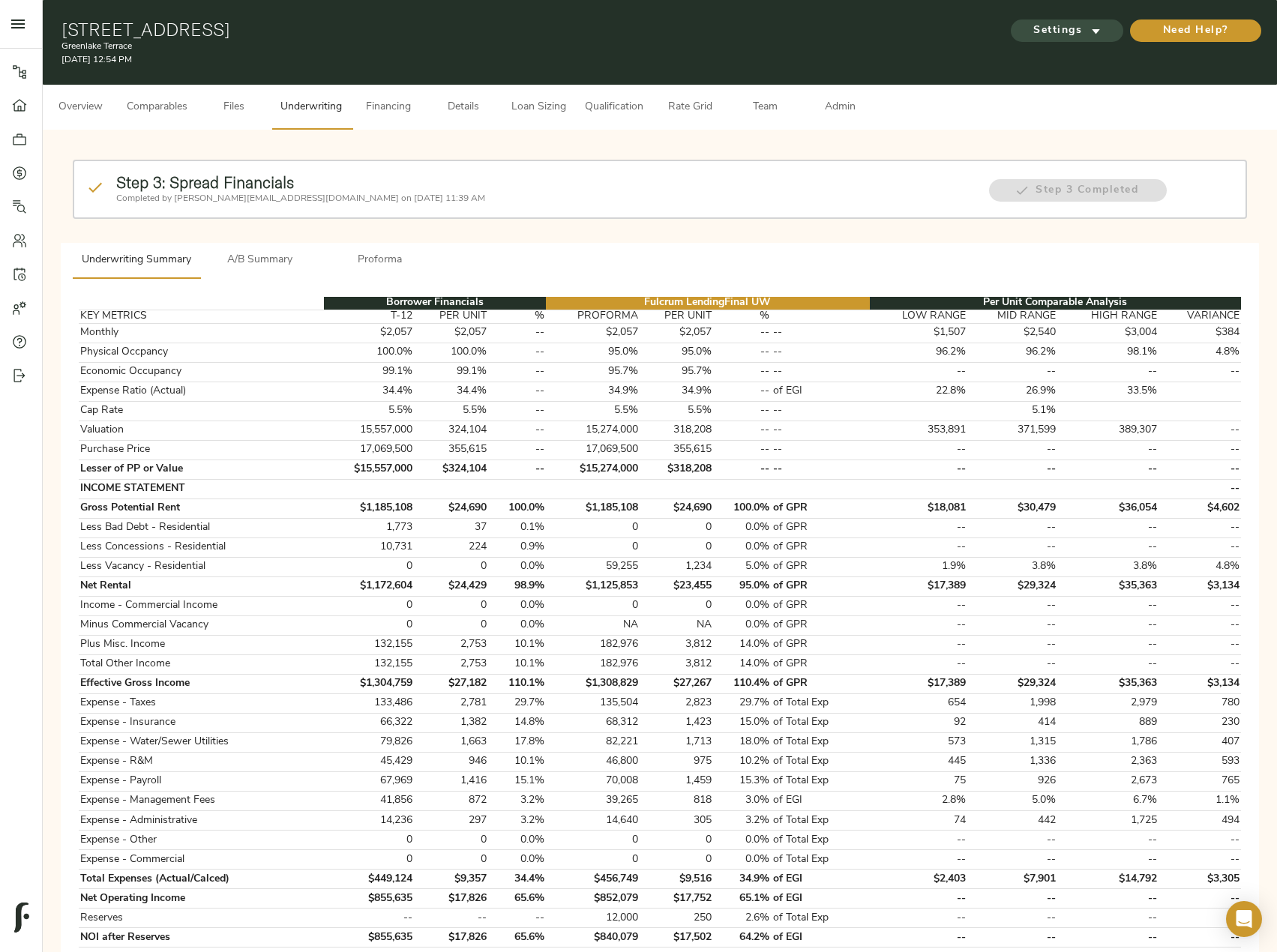
click at [1064, 36] on span "Settings" at bounding box center [1067, 31] width 82 height 19
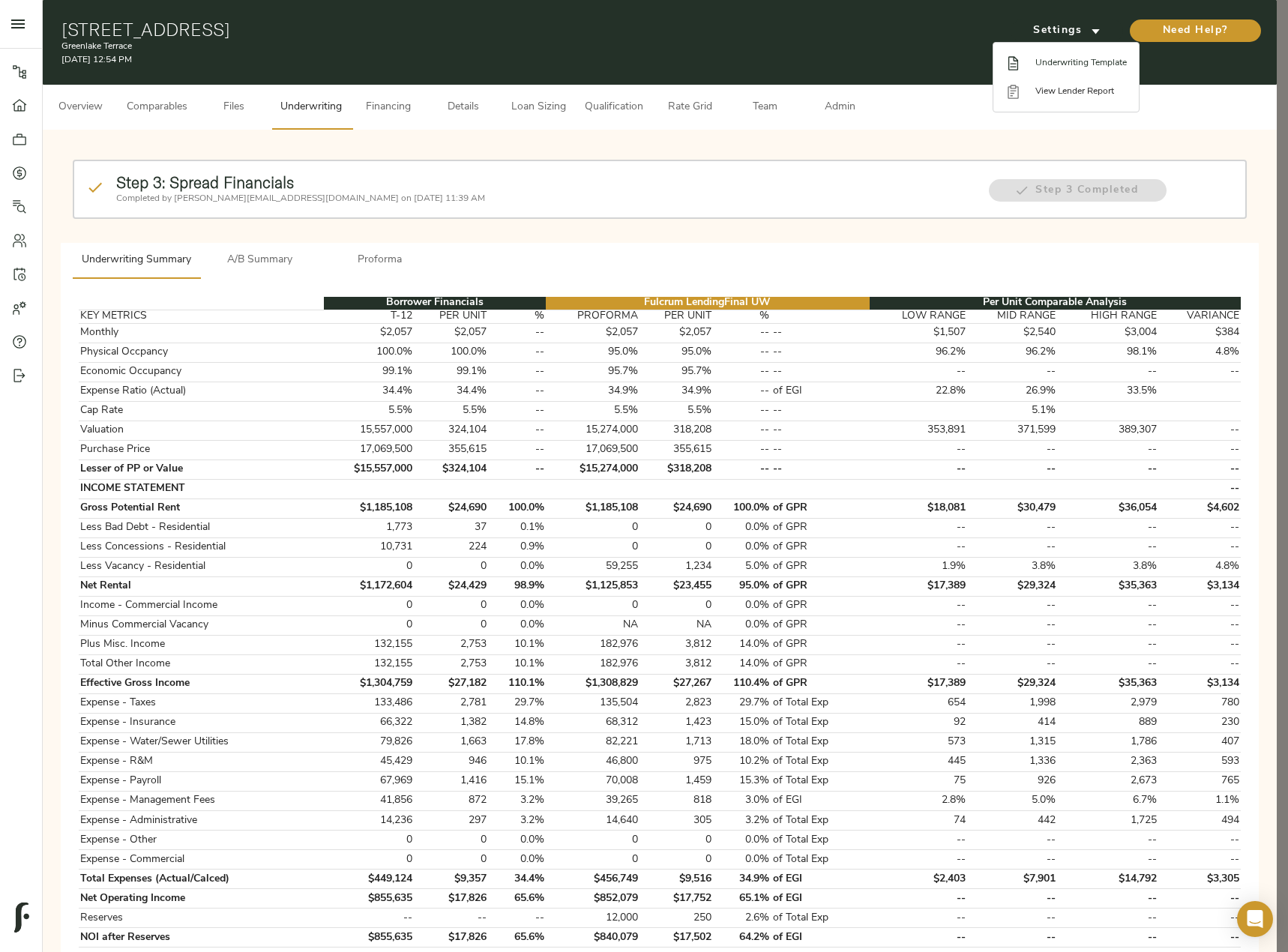
click at [1091, 62] on span "Underwriting Template" at bounding box center [1081, 63] width 91 height 14
click at [625, 652] on div at bounding box center [644, 476] width 1288 height 952
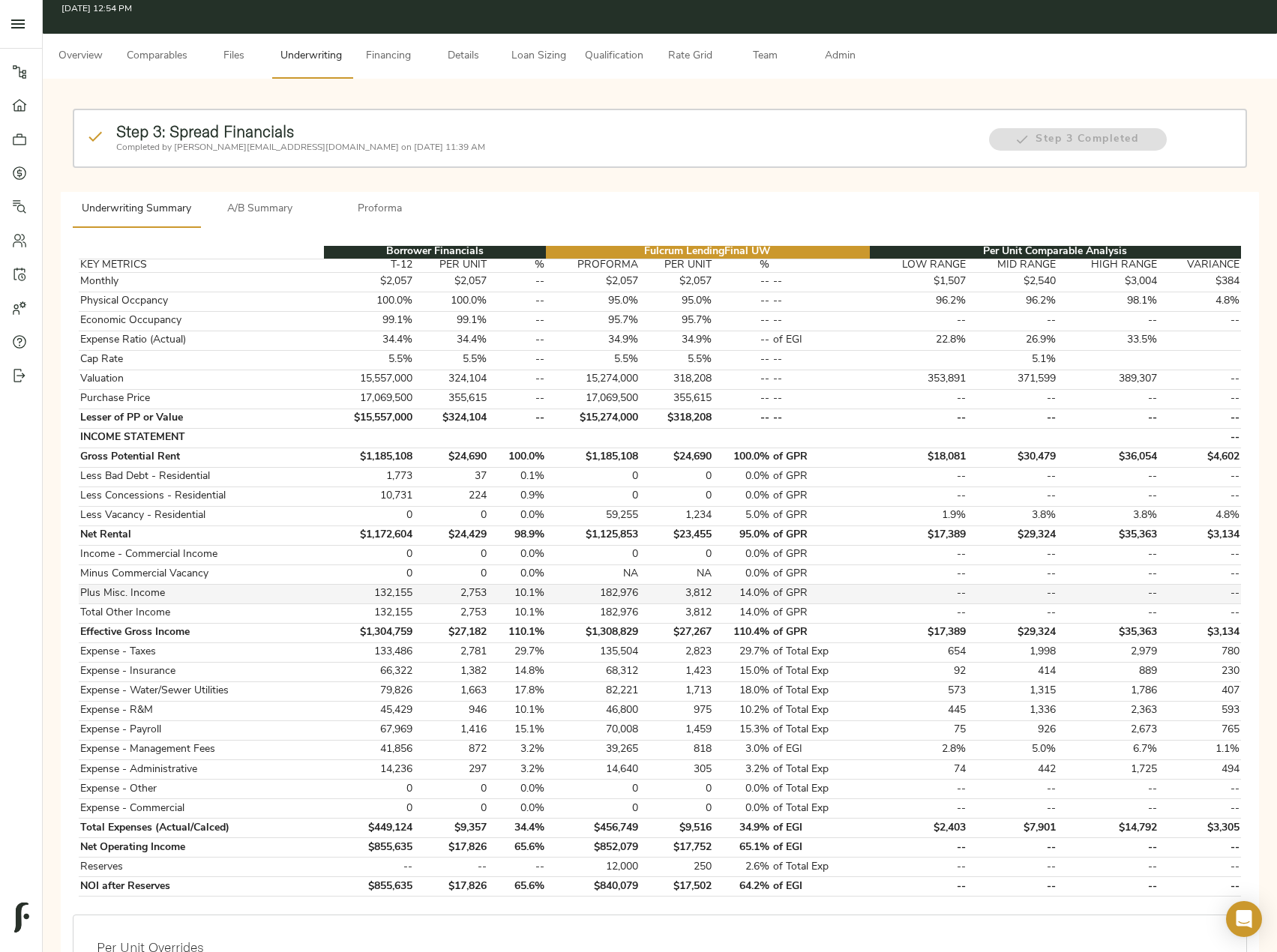
scroll to position [75, 0]
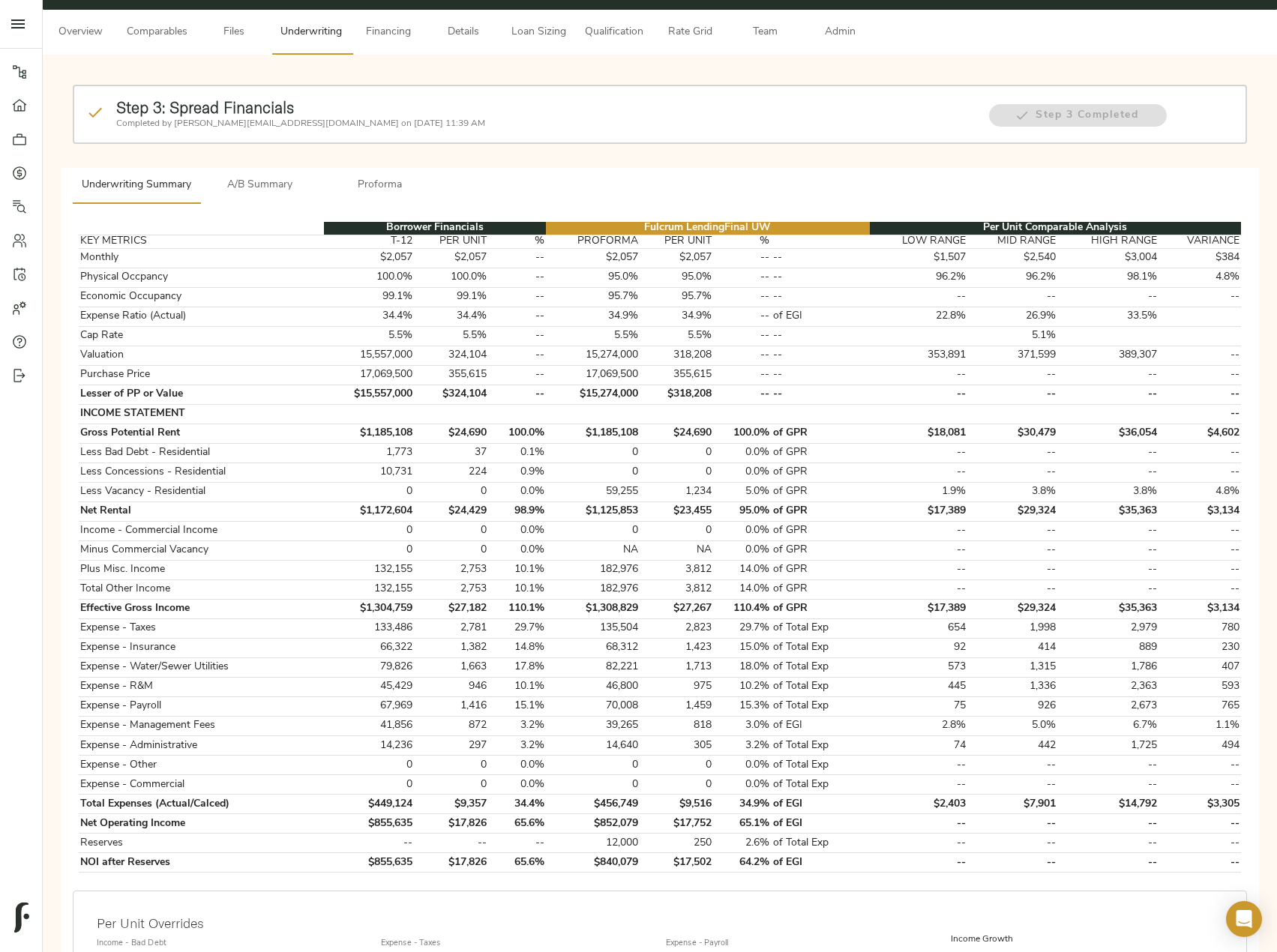
click at [293, 190] on span "A/B Summary" at bounding box center [261, 185] width 102 height 19
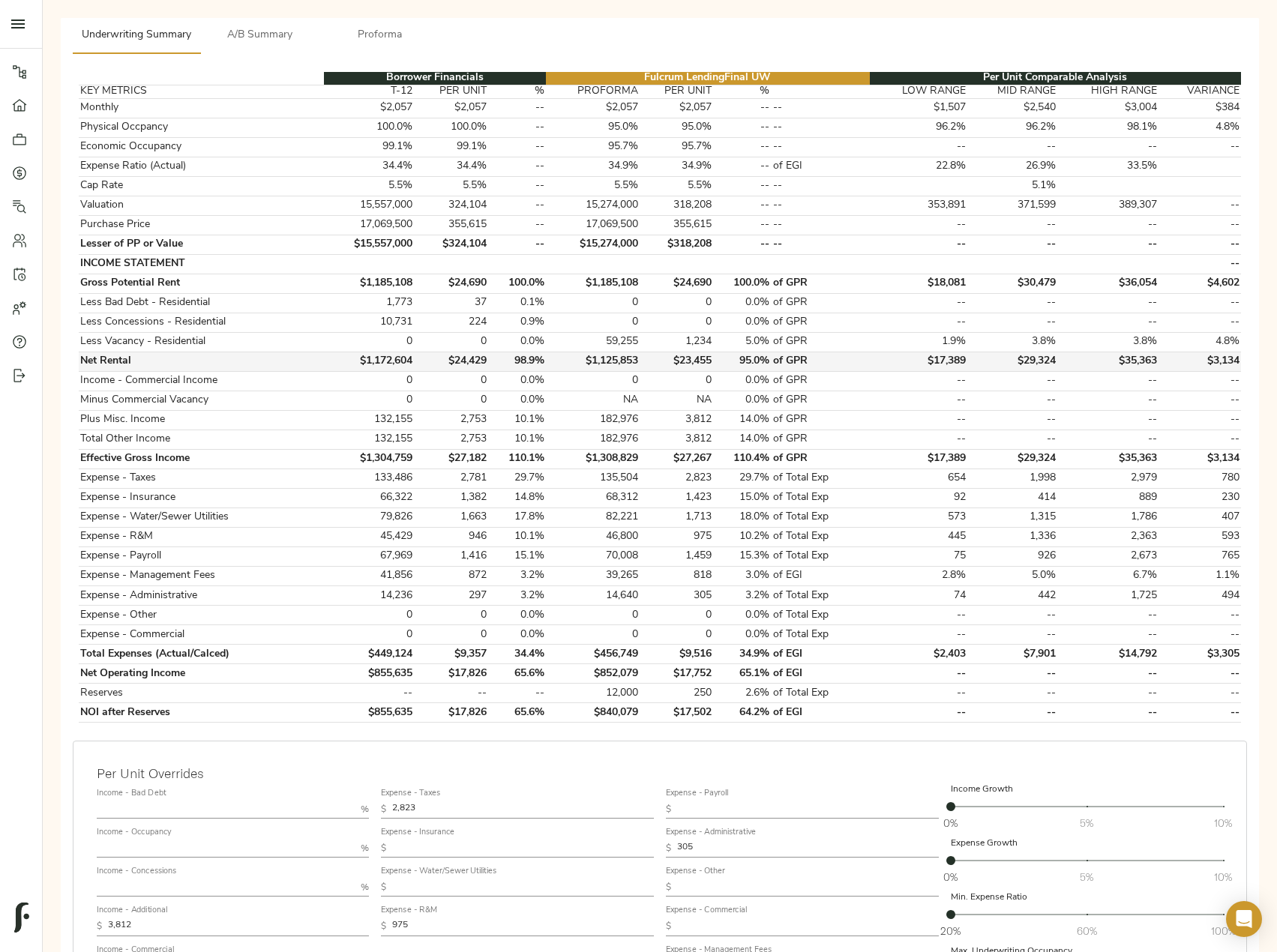
scroll to position [150, 0]
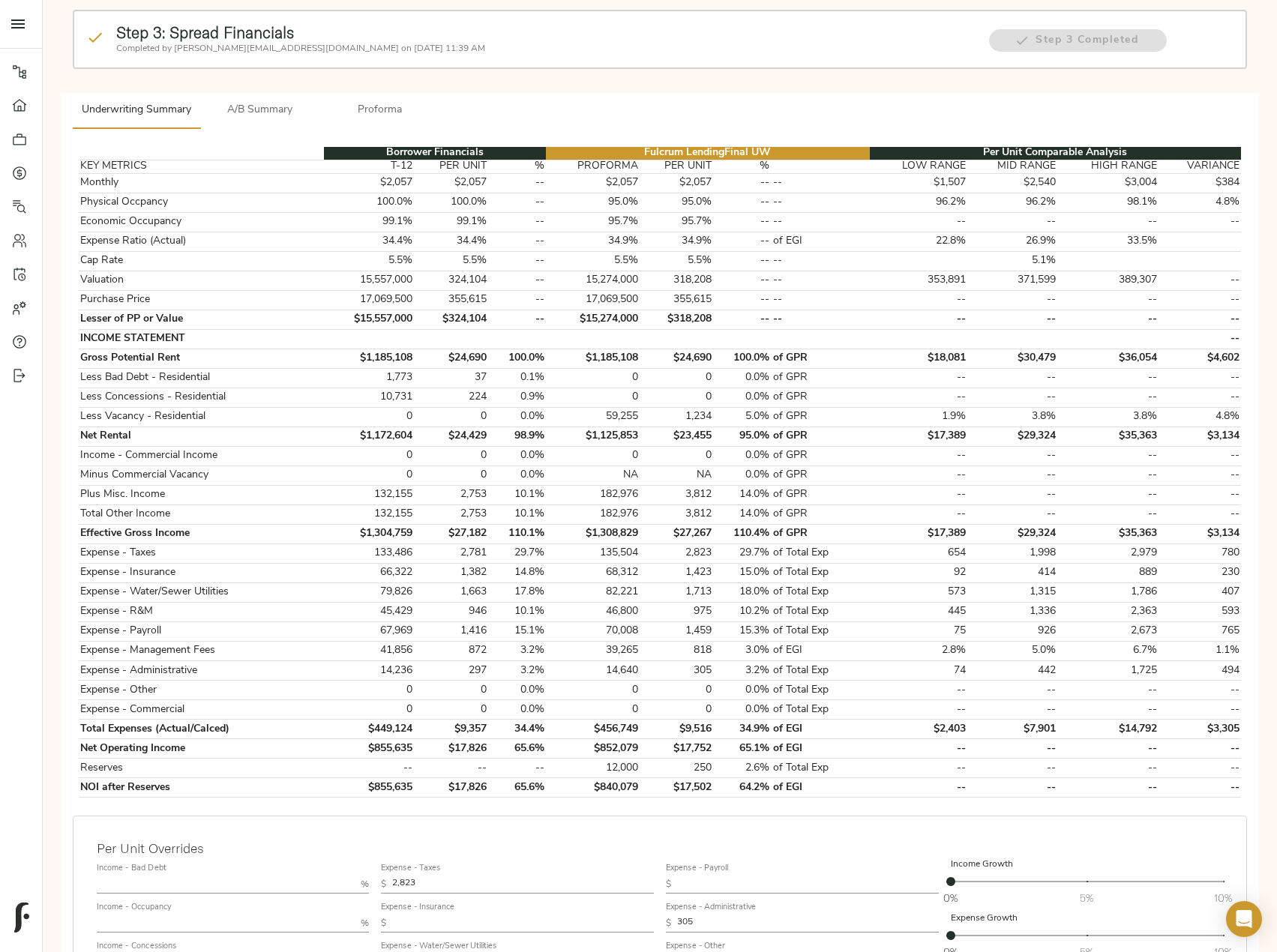
click at [235, 103] on span "A/B Summary" at bounding box center [261, 110] width 102 height 19
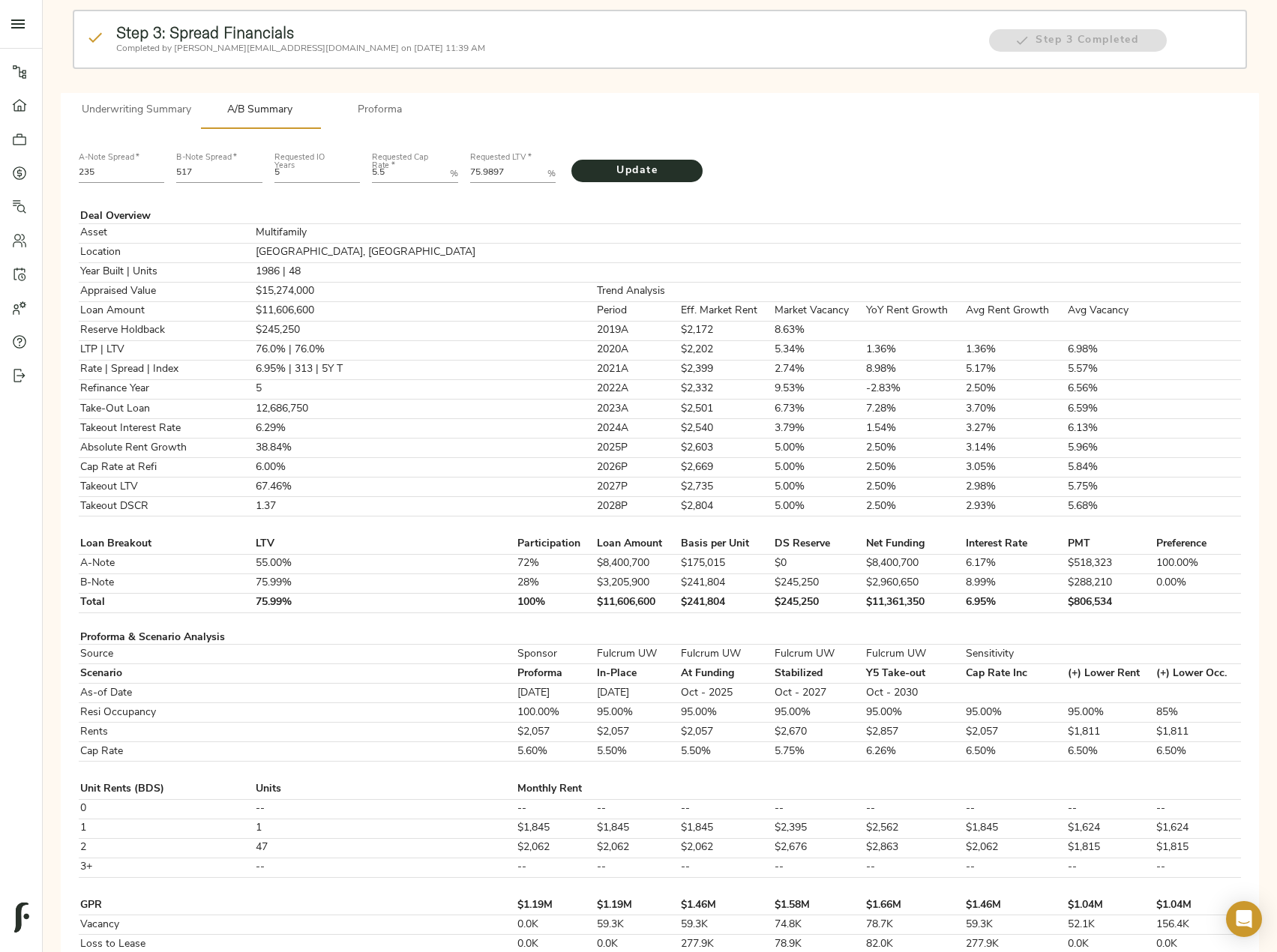
scroll to position [0, 0]
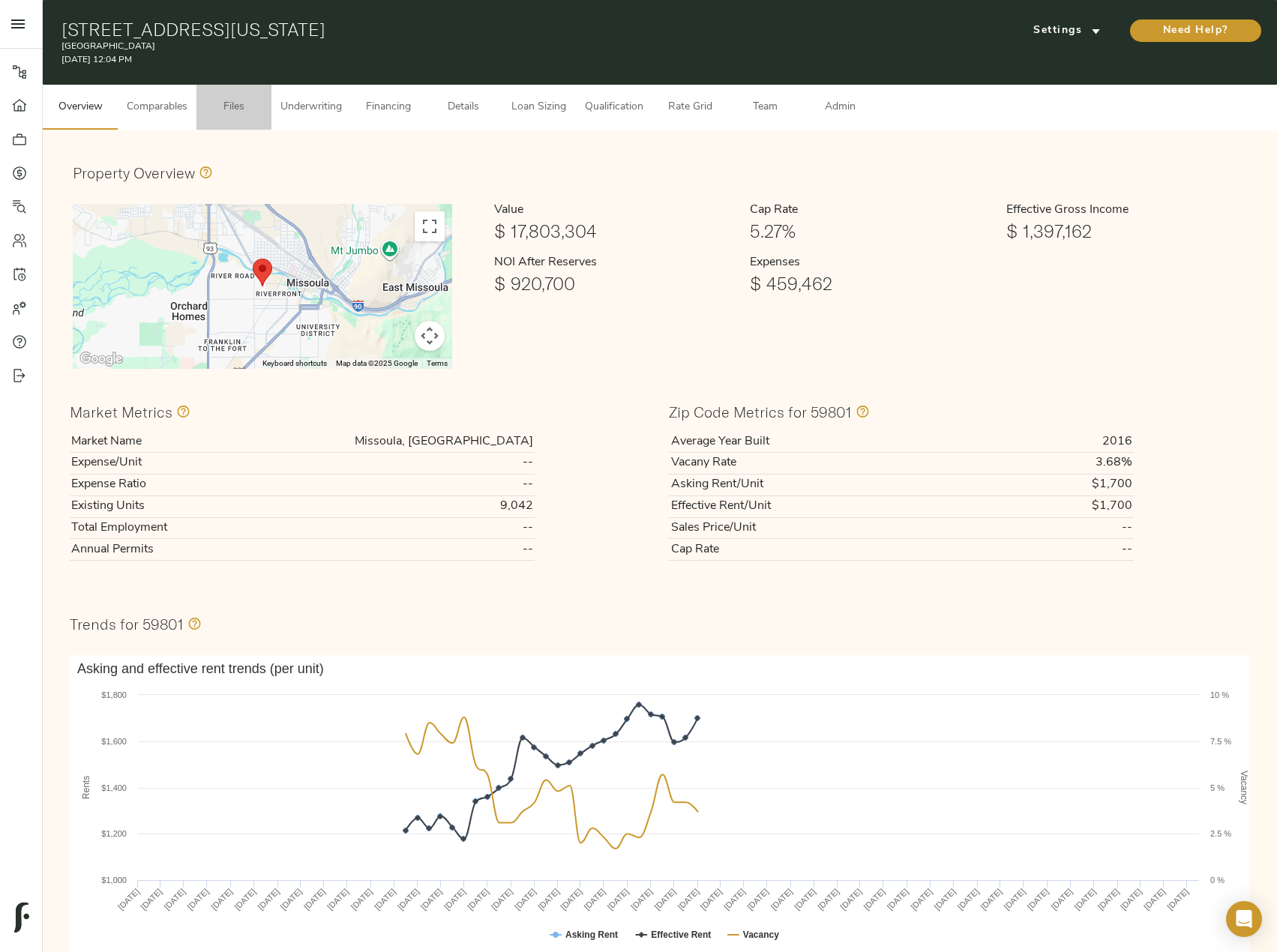
click at [234, 107] on span "Files" at bounding box center [234, 107] width 57 height 19
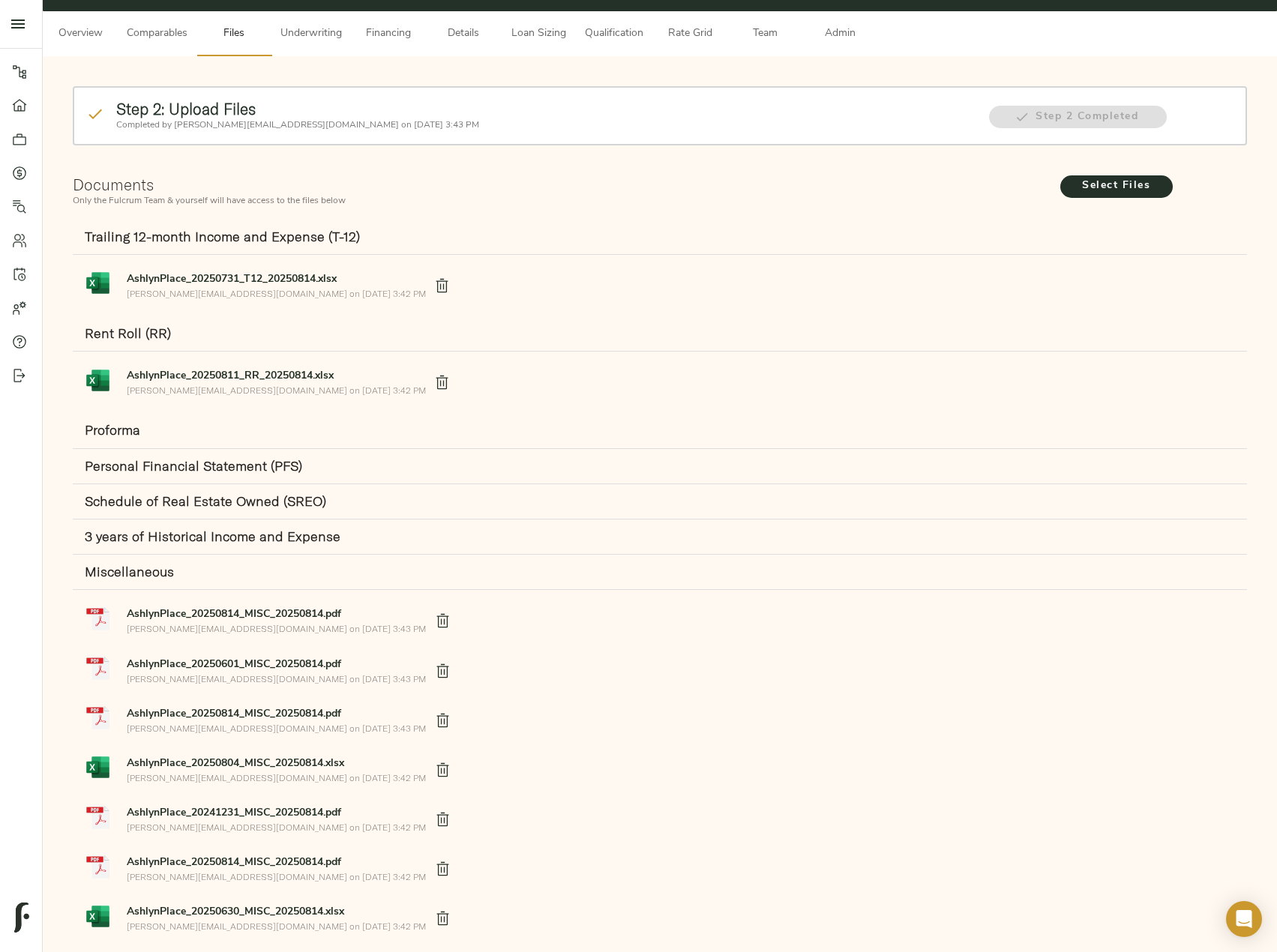
scroll to position [300, 0]
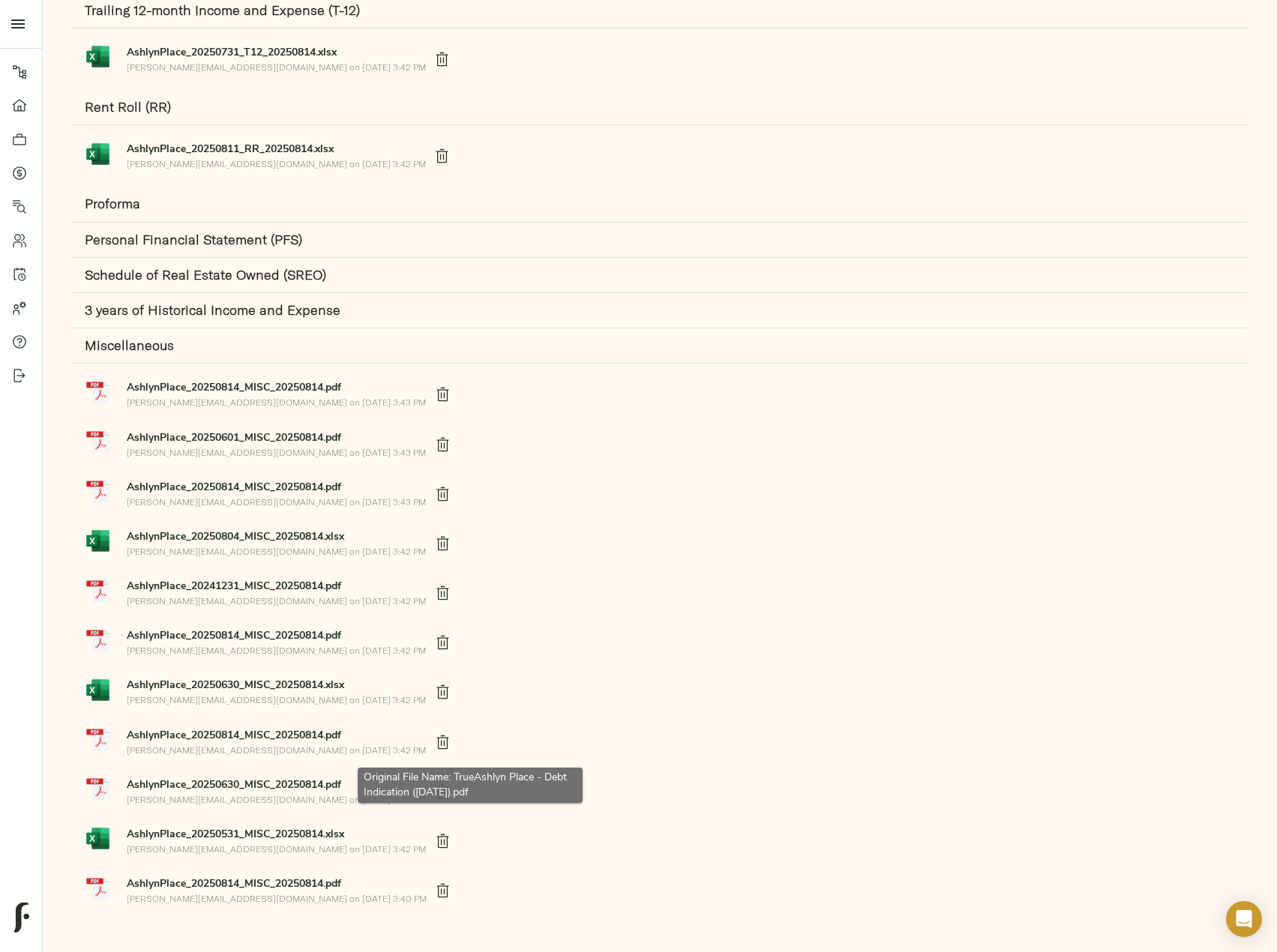
click at [264, 781] on strong "AshlynPlace_20250630_MISC_20250814.pdf" at bounding box center [233, 785] width 214 height 11
click at [245, 890] on span "AshlynPlace_20250814_MISC_20250814.pdf" at bounding box center [277, 883] width 300 height 16
